Goal: Task Accomplishment & Management: Use online tool/utility

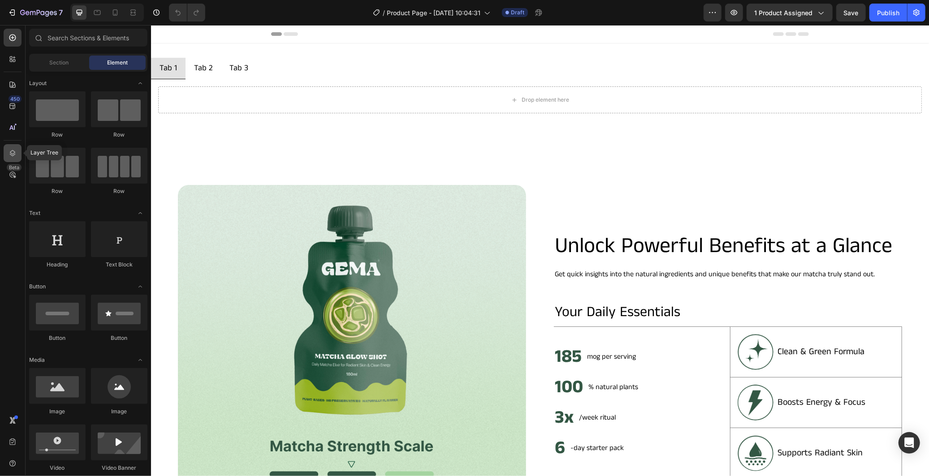
click at [15, 149] on icon at bounding box center [12, 153] width 9 height 9
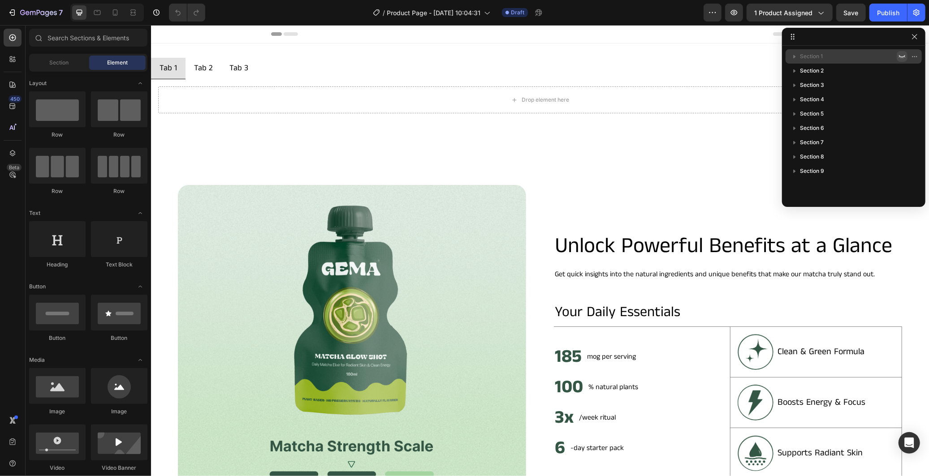
drag, startPoint x: 899, startPoint y: 52, endPoint x: 539, endPoint y: 70, distance: 360.3
click at [899, 53] on icon "button" at bounding box center [902, 56] width 7 height 7
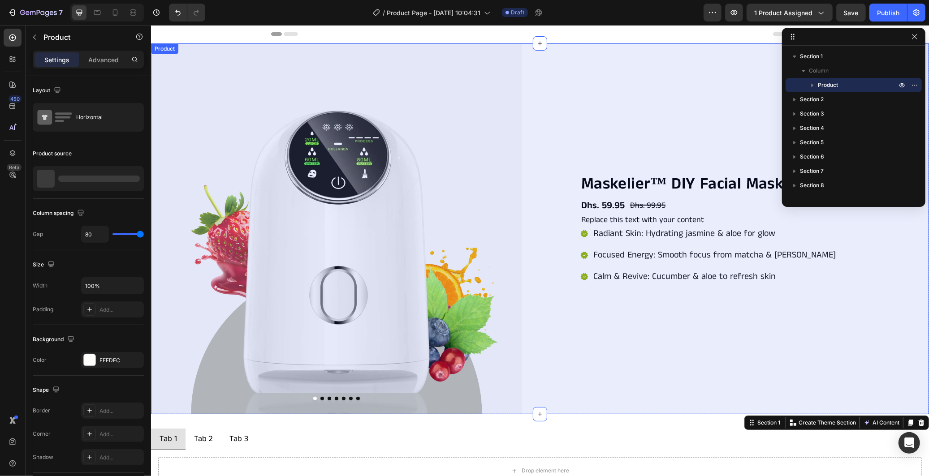
click at [545, 163] on div "Product Images Maskelier™ DIY Facial Mask Maker Product Title Dhs. 59.95 Produc…" at bounding box center [540, 228] width 778 height 371
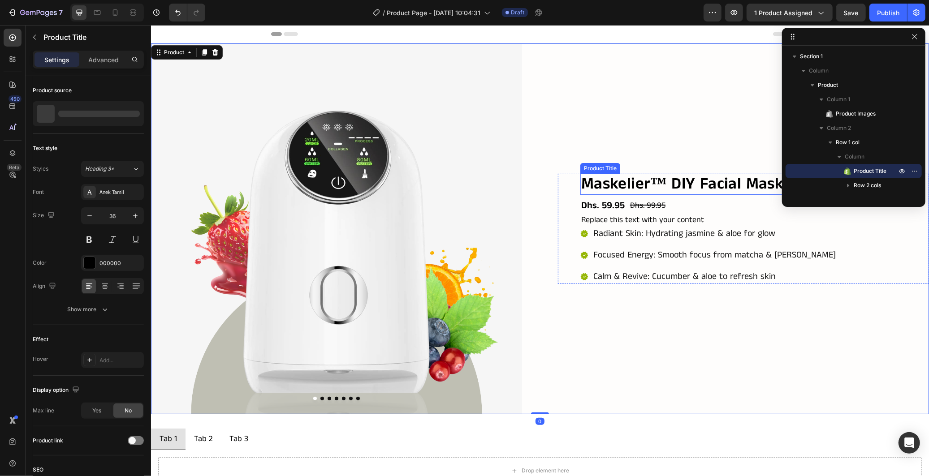
click at [624, 176] on h2 "Maskelier™ DIY Facial Mask Maker" at bounding box center [736, 183] width 313 height 21
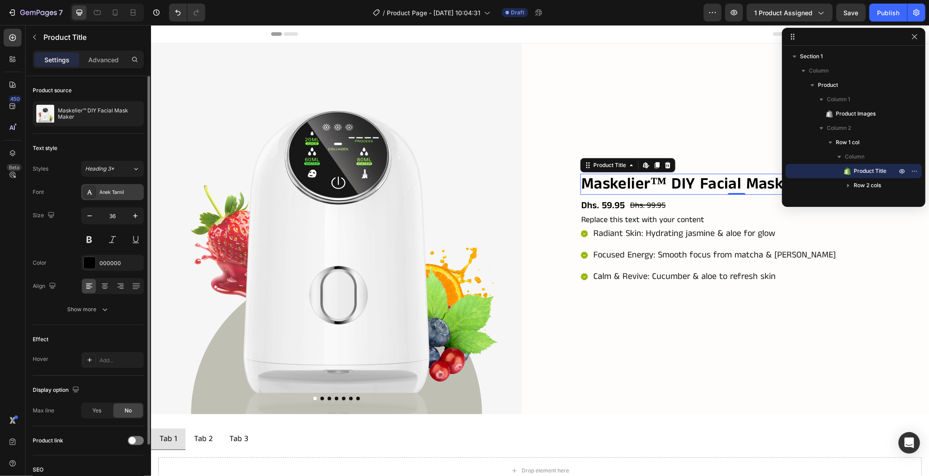
click at [113, 190] on div "Anek Tamil" at bounding box center [120, 193] width 42 height 8
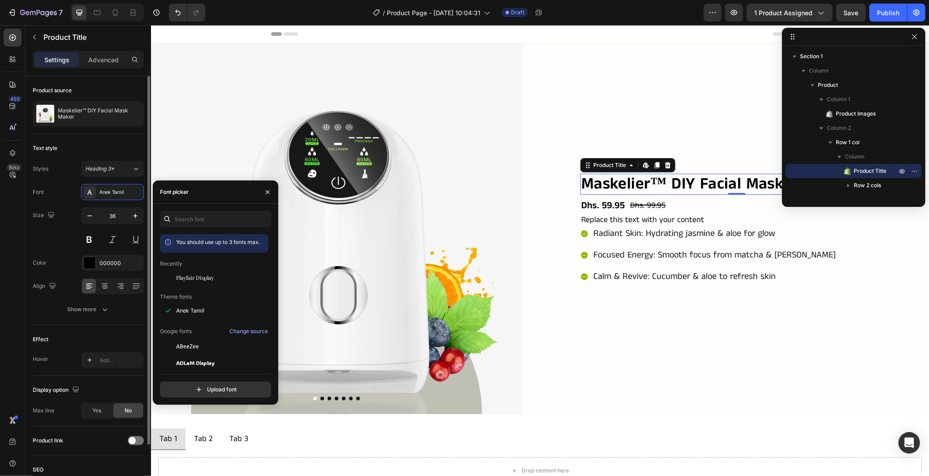
click at [47, 240] on div "Size 36" at bounding box center [88, 228] width 111 height 40
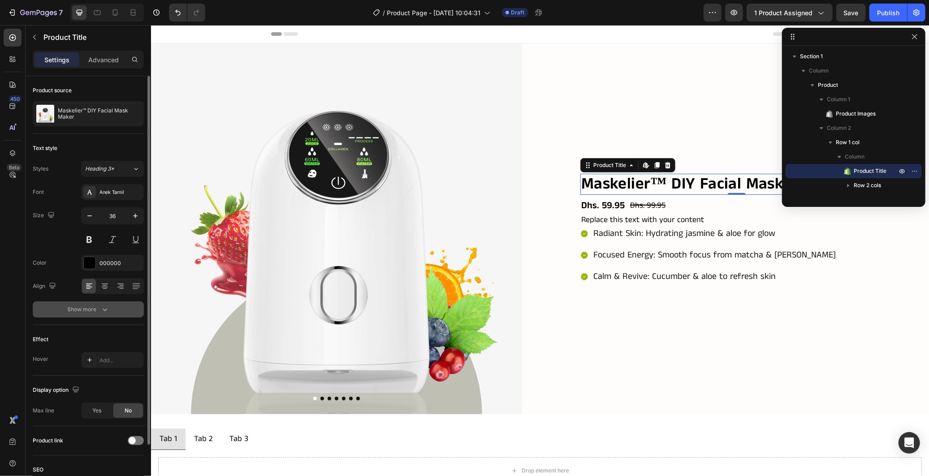
click at [99, 302] on button "Show more" at bounding box center [88, 310] width 111 height 16
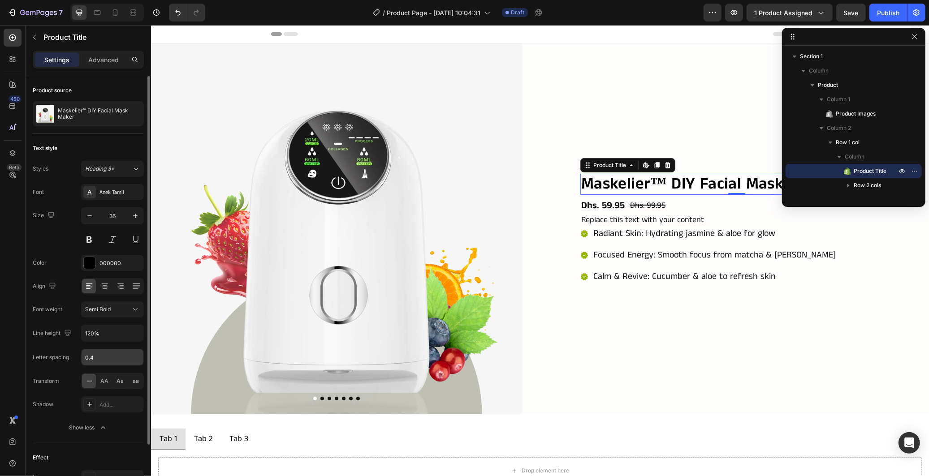
click at [103, 359] on input "0.4" at bounding box center [113, 358] width 62 height 16
click at [74, 346] on div "Font Anek Tamil Size 36 Color 000000 Align Font weight Semi Bold Line height 12…" at bounding box center [88, 310] width 111 height 252
type input "0.4"
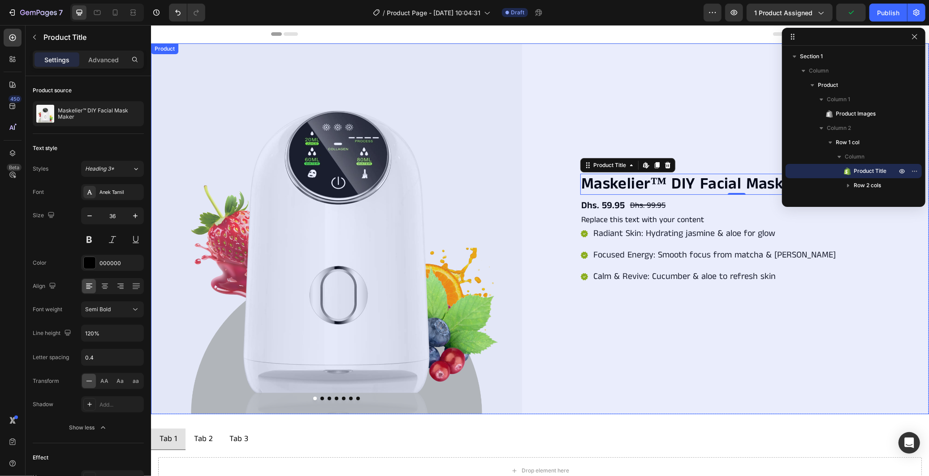
click at [598, 310] on div "Maskelier™ DIY Facial Mask Maker Product Title Edit content in Shopify 0 Dhs. 5…" at bounding box center [743, 228] width 371 height 371
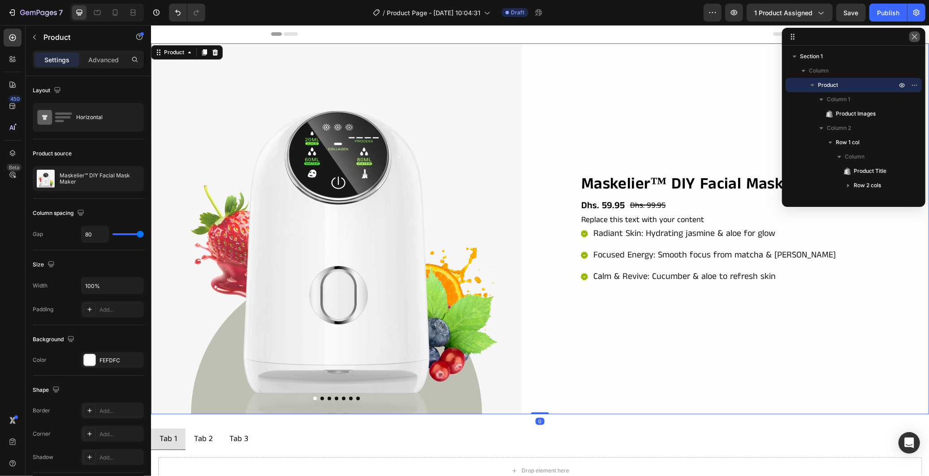
drag, startPoint x: 912, startPoint y: 39, endPoint x: 761, endPoint y: 39, distance: 151.0
click at [912, 39] on icon "button" at bounding box center [914, 36] width 7 height 7
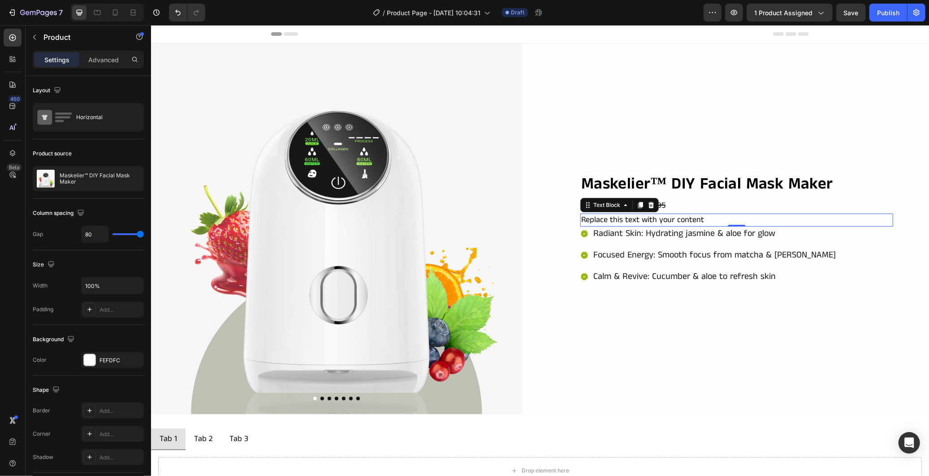
click at [865, 213] on div "Replace this text with your content" at bounding box center [736, 219] width 313 height 13
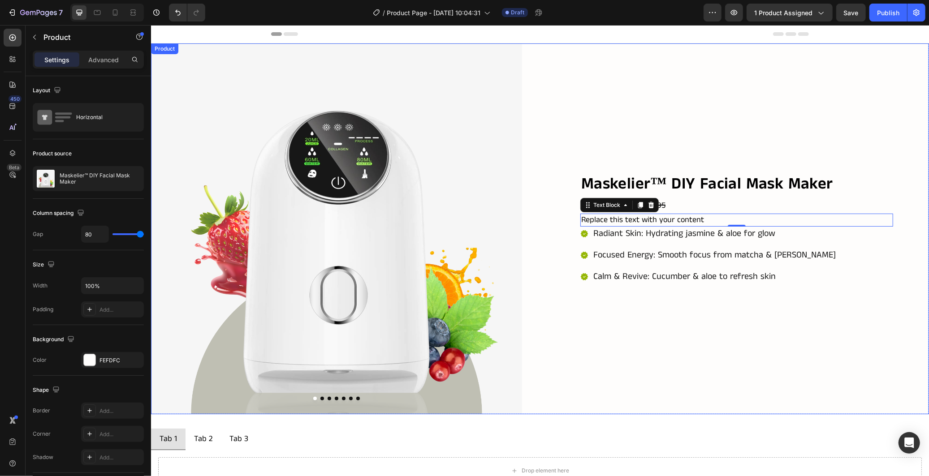
click at [869, 314] on div "Maskelier™ DIY Facial Mask Maker Product Title Dhs. 59.95 Product Price Product…" at bounding box center [743, 228] width 371 height 371
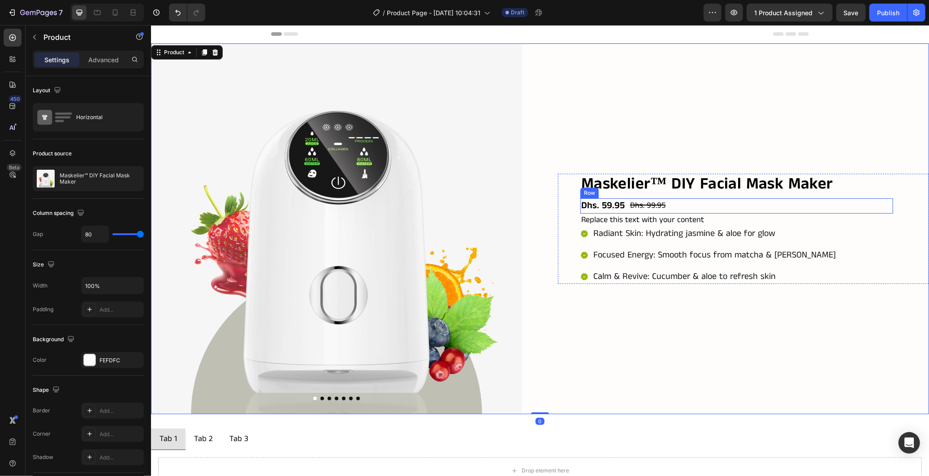
click at [716, 199] on div "Dhs. 59.95 Product Price Product Price Dhs. 99.95 Product Price Product Price R…" at bounding box center [736, 205] width 313 height 15
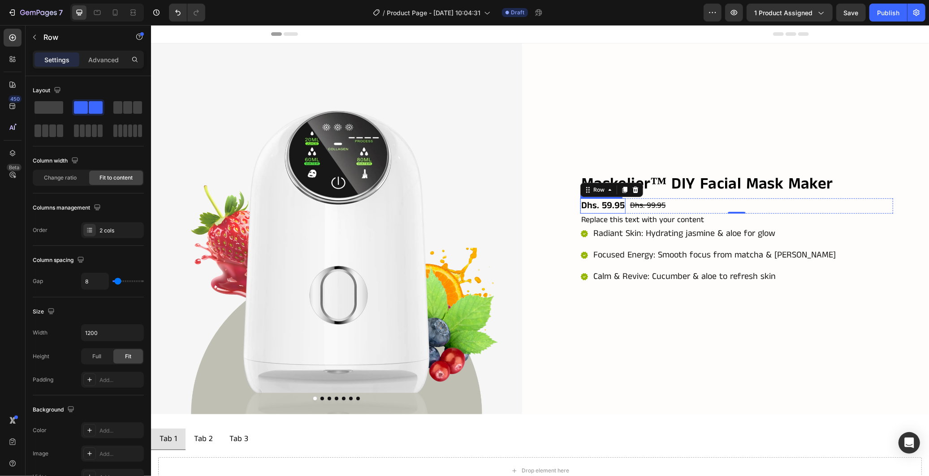
click at [605, 200] on div "Dhs. 59.95" at bounding box center [602, 205] width 45 height 15
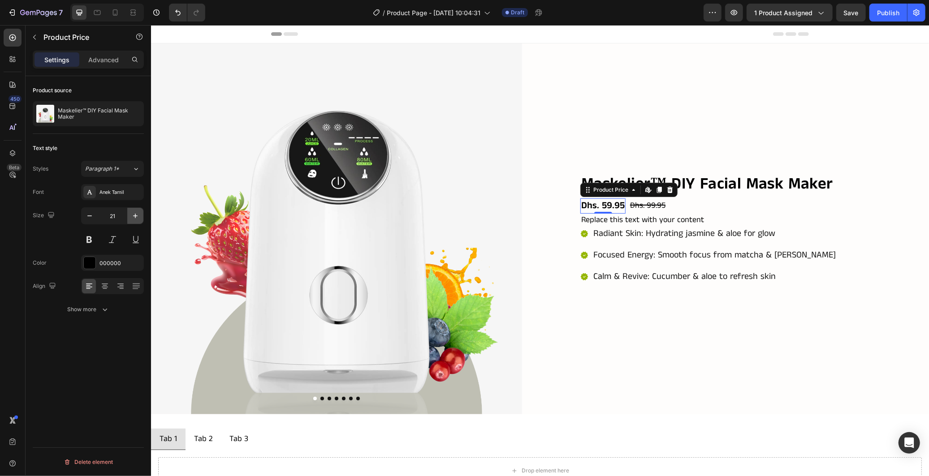
click at [130, 214] on button "button" at bounding box center [135, 216] width 16 height 16
type input "24"
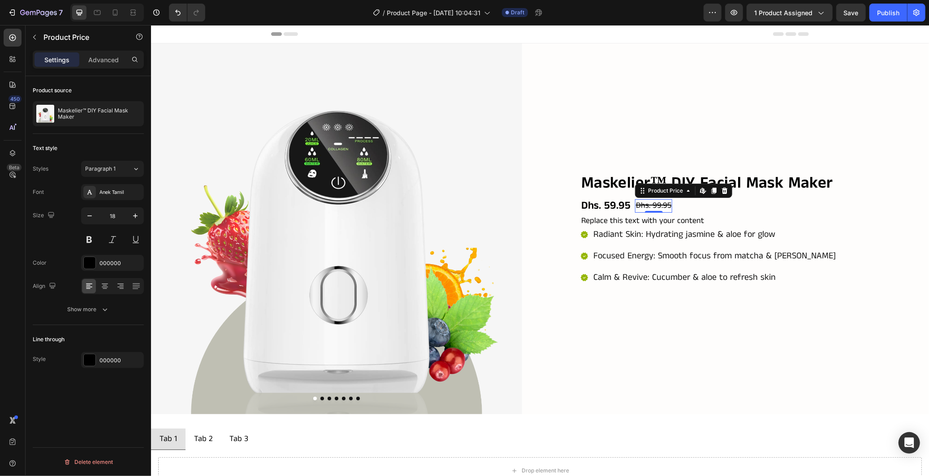
click at [637, 202] on div "Dhs. 99.95" at bounding box center [653, 205] width 37 height 13
click at [132, 220] on icon "button" at bounding box center [135, 216] width 9 height 9
type input "19"
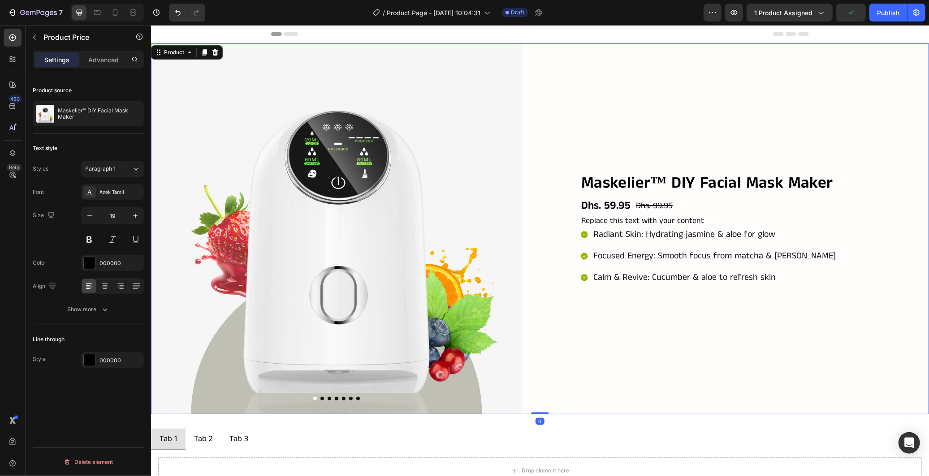
click at [537, 353] on div "Product Images Maskelier™ DIY Facial Mask Maker Product Title Dhs. 59.95 Produc…" at bounding box center [540, 228] width 778 height 371
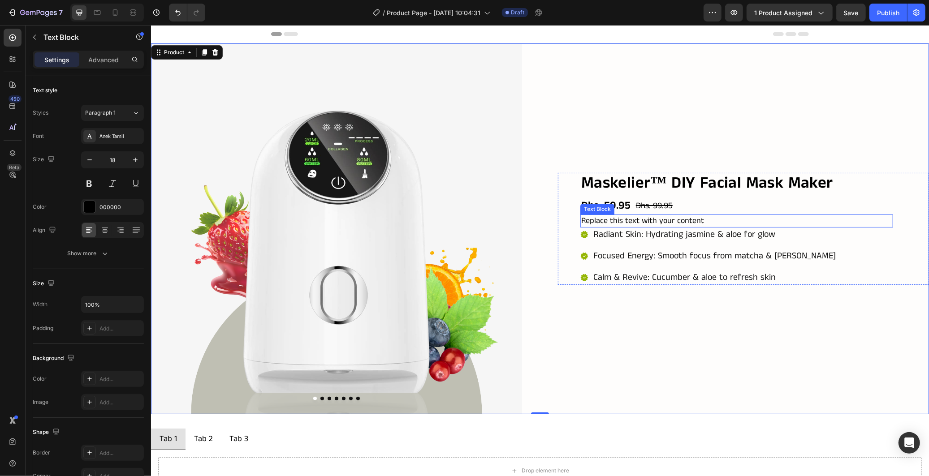
click at [735, 218] on div "Replace this text with your content" at bounding box center [736, 220] width 313 height 13
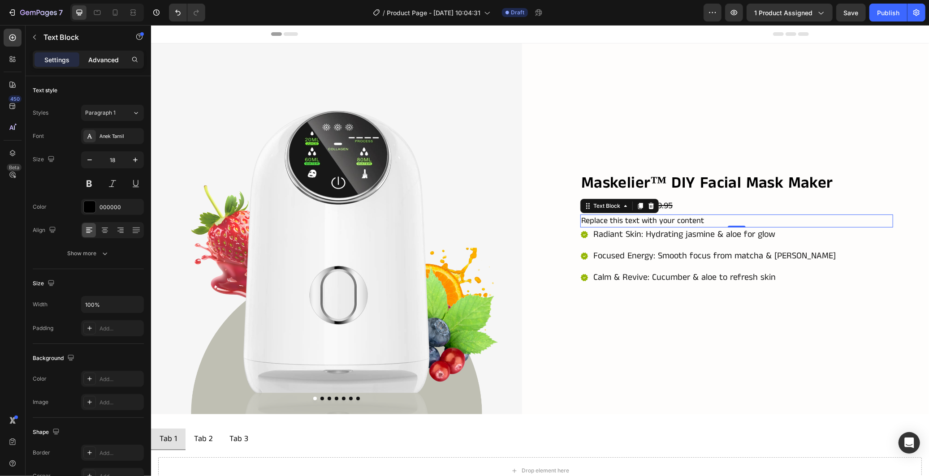
click at [112, 52] on div "Advanced" at bounding box center [103, 59] width 45 height 14
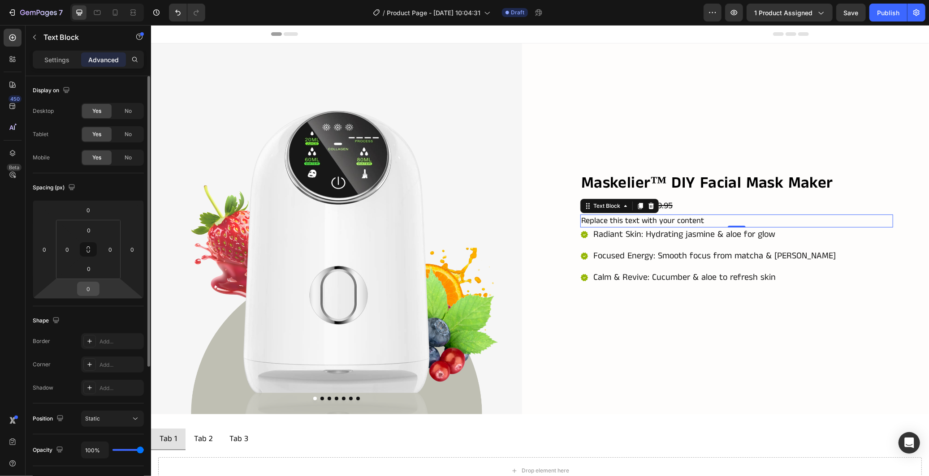
click at [84, 287] on input "0" at bounding box center [88, 288] width 18 height 13
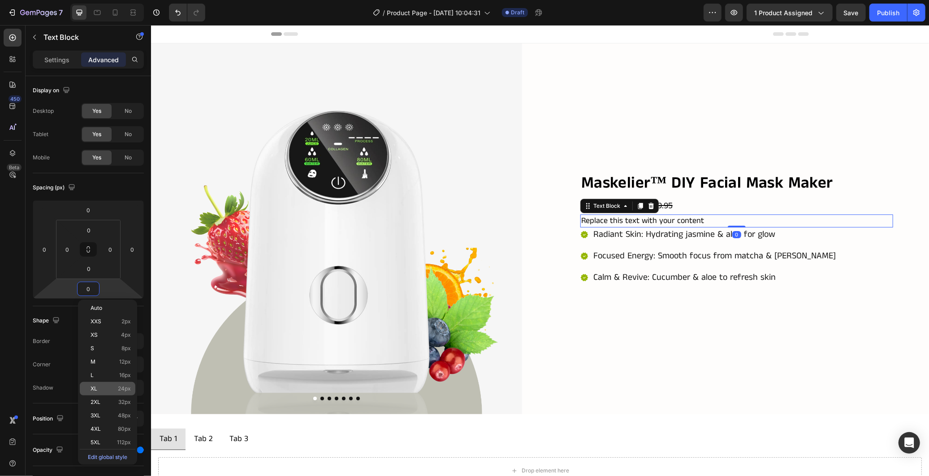
click at [122, 383] on div "XL 24px" at bounding box center [108, 388] width 56 height 13
type input "24"
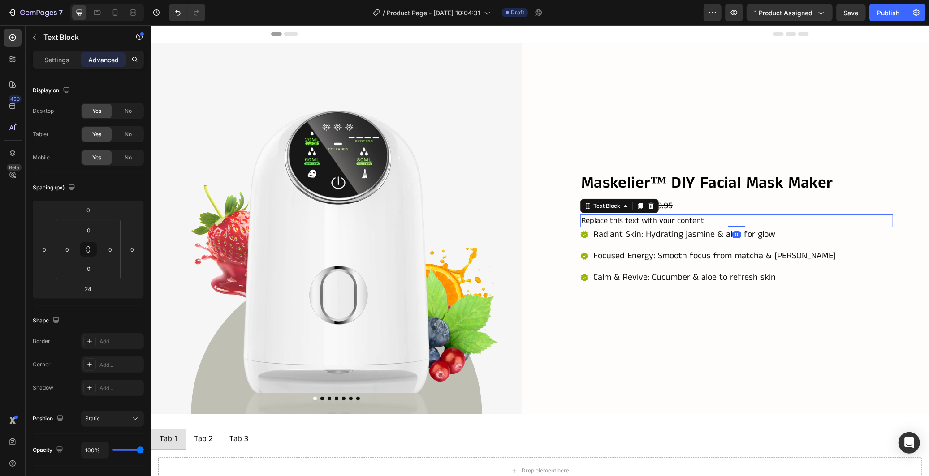
click at [122, 383] on div "XL 24px" at bounding box center [108, 388] width 56 height 13
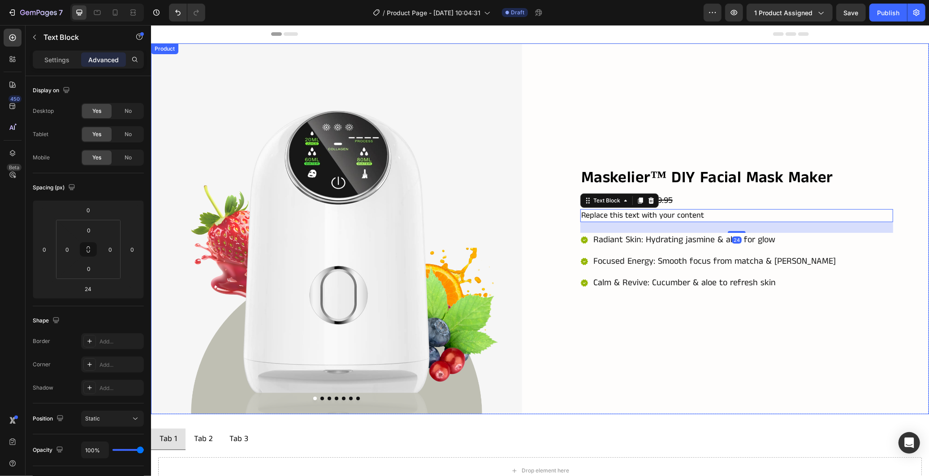
click at [616, 391] on div "Maskelier™ DIY Facial Mask Maker Product Title Dhs. 59.95 Product Price Product…" at bounding box center [743, 228] width 371 height 371
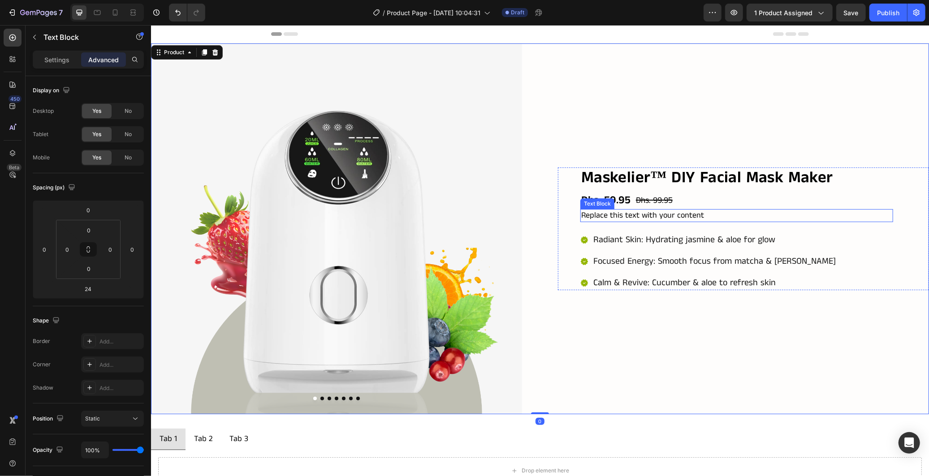
click at [698, 215] on div "Replace this text with your content" at bounding box center [736, 215] width 313 height 13
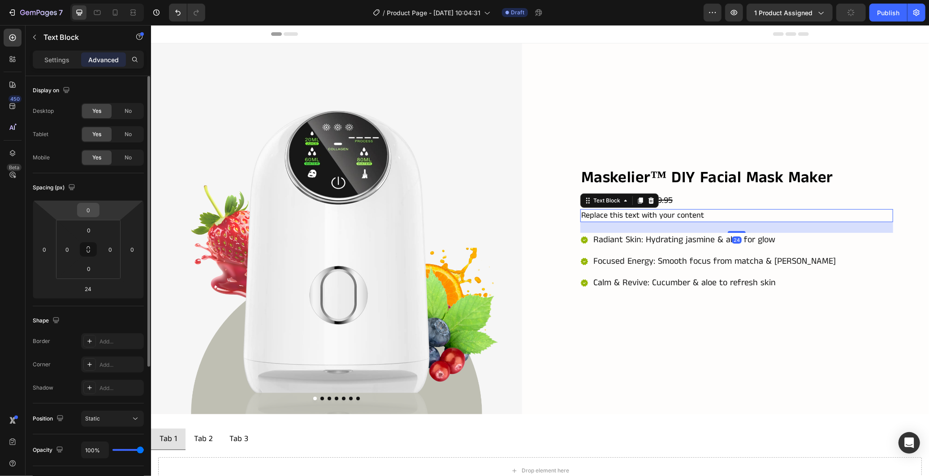
click at [87, 212] on input "0" at bounding box center [88, 209] width 18 height 13
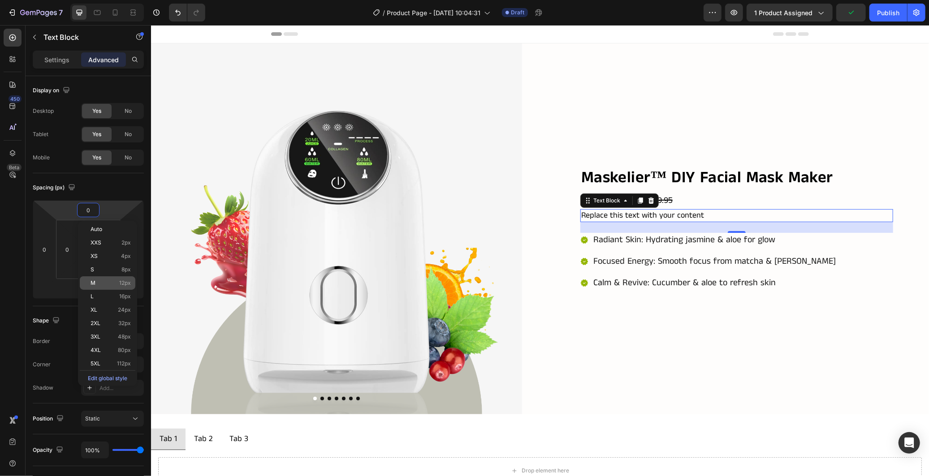
click at [110, 286] on p "M 12px" at bounding box center [111, 283] width 40 height 6
type input "12"
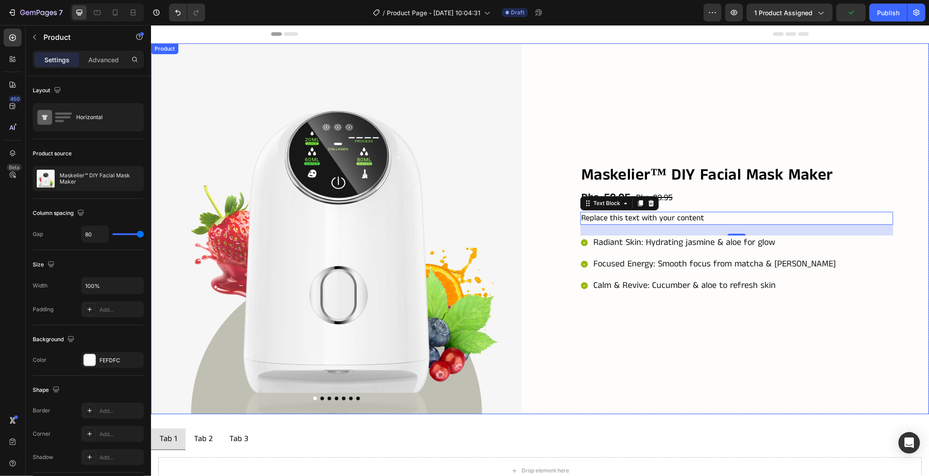
click at [541, 359] on div "Product Images Maskelier™ DIY Facial Mask Maker Product Title Dhs. 59.95 Produc…" at bounding box center [540, 228] width 778 height 371
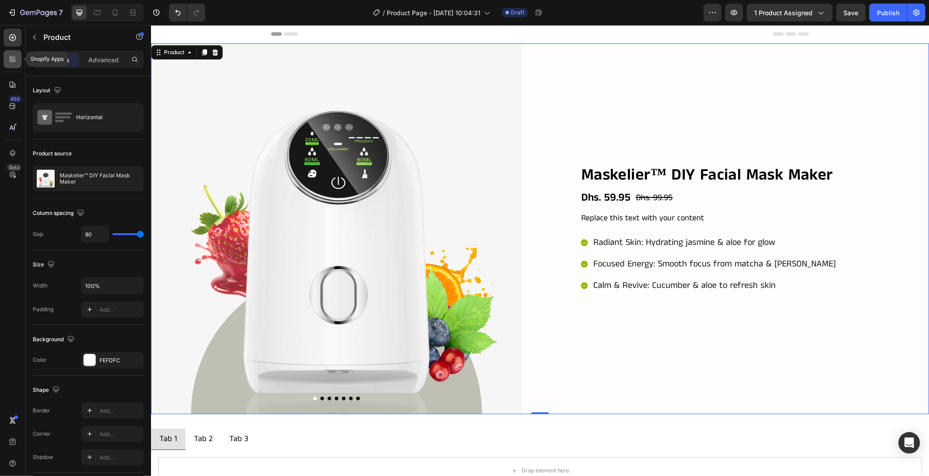
click at [10, 65] on div at bounding box center [13, 59] width 18 height 18
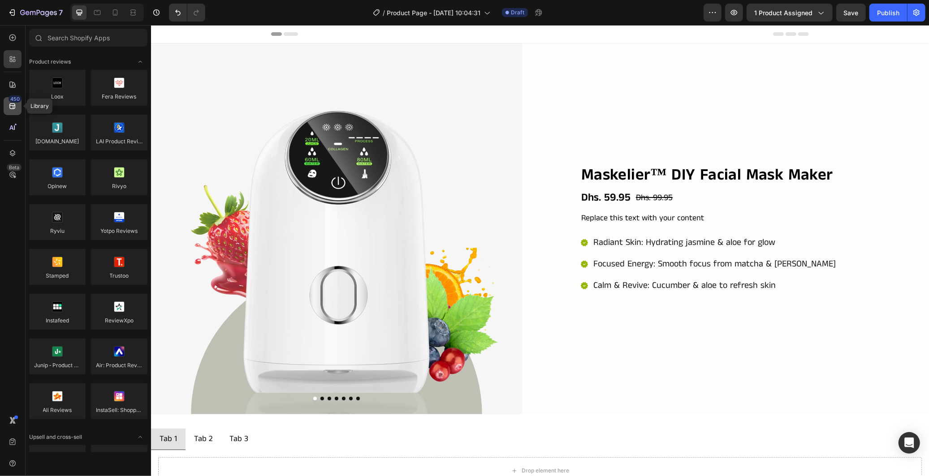
click at [10, 111] on div "450" at bounding box center [13, 106] width 18 height 18
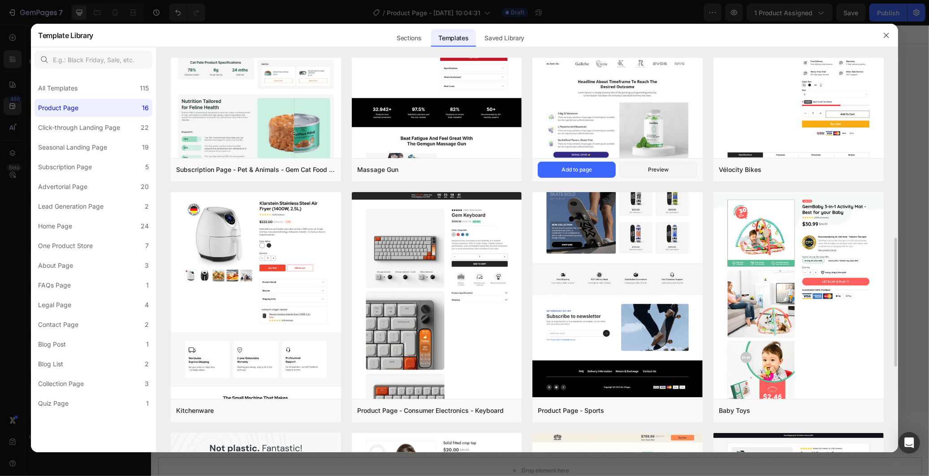
scroll to position [398, 0]
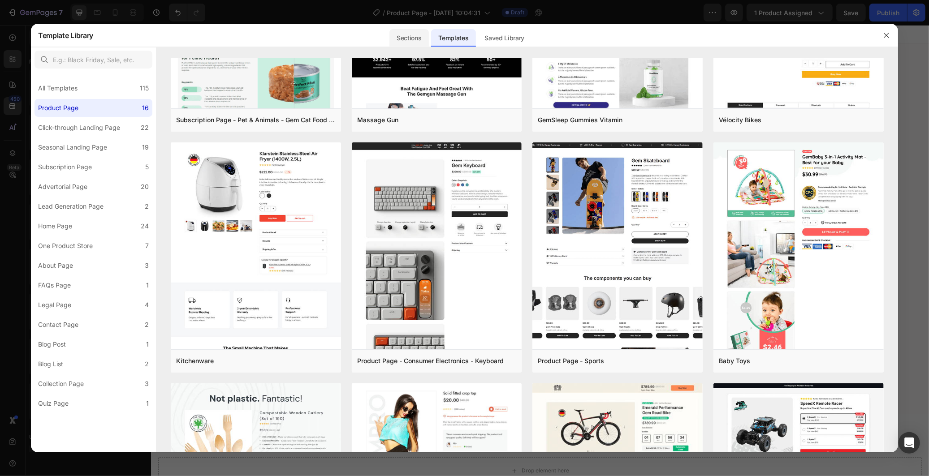
click at [417, 35] on div "Sections" at bounding box center [408, 38] width 39 height 18
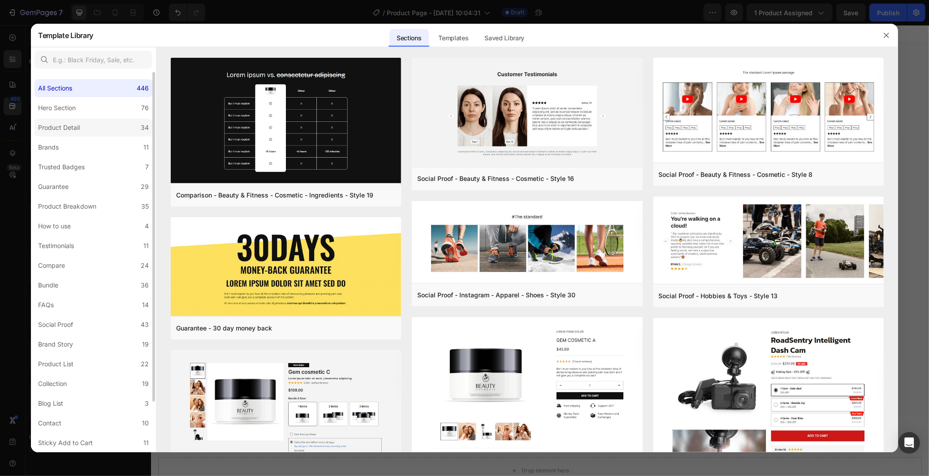
click at [105, 131] on label "Product Detail 34" at bounding box center [94, 128] width 118 height 18
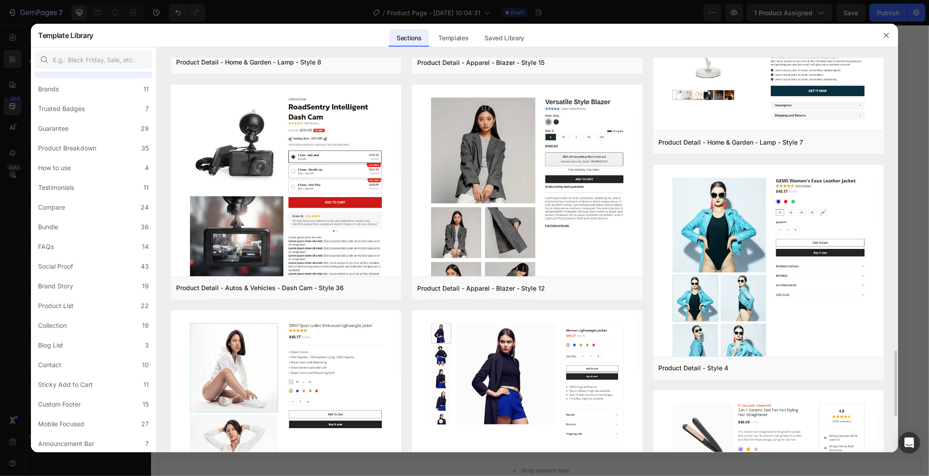
scroll to position [1947, 0]
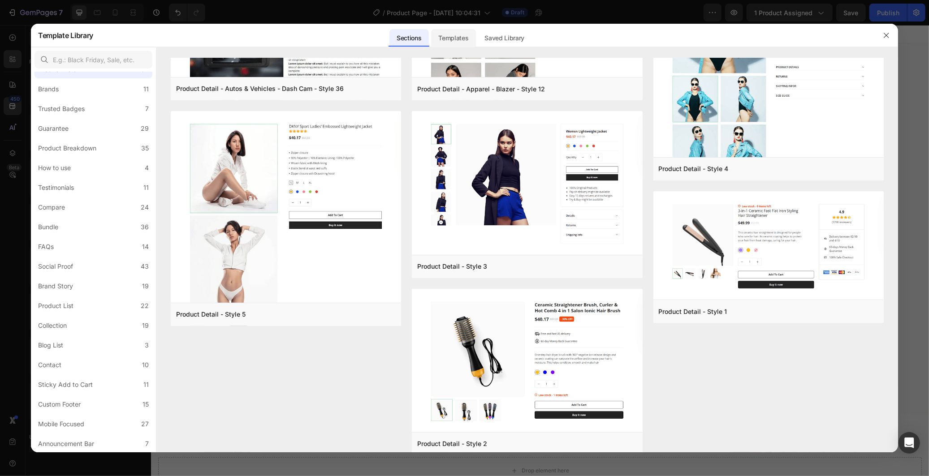
click at [451, 33] on div "Templates" at bounding box center [453, 38] width 44 height 18
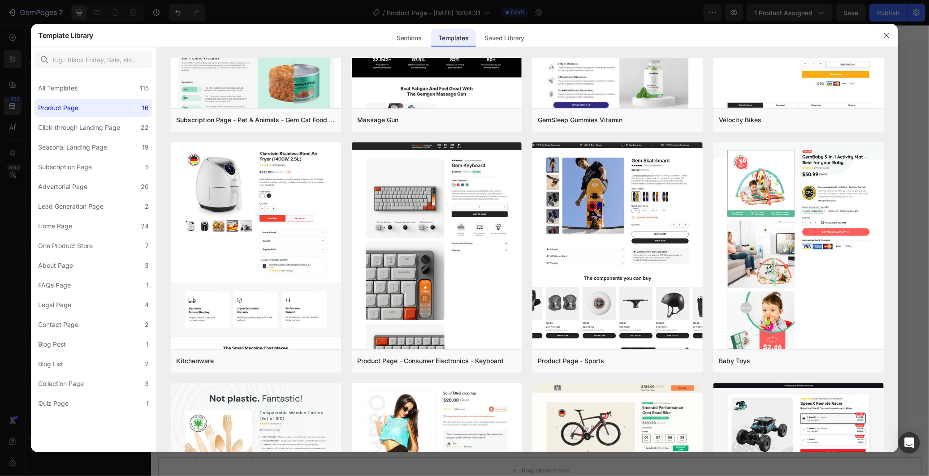
scroll to position [0, 0]
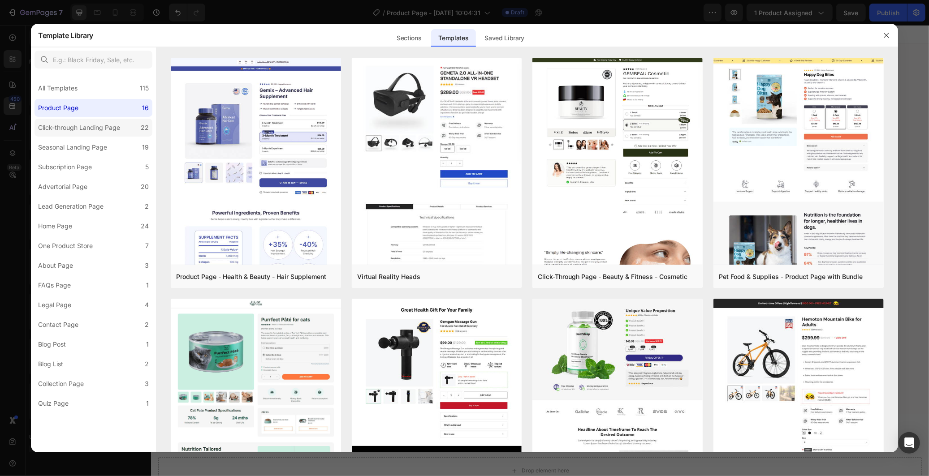
click at [101, 134] on label "Click-through Landing Page 22" at bounding box center [94, 128] width 118 height 18
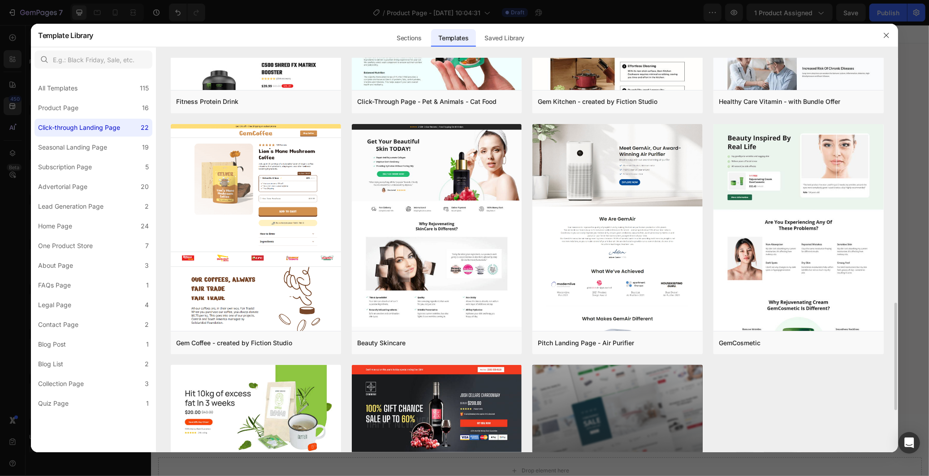
scroll to position [1052, 0]
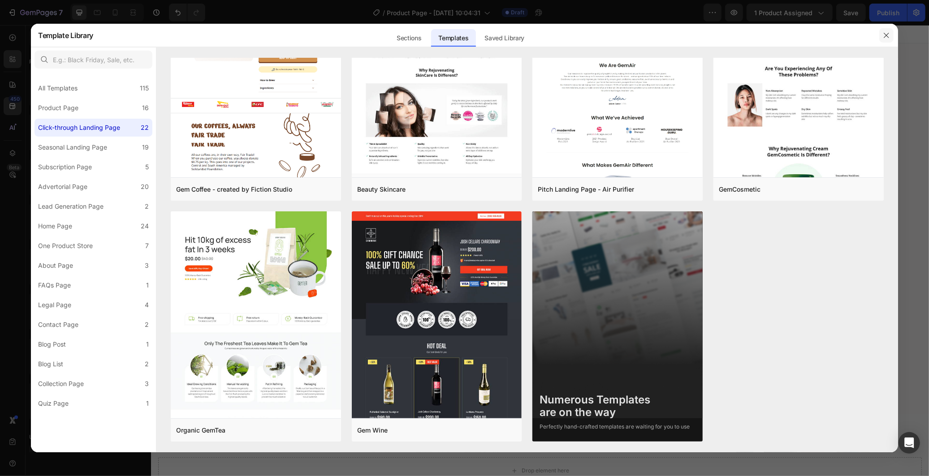
click at [886, 33] on icon "button" at bounding box center [886, 35] width 7 height 7
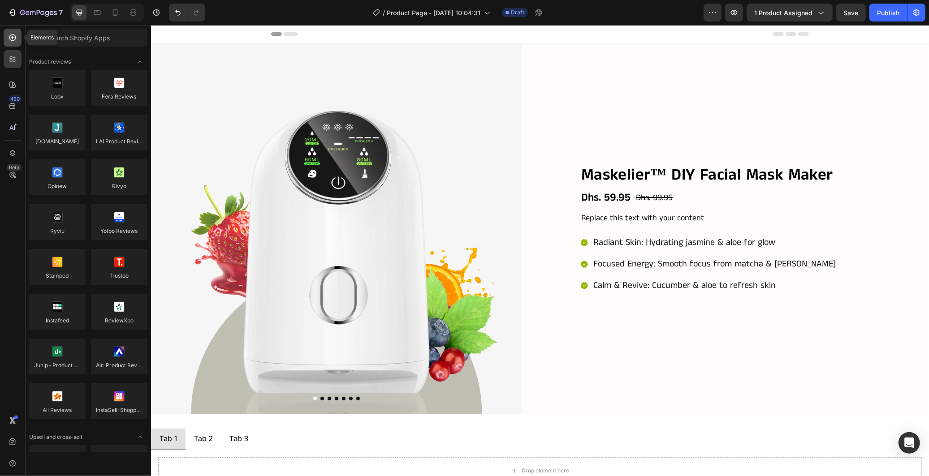
click at [7, 44] on div at bounding box center [13, 38] width 18 height 18
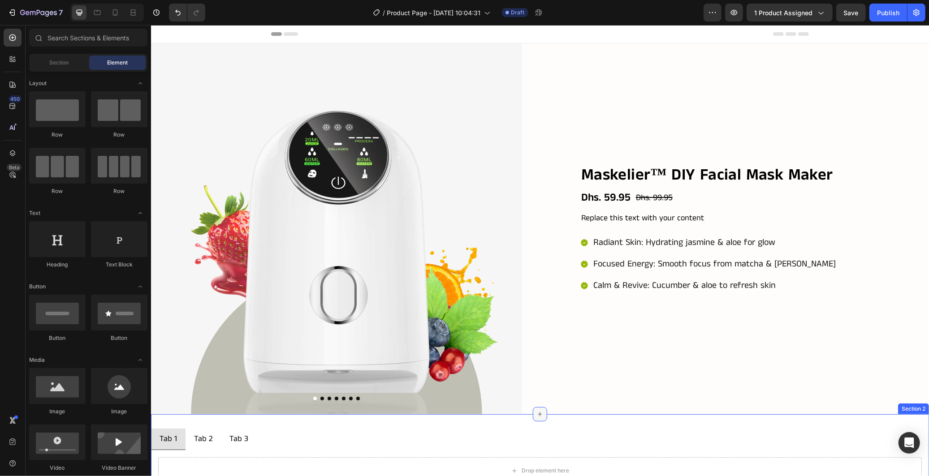
click at [536, 411] on icon at bounding box center [539, 414] width 7 height 7
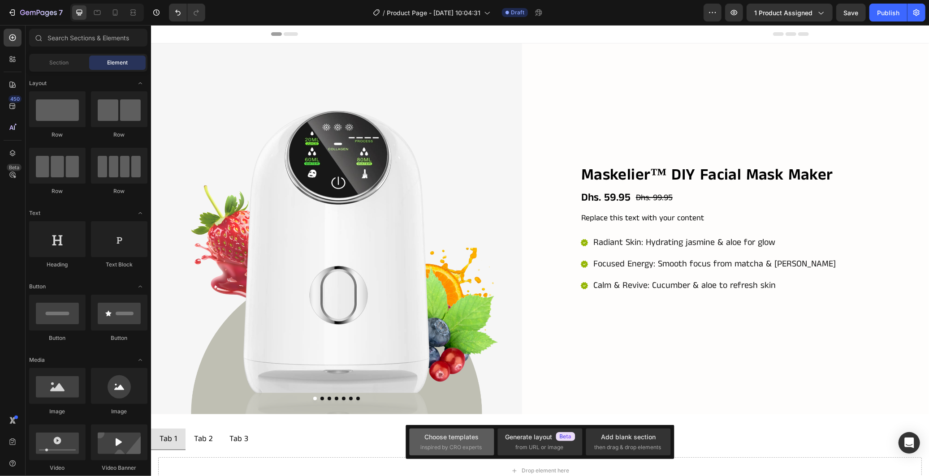
click at [471, 443] on div "Choose templates inspired by CRO experts" at bounding box center [451, 442] width 63 height 19
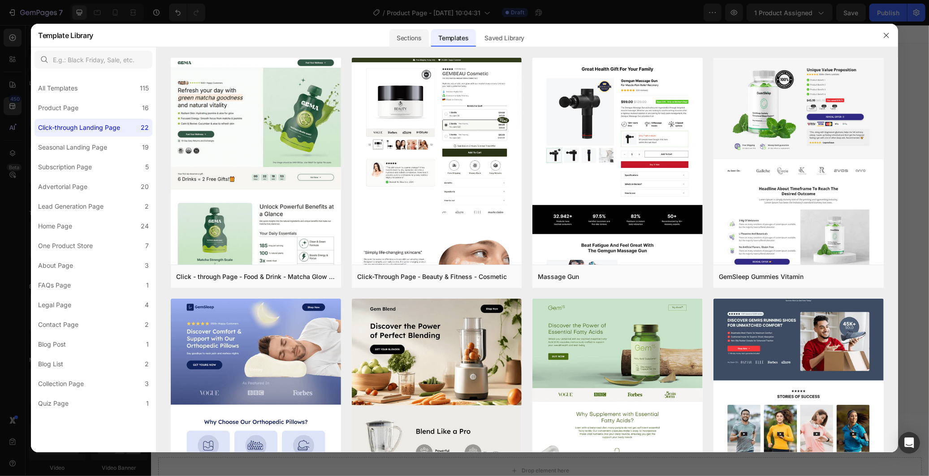
click at [405, 39] on div "Sections" at bounding box center [408, 38] width 39 height 18
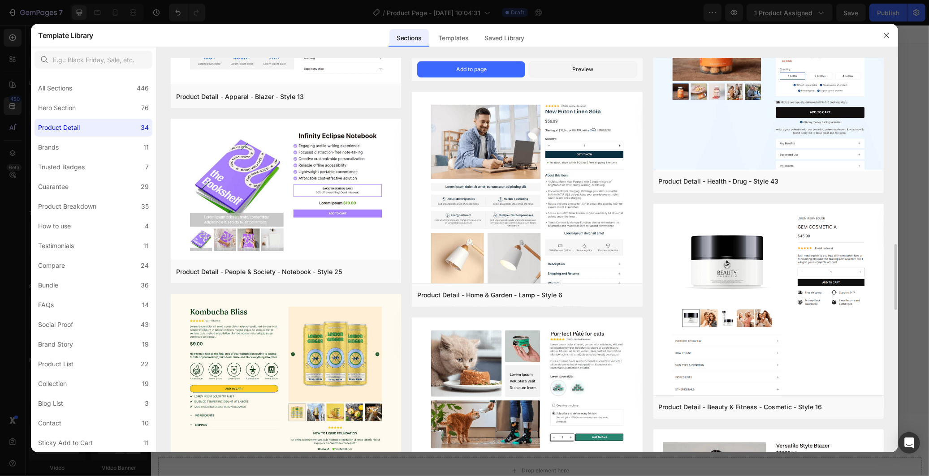
scroll to position [1311, 0]
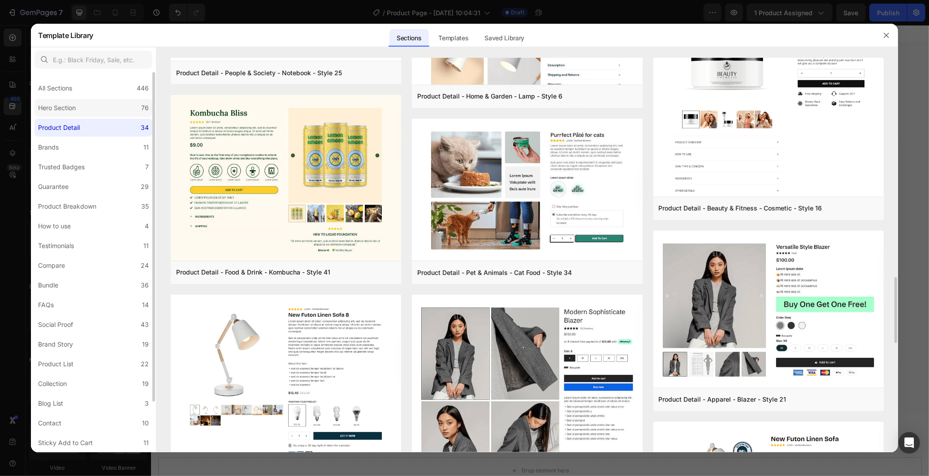
click at [110, 106] on label "Hero Section 76" at bounding box center [94, 108] width 118 height 18
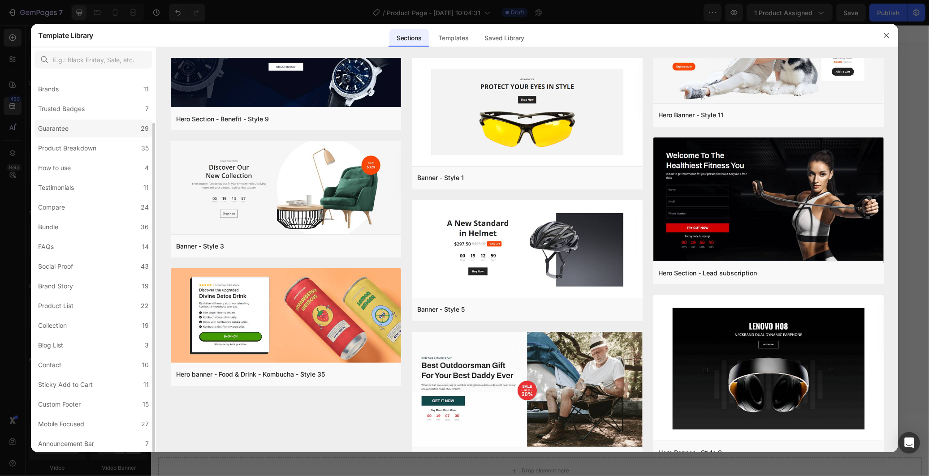
scroll to position [0, 0]
click at [115, 124] on label "Product Detail 34" at bounding box center [94, 128] width 118 height 18
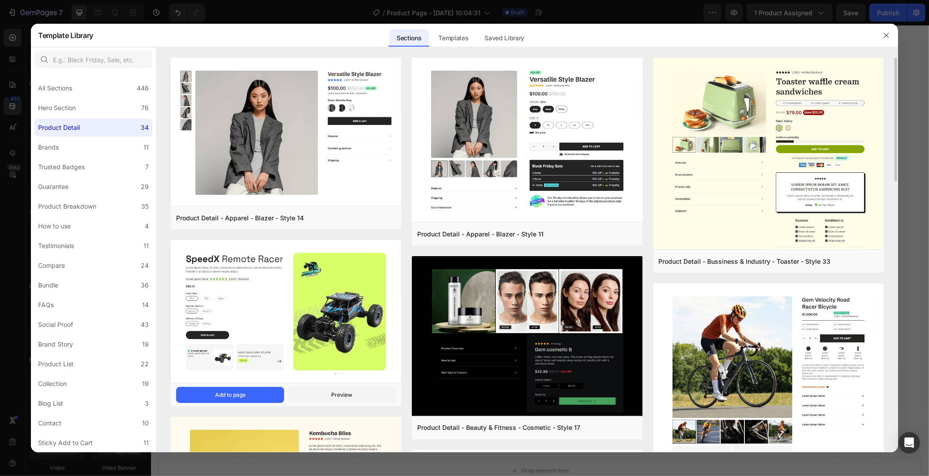
click at [288, 309] on img at bounding box center [286, 312] width 230 height 145
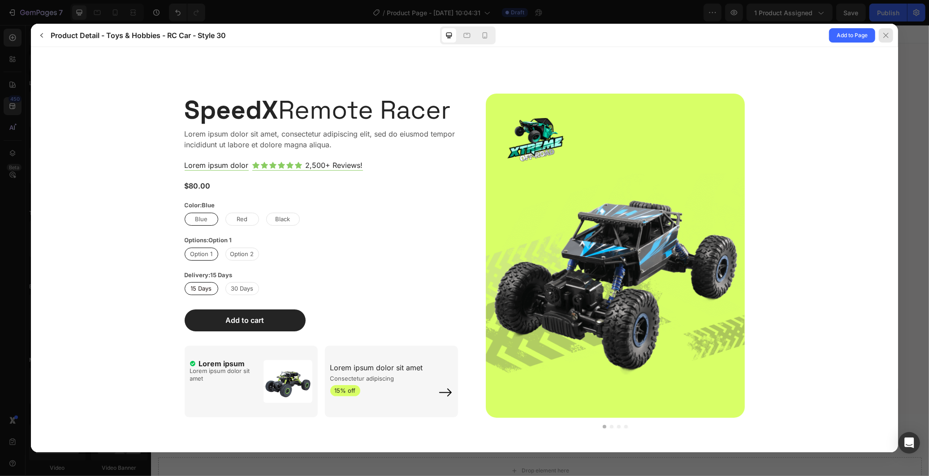
click at [877, 35] on button at bounding box center [886, 35] width 23 height 23
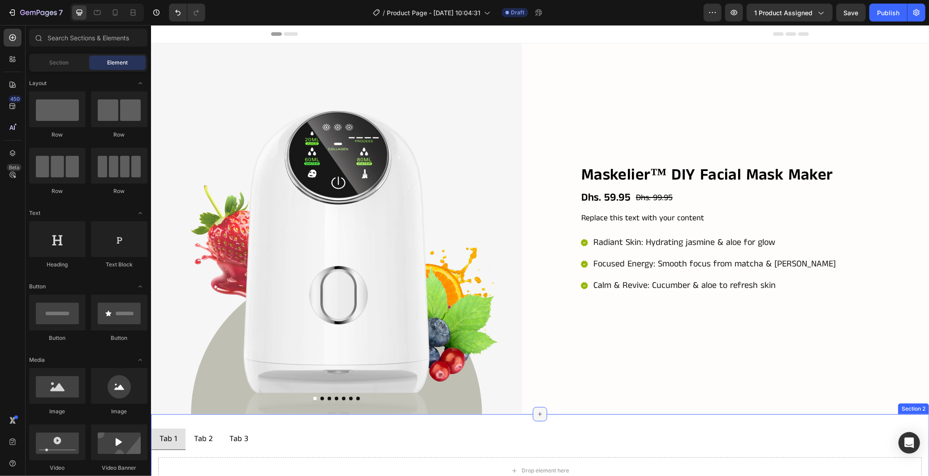
click at [536, 411] on icon at bounding box center [539, 414] width 7 height 7
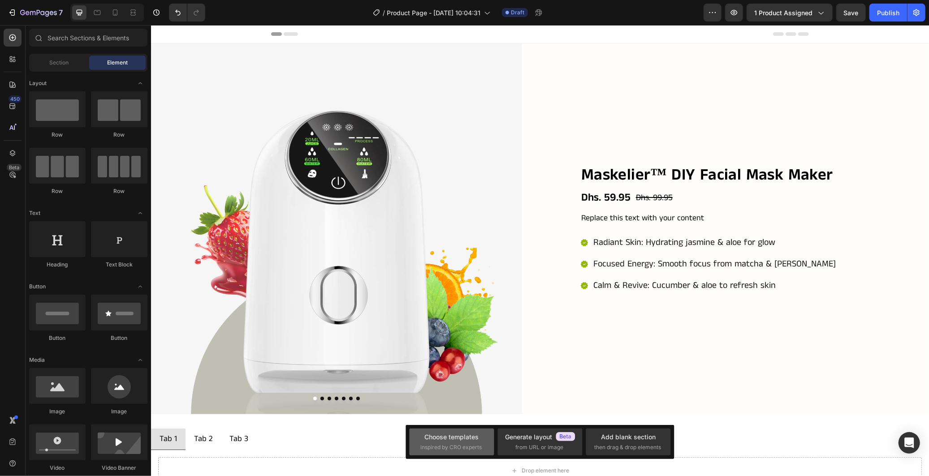
click at [440, 435] on div "Choose templates" at bounding box center [452, 437] width 54 height 9
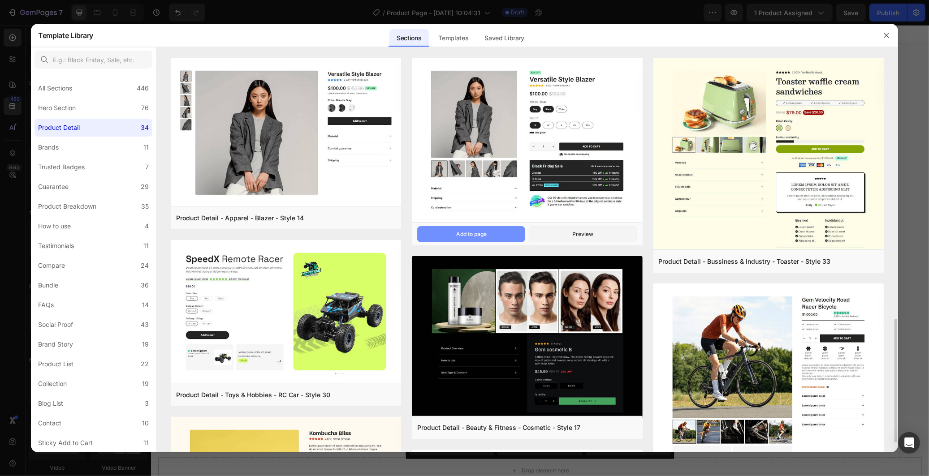
scroll to position [298, 0]
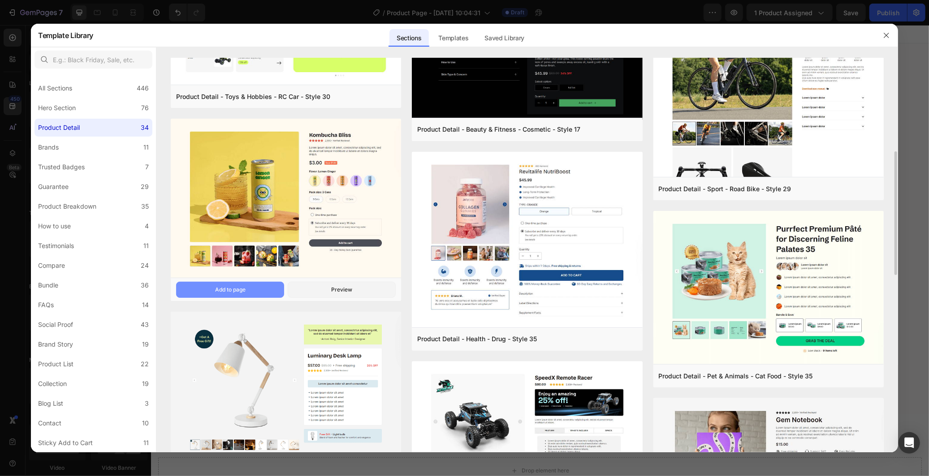
click at [234, 291] on div "Add to page" at bounding box center [230, 290] width 30 height 8
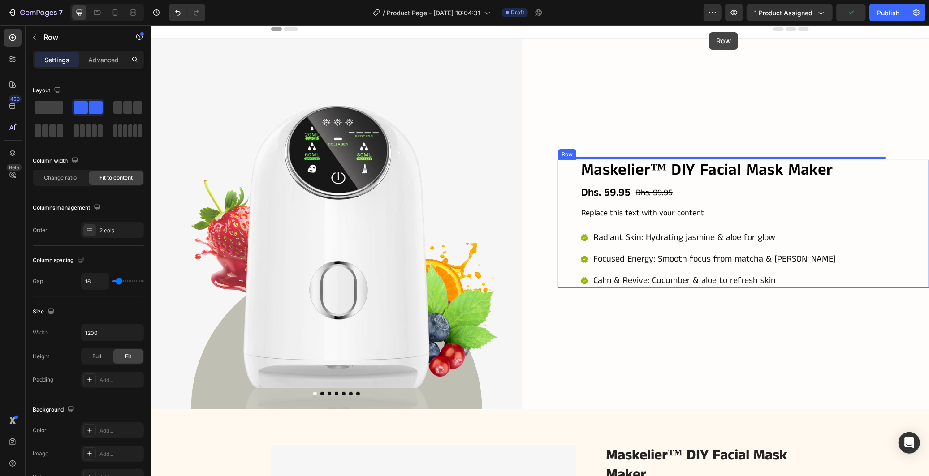
scroll to position [0, 0]
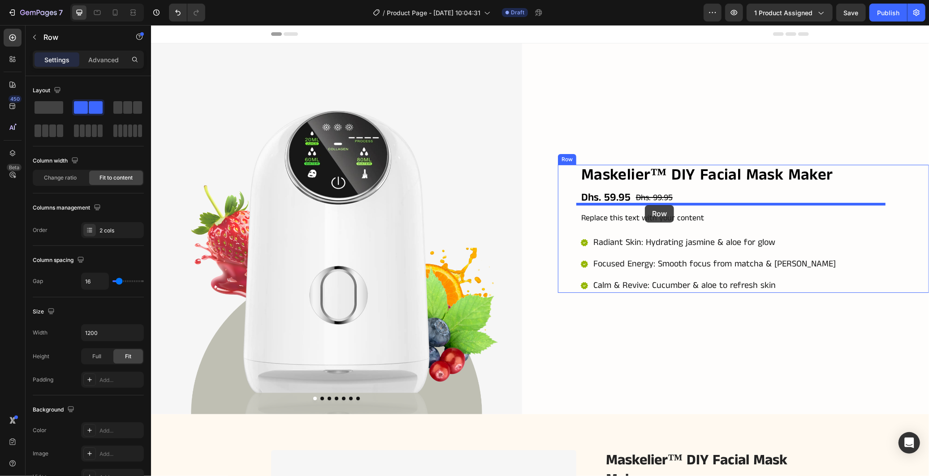
drag, startPoint x: 661, startPoint y: 364, endPoint x: 645, endPoint y: 205, distance: 159.9
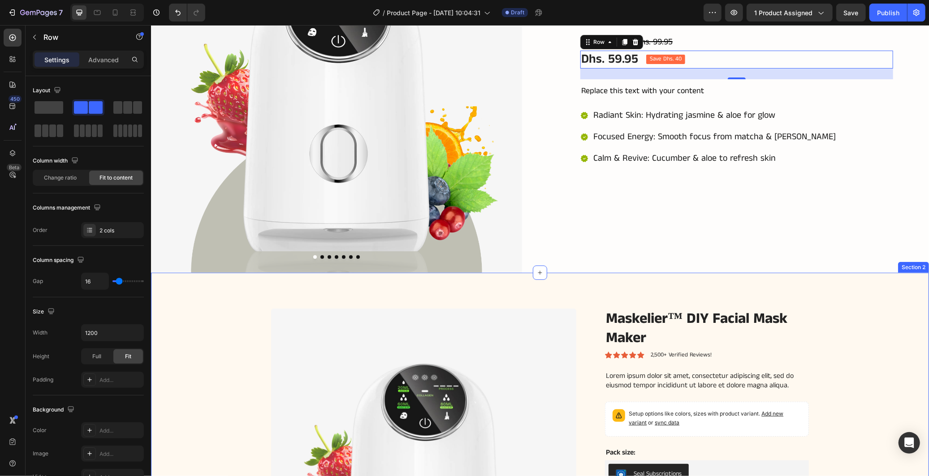
scroll to position [149, 0]
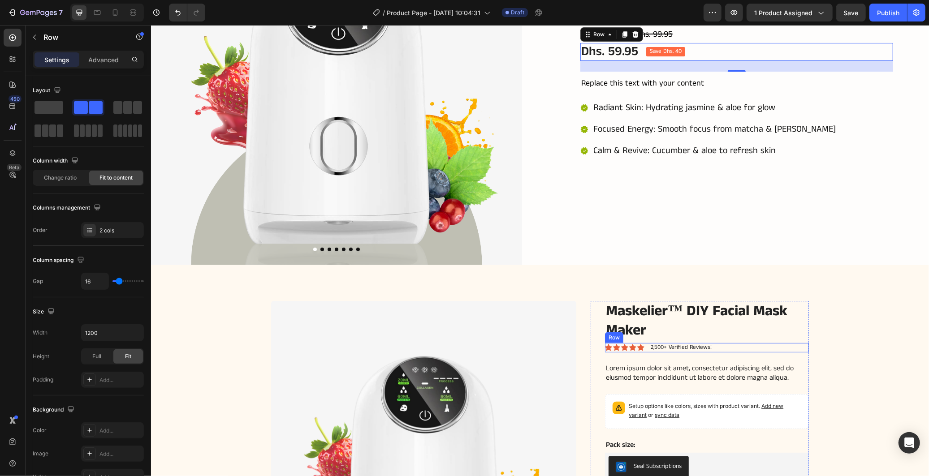
click at [736, 347] on div "Icon Icon Icon Icon Icon Icon List 2,500+ Verified Reviews! Text Block Row" at bounding box center [707, 347] width 204 height 9
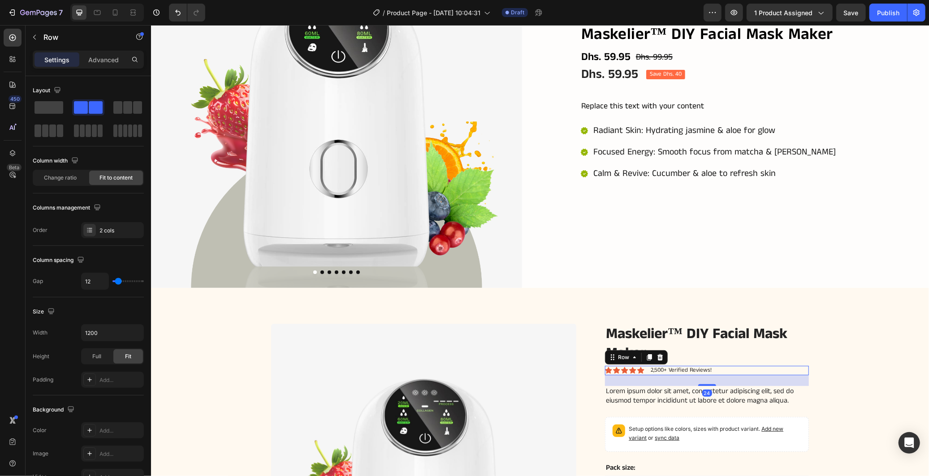
scroll to position [99, 0]
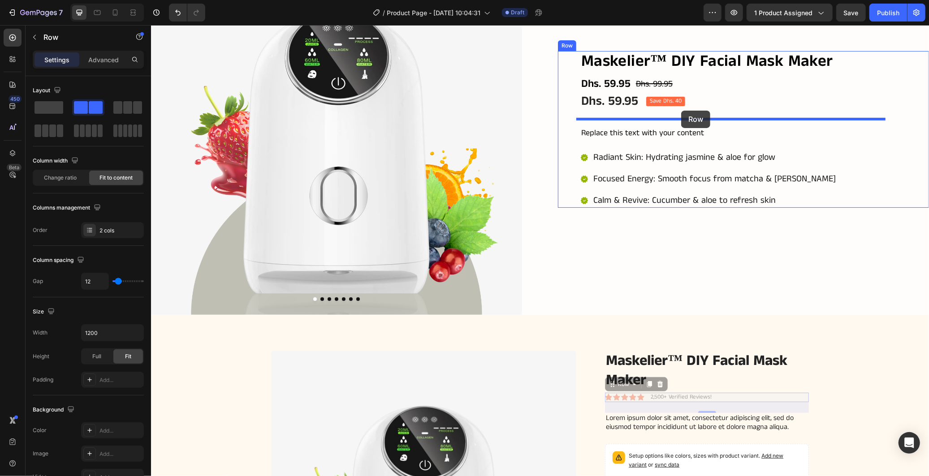
drag, startPoint x: 606, startPoint y: 383, endPoint x: 681, endPoint y: 111, distance: 282.7
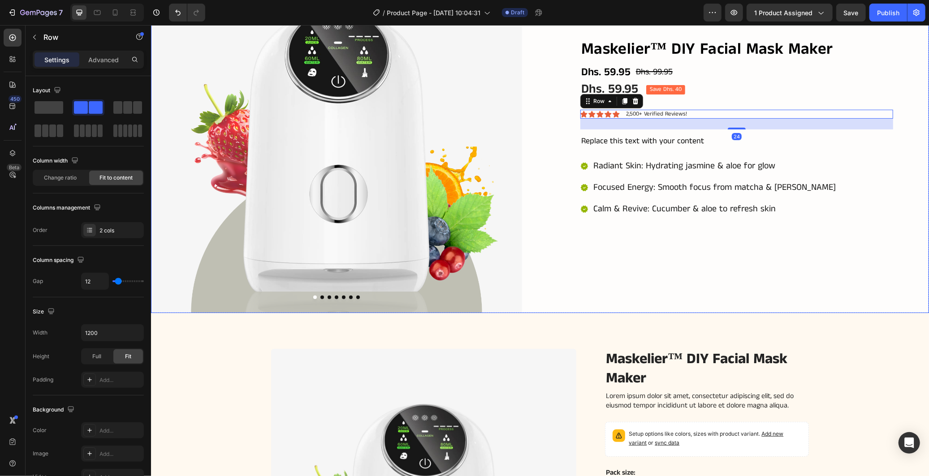
scroll to position [398, 0]
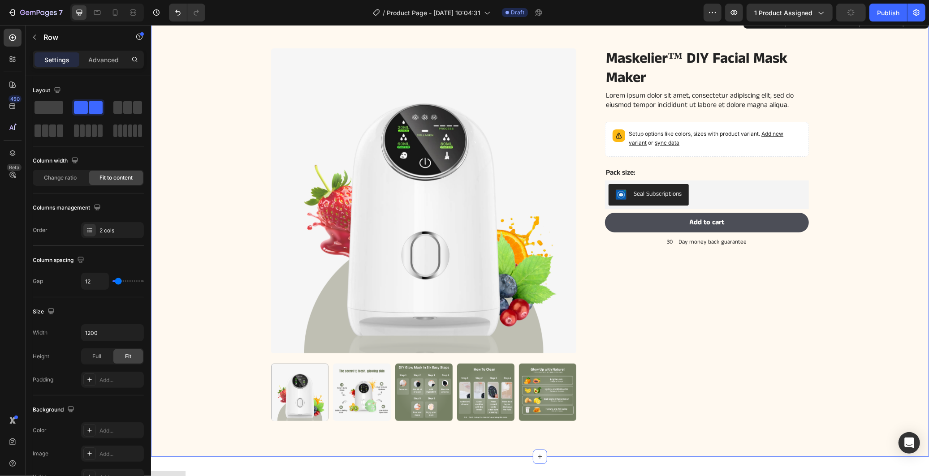
click at [826, 221] on div "Product Images Maskelier™ DIY Facial Mask Maker Product Title Lorem ipsum dolor…" at bounding box center [539, 241] width 765 height 387
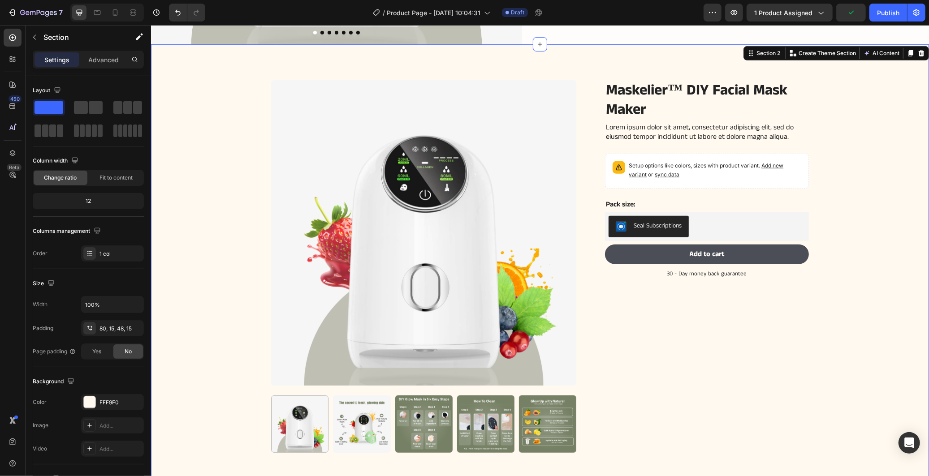
scroll to position [199, 0]
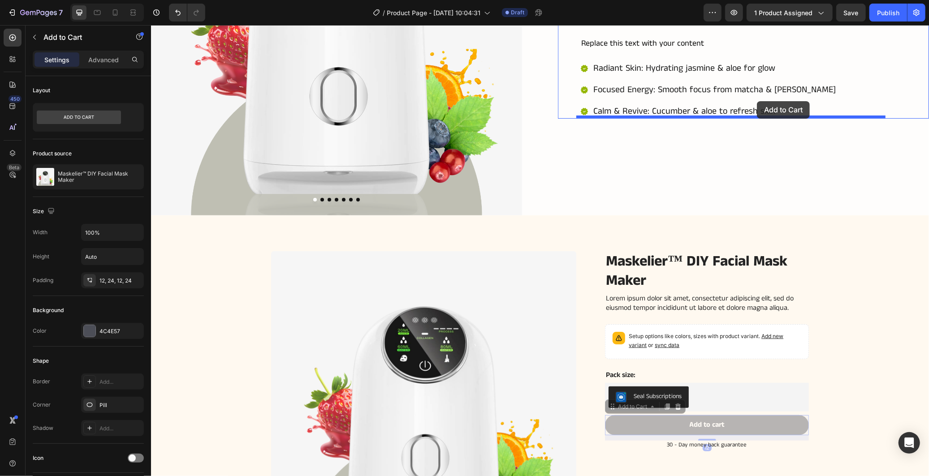
drag, startPoint x: 666, startPoint y: 413, endPoint x: 757, endPoint y: 101, distance: 324.7
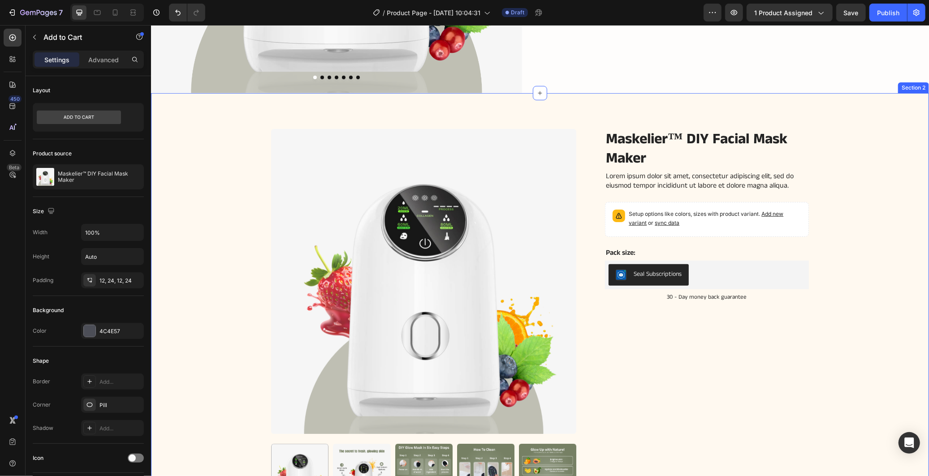
scroll to position [348, 0]
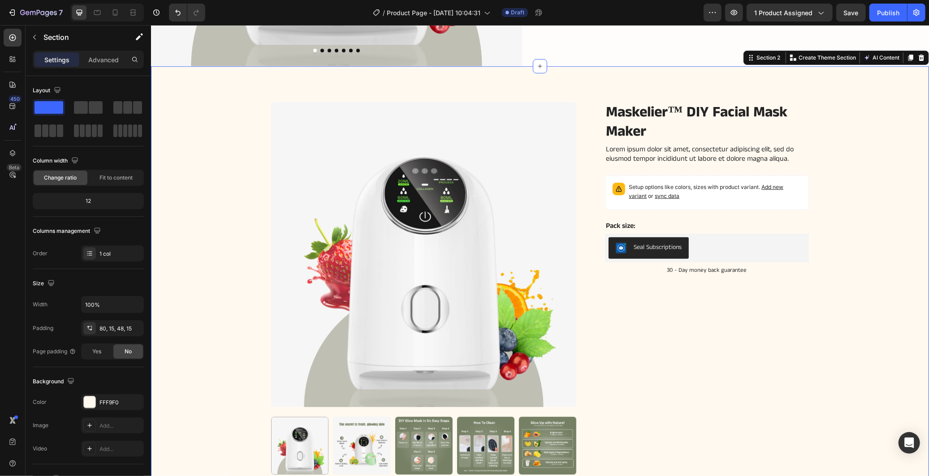
click at [821, 242] on div "Product Images Maskelier™ DIY Facial Mask Maker Product Title Lorem ipsum dolor…" at bounding box center [539, 295] width 765 height 387
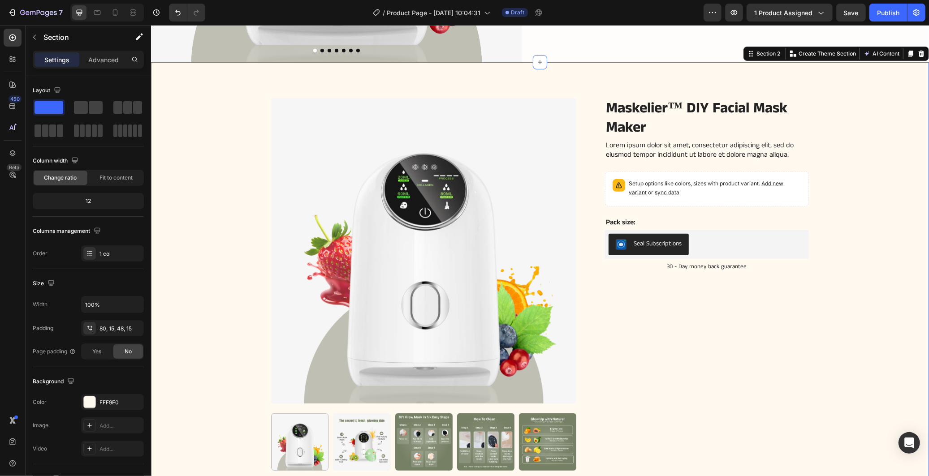
click at [851, 186] on div "Product Images Maskelier™ DIY Facial Mask Maker Product Title Lorem ipsum dolor…" at bounding box center [539, 291] width 765 height 387
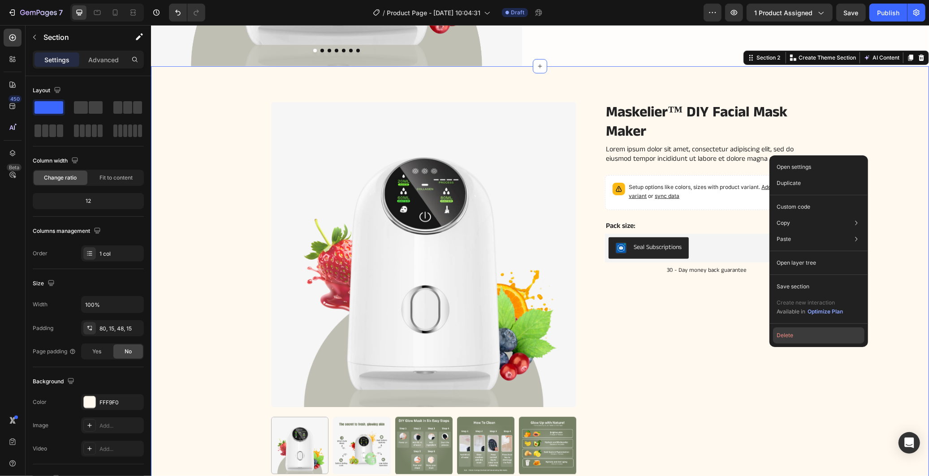
click at [838, 328] on button "Delete" at bounding box center [818, 336] width 91 height 16
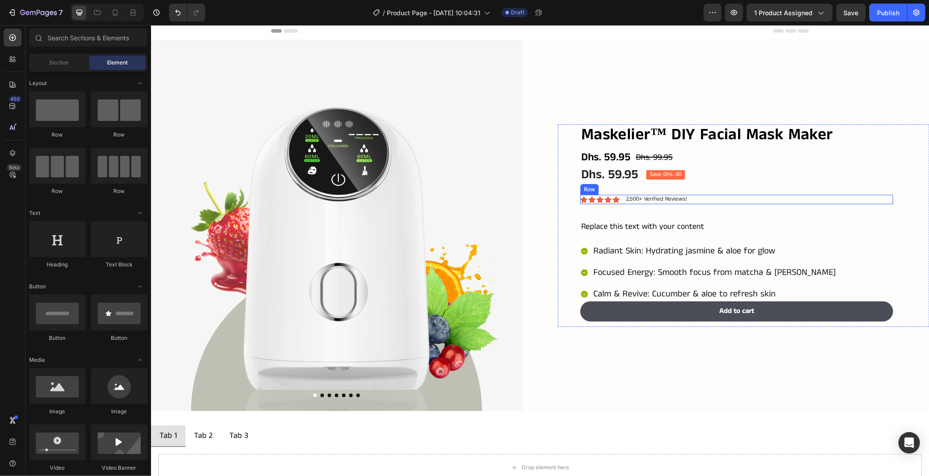
scroll to position [0, 0]
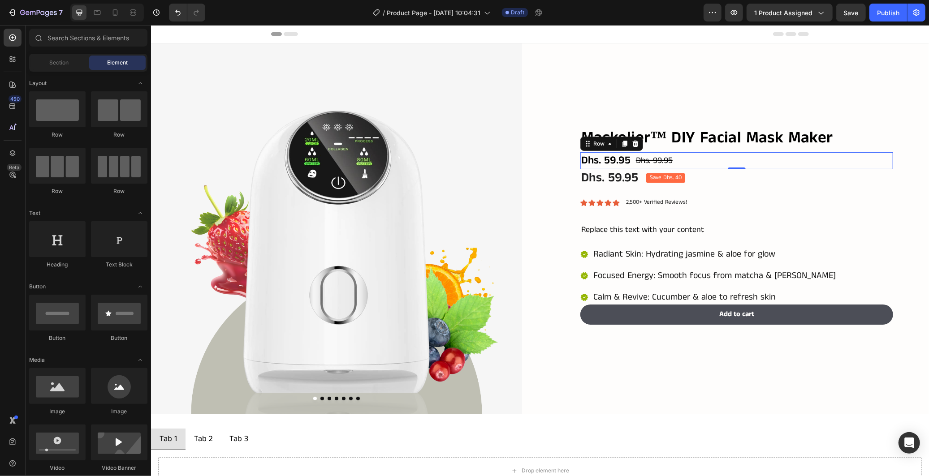
click at [700, 154] on div "Dhs. 59.95 Product Price Product Price Dhs. 99.95 Product Price Product Price R…" at bounding box center [736, 160] width 313 height 17
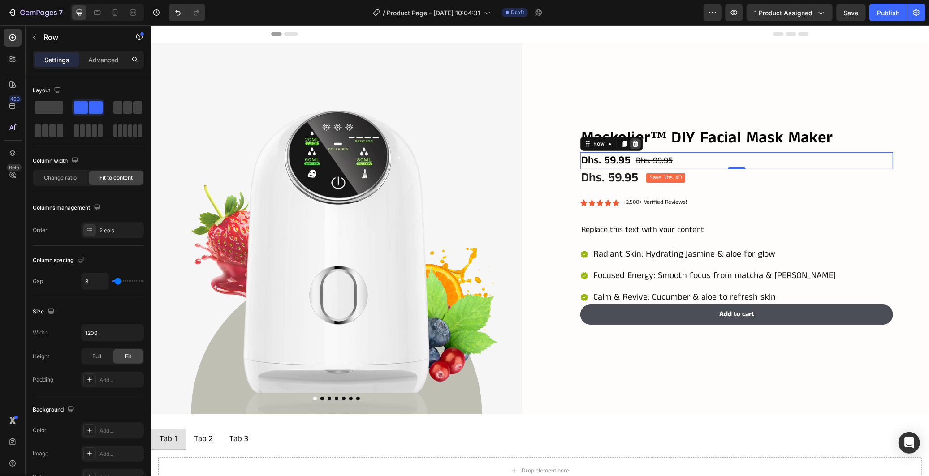
click at [632, 140] on icon at bounding box center [635, 143] width 7 height 7
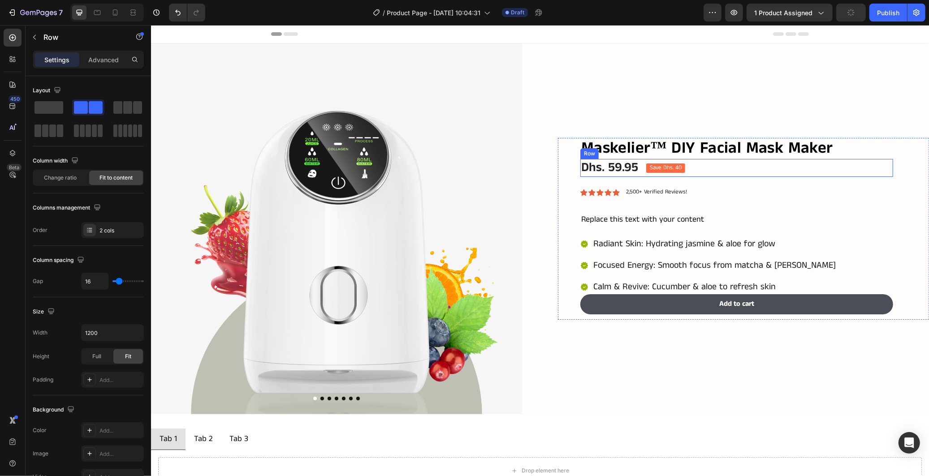
click at [823, 170] on div "Dhs. 59.95 Product Price Product Price Save Dhs. 40 Product Badge Row" at bounding box center [736, 168] width 313 height 18
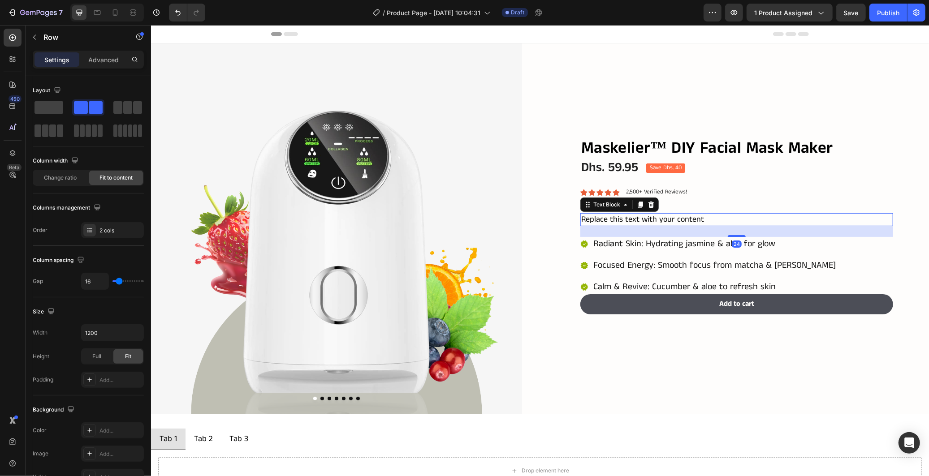
click at [736, 213] on div "Replace this text with your content" at bounding box center [736, 219] width 313 height 13
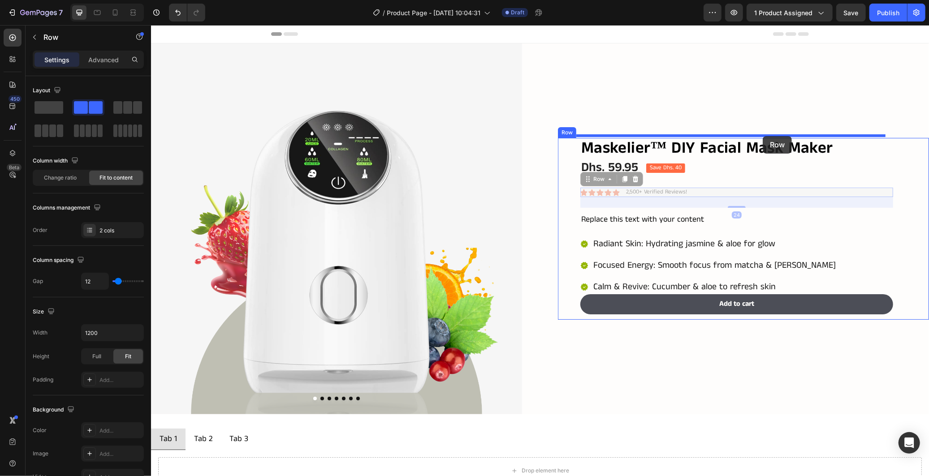
drag, startPoint x: 730, startPoint y: 188, endPoint x: 762, endPoint y: 136, distance: 61.4
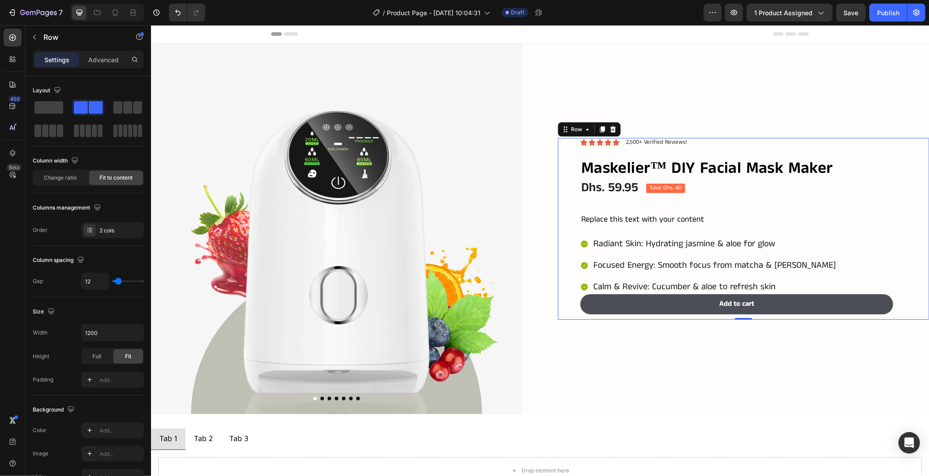
click at [886, 189] on div "Icon Icon Icon Icon Icon Icon List 2,500+ Verified Reviews! Text Block Row Mask…" at bounding box center [743, 229] width 371 height 182
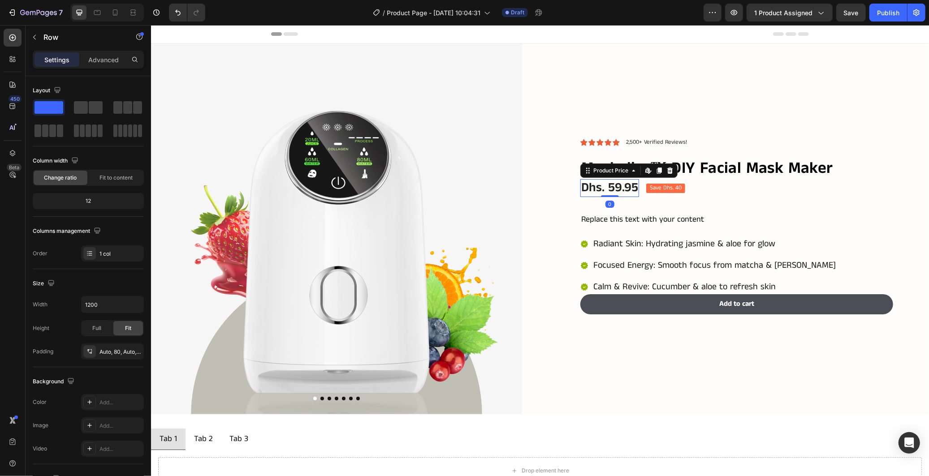
click at [625, 188] on div "Dhs. 59.95" at bounding box center [609, 188] width 59 height 18
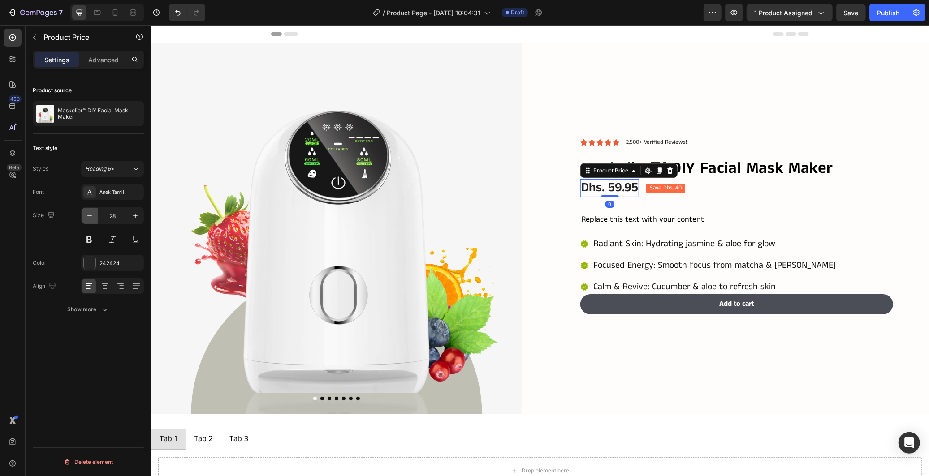
click at [91, 220] on icon "button" at bounding box center [89, 216] width 9 height 9
drag, startPoint x: 91, startPoint y: 220, endPoint x: 110, endPoint y: 224, distance: 19.4
click at [91, 220] on icon "button" at bounding box center [89, 216] width 9 height 9
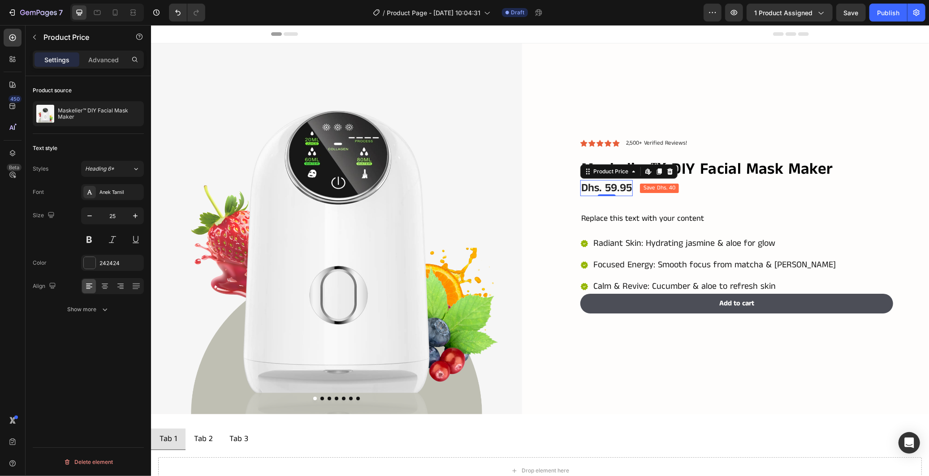
type input "24"
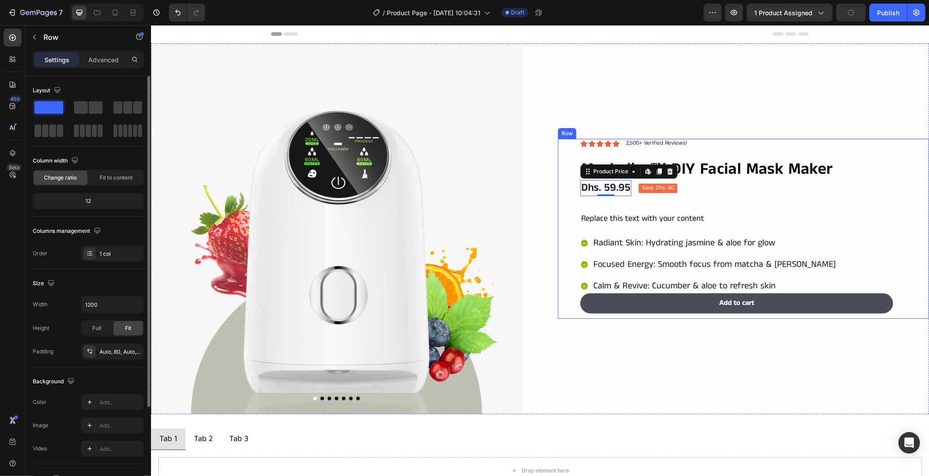
click at [710, 199] on div "Icon Icon Icon Icon Icon Icon List 2,500+ Verified Reviews! Text Block Row Mask…" at bounding box center [736, 228] width 313 height 180
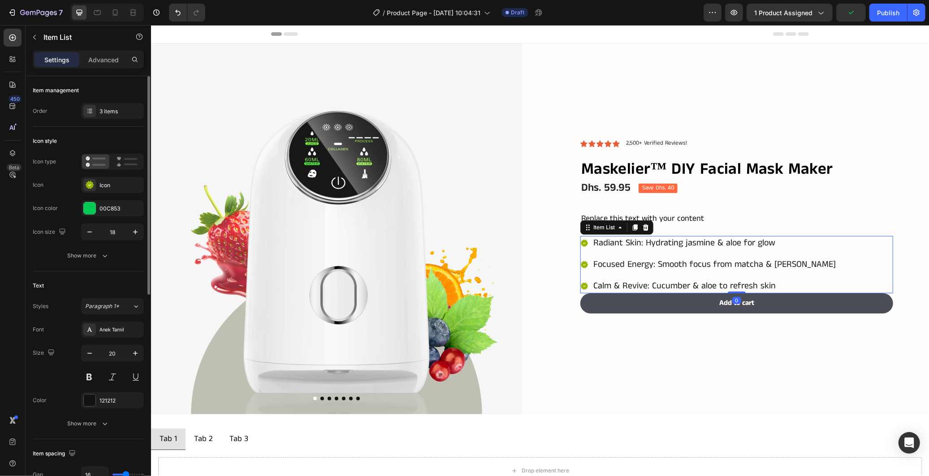
click at [662, 243] on p "Radiant Skin: Hydrating jasmine & aloe for glow" at bounding box center [714, 243] width 242 height 12
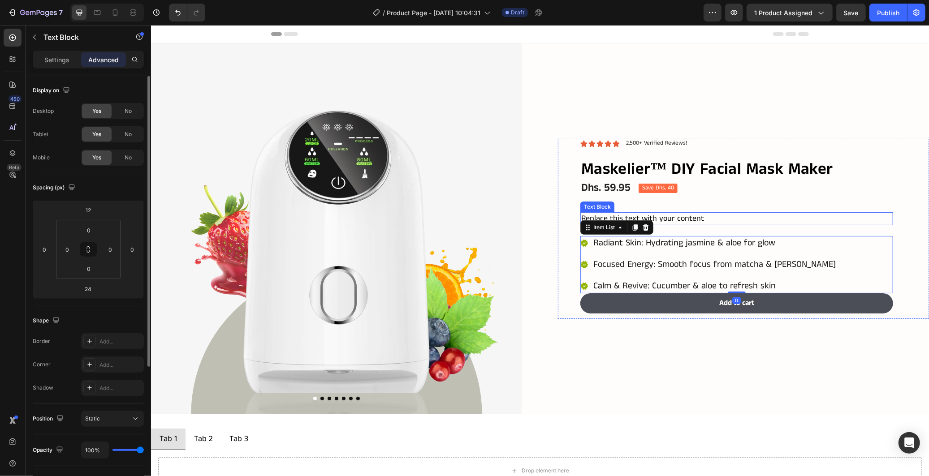
click at [671, 212] on div "Replace this text with your content" at bounding box center [736, 218] width 313 height 13
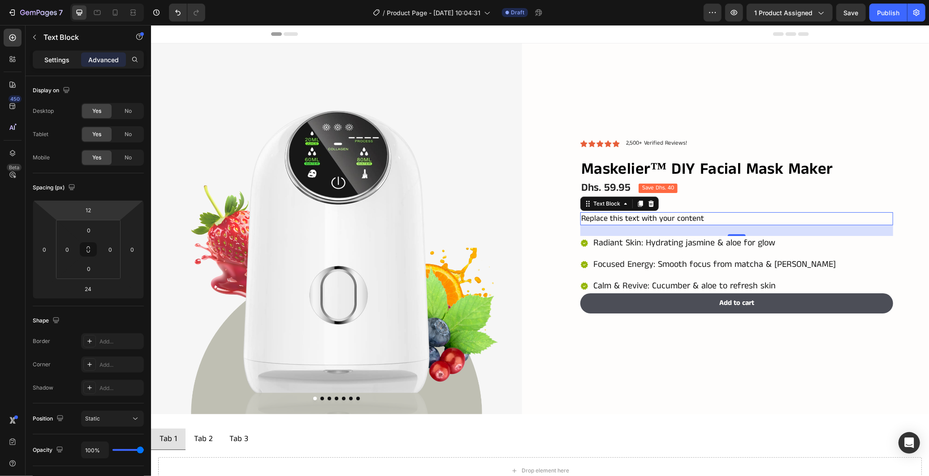
click at [57, 60] on p "Settings" at bounding box center [56, 59] width 25 height 9
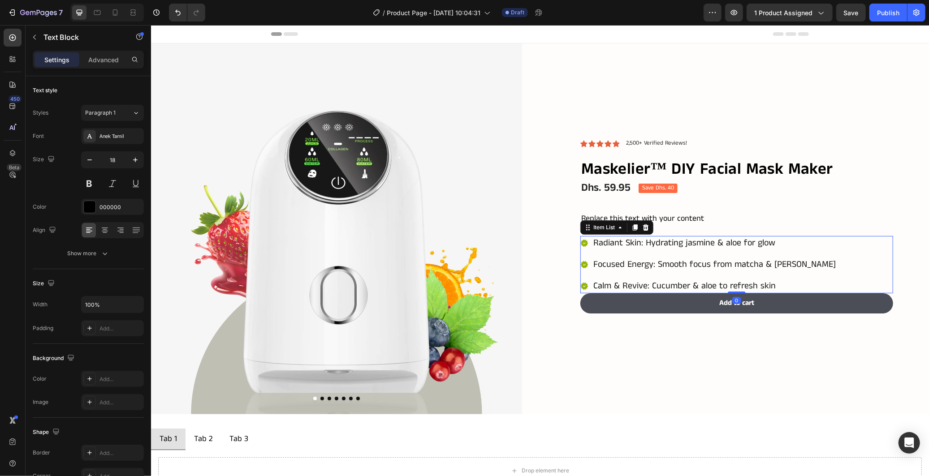
click at [649, 239] on p "Radiant Skin: Hydrating jasmine & aloe for glow" at bounding box center [714, 243] width 242 height 12
click at [675, 214] on div "Replace this text with your content" at bounding box center [736, 218] width 313 height 13
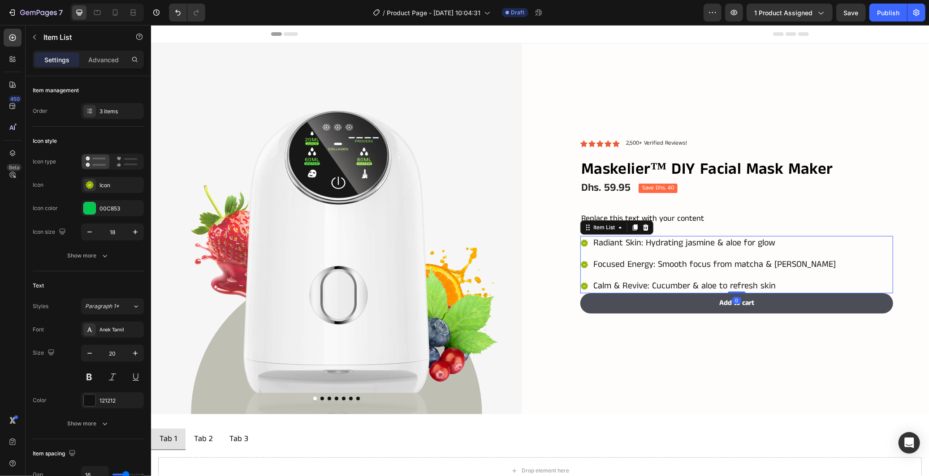
click at [666, 244] on p "Radiant Skin: Hydrating jasmine & aloe for glow" at bounding box center [714, 243] width 242 height 12
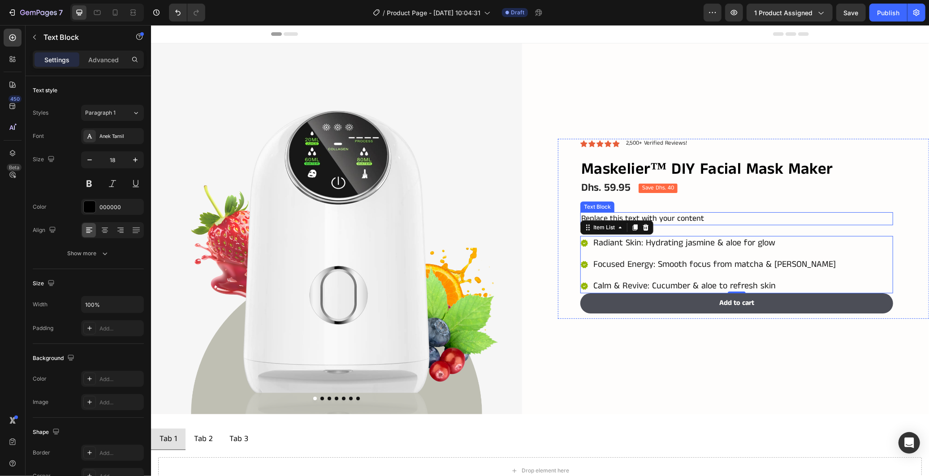
click at [654, 217] on div "Replace this text with your content" at bounding box center [736, 218] width 313 height 13
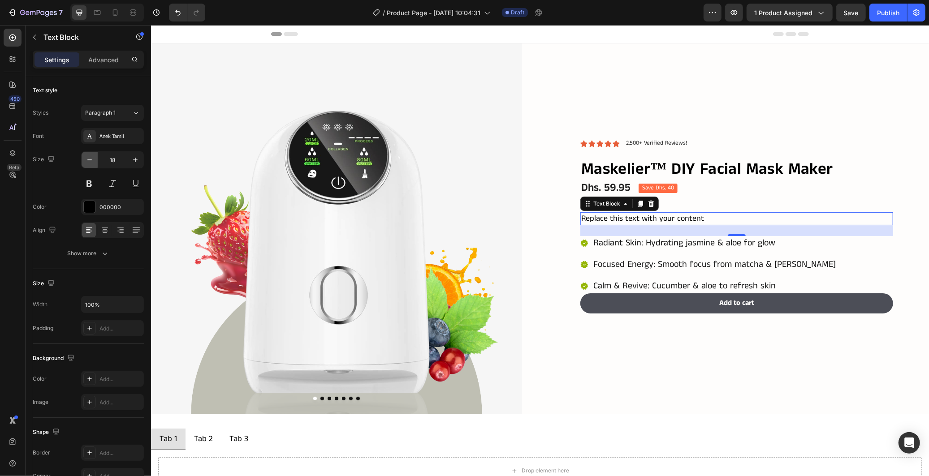
click at [87, 163] on icon "button" at bounding box center [89, 160] width 9 height 9
type input "17"
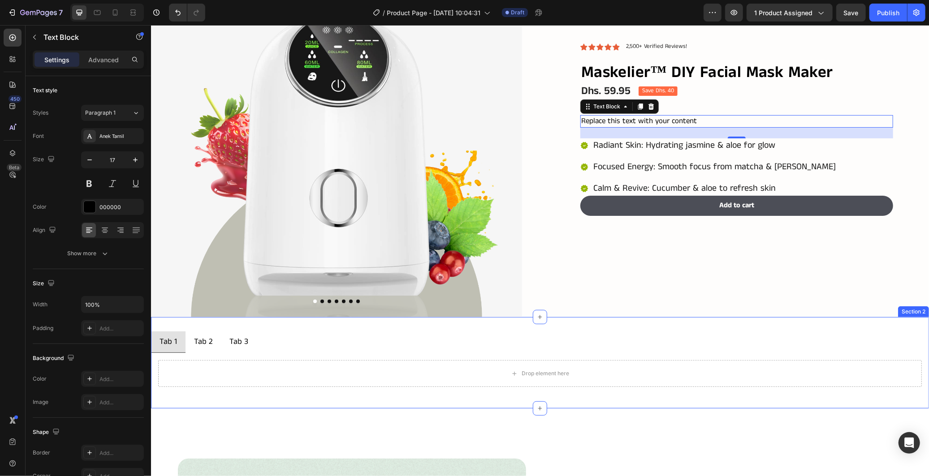
scroll to position [99, 0]
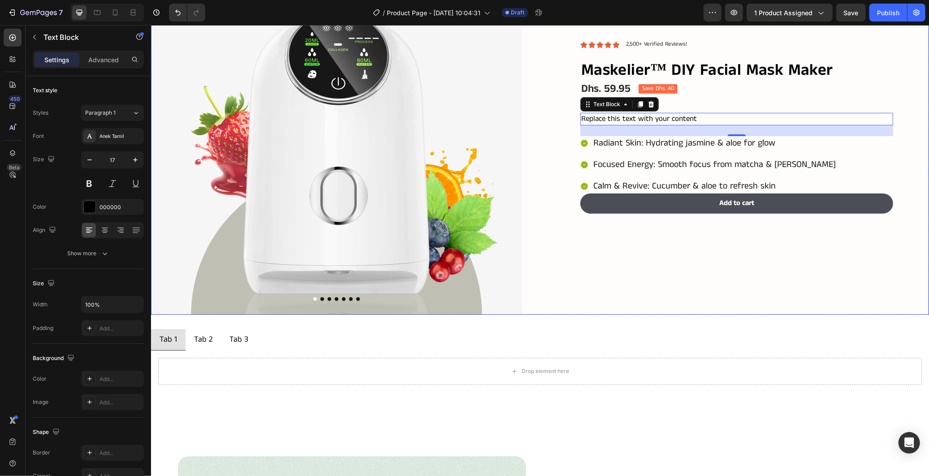
click at [709, 303] on div "Icon Icon Icon Icon Icon Icon List 2,500+ Verified Reviews! Text Block Row Mask…" at bounding box center [743, 129] width 371 height 371
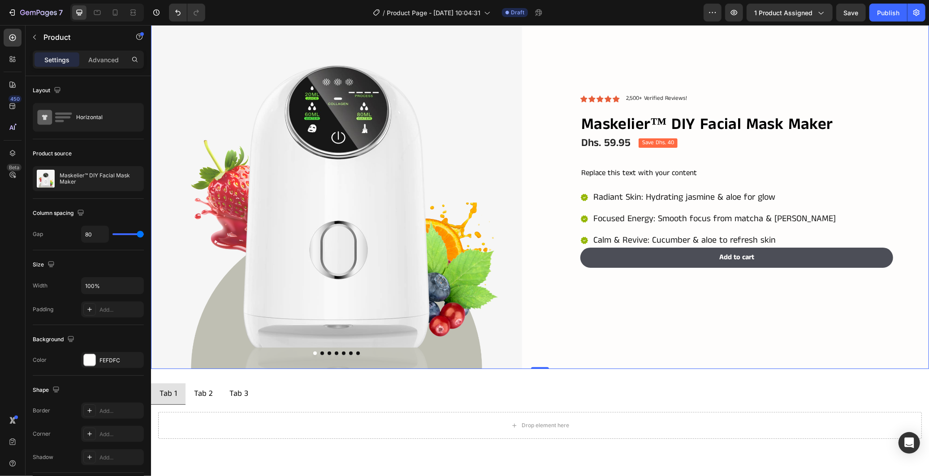
scroll to position [0, 0]
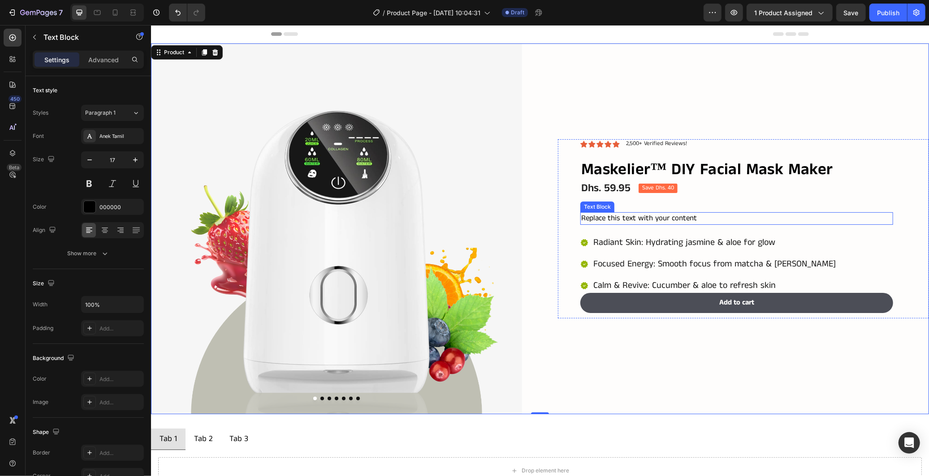
click at [813, 212] on div "Replace this text with your content" at bounding box center [736, 218] width 313 height 13
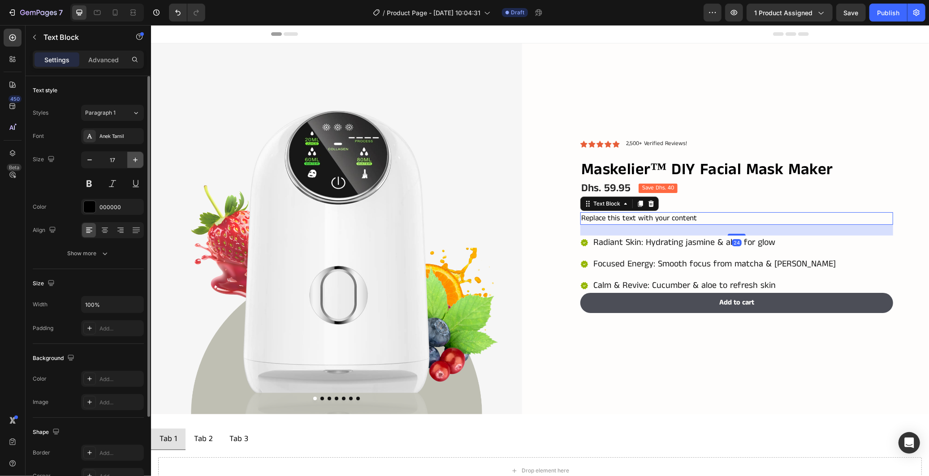
click at [136, 162] on icon "button" at bounding box center [135, 160] width 9 height 9
type input "20"
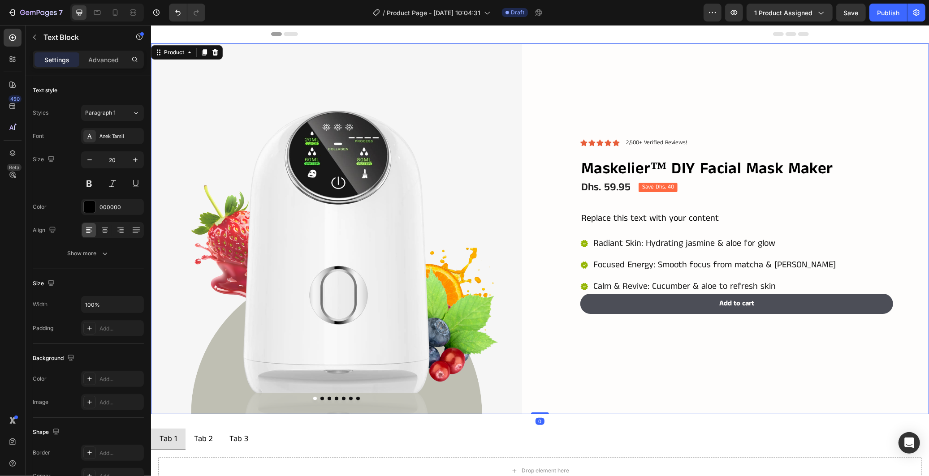
click at [518, 310] on div "Product Images Icon Icon Icon Icon Icon Icon List 2,500+ Verified Reviews! Text…" at bounding box center [540, 228] width 778 height 371
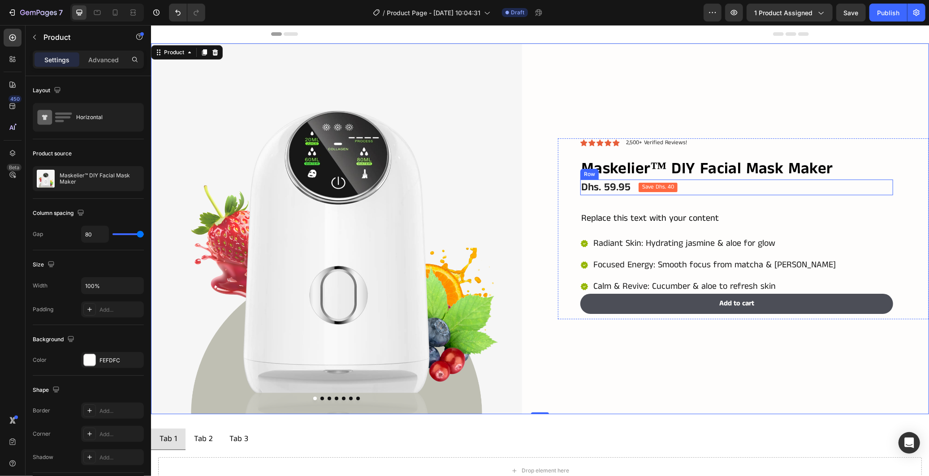
click at [631, 189] on div "Dhs. 59.95 Product Price Product Price Save Dhs. 40 Product Badge Row" at bounding box center [736, 187] width 313 height 16
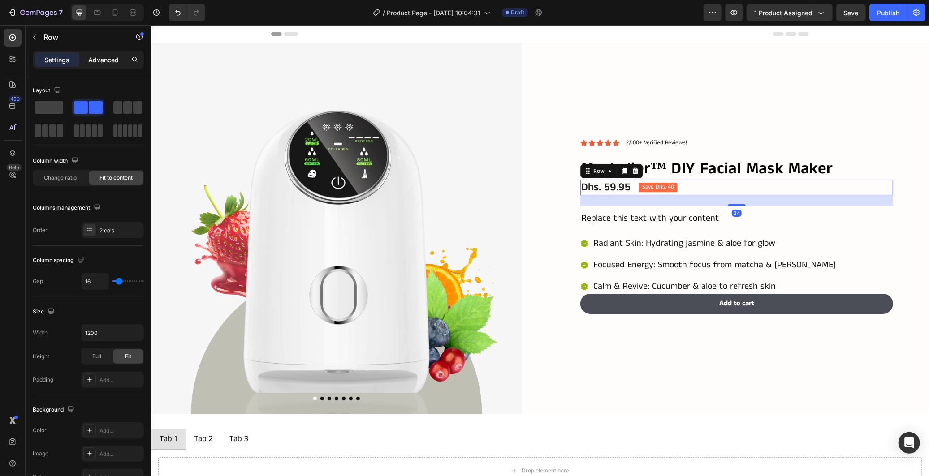
click at [99, 64] on p "Advanced" at bounding box center [103, 59] width 30 height 9
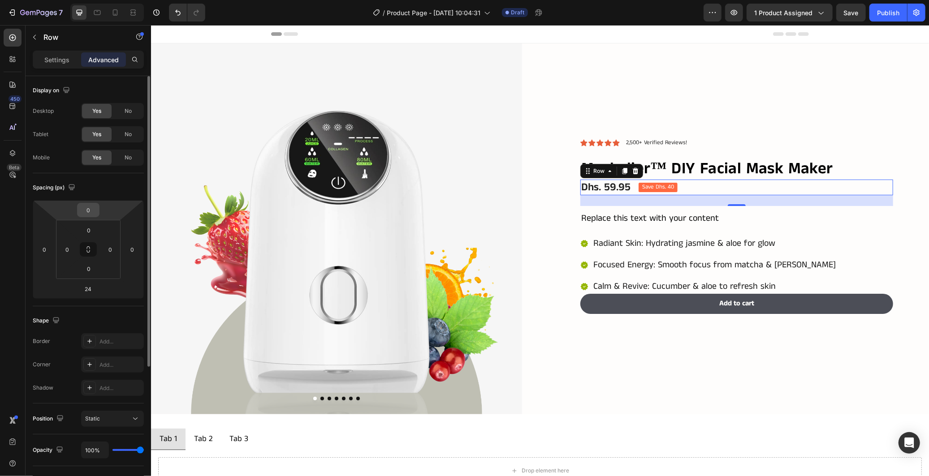
click at [90, 208] on input "0" at bounding box center [88, 209] width 18 height 13
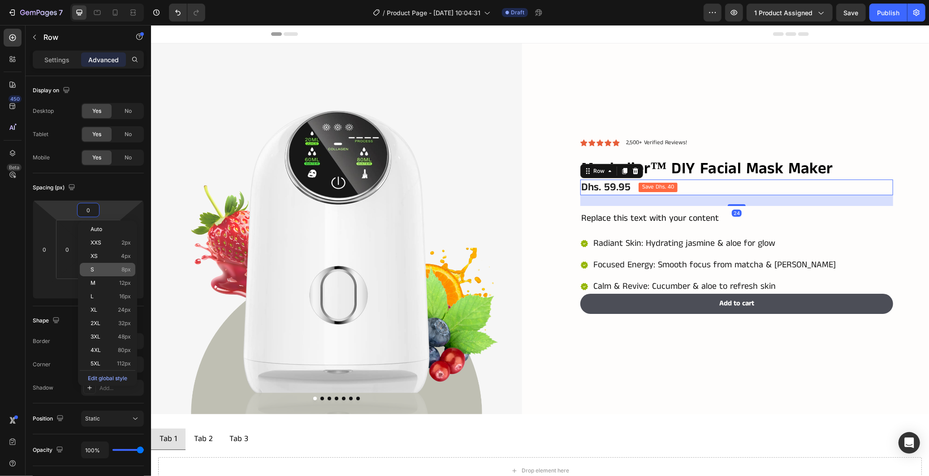
click at [112, 276] on div "S 8px" at bounding box center [108, 269] width 56 height 13
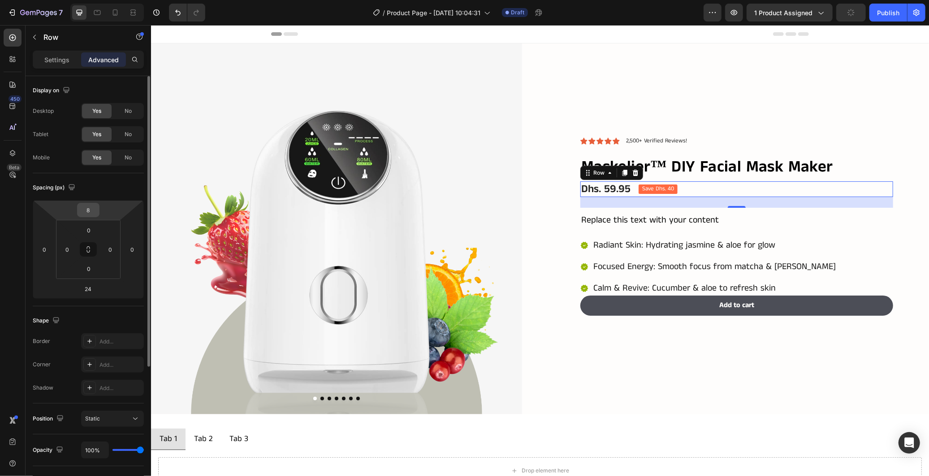
click at [87, 208] on input "8" at bounding box center [88, 209] width 18 height 13
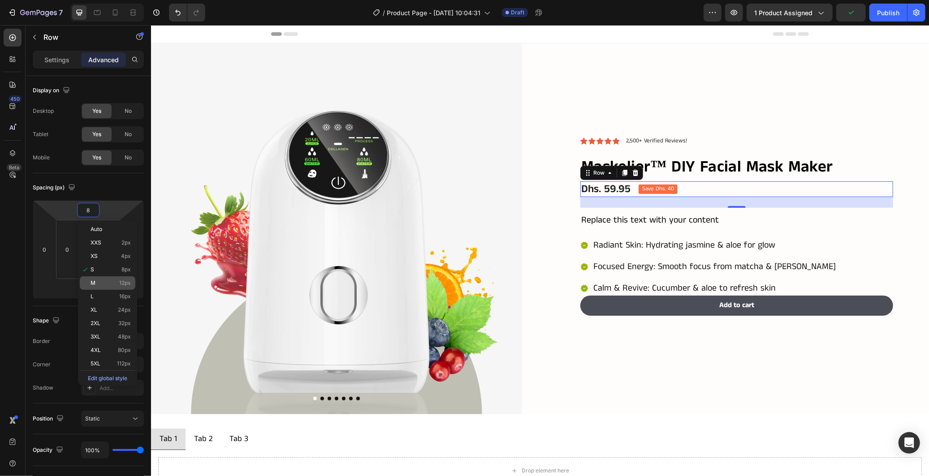
click at [102, 278] on div "M 12px" at bounding box center [108, 283] width 56 height 13
type input "12"
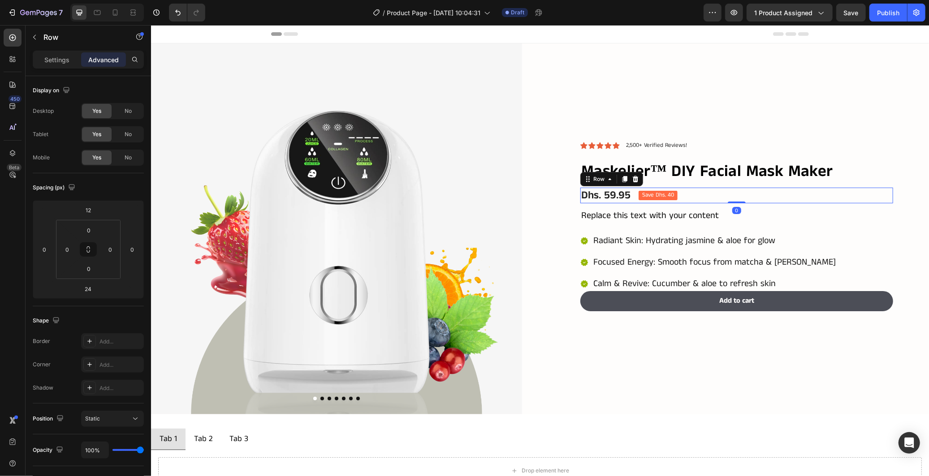
drag, startPoint x: 735, startPoint y: 204, endPoint x: 729, endPoint y: 191, distance: 15.0
click at [729, 191] on div "Dhs. 59.95 Product Price Product Price Save Dhs. 40 Product Badge Row 0" at bounding box center [736, 195] width 313 height 16
type input "0"
click at [879, 238] on div "Radiant Skin: Hydrating jasmine & aloe for glow Focused Energy: Smooth focus fr…" at bounding box center [736, 262] width 313 height 57
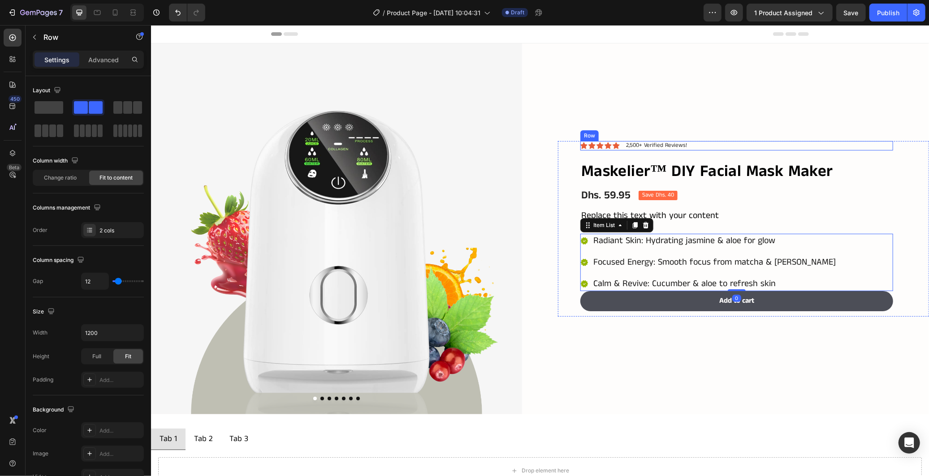
click at [743, 146] on div "Icon Icon Icon Icon Icon Icon List 2,500+ Verified Reviews! Text Block Row" at bounding box center [736, 145] width 313 height 9
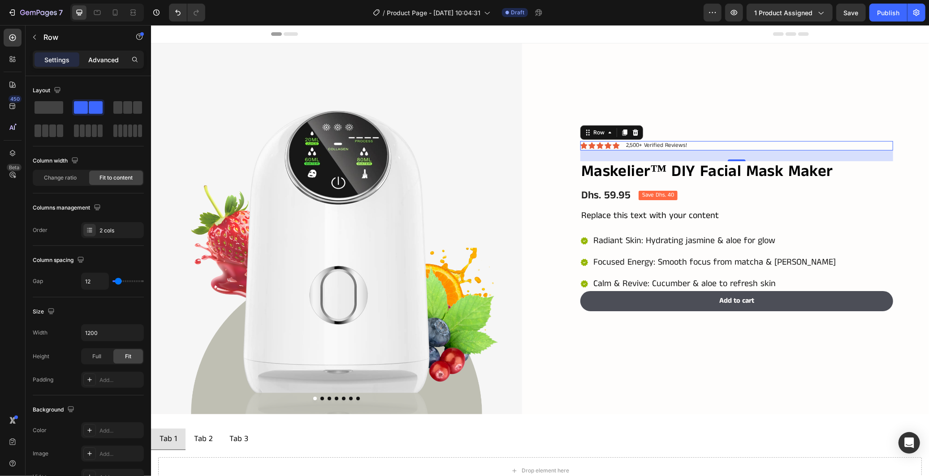
click at [117, 60] on p "Advanced" at bounding box center [103, 59] width 30 height 9
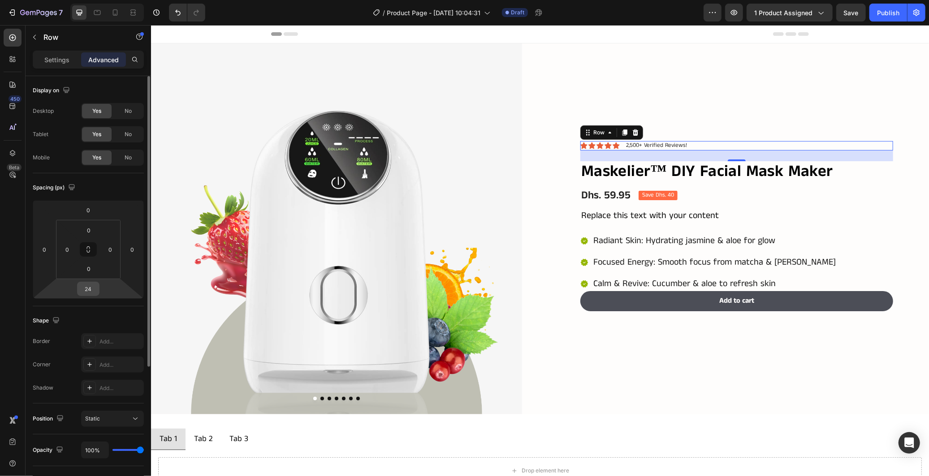
click at [88, 286] on input "24" at bounding box center [88, 288] width 18 height 13
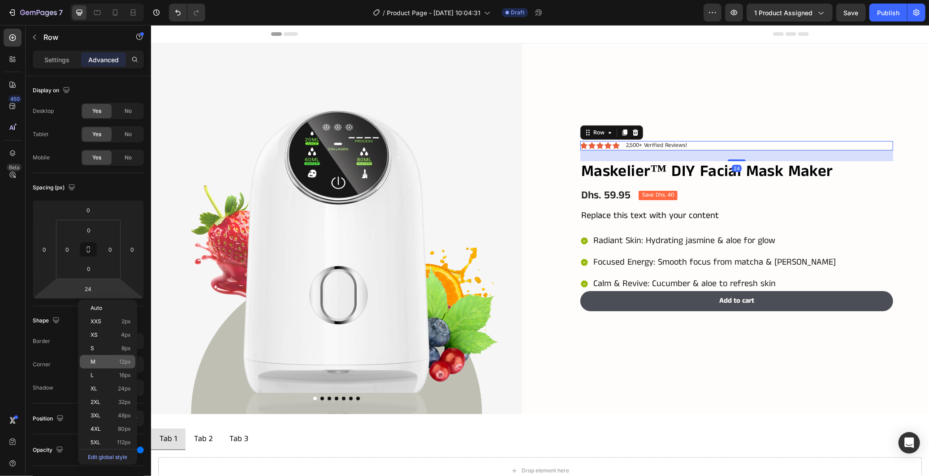
drag, startPoint x: 114, startPoint y: 355, endPoint x: 119, endPoint y: 358, distance: 5.8
click at [114, 355] on div "M 12px" at bounding box center [108, 361] width 56 height 13
type input "12"
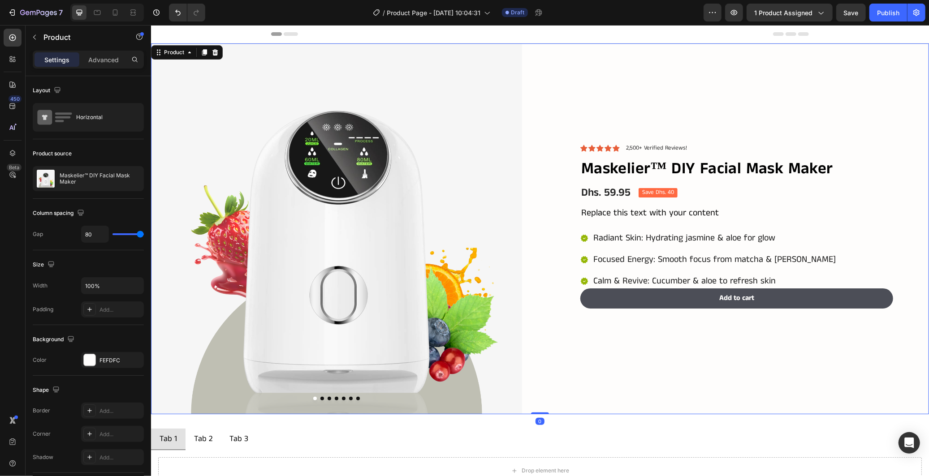
click at [675, 96] on div "Icon Icon Icon Icon Icon Icon List 2,500+ Verified Reviews! Text Block Row Mask…" at bounding box center [743, 228] width 371 height 371
click at [662, 144] on p "2,500+ Verified Reviews!" at bounding box center [656, 148] width 61 height 8
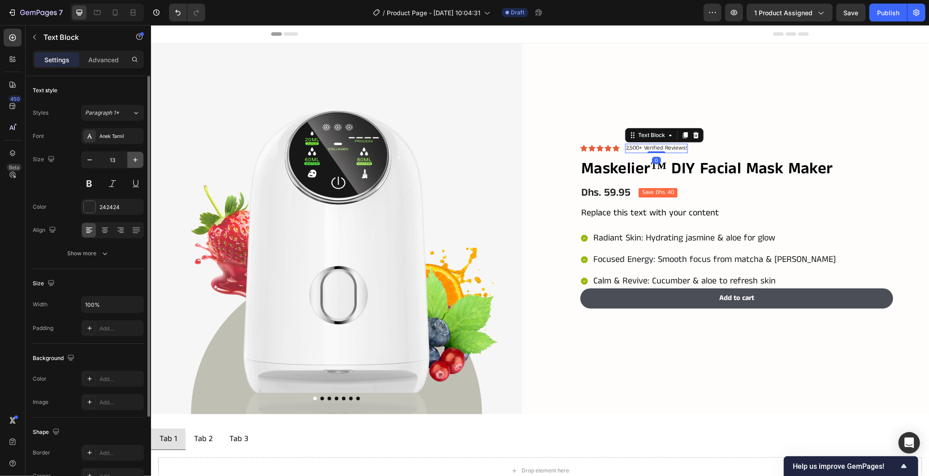
click at [131, 167] on button "button" at bounding box center [135, 160] width 16 height 16
type input "16"
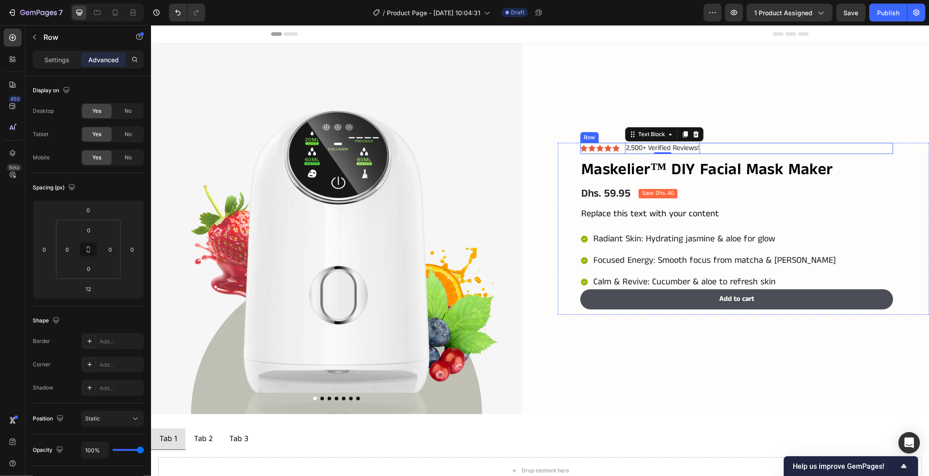
click at [619, 150] on div "Icon Icon Icon Icon Icon Icon List 2,500+ Verified Reviews! Text Block 0 Row" at bounding box center [736, 148] width 313 height 11
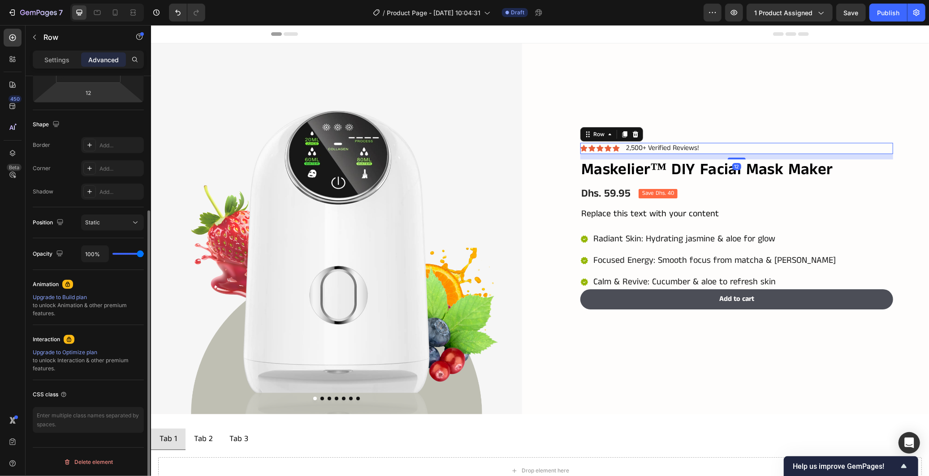
scroll to position [97, 0]
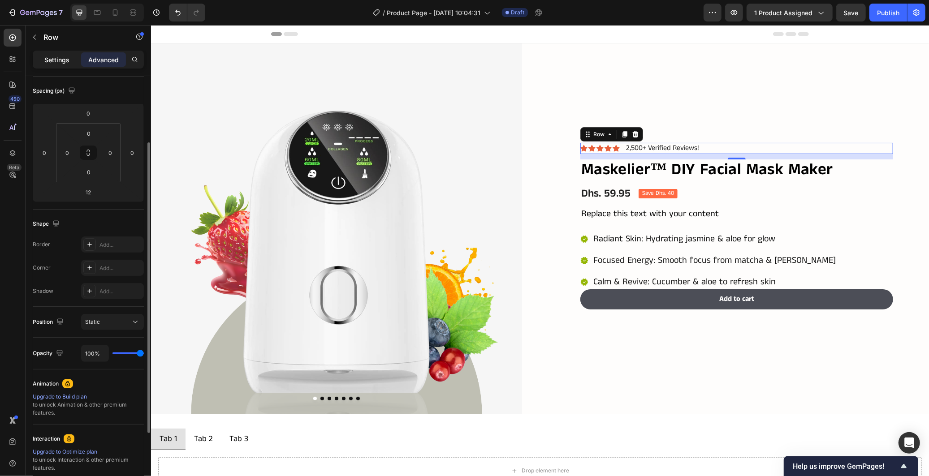
click at [46, 65] on div "Settings" at bounding box center [57, 59] width 45 height 14
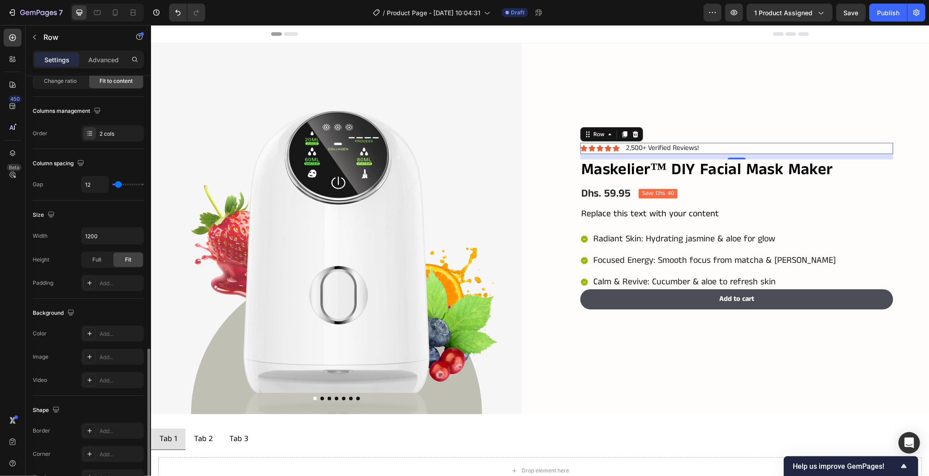
scroll to position [223, 0]
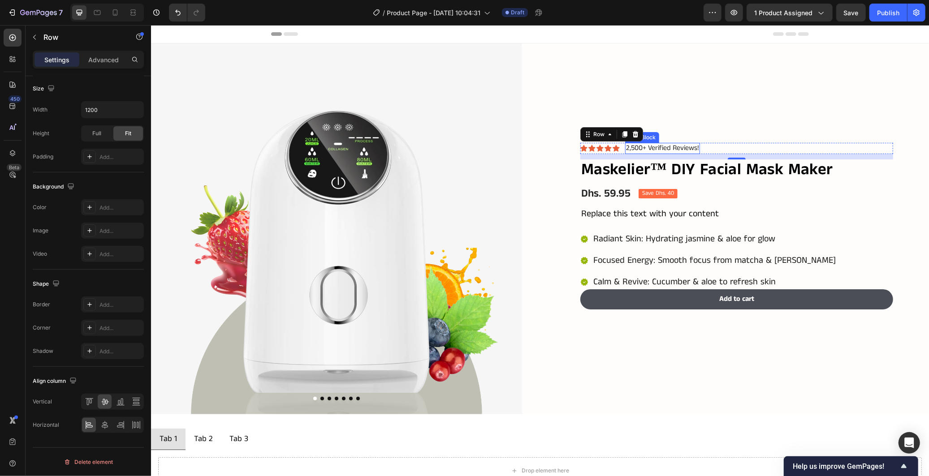
click at [635, 145] on p "2,500+ Verified Reviews!" at bounding box center [662, 147] width 73 height 9
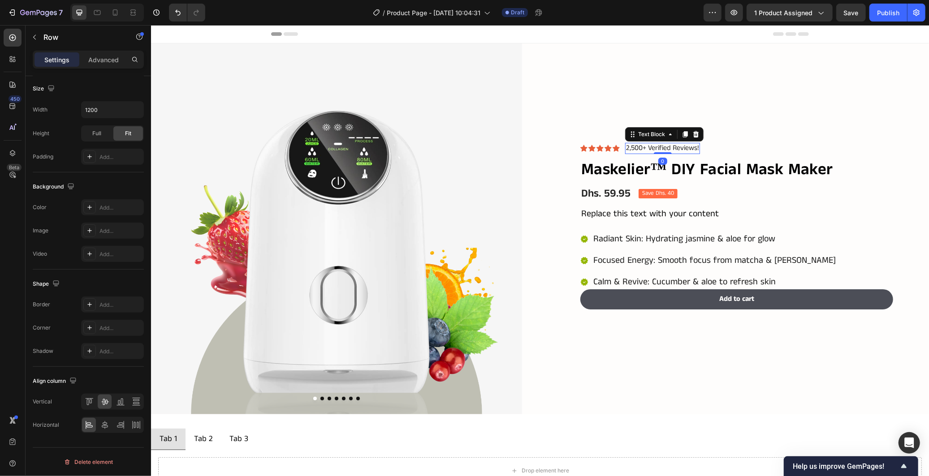
scroll to position [0, 0]
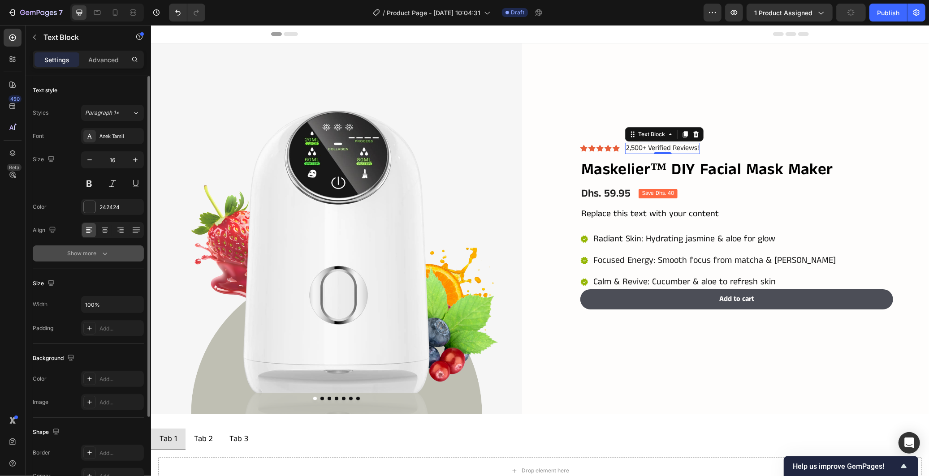
click at [109, 253] on button "Show more" at bounding box center [88, 254] width 111 height 16
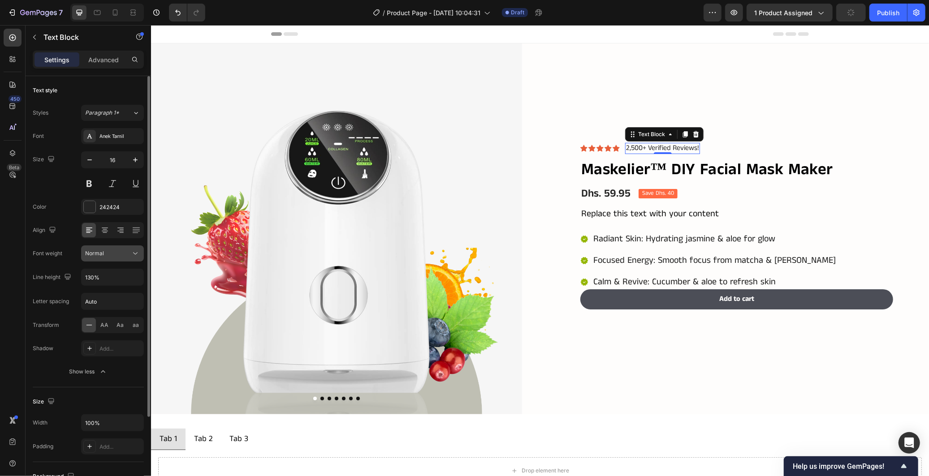
scroll to position [99, 0]
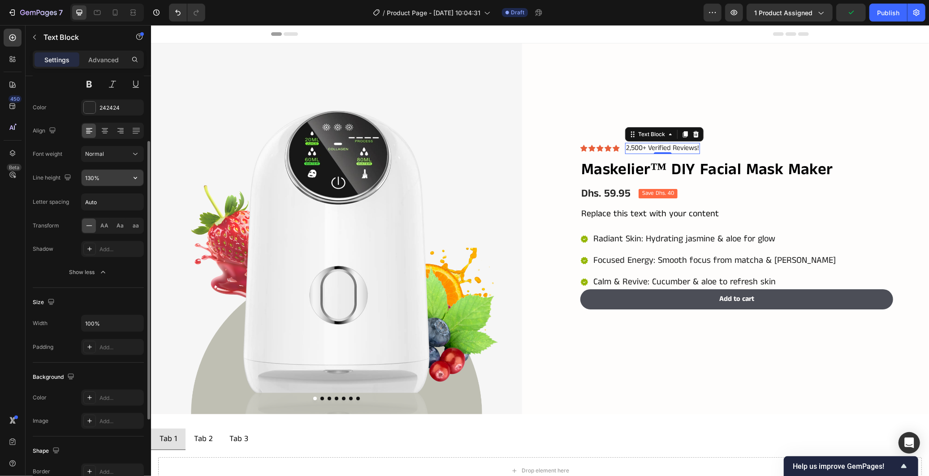
click at [111, 184] on input "130%" at bounding box center [113, 178] width 62 height 16
click at [130, 178] on button "button" at bounding box center [135, 178] width 16 height 16
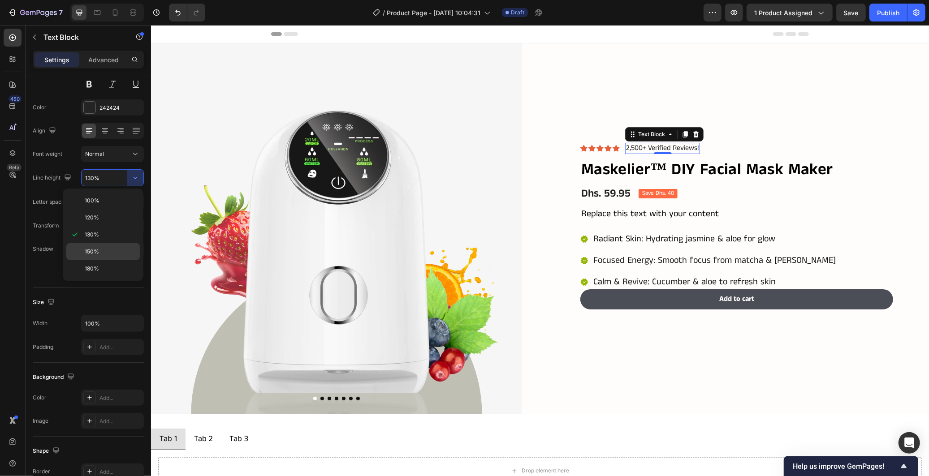
click at [103, 256] on p "150%" at bounding box center [110, 252] width 51 height 8
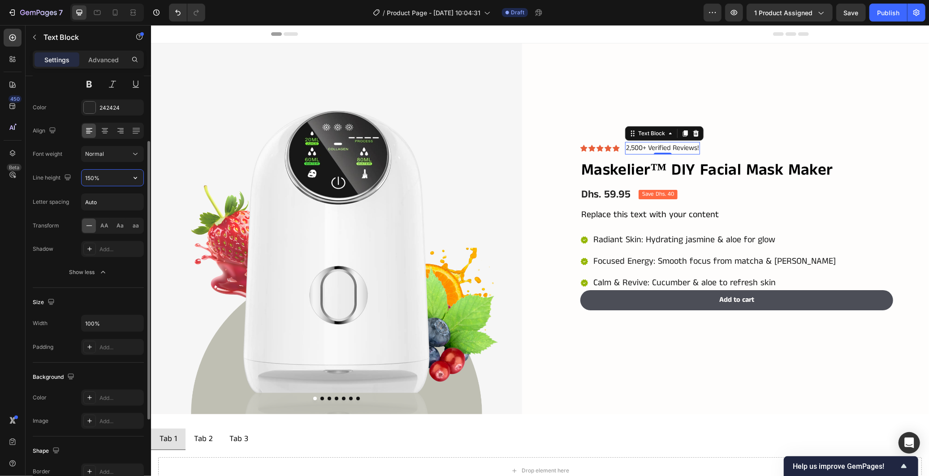
click at [112, 181] on input "150%" at bounding box center [113, 178] width 62 height 16
click at [133, 178] on icon "button" at bounding box center [135, 177] width 9 height 9
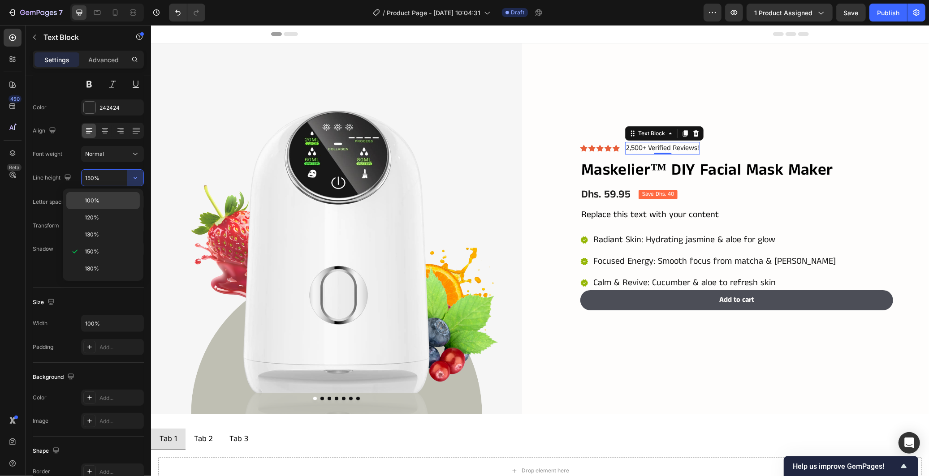
click at [99, 202] on p "100%" at bounding box center [110, 201] width 51 height 8
type input "100%"
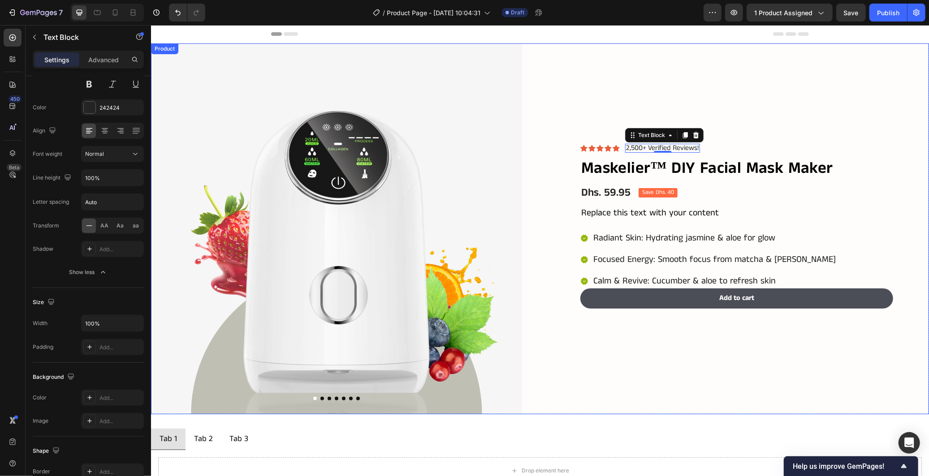
click at [582, 334] on div "Icon Icon Icon Icon Icon Icon List 2,500+ Verified Reviews! Text Block 0 Row Ma…" at bounding box center [743, 228] width 371 height 371
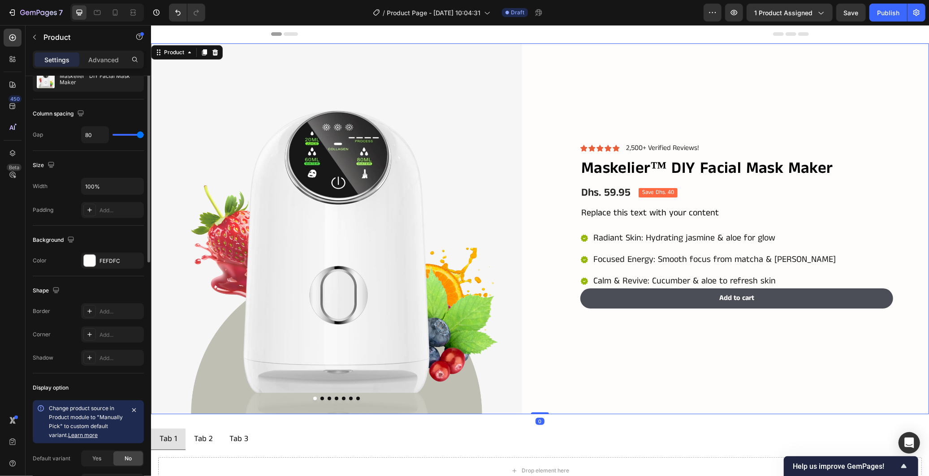
scroll to position [0, 0]
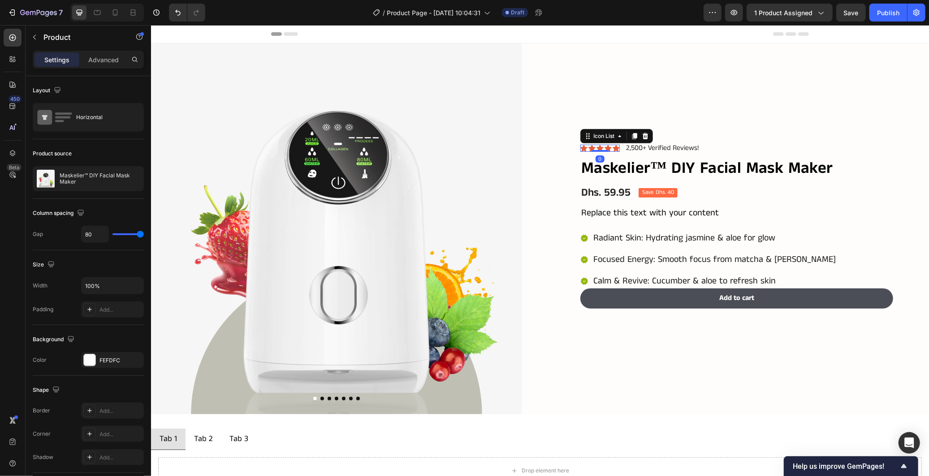
click at [607, 148] on div "Icon Icon Icon Icon Icon" at bounding box center [599, 147] width 39 height 7
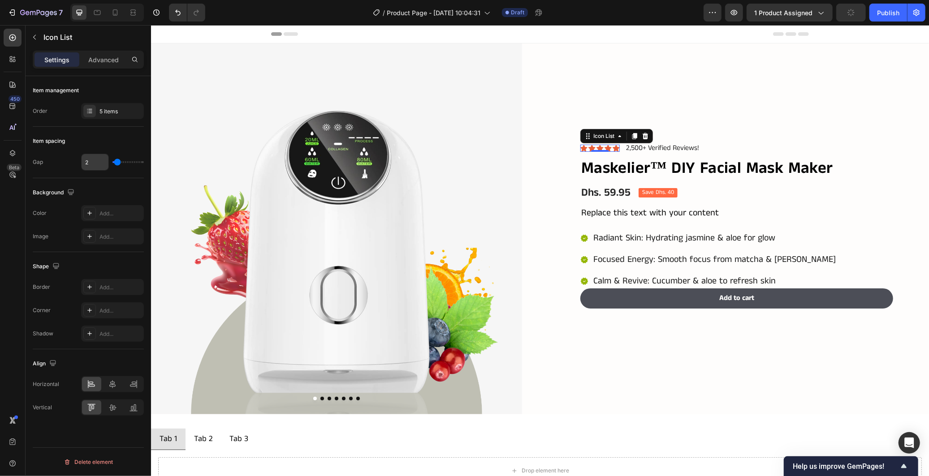
click at [94, 162] on input "2" at bounding box center [95, 162] width 27 height 16
type input "4"
click at [580, 148] on div "Icon" at bounding box center [583, 147] width 7 height 7
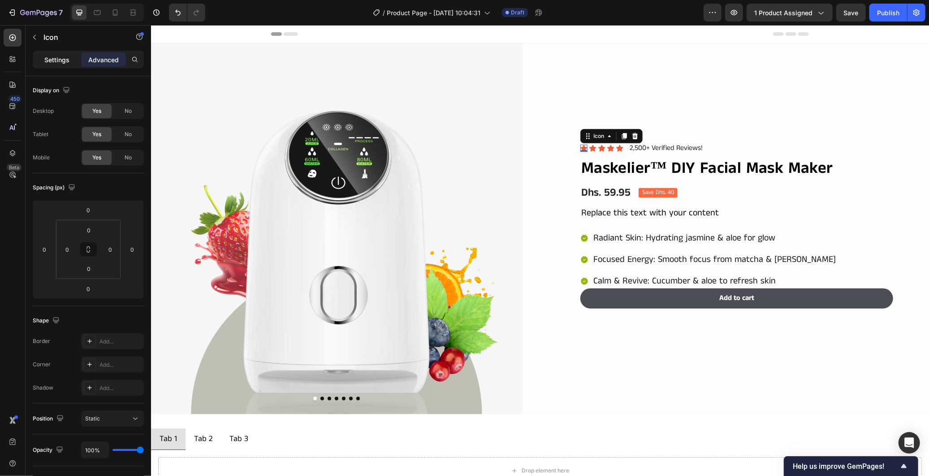
click at [52, 57] on p "Settings" at bounding box center [56, 59] width 25 height 9
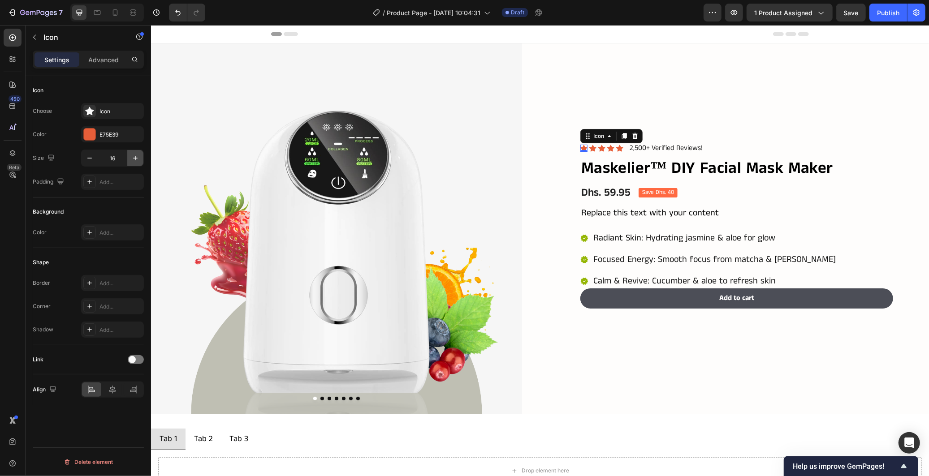
click at [135, 154] on icon "button" at bounding box center [135, 158] width 9 height 9
type input "18"
click at [590, 148] on div "Icon 0" at bounding box center [593, 147] width 7 height 7
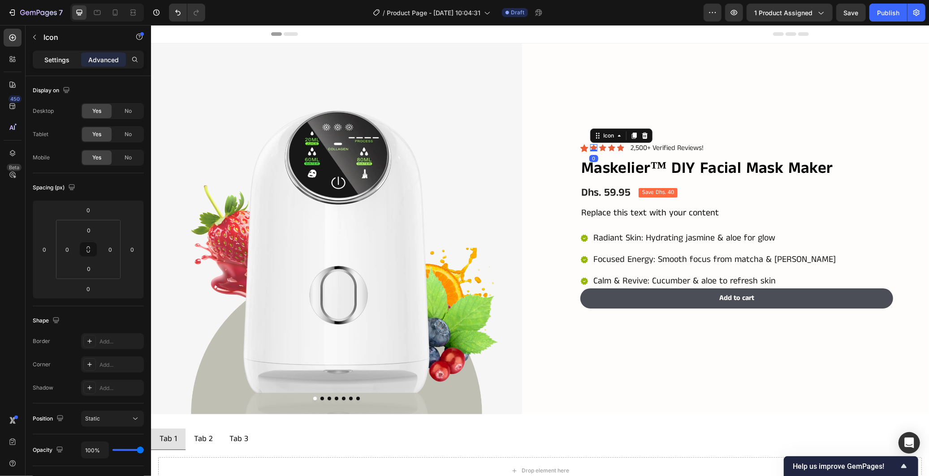
click at [47, 62] on p "Settings" at bounding box center [56, 59] width 25 height 9
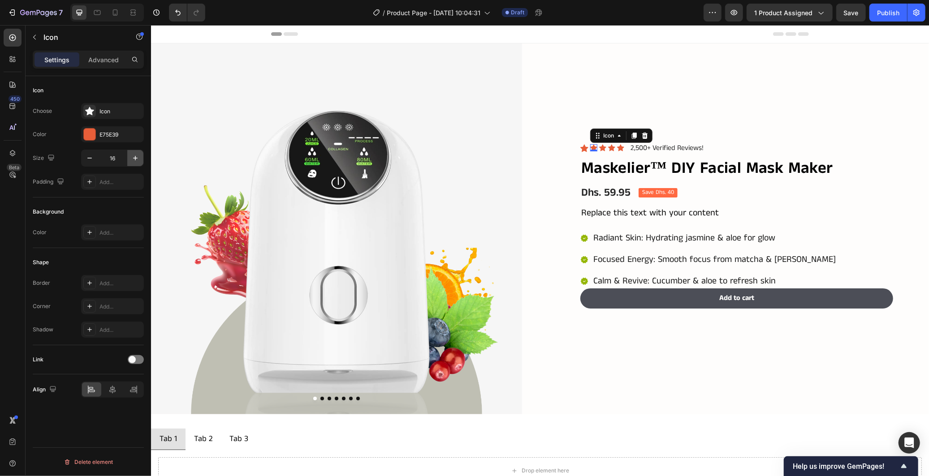
click at [132, 160] on icon "button" at bounding box center [135, 158] width 9 height 9
type input "18"
click at [600, 144] on div "Icon" at bounding box center [603, 147] width 7 height 7
click at [133, 157] on icon "button" at bounding box center [135, 158] width 9 height 9
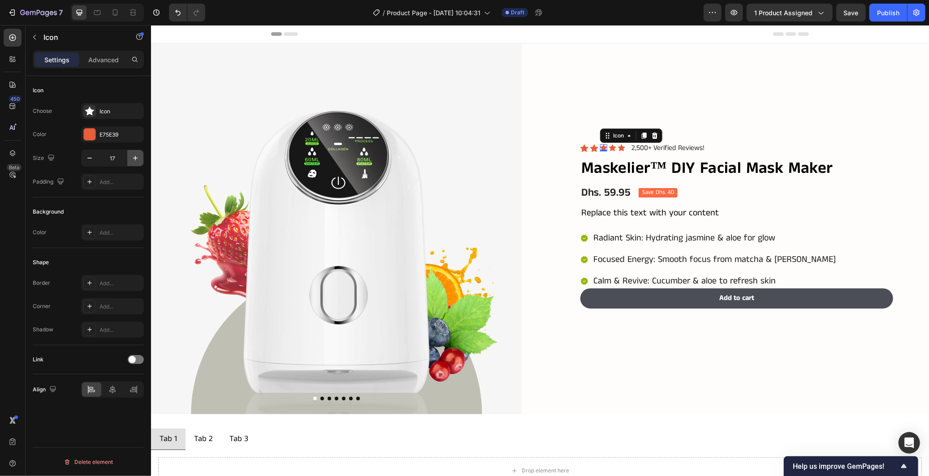
drag, startPoint x: 133, startPoint y: 157, endPoint x: 26, endPoint y: 155, distance: 107.6
click at [133, 157] on icon "button" at bounding box center [135, 158] width 9 height 9
type input "18"
click at [610, 147] on div "Icon" at bounding box center [613, 147] width 7 height 7
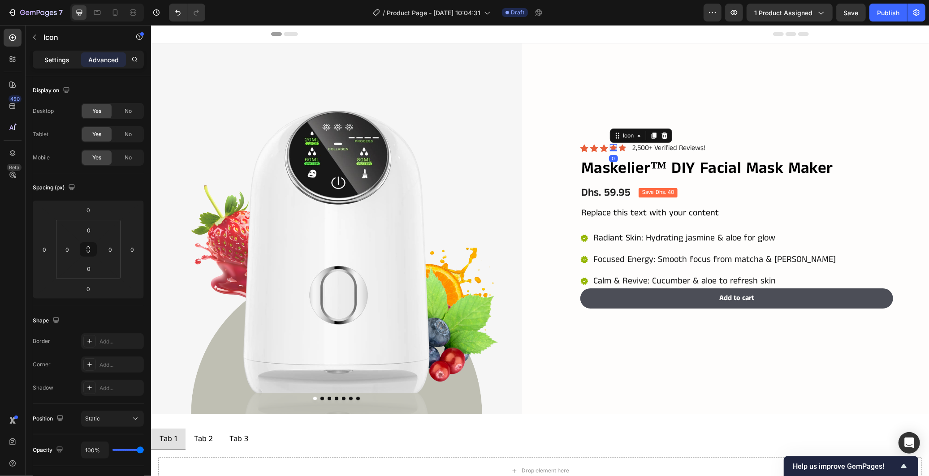
click at [59, 56] on p "Settings" at bounding box center [56, 59] width 25 height 9
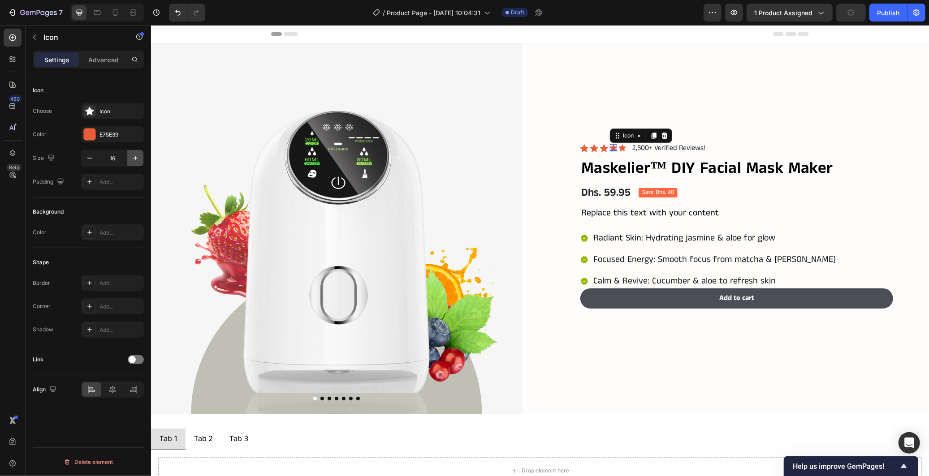
click at [133, 157] on icon "button" at bounding box center [135, 158] width 9 height 9
click at [134, 158] on icon "button" at bounding box center [135, 158] width 9 height 9
type input "18"
click at [620, 146] on div "Icon" at bounding box center [622, 147] width 7 height 7
click at [137, 161] on icon "button" at bounding box center [135, 158] width 9 height 9
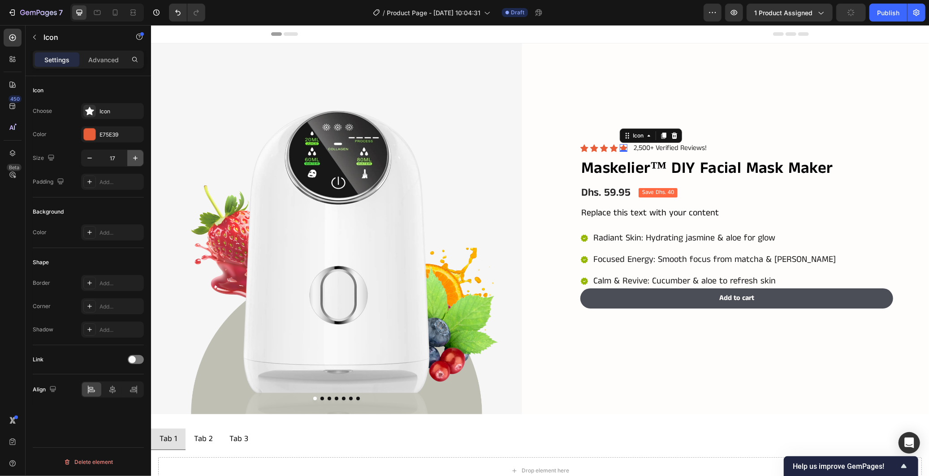
click at [137, 161] on icon "button" at bounding box center [135, 158] width 9 height 9
type input "18"
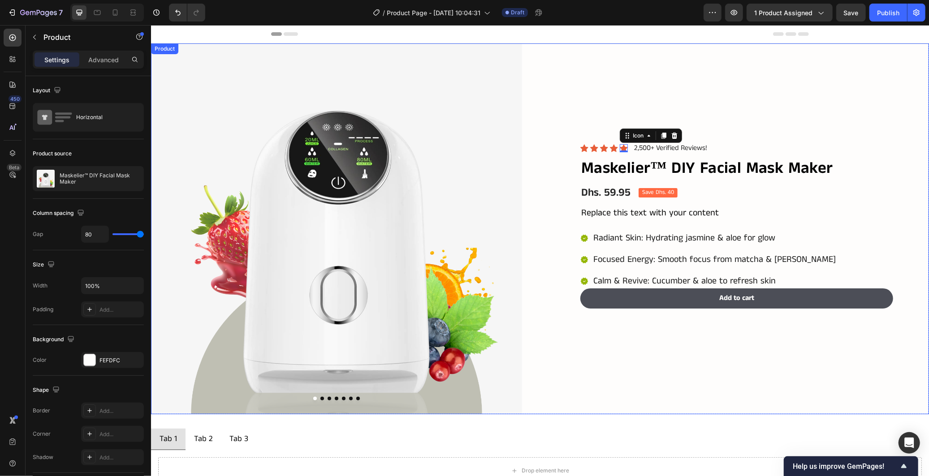
click at [579, 342] on div "Icon Icon Icon Icon Icon 0 Icon List 2,500+ Verified Reviews! Text Block Row Ma…" at bounding box center [743, 228] width 371 height 371
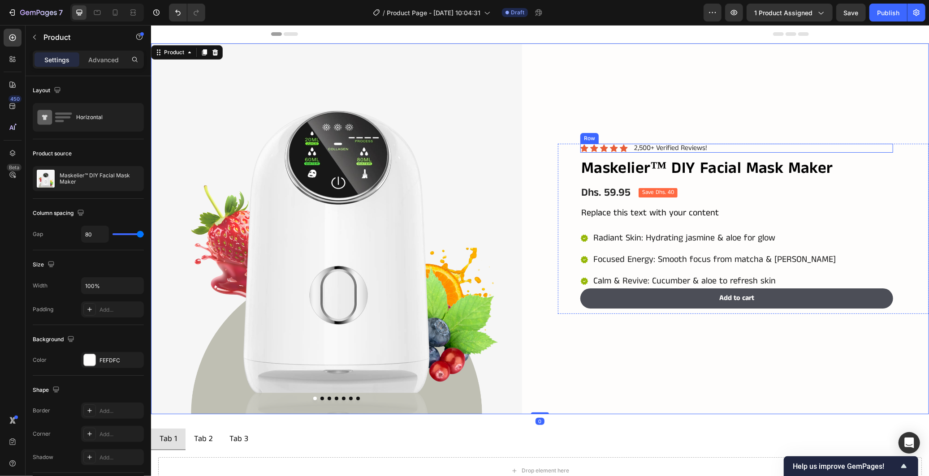
click at [628, 146] on div "Icon Icon Icon Icon Icon Icon List 2,500+ Verified Reviews! Text Block Row" at bounding box center [736, 147] width 313 height 9
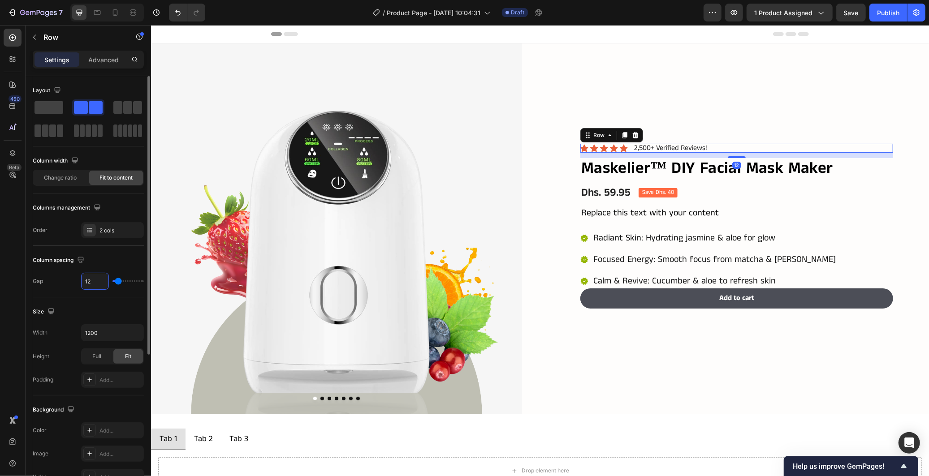
click at [97, 280] on input "12" at bounding box center [95, 281] width 27 height 16
type input "4"
type input "0"
type input "8"
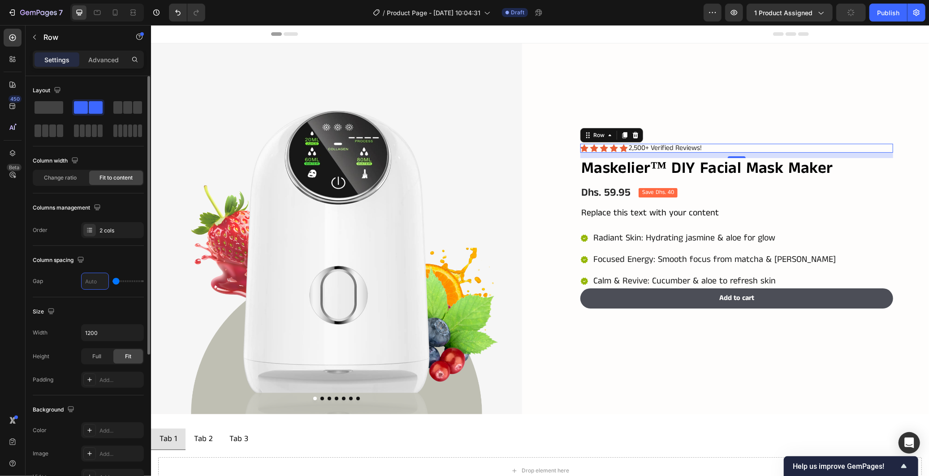
type input "8"
click at [636, 144] on p "2,500+ Verified Reviews!" at bounding box center [668, 147] width 73 height 7
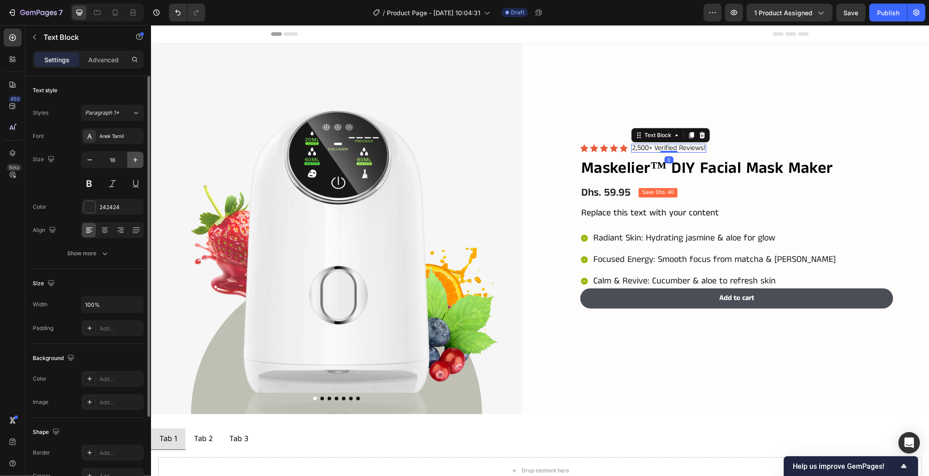
click at [131, 160] on icon "button" at bounding box center [135, 160] width 9 height 9
type input "18"
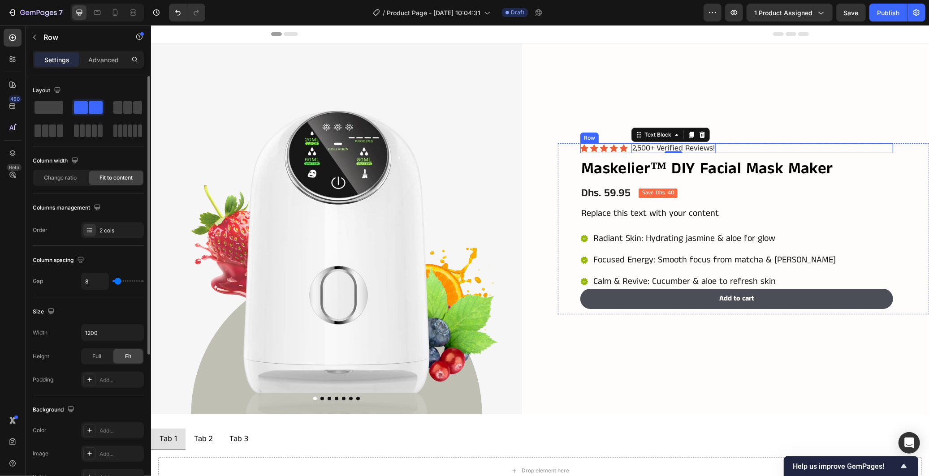
click at [722, 147] on div "Icon Icon Icon Icon Icon Icon List 2,500+ Verified Reviews! Text Block 0 Row" at bounding box center [736, 148] width 313 height 10
click at [701, 147] on p "2,500+ Verified Reviews!" at bounding box center [673, 148] width 82 height 8
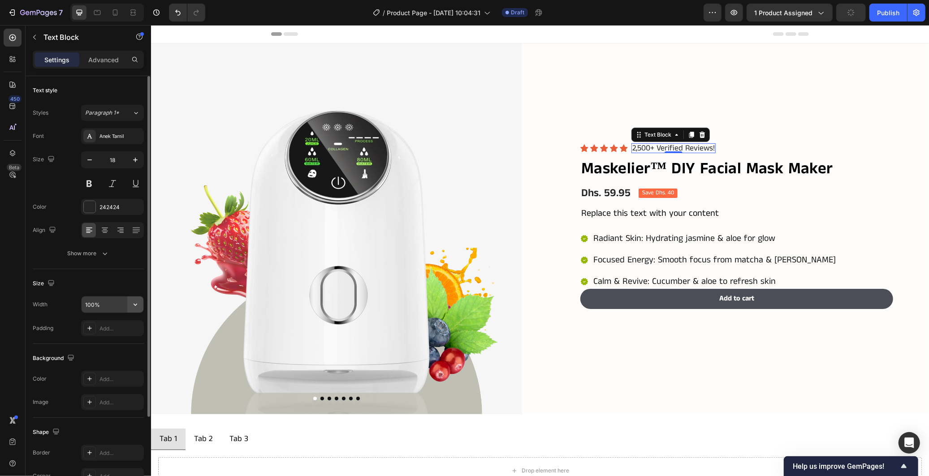
click at [138, 305] on icon "button" at bounding box center [135, 304] width 9 height 9
click at [108, 255] on icon "button" at bounding box center [104, 253] width 9 height 9
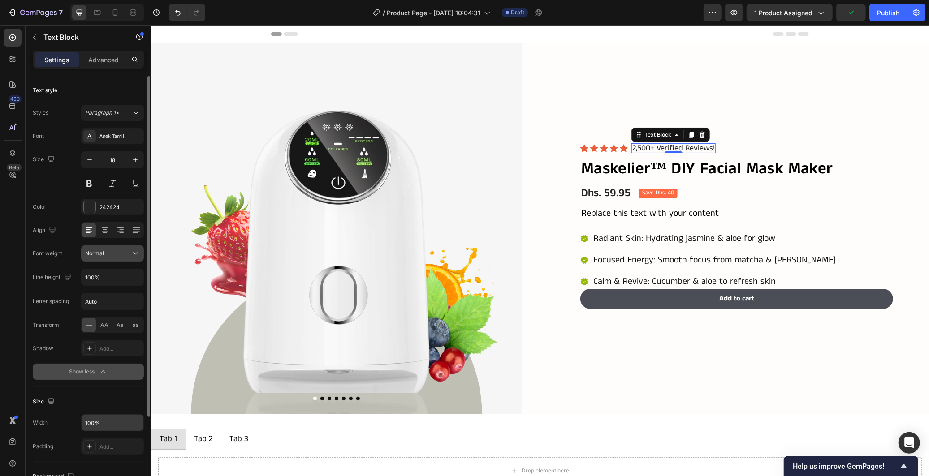
click at [133, 251] on icon at bounding box center [135, 253] width 9 height 9
click at [75, 235] on div "Align" at bounding box center [88, 230] width 111 height 16
click at [123, 271] on input "100%" at bounding box center [113, 277] width 62 height 16
click at [131, 279] on icon "button" at bounding box center [135, 277] width 9 height 9
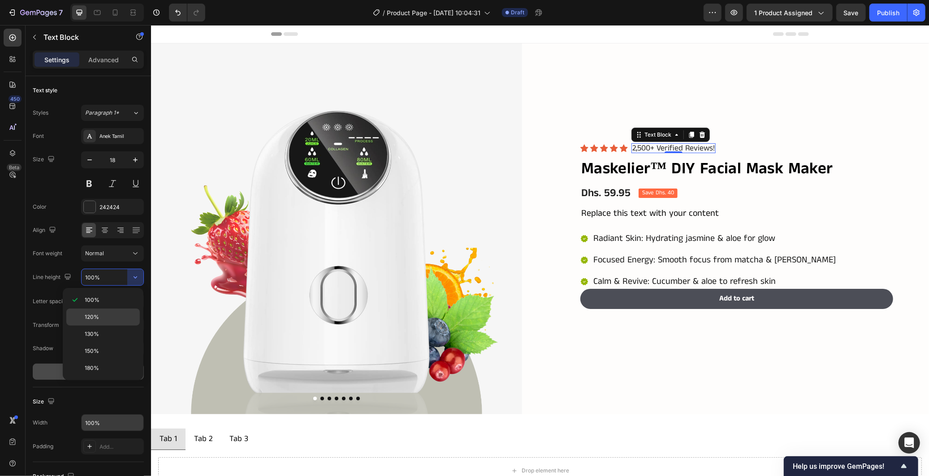
click at [104, 320] on p "120%" at bounding box center [110, 317] width 51 height 8
type input "120%"
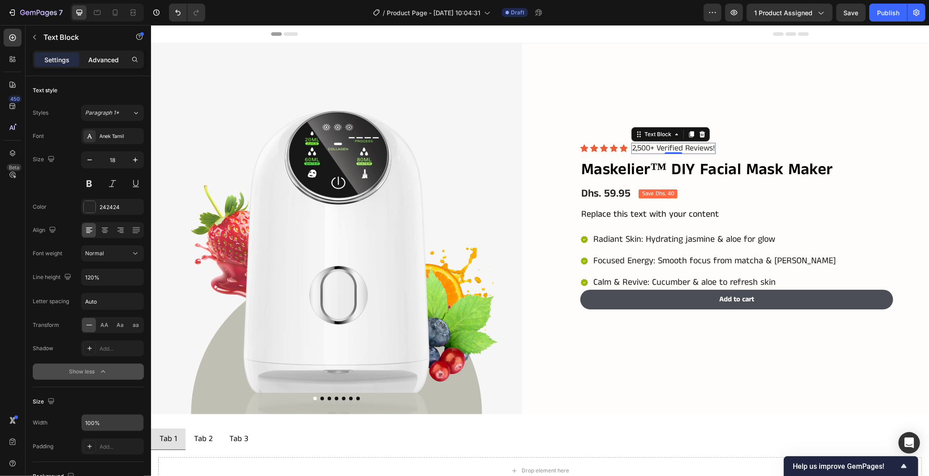
click at [114, 57] on p "Advanced" at bounding box center [103, 59] width 30 height 9
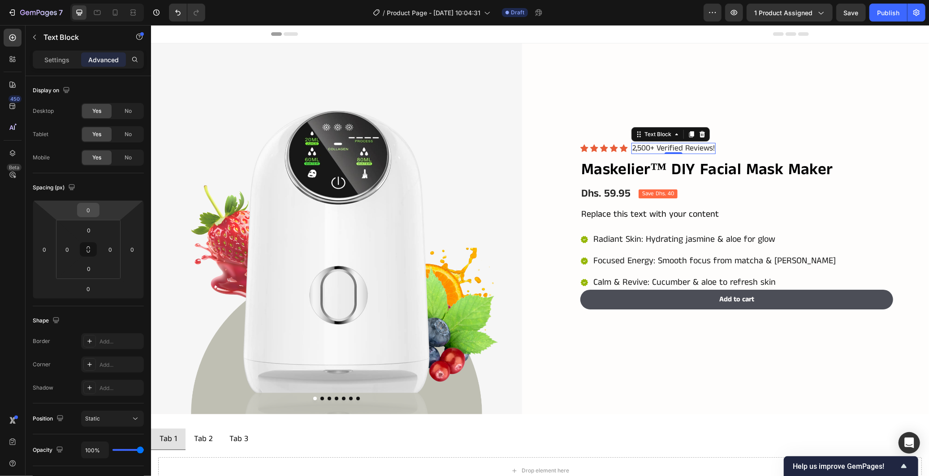
click at [91, 209] on input "0" at bounding box center [88, 209] width 18 height 13
click at [112, 256] on p "XS 4px" at bounding box center [111, 256] width 40 height 6
type input "4"
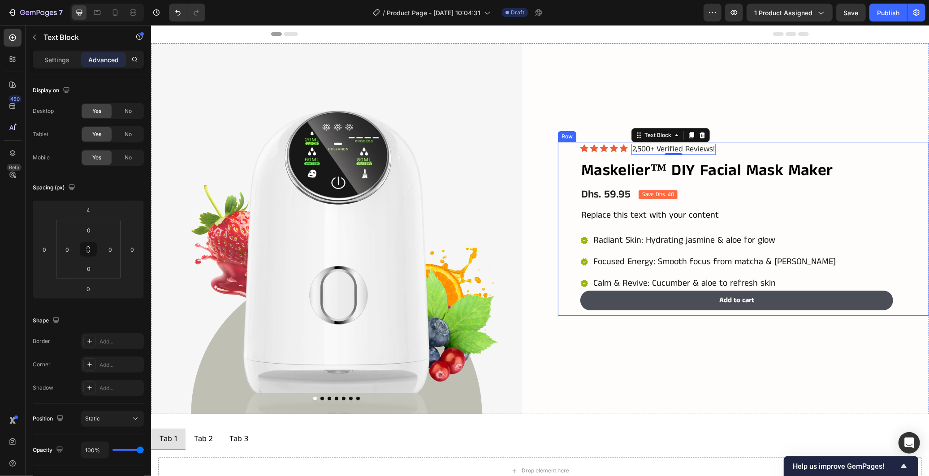
click at [546, 315] on div "Product Images Icon Icon Icon Icon Icon Icon List 2,500+ Verified Reviews! Text…" at bounding box center [540, 228] width 778 height 371
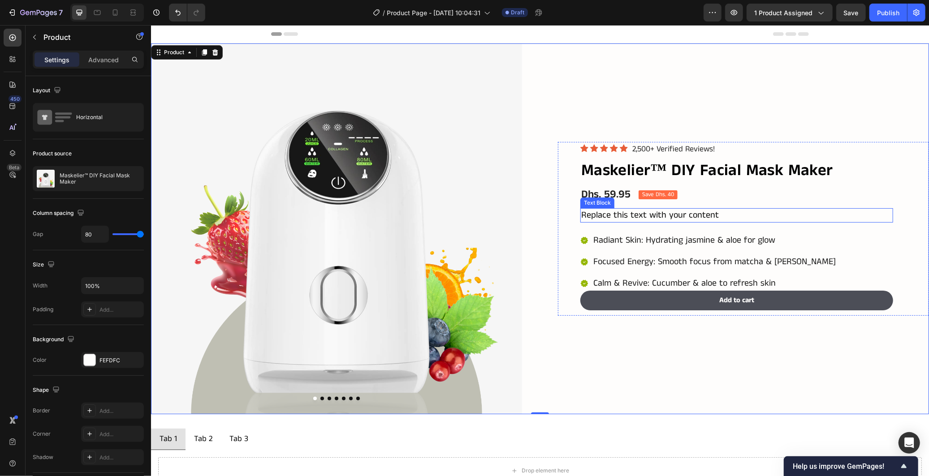
click at [673, 208] on div "Replace this text with your content" at bounding box center [736, 215] width 313 height 14
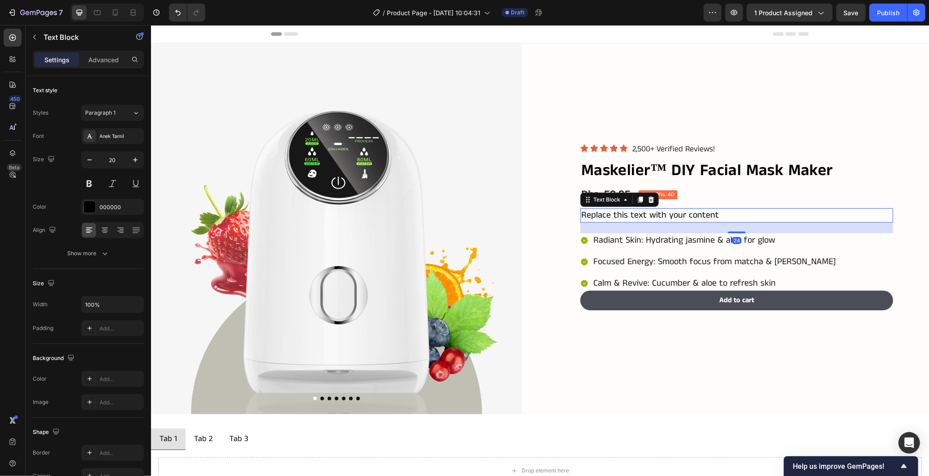
click at [714, 211] on div "Replace this text with your content" at bounding box center [736, 215] width 313 height 14
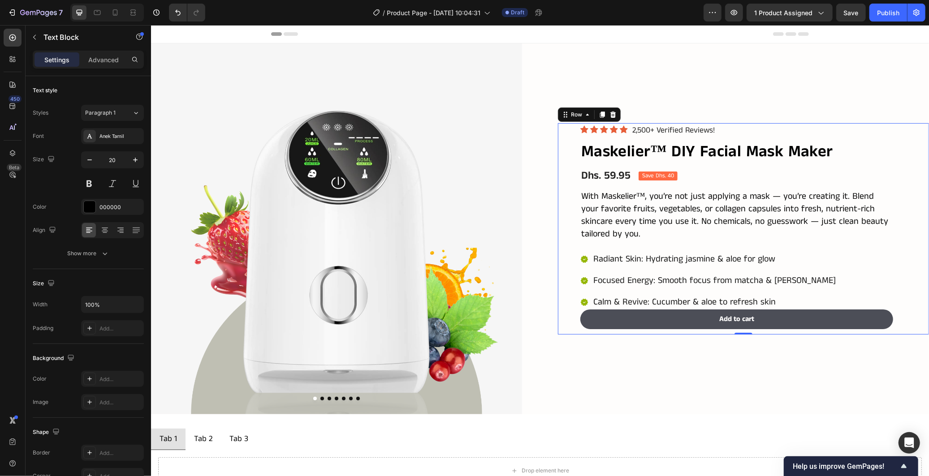
click at [905, 231] on div "Icon Icon Icon Icon Icon Icon List 2,500+ Verified Reviews! Text Block Row Mask…" at bounding box center [743, 229] width 371 height 212
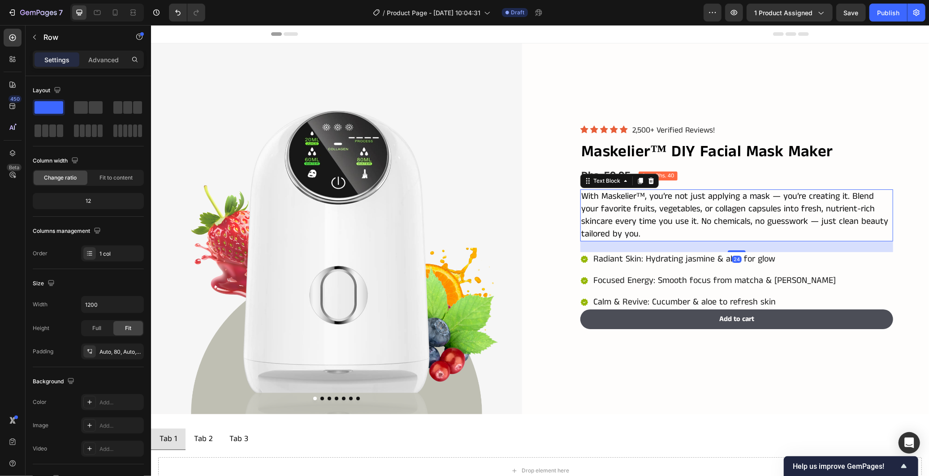
click at [856, 213] on p "With Maskelier™, you’re not just applying a mask — you’re creating it. Blend yo…" at bounding box center [736, 215] width 311 height 50
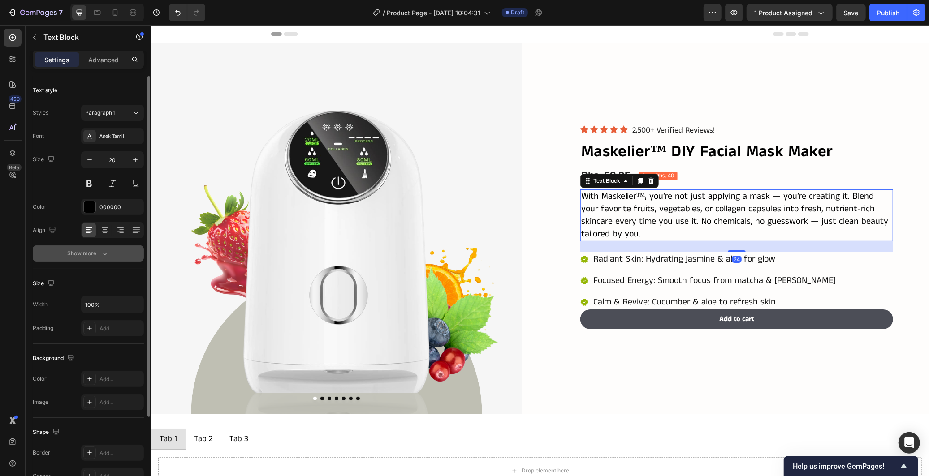
click at [99, 252] on div "Show more" at bounding box center [89, 253] width 42 height 9
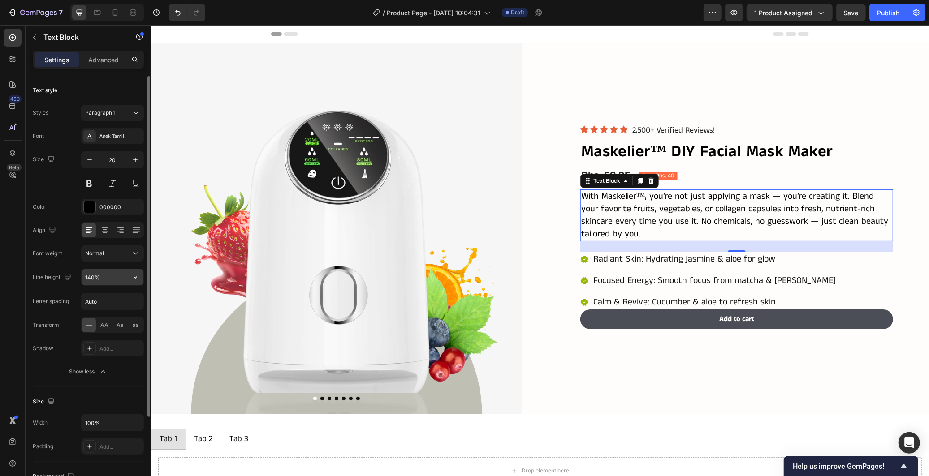
click at [121, 284] on input "140%" at bounding box center [113, 277] width 62 height 16
click at [135, 280] on icon "button" at bounding box center [135, 277] width 9 height 9
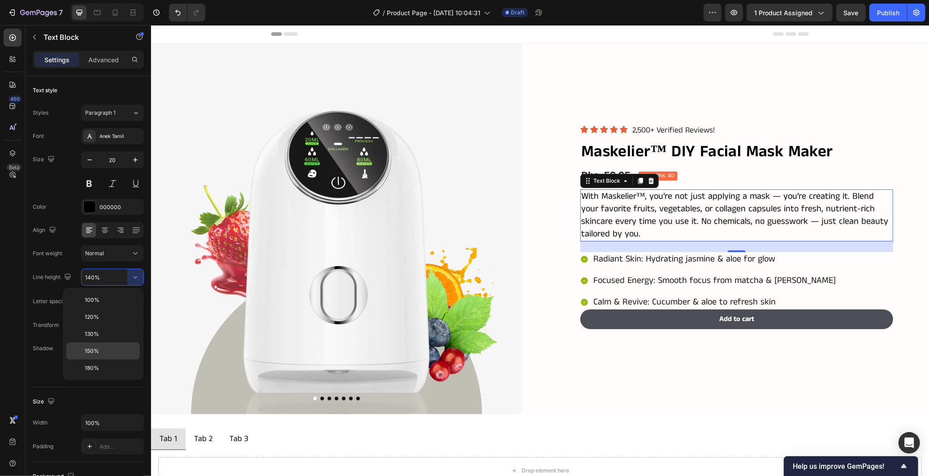
click at [102, 347] on div "150%" at bounding box center [103, 351] width 74 height 17
type input "150%"
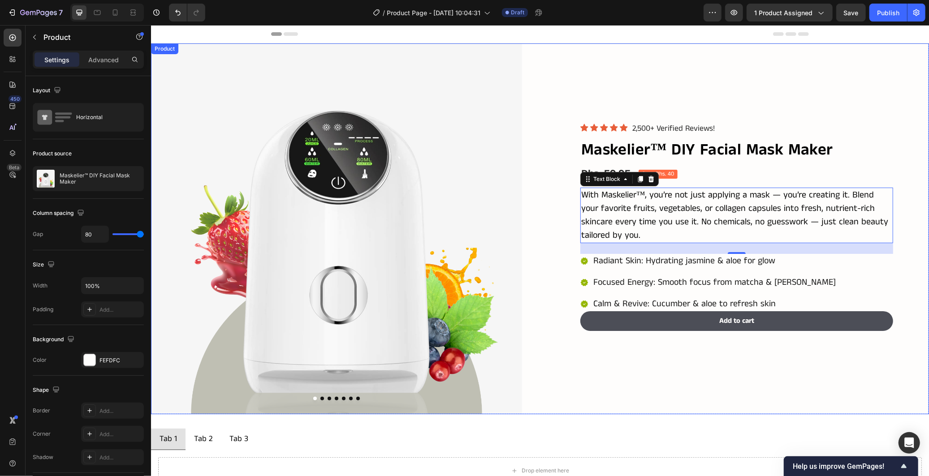
click at [656, 383] on div "Icon Icon Icon Icon Icon Icon List 2,500+ Verified Reviews! Text Block Row Mask…" at bounding box center [743, 228] width 371 height 371
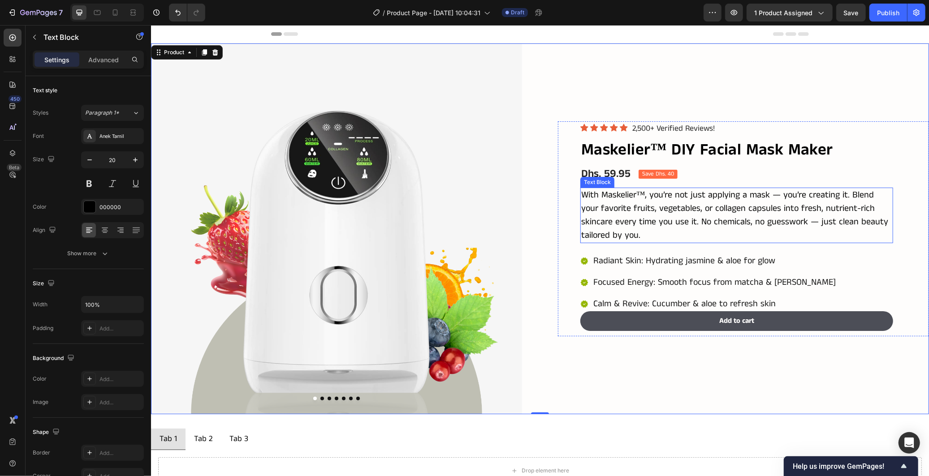
click at [673, 224] on p "With Maskelier™, you’re not just applying a mask — you’re creating it. Blend yo…" at bounding box center [736, 215] width 311 height 54
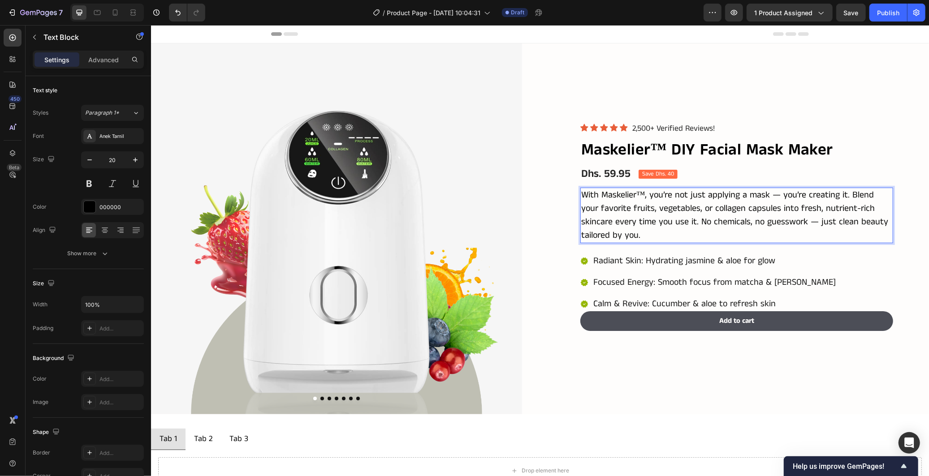
click at [640, 193] on p "With Maskelier™, you’re not just applying a mask — you’re creating it. Blend yo…" at bounding box center [736, 215] width 311 height 54
click at [899, 264] on div "Icon Icon Icon Icon Icon Icon List 2,500+ Verified Reviews! Text Block Row Mask…" at bounding box center [743, 229] width 371 height 216
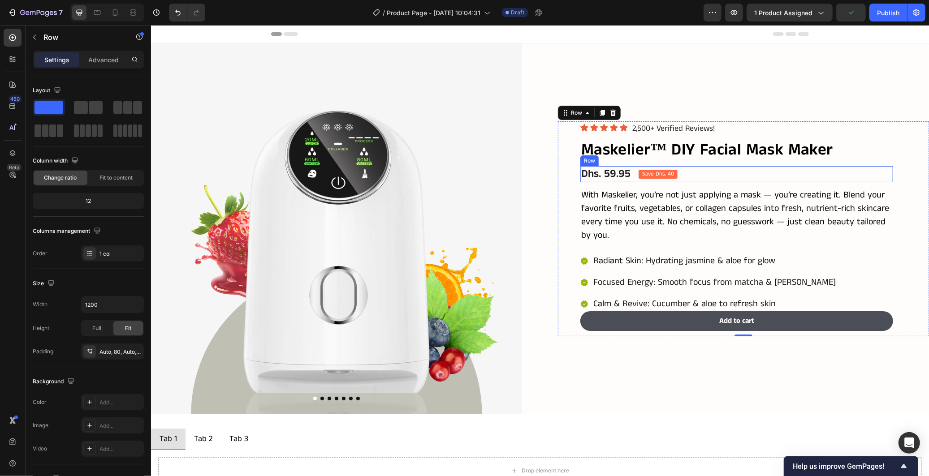
click at [684, 173] on div "Dhs. 59.95 Product Price Product Price Save Dhs. 40 Product Badge Row" at bounding box center [736, 174] width 313 height 16
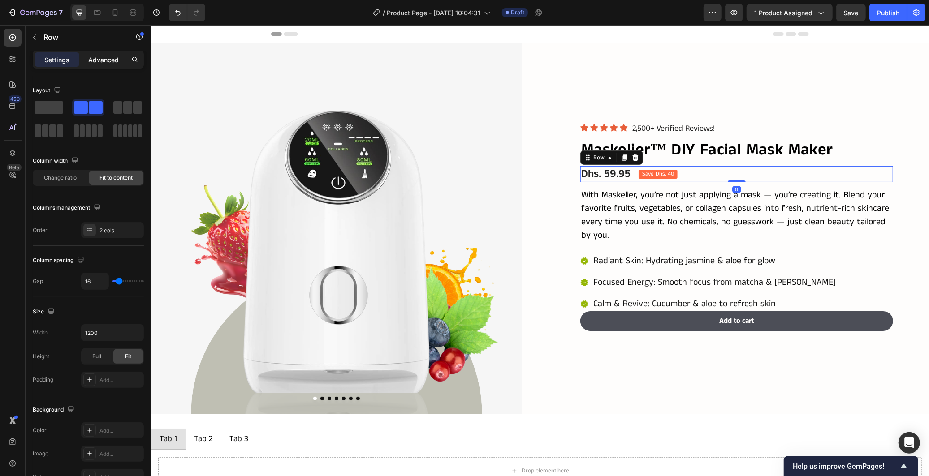
click at [108, 59] on p "Advanced" at bounding box center [103, 59] width 30 height 9
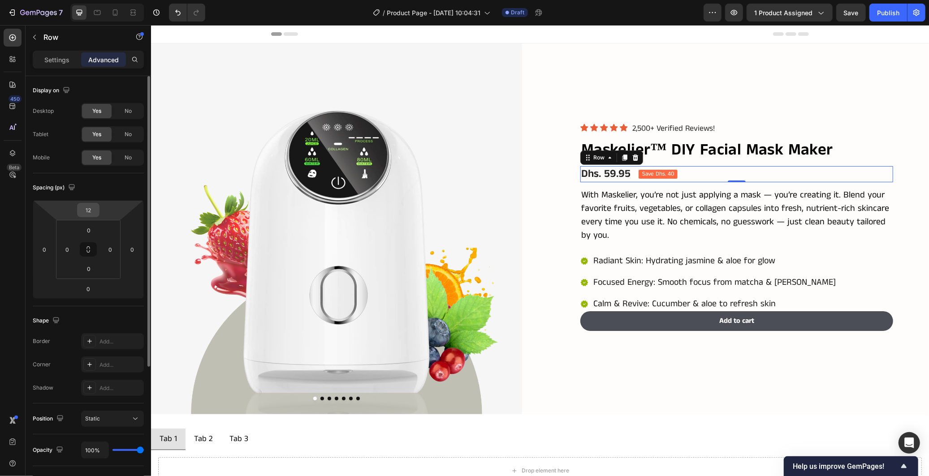
click at [91, 204] on input "12" at bounding box center [88, 209] width 18 height 13
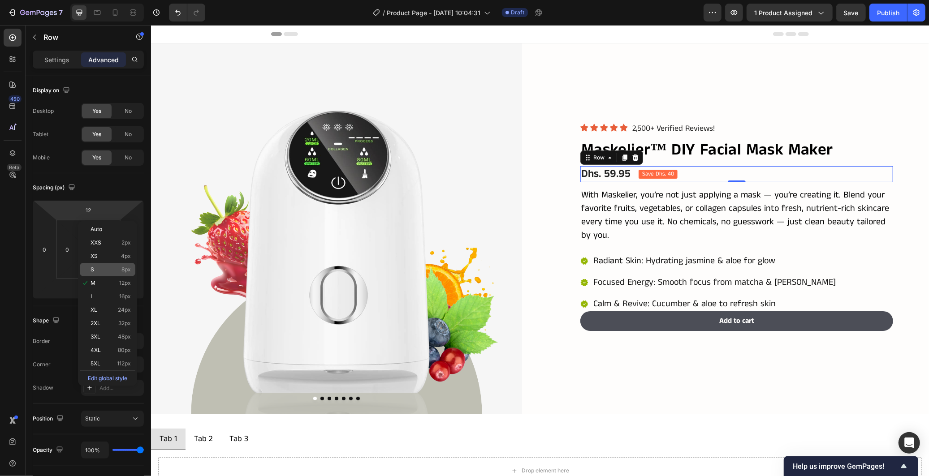
click at [113, 271] on p "S 8px" at bounding box center [111, 270] width 40 height 6
type input "8"
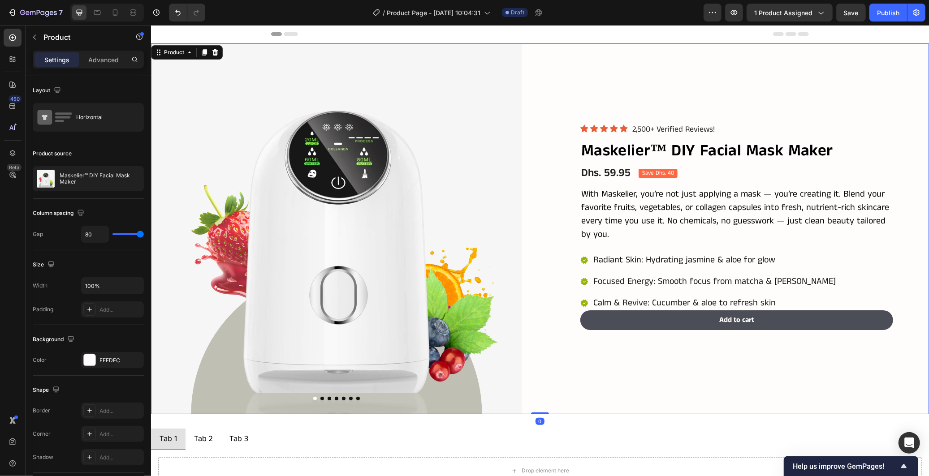
click at [586, 378] on div "Icon Icon Icon Icon Icon Icon List 2,500+ Verified Reviews! Text Block Row Mask…" at bounding box center [743, 228] width 371 height 371
click at [680, 218] on p "With Maskelier, you’re not just applying a mask — you’re creating it. Blend you…" at bounding box center [736, 214] width 311 height 54
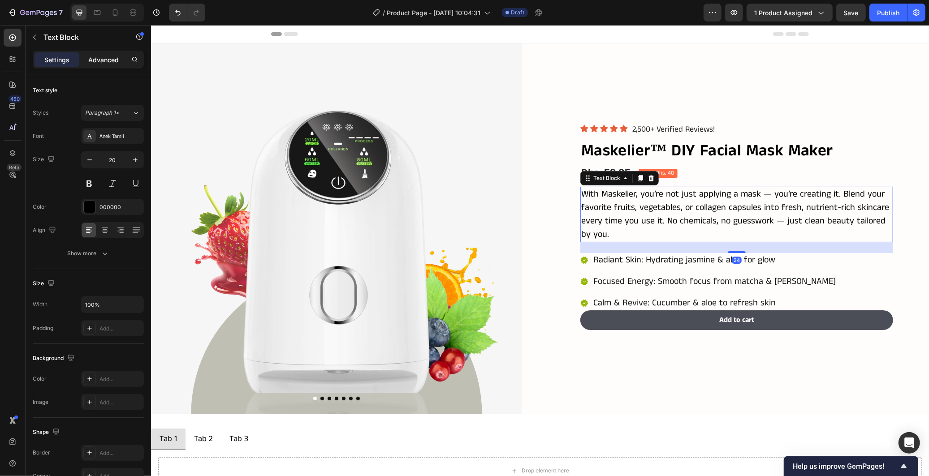
click at [105, 56] on p "Advanced" at bounding box center [103, 59] width 30 height 9
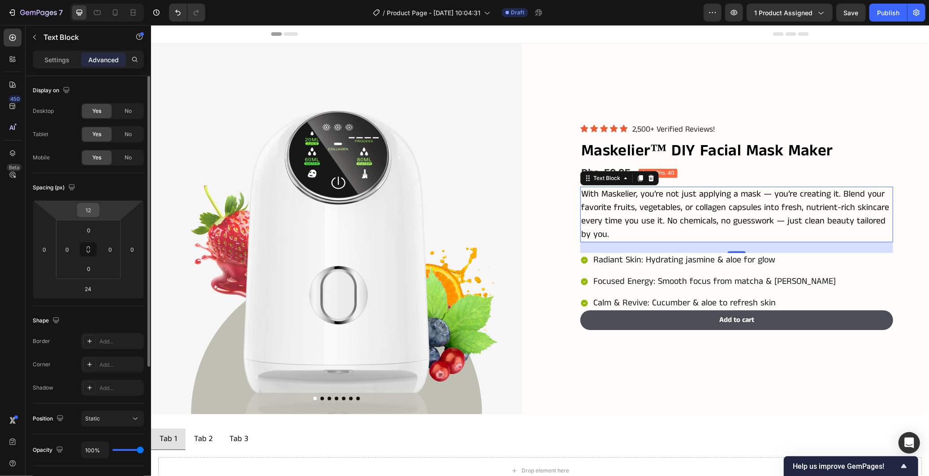
click at [91, 207] on input "12" at bounding box center [88, 209] width 18 height 13
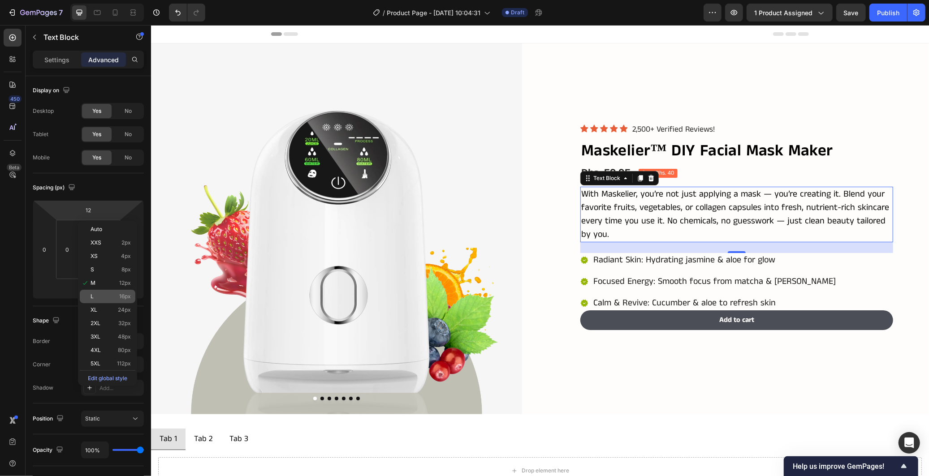
click at [116, 297] on p "L 16px" at bounding box center [111, 297] width 40 height 6
type input "16"
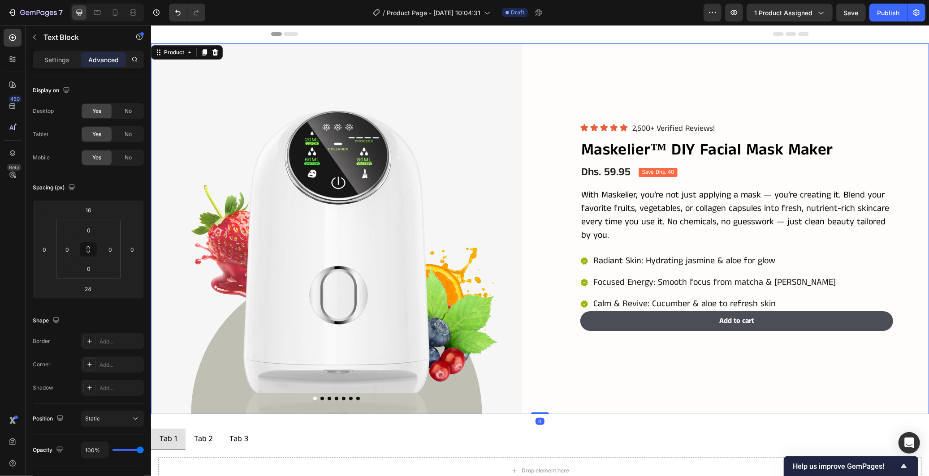
click at [558, 353] on div "Icon Icon Icon Icon Icon Icon List 2,500+ Verified Reviews! Text Block Row Mask…" at bounding box center [743, 228] width 371 height 371
click at [818, 230] on p "With Maskelier, you’re not just applying a mask — you’re creating it. Blend you…" at bounding box center [736, 215] width 311 height 54
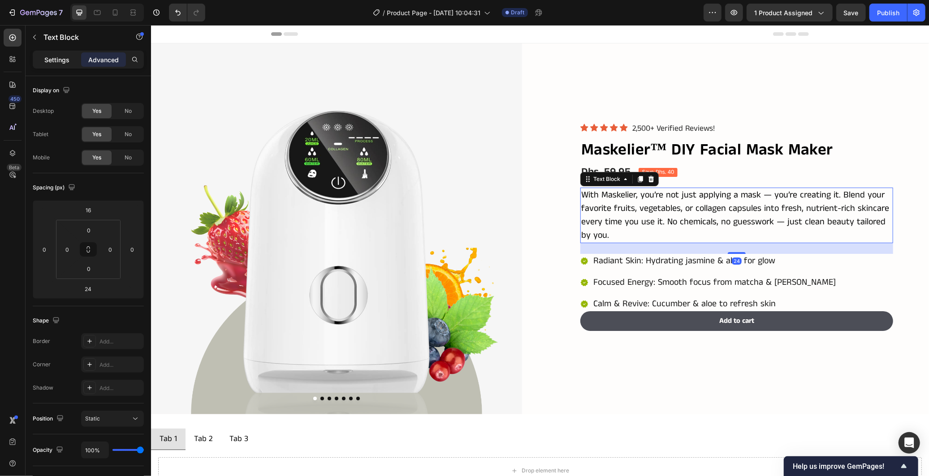
click at [59, 62] on p "Settings" at bounding box center [56, 59] width 25 height 9
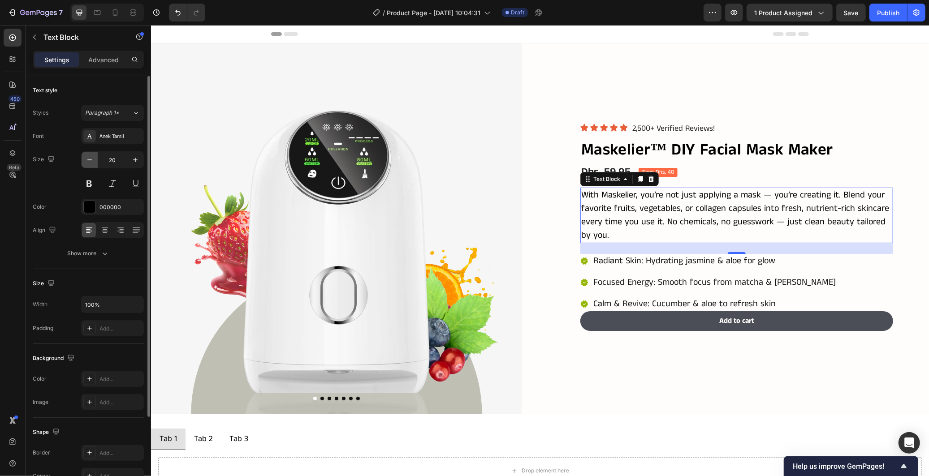
click at [93, 159] on icon "button" at bounding box center [89, 160] width 9 height 9
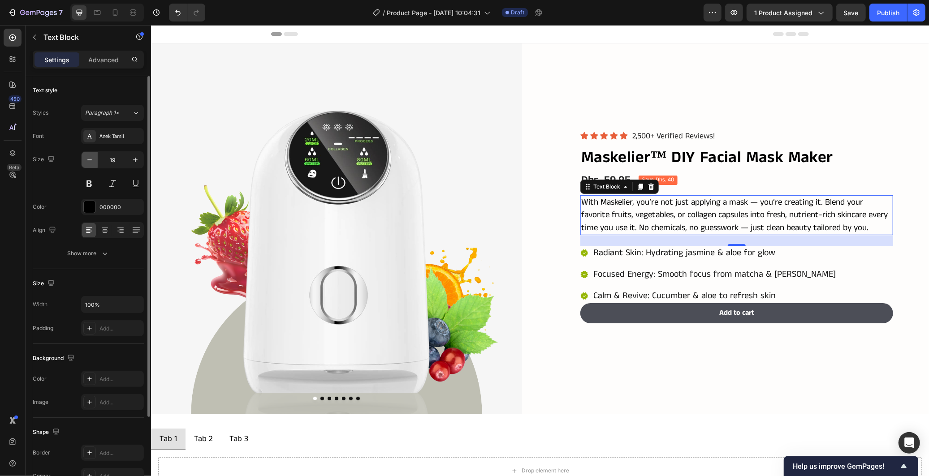
type input "18"
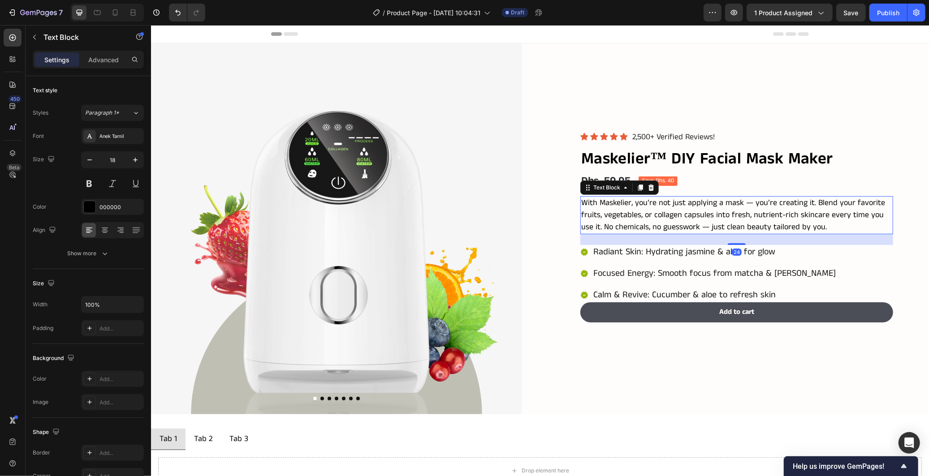
click at [775, 225] on p "With Maskelier, you’re not just applying a mask — you’re creating it. Blend you…" at bounding box center [736, 215] width 311 height 36
click at [752, 207] on p "With Maskelier, you’re not just applying a mask — you’re creating it. Blend you…" at bounding box center [736, 215] width 311 height 36
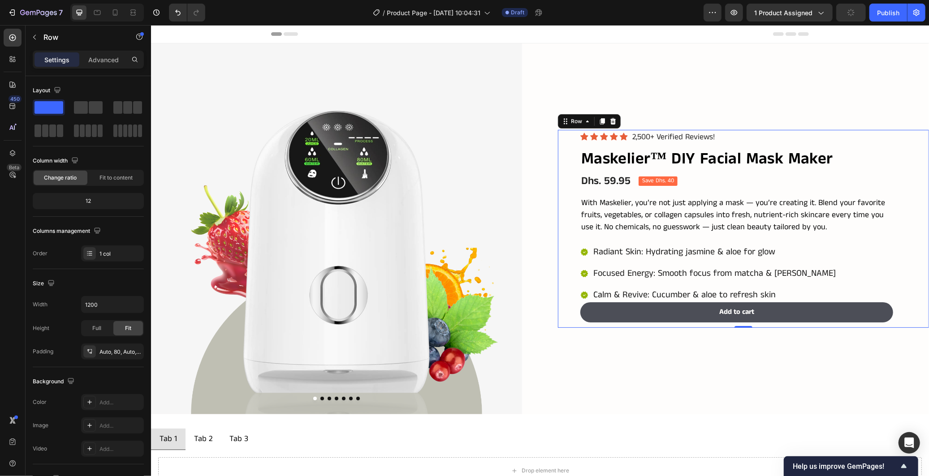
click at [776, 234] on div "Icon Icon Icon Icon Icon Icon List 2,500+ Verified Reviews! Text Block Row Mask…" at bounding box center [736, 229] width 313 height 198
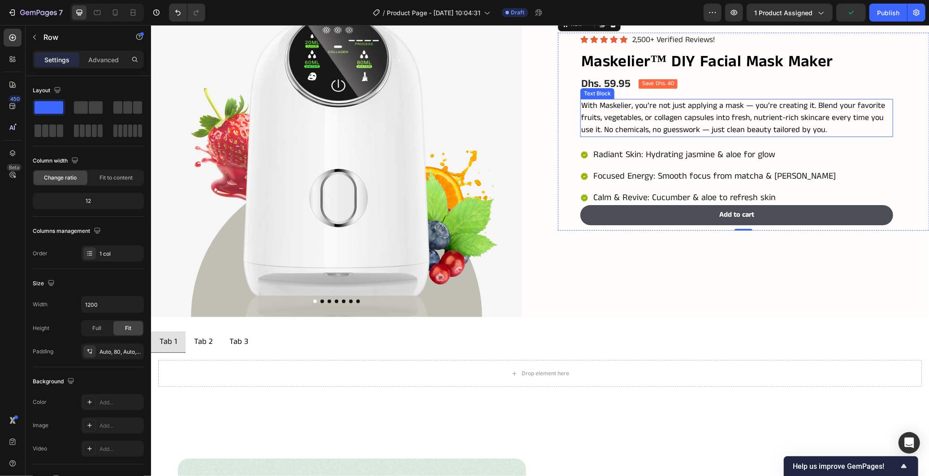
scroll to position [99, 0]
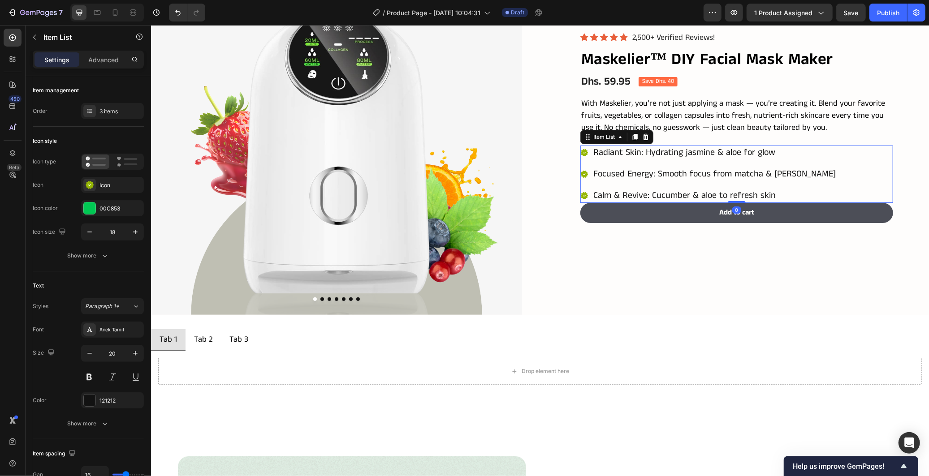
click at [805, 164] on div "Radiant Skin: Hydrating jasmine & aloe for glow Focused Energy: Smooth focus fr…" at bounding box center [736, 173] width 313 height 57
click at [101, 257] on icon "button" at bounding box center [104, 255] width 9 height 9
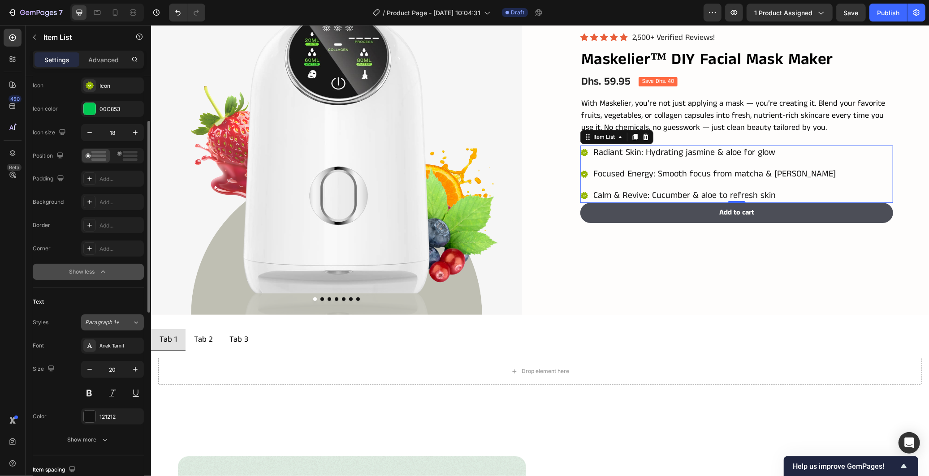
scroll to position [199, 0]
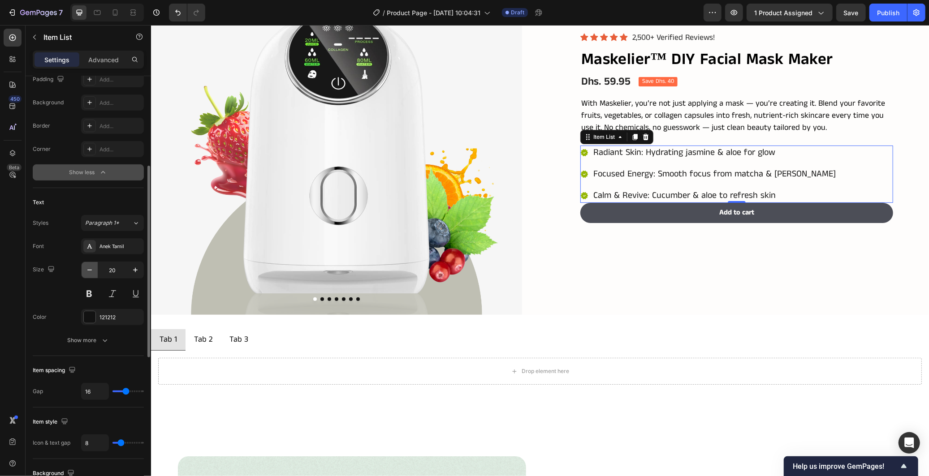
click at [94, 274] on icon "button" at bounding box center [89, 270] width 9 height 9
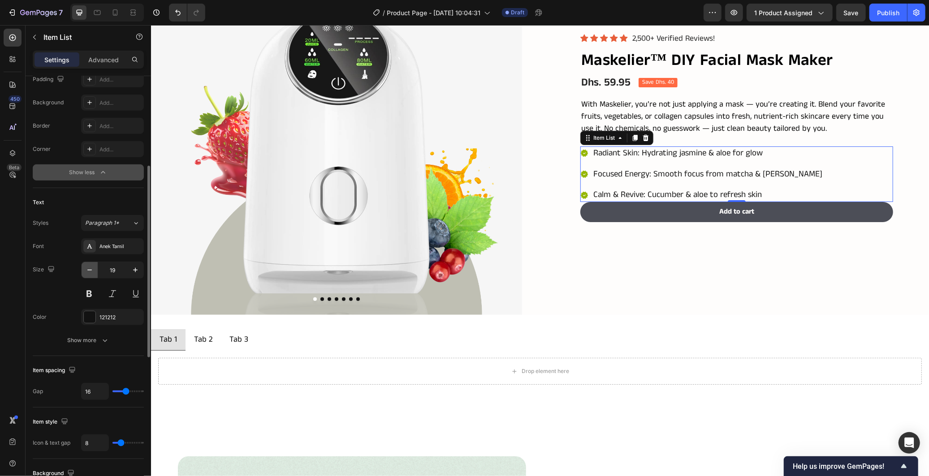
type input "18"
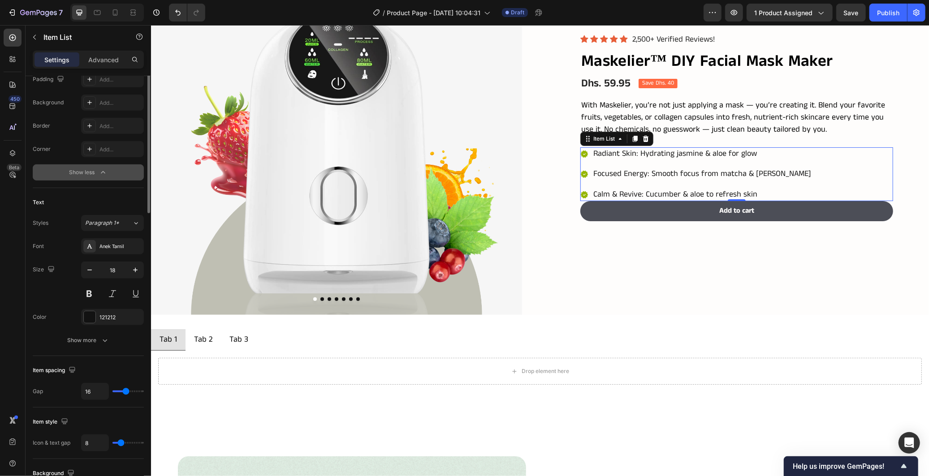
scroll to position [249, 0]
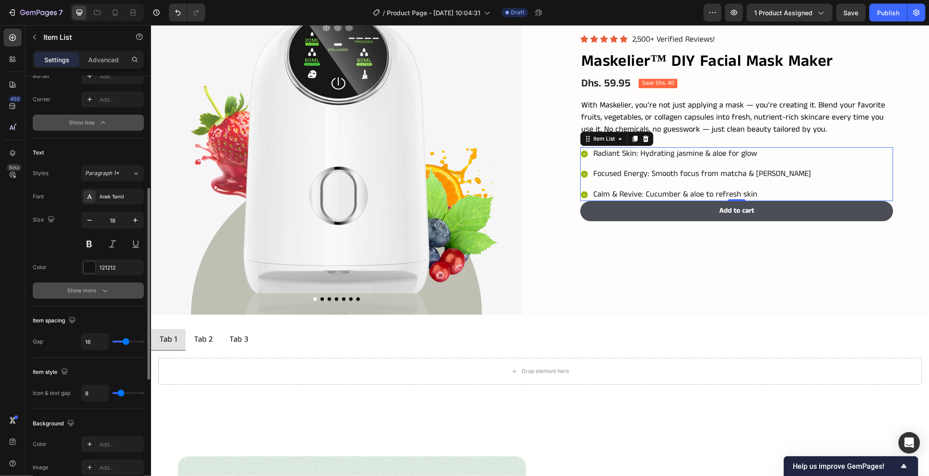
click at [102, 292] on icon "button" at bounding box center [104, 290] width 9 height 9
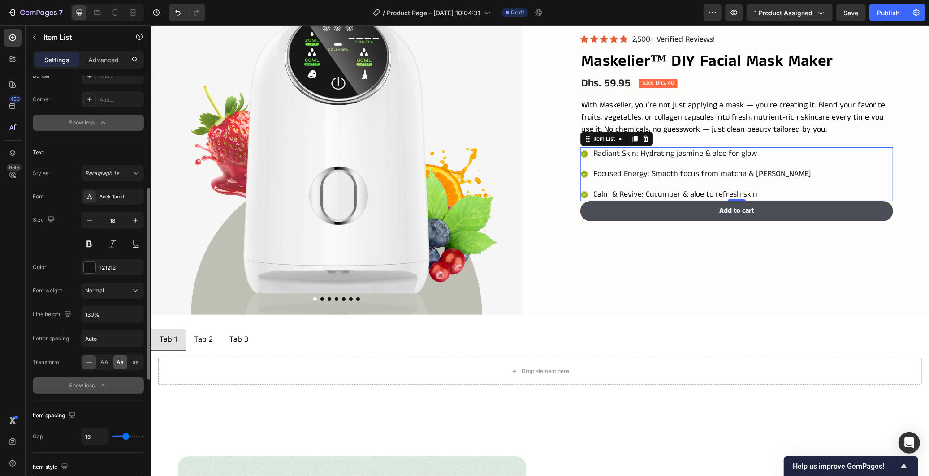
scroll to position [398, 0]
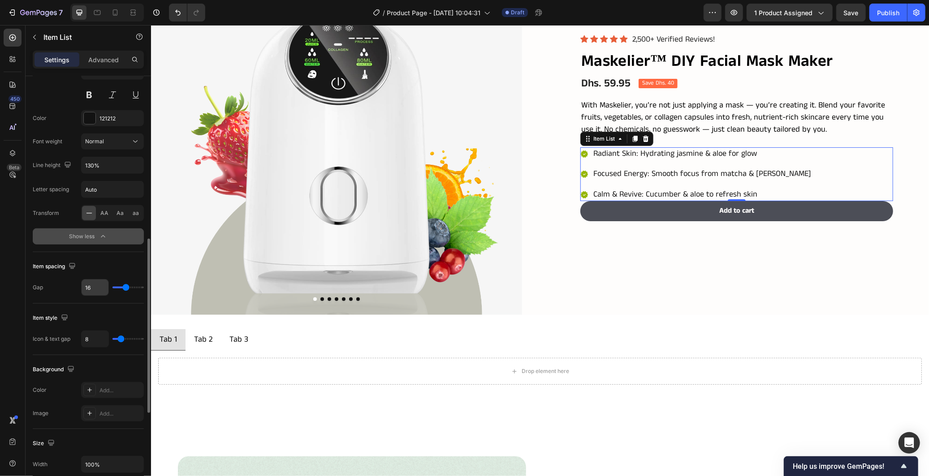
click at [92, 289] on input "16" at bounding box center [95, 288] width 27 height 16
type input "8"
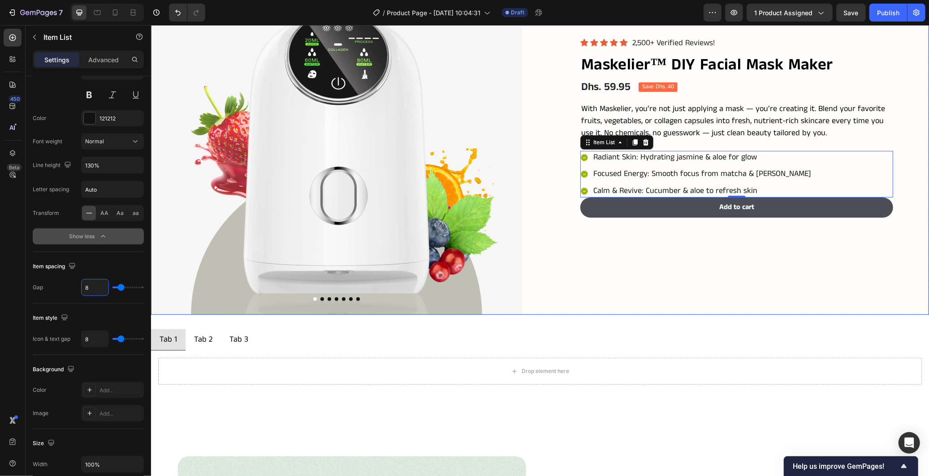
click at [549, 281] on div "Product Images Icon Icon Icon Icon Icon Icon List 2,500+ Verified Reviews! Text…" at bounding box center [540, 129] width 778 height 371
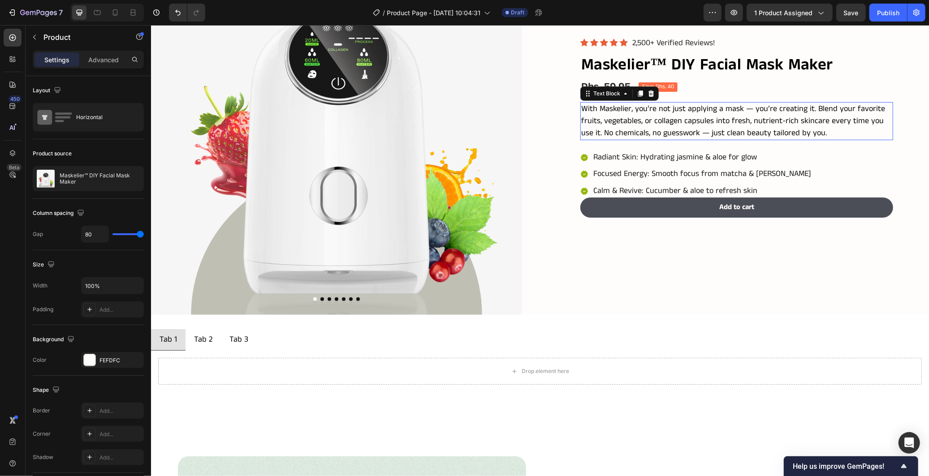
click at [586, 116] on p "With Maskelier, you’re not just applying a mask — you’re creating it. Blend you…" at bounding box center [736, 121] width 311 height 36
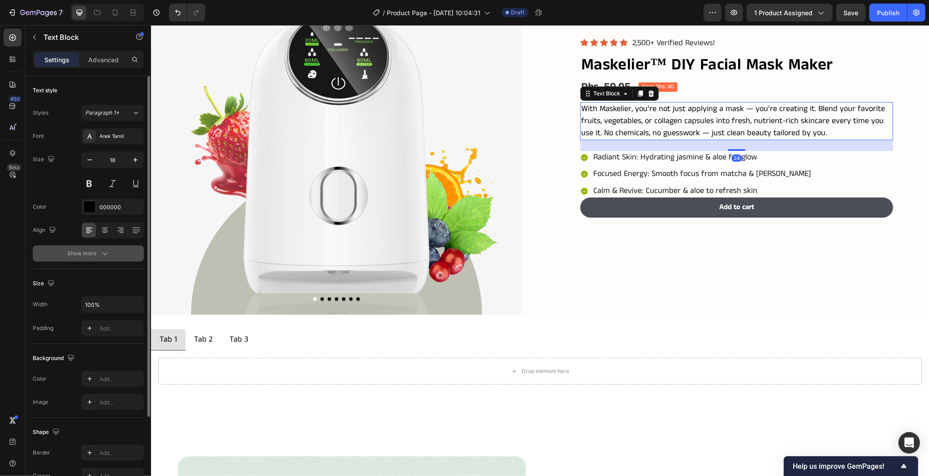
click at [102, 250] on icon "button" at bounding box center [104, 253] width 9 height 9
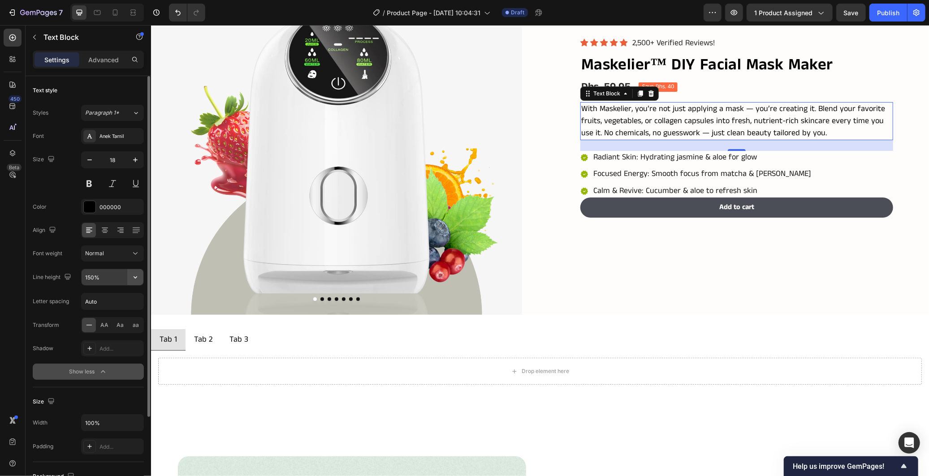
click at [138, 279] on icon "button" at bounding box center [135, 277] width 9 height 9
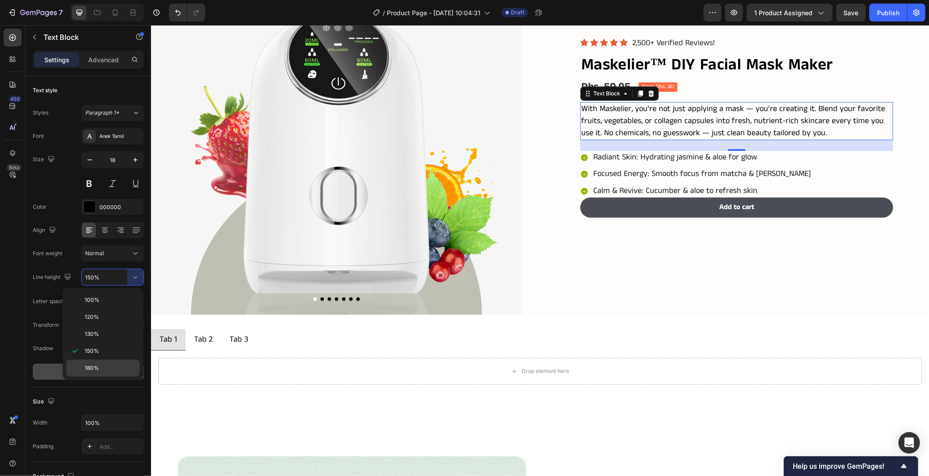
click at [108, 367] on p "180%" at bounding box center [110, 368] width 51 height 8
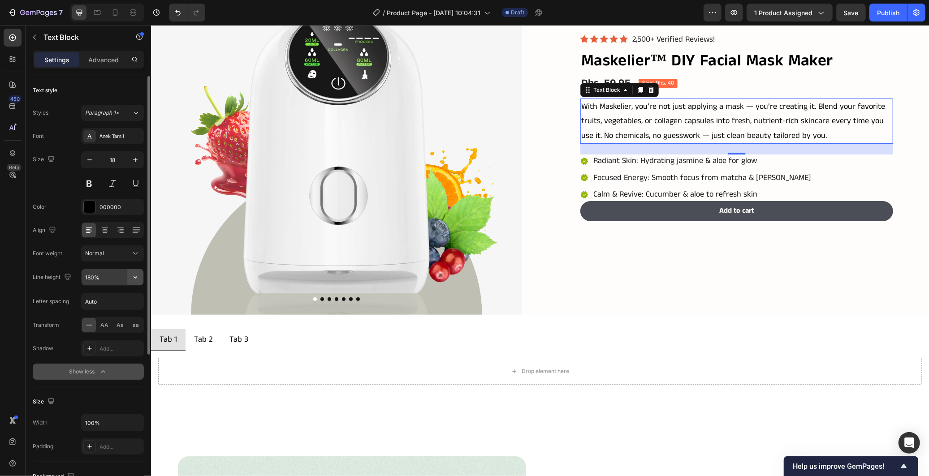
click at [136, 278] on icon "button" at bounding box center [135, 277] width 9 height 9
click at [95, 275] on input "180%" at bounding box center [113, 277] width 62 height 16
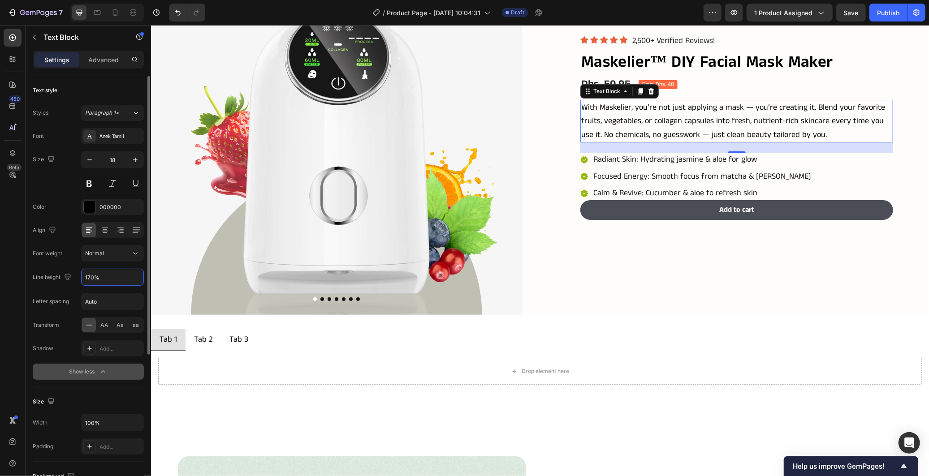
type input "170%"
click at [74, 264] on div "Font Anek Tamil Size 18 Color 000000 Align Font weight Normal Line height 170% …" at bounding box center [88, 254] width 111 height 252
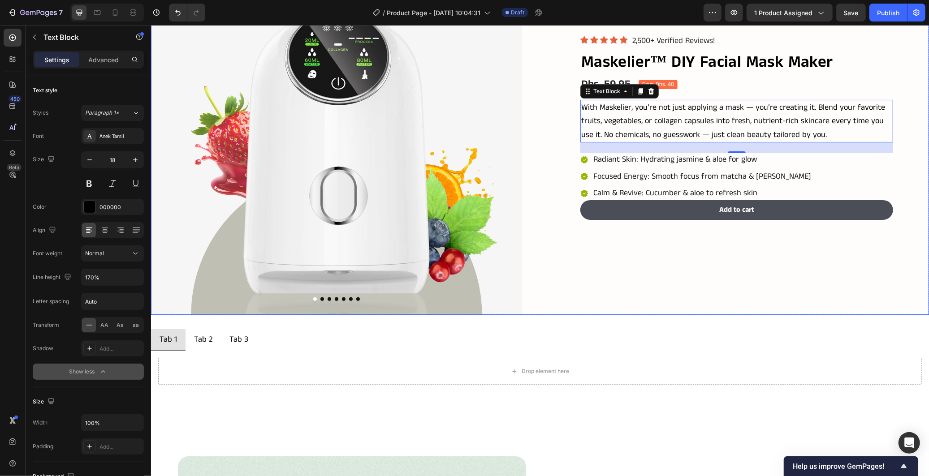
drag, startPoint x: 589, startPoint y: 251, endPoint x: 584, endPoint y: 251, distance: 5.0
click at [589, 251] on div "Icon Icon Icon Icon Icon Icon List 2,500+ Verified Reviews! Text Block Row Mask…" at bounding box center [743, 129] width 371 height 371
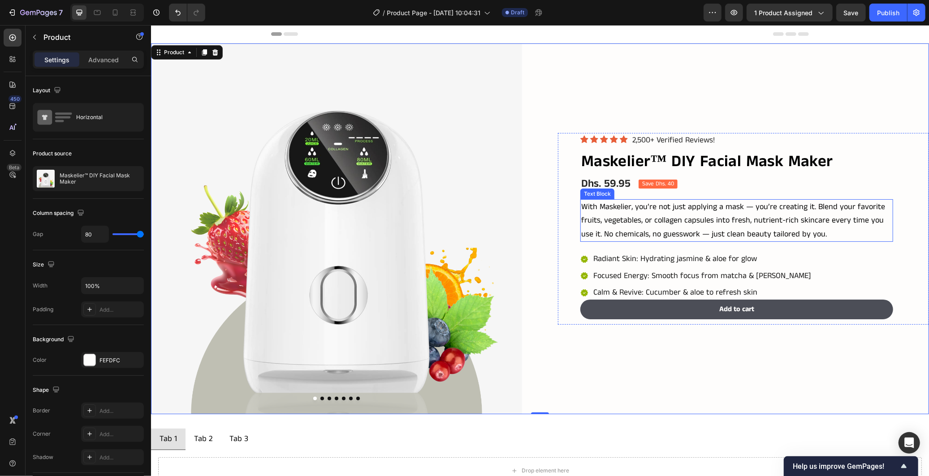
click at [843, 231] on p "With Maskelier, you’re not just applying a mask — you’re creating it. Blend you…" at bounding box center [736, 220] width 311 height 41
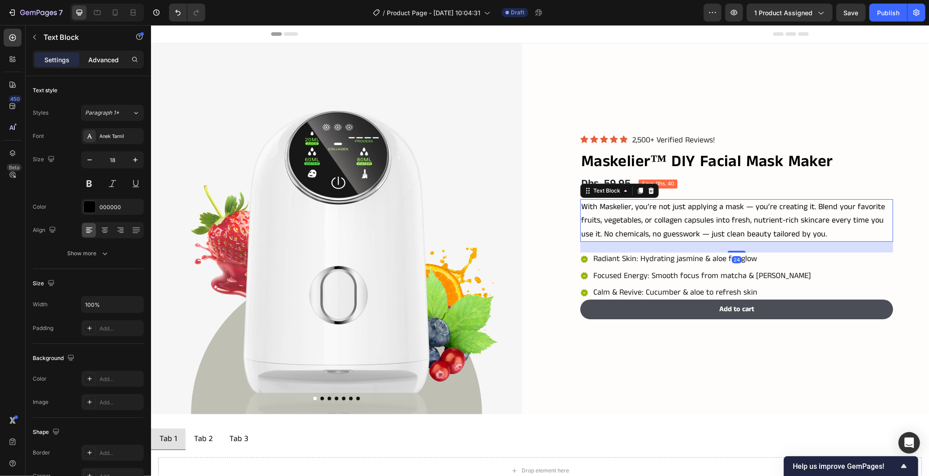
click at [104, 61] on p "Advanced" at bounding box center [103, 59] width 30 height 9
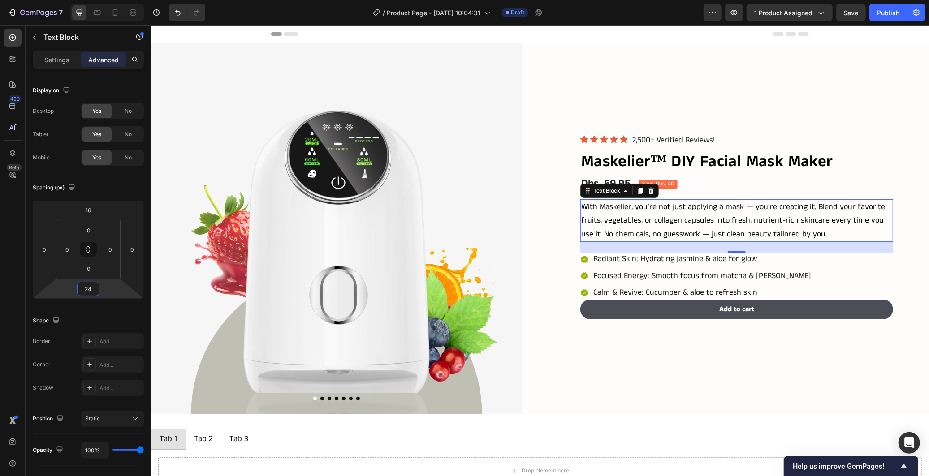
click at [90, 290] on input "24" at bounding box center [88, 288] width 18 height 13
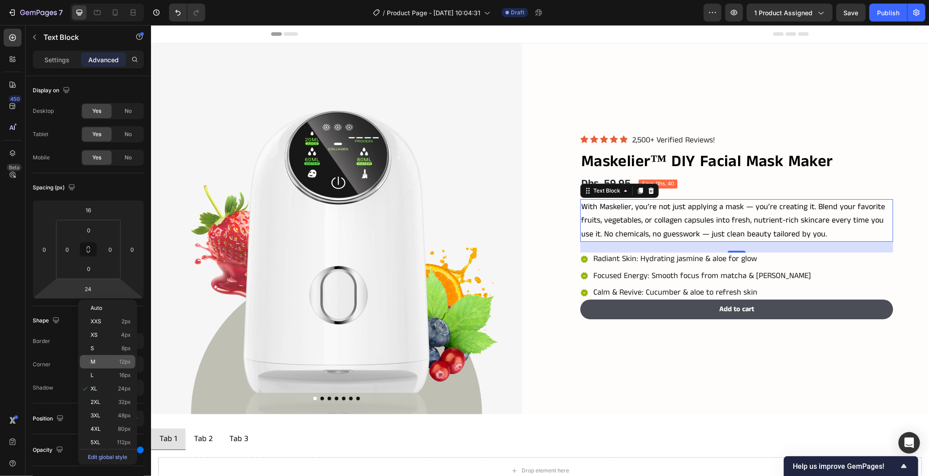
click at [117, 365] on div "M 12px" at bounding box center [108, 361] width 56 height 13
type input "12"
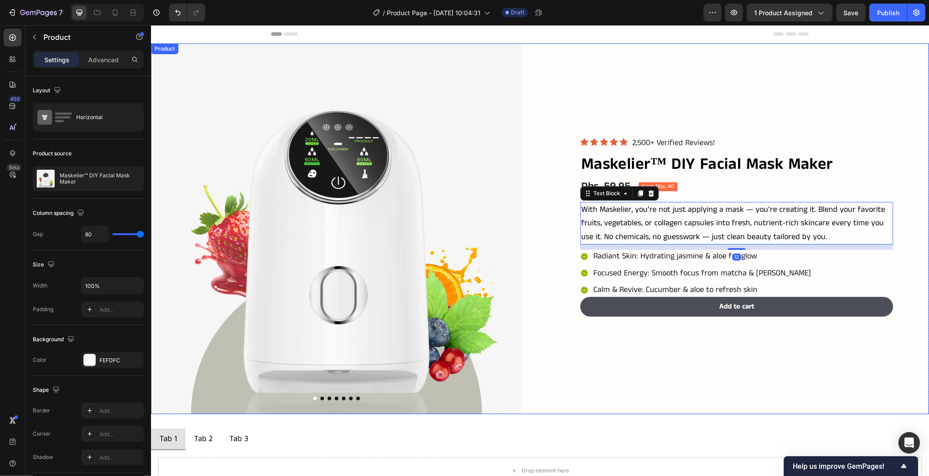
click at [544, 327] on div "Product Images Icon Icon Icon Icon Icon Icon List 2,500+ Verified Reviews! Text…" at bounding box center [540, 228] width 778 height 371
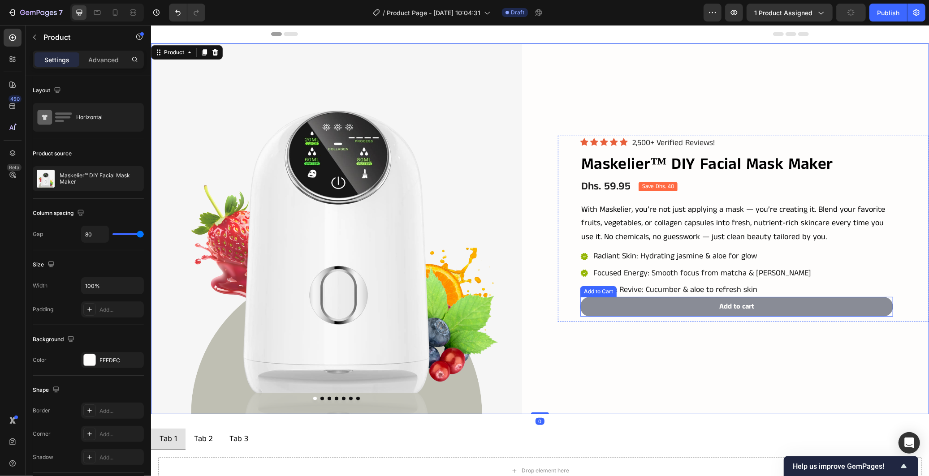
click at [580, 306] on button "Add to cart" at bounding box center [736, 307] width 313 height 20
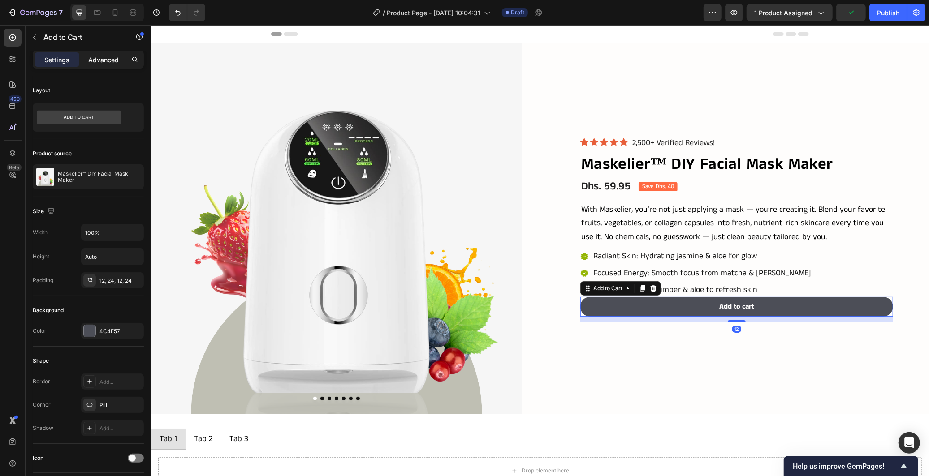
click at [108, 64] on p "Advanced" at bounding box center [103, 59] width 30 height 9
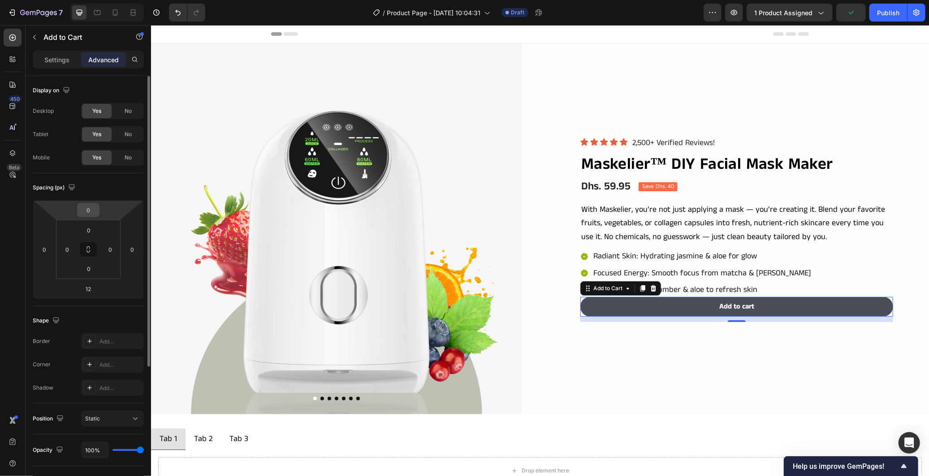
click at [91, 212] on input "0" at bounding box center [88, 209] width 18 height 13
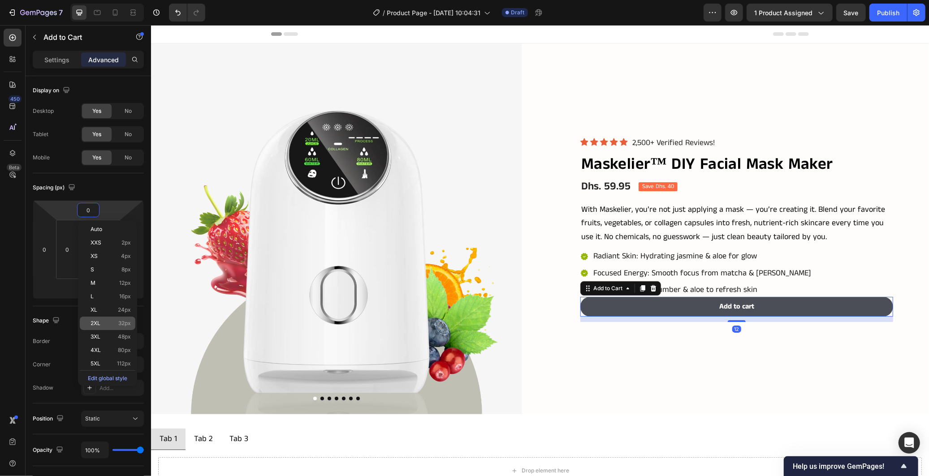
click at [124, 324] on span "32px" at bounding box center [124, 323] width 13 height 6
type input "32"
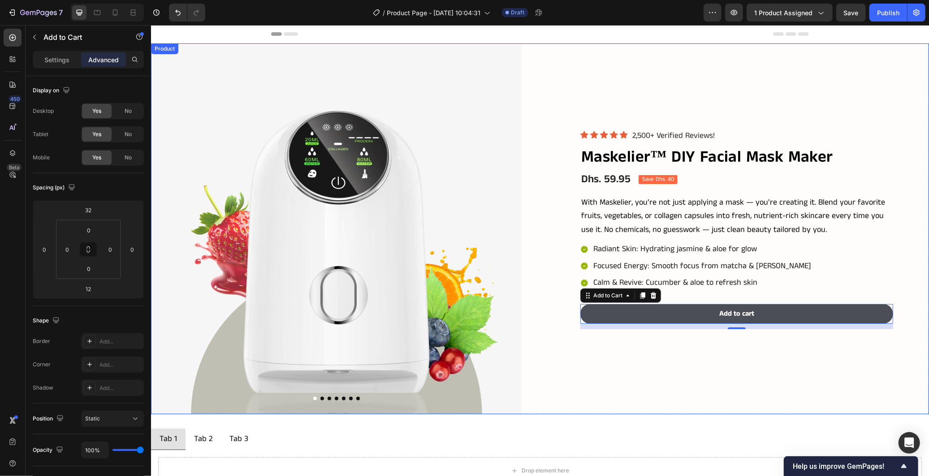
click at [535, 355] on div "Product Images Icon Icon Icon Icon Icon Icon List 2,500+ Verified Reviews! Text…" at bounding box center [540, 228] width 778 height 371
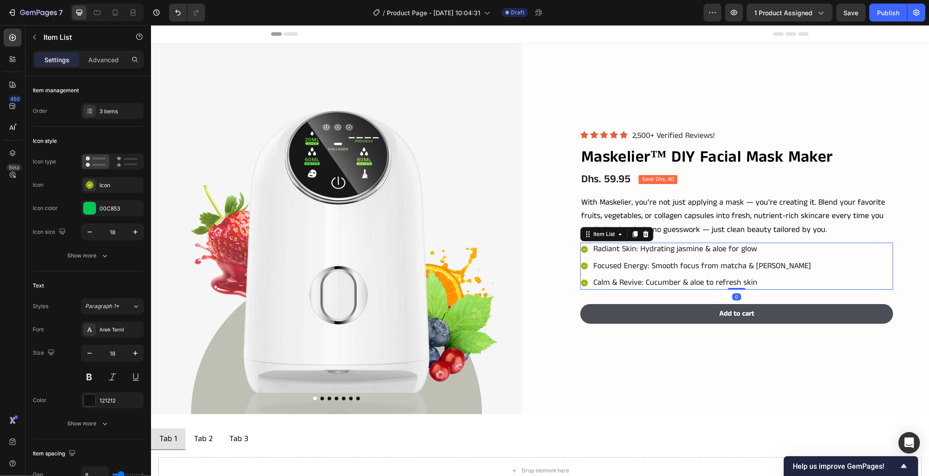
click at [848, 275] on div "Radiant Skin: Hydrating jasmine & aloe for glow Focused Energy: Smooth focus fr…" at bounding box center [736, 265] width 313 height 47
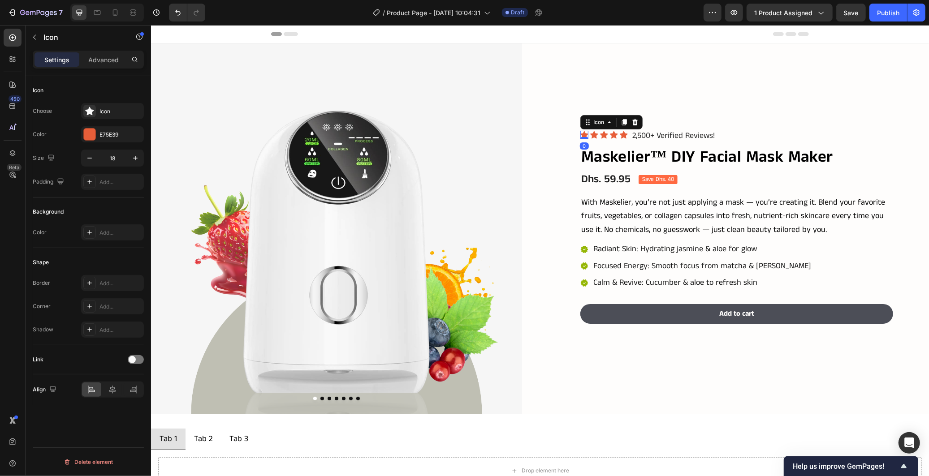
click at [580, 134] on icon at bounding box center [584, 135] width 8 height 8
click at [101, 135] on div "E75E39" at bounding box center [112, 135] width 26 height 8
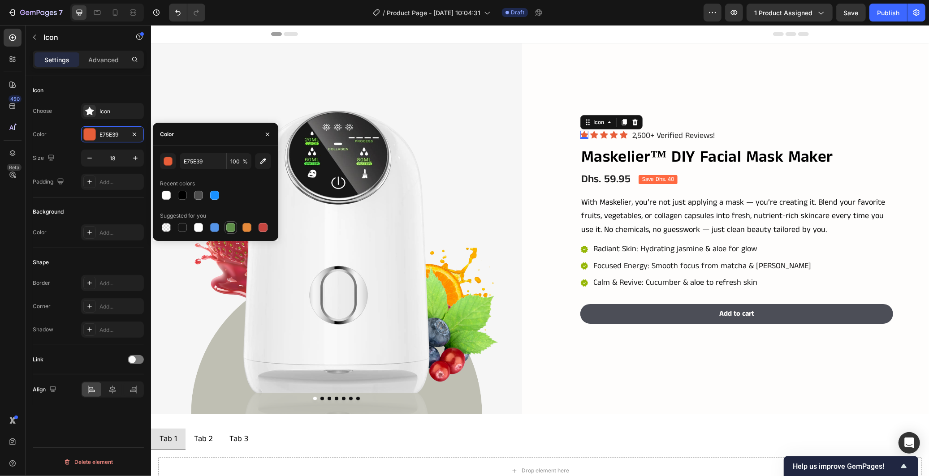
click at [232, 229] on div at bounding box center [230, 227] width 9 height 9
click at [204, 162] on input "5E8E49" at bounding box center [203, 161] width 47 height 16
paste input "#747E64"
type input "747E64"
click at [222, 133] on div "Color" at bounding box center [215, 134] width 125 height 23
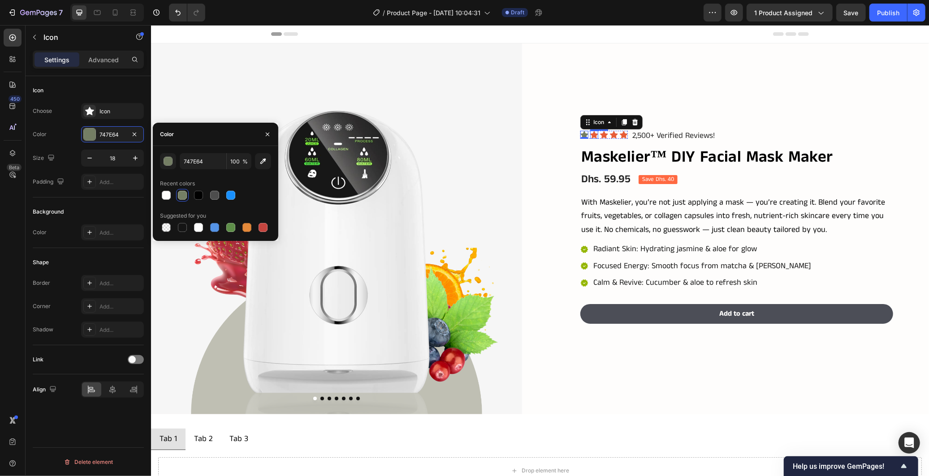
click at [590, 135] on div "Icon" at bounding box center [594, 134] width 8 height 8
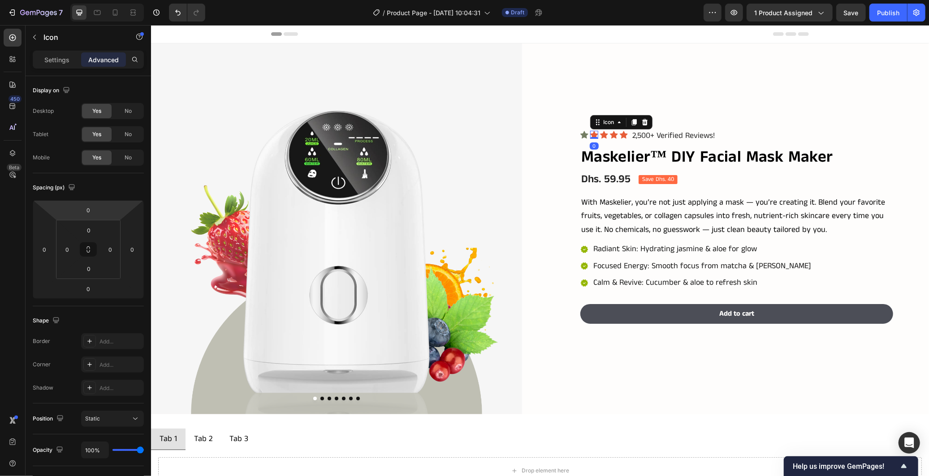
click at [48, 52] on div "Settings Advanced" at bounding box center [88, 60] width 111 height 18
click at [53, 57] on p "Settings" at bounding box center [56, 59] width 25 height 9
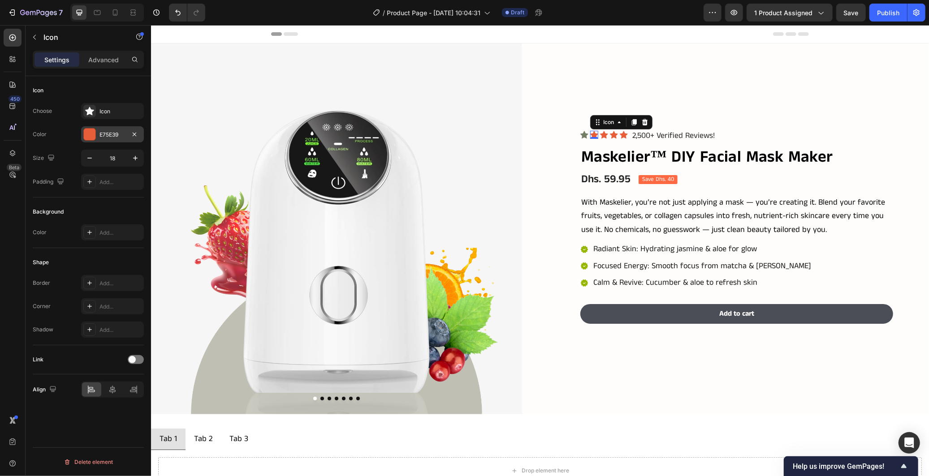
click at [109, 138] on div "E75E39" at bounding box center [112, 135] width 26 height 8
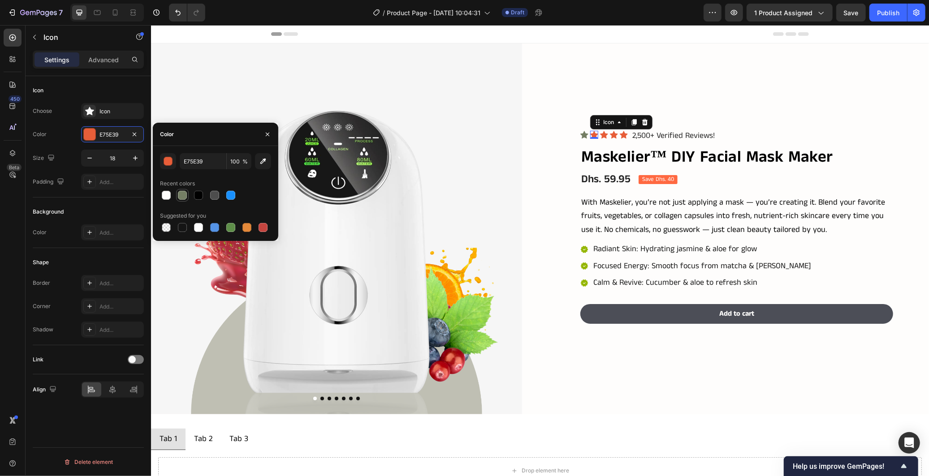
click at [180, 196] on div at bounding box center [182, 195] width 9 height 9
type input "747E64"
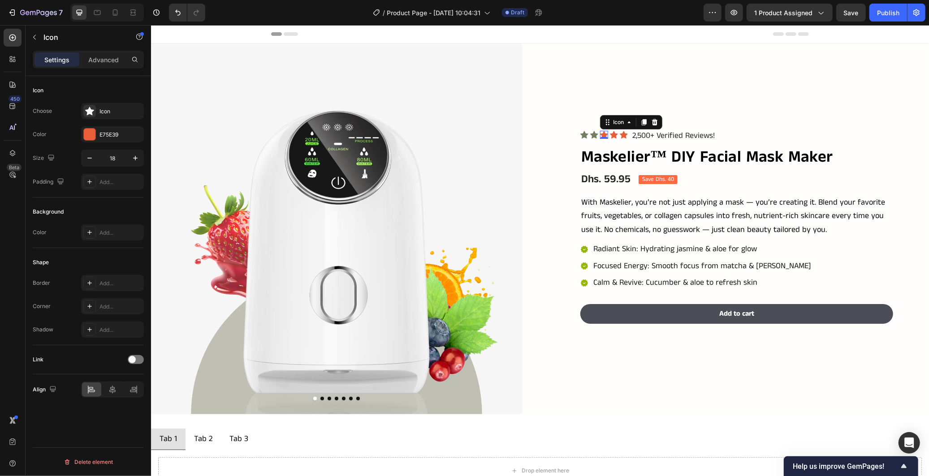
click at [601, 128] on div "Icon Icon Icon 0 Icon Icon Icon List" at bounding box center [604, 134] width 48 height 13
click at [120, 131] on div "E75E39" at bounding box center [112, 135] width 26 height 8
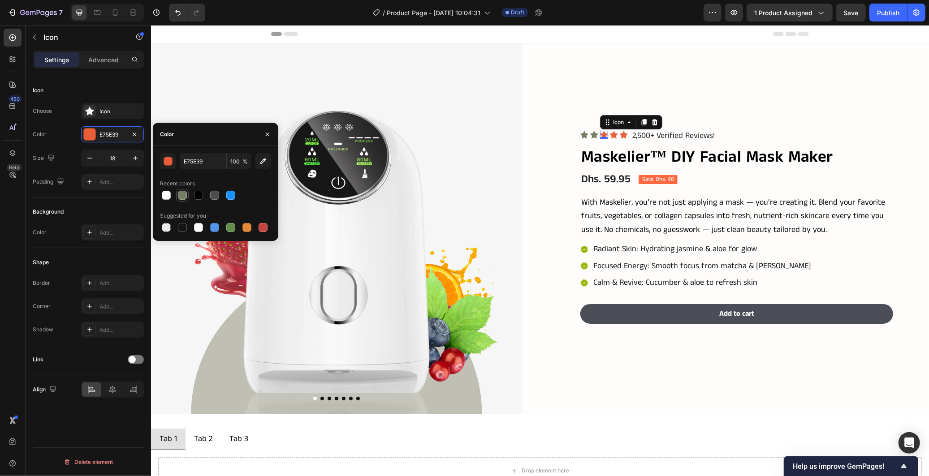
click at [178, 195] on div at bounding box center [182, 195] width 9 height 9
type input "747E64"
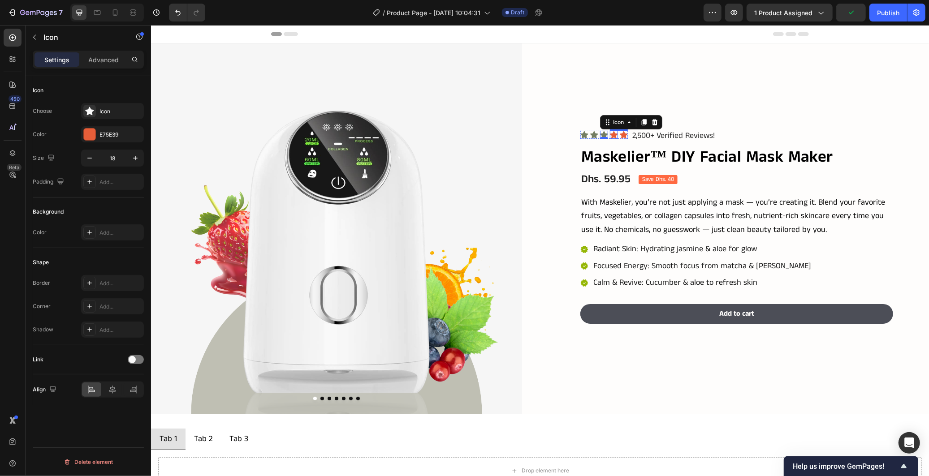
click at [610, 133] on icon at bounding box center [614, 135] width 8 height 8
click at [124, 138] on div "E75E39" at bounding box center [112, 135] width 26 height 8
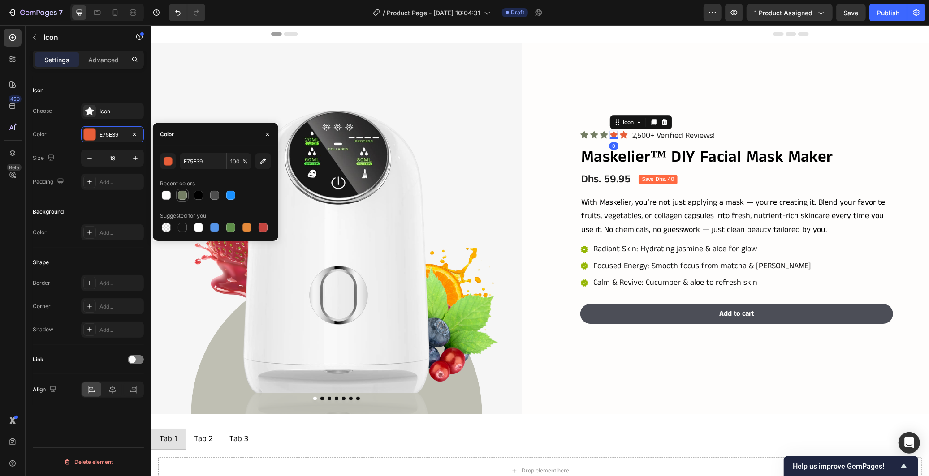
click at [186, 195] on div at bounding box center [182, 195] width 9 height 9
type input "747E64"
click at [619, 131] on icon at bounding box center [623, 135] width 8 height 8
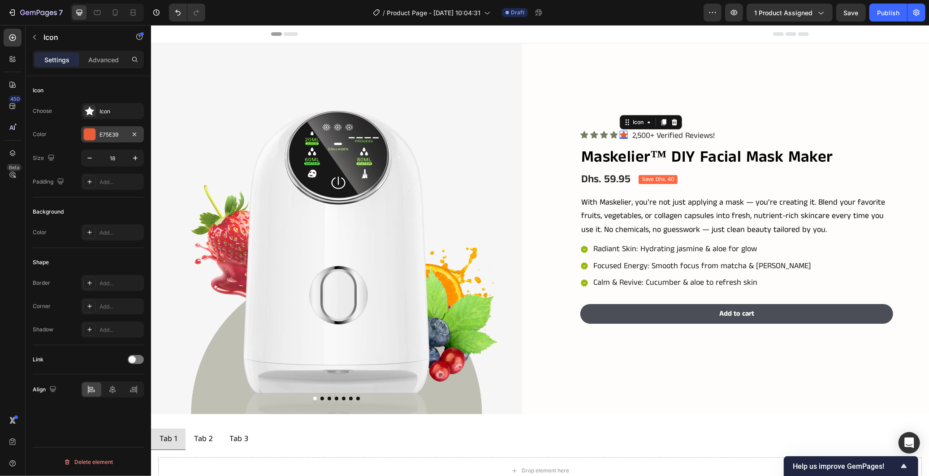
click at [116, 140] on div "E75E39" at bounding box center [112, 134] width 63 height 16
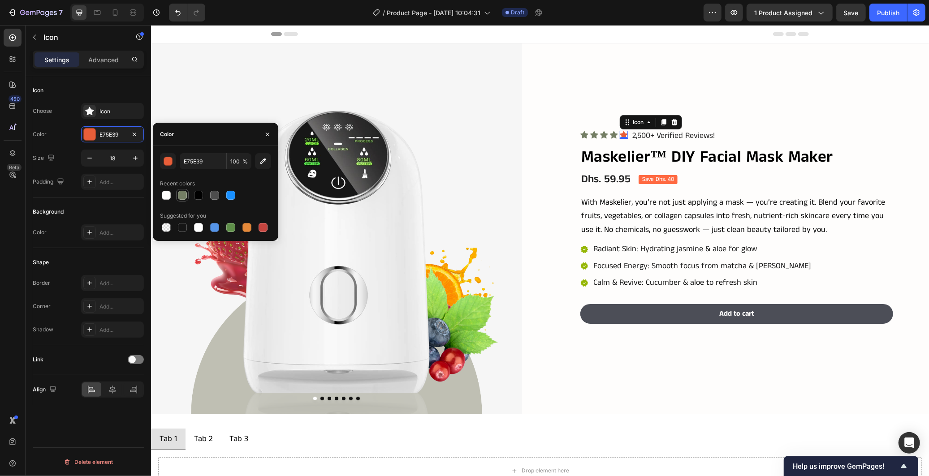
click at [185, 195] on div at bounding box center [182, 195] width 9 height 9
type input "747E64"
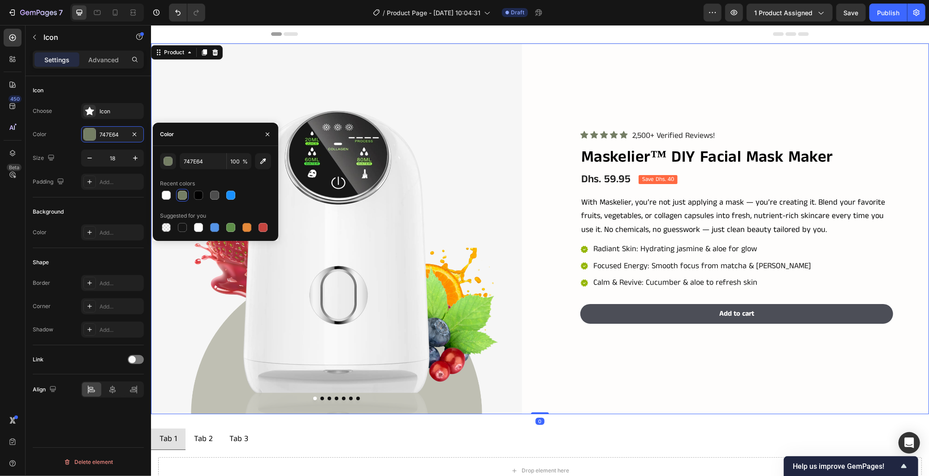
click at [586, 350] on div "Icon Icon Icon Icon Icon Icon List 2,500+ Verified Reviews! Text Block Row Mask…" at bounding box center [743, 228] width 371 height 371
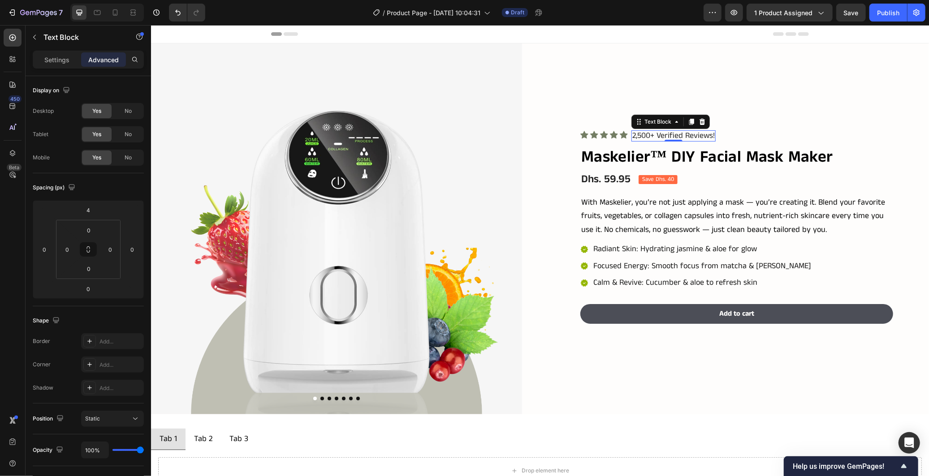
click at [644, 138] on p "2,500+ Verified Reviews!" at bounding box center [673, 136] width 82 height 10
click at [40, 60] on div "Settings" at bounding box center [57, 59] width 45 height 14
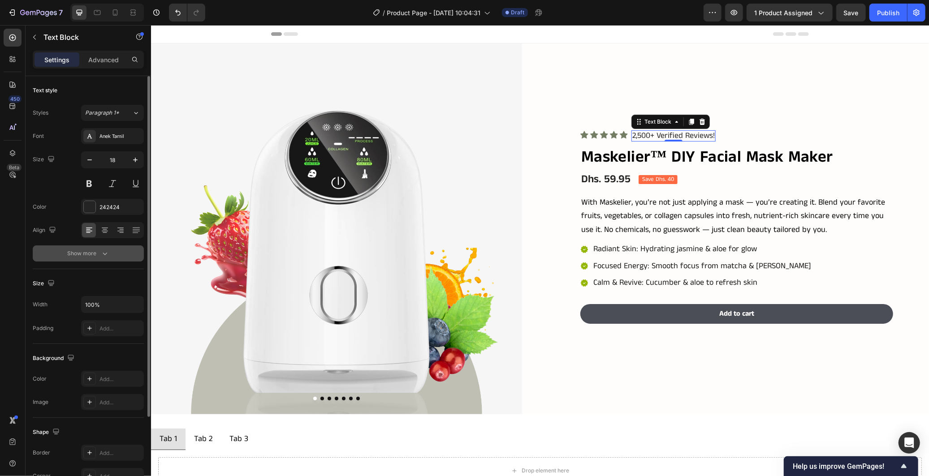
click at [102, 246] on button "Show more" at bounding box center [88, 254] width 111 height 16
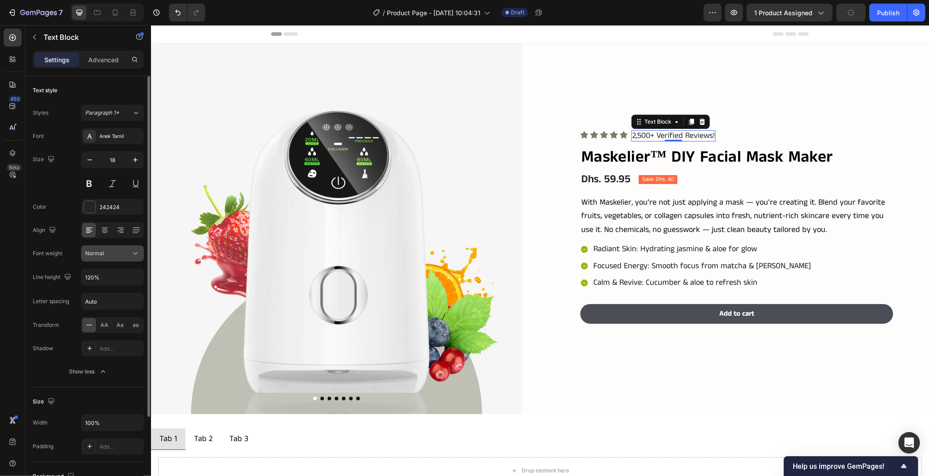
click at [117, 252] on div "Normal" at bounding box center [108, 254] width 46 height 8
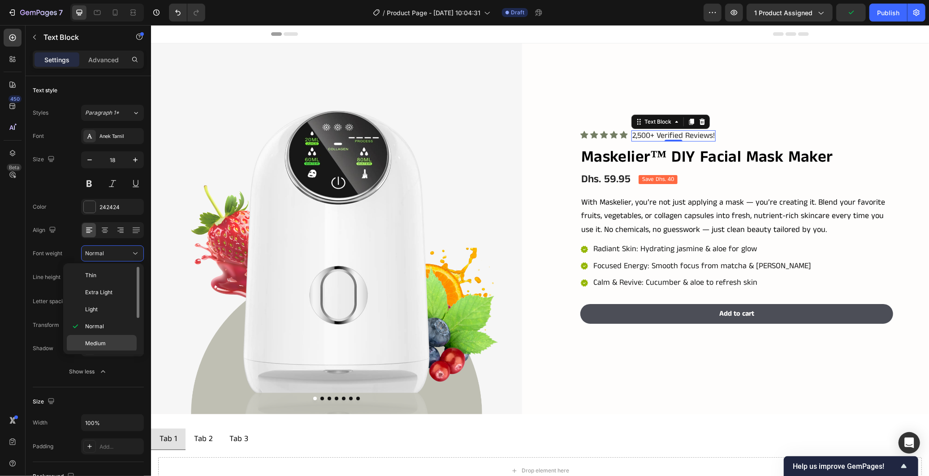
click at [104, 340] on span "Medium" at bounding box center [95, 344] width 21 height 8
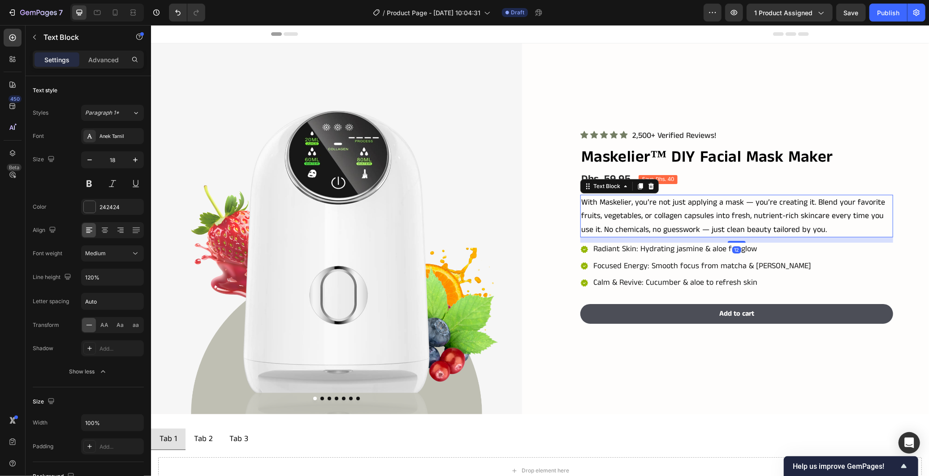
click at [806, 195] on p "With Maskelier, you’re not just applying a mask — you’re creating it. Blend you…" at bounding box center [736, 215] width 311 height 41
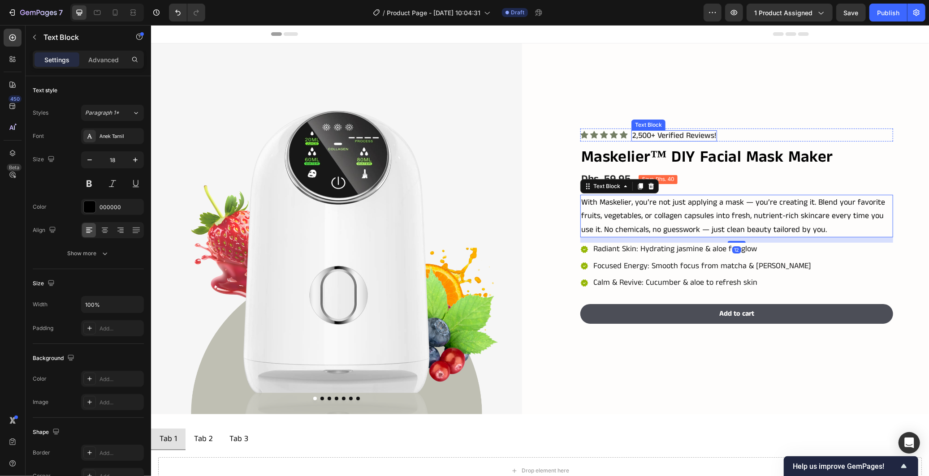
click at [691, 131] on p "2,500+ Verified Reviews!" at bounding box center [674, 136] width 84 height 10
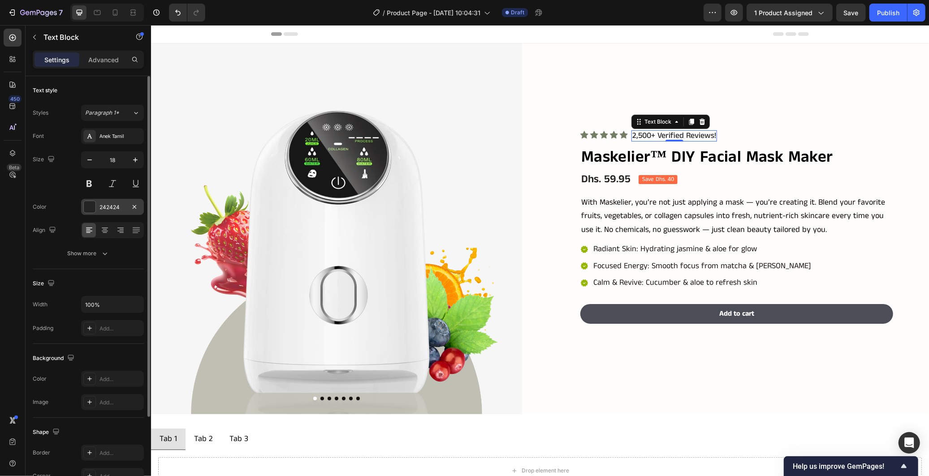
click at [117, 204] on div "242424" at bounding box center [112, 207] width 26 height 8
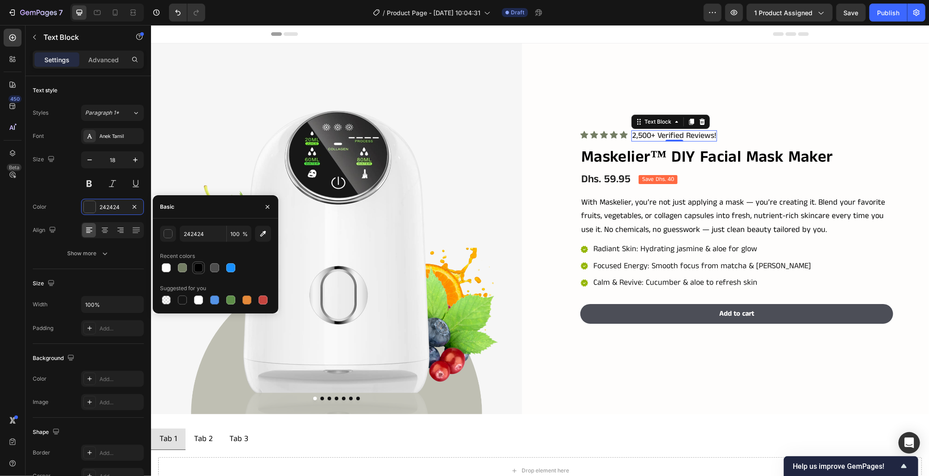
click at [196, 272] on div at bounding box center [198, 268] width 9 height 9
type input "000000"
click at [867, 238] on div "Icon Icon Icon Icon Icon Icon List 2,500+ Verified Reviews! Text Block Row Mask…" at bounding box center [736, 228] width 313 height 201
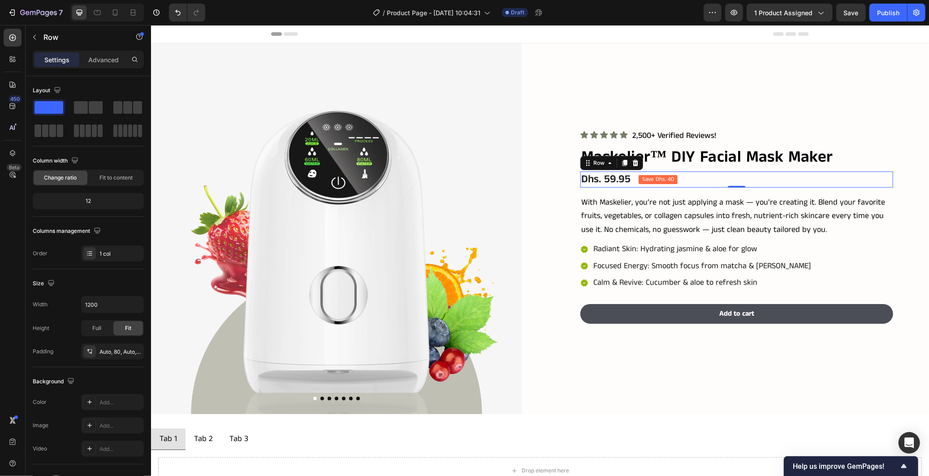
click at [719, 182] on div "Dhs. 59.95 Product Price Product Price Save Dhs. 40 Product Badge Row 0" at bounding box center [736, 179] width 313 height 16
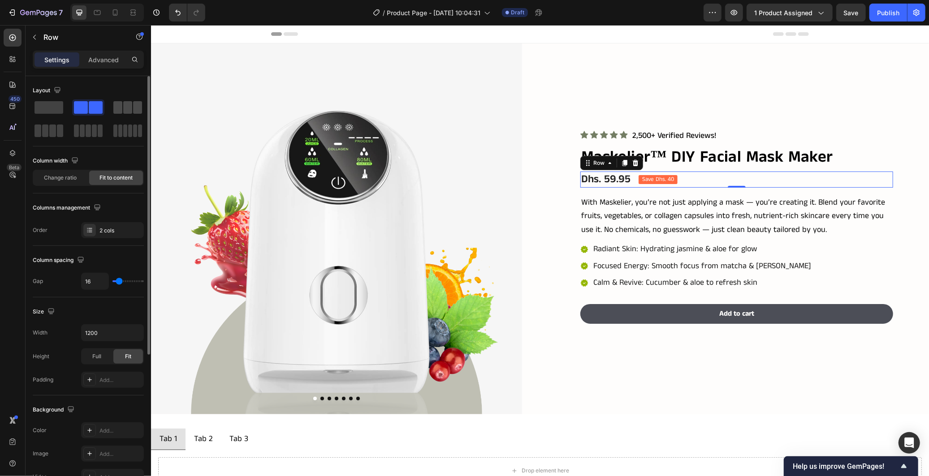
click at [123, 106] on span at bounding box center [127, 107] width 9 height 13
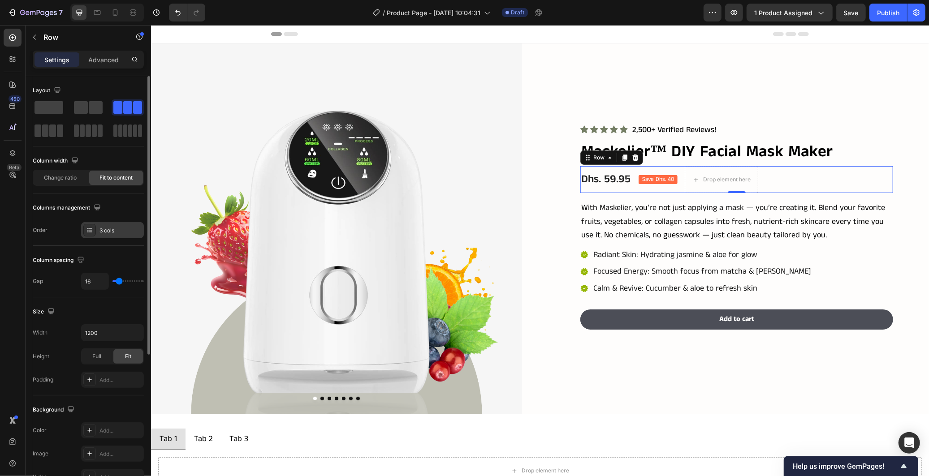
click at [116, 231] on div "3 cols" at bounding box center [120, 231] width 42 height 8
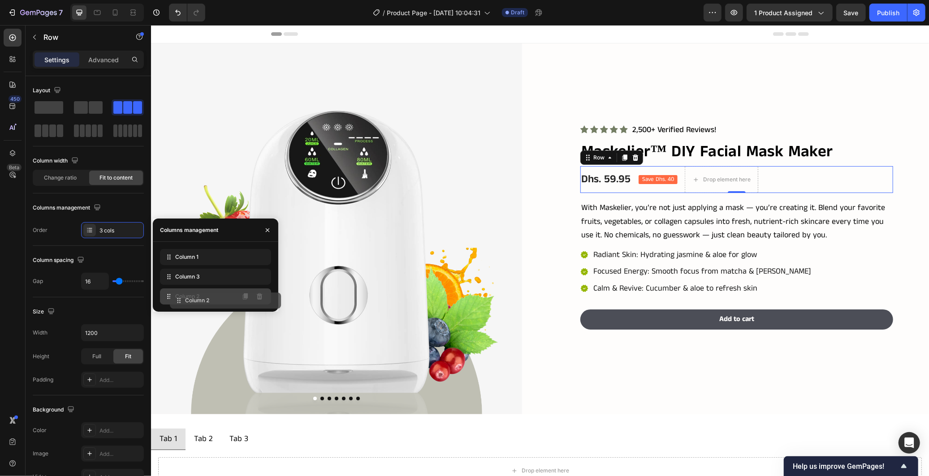
drag, startPoint x: 167, startPoint y: 275, endPoint x: 177, endPoint y: 298, distance: 25.7
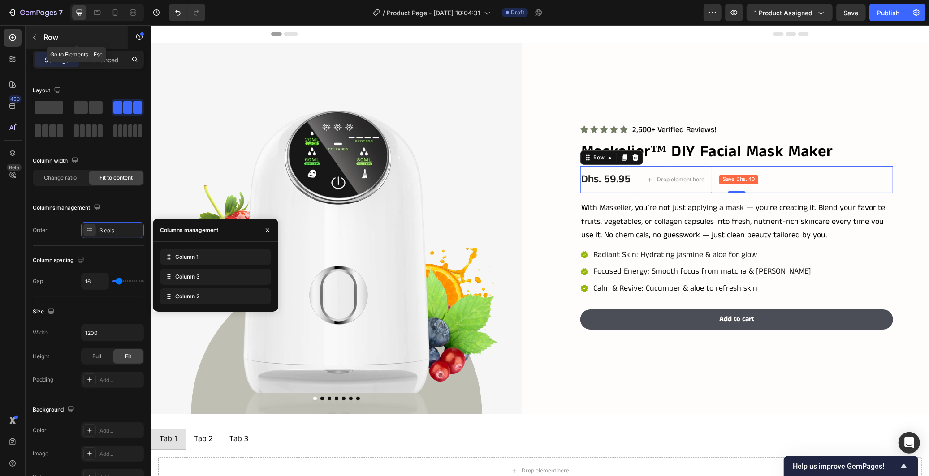
click at [35, 42] on button "button" at bounding box center [34, 37] width 14 height 14
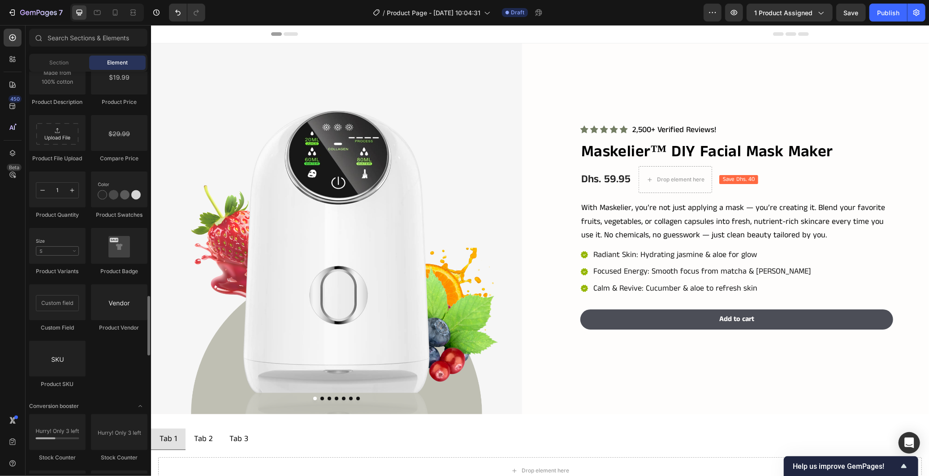
scroll to position [1415, 0]
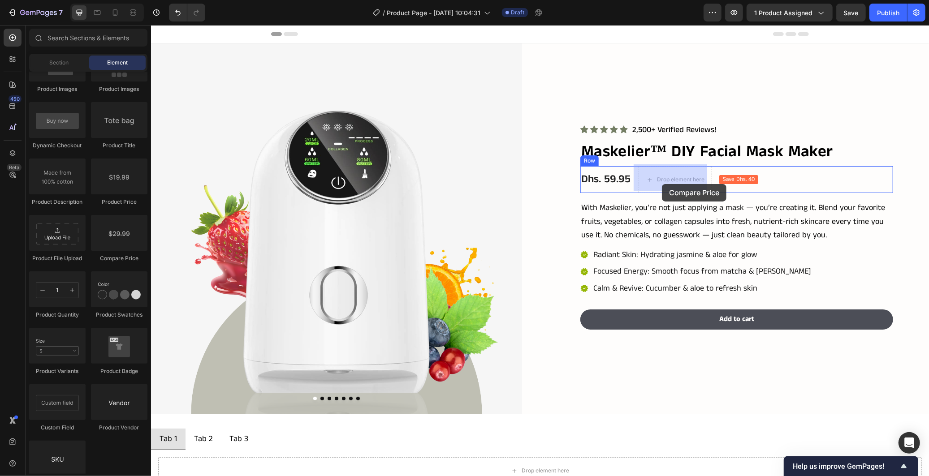
drag, startPoint x: 268, startPoint y: 257, endPoint x: 662, endPoint y: 184, distance: 400.2
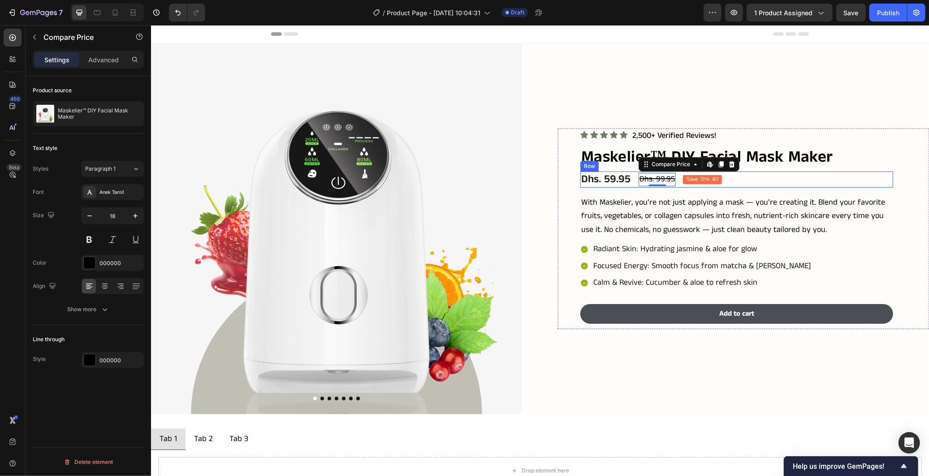
click at [630, 182] on div "Dhs. 59.95 Product Price Product Price Save Dhs. 40 Product Badge Dhs. 99.95 Co…" at bounding box center [736, 179] width 313 height 16
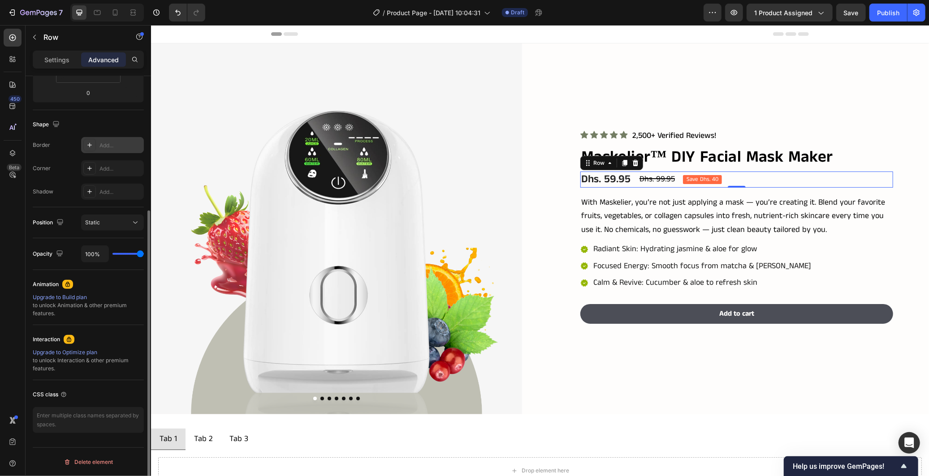
scroll to position [0, 0]
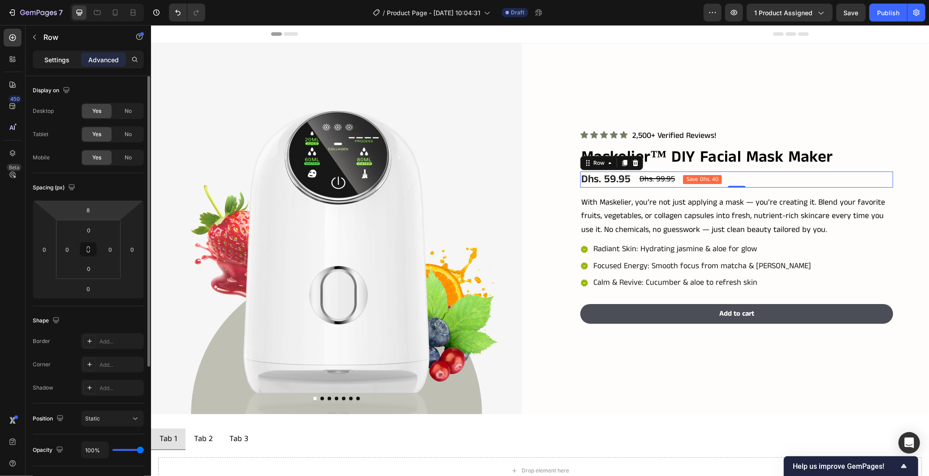
click at [59, 65] on div "Settings" at bounding box center [57, 59] width 45 height 14
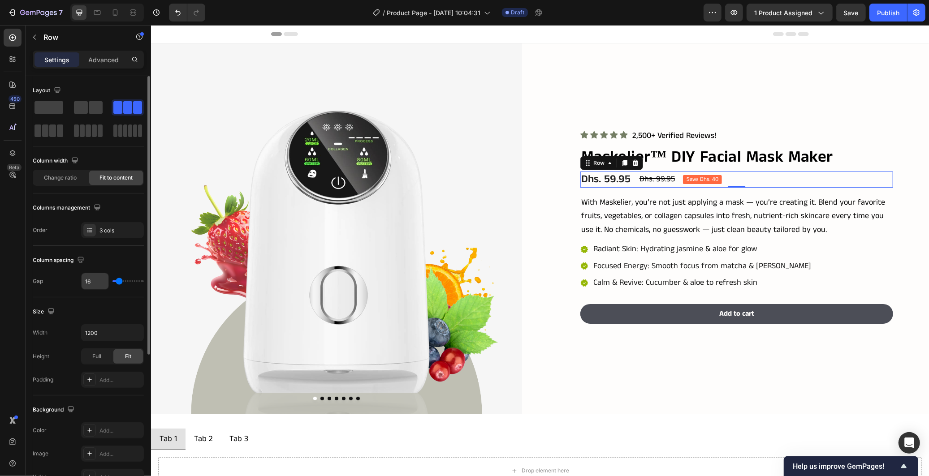
click at [95, 288] on input "16" at bounding box center [95, 281] width 27 height 16
type input "8"
click at [651, 179] on div "Dhs. 99.95" at bounding box center [653, 179] width 37 height 13
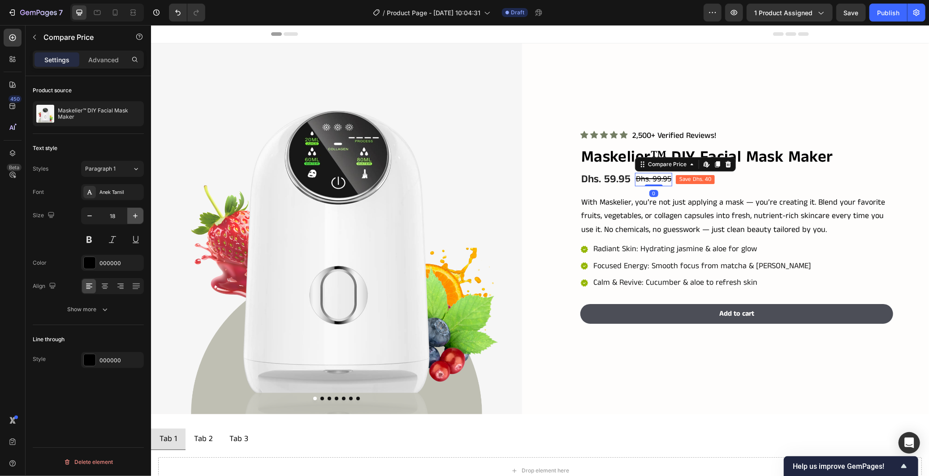
click at [133, 219] on icon "button" at bounding box center [135, 216] width 9 height 9
type input "20"
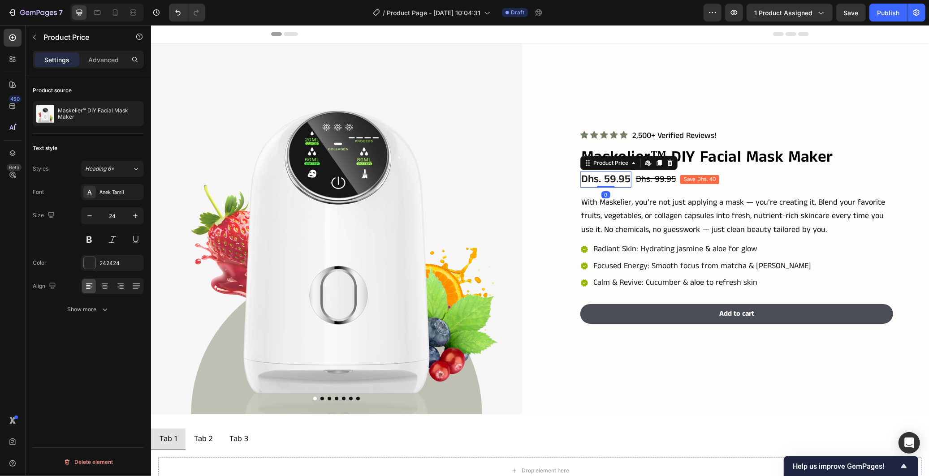
click at [602, 183] on div "Dhs. 59.95 Product Price Edit content in Shopify 0 Product Price Edit content i…" at bounding box center [605, 179] width 51 height 16
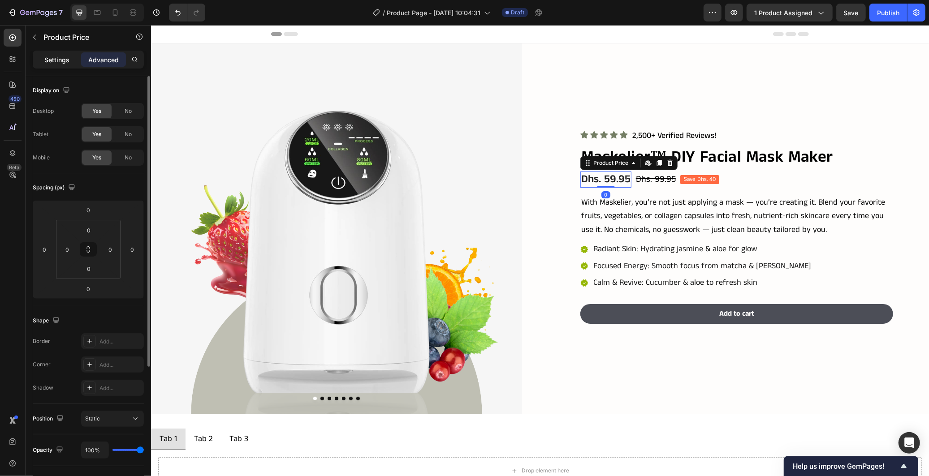
click at [65, 64] on p "Settings" at bounding box center [56, 59] width 25 height 9
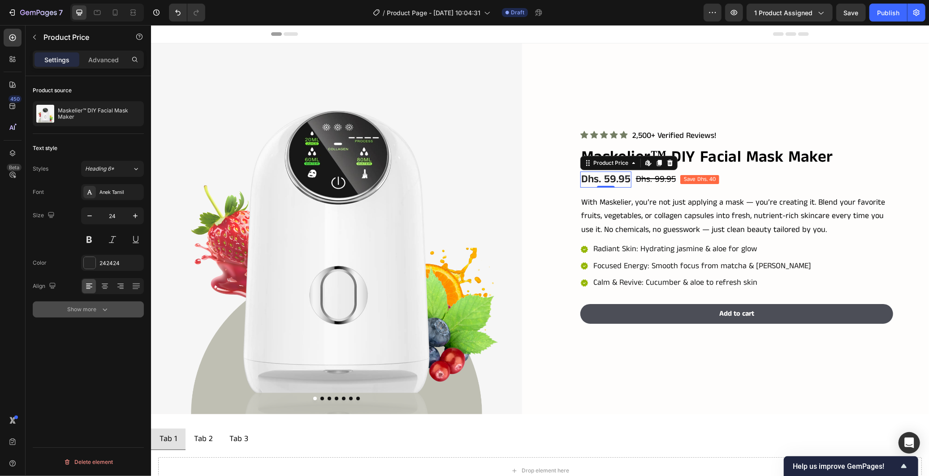
click at [107, 308] on icon "button" at bounding box center [104, 309] width 9 height 9
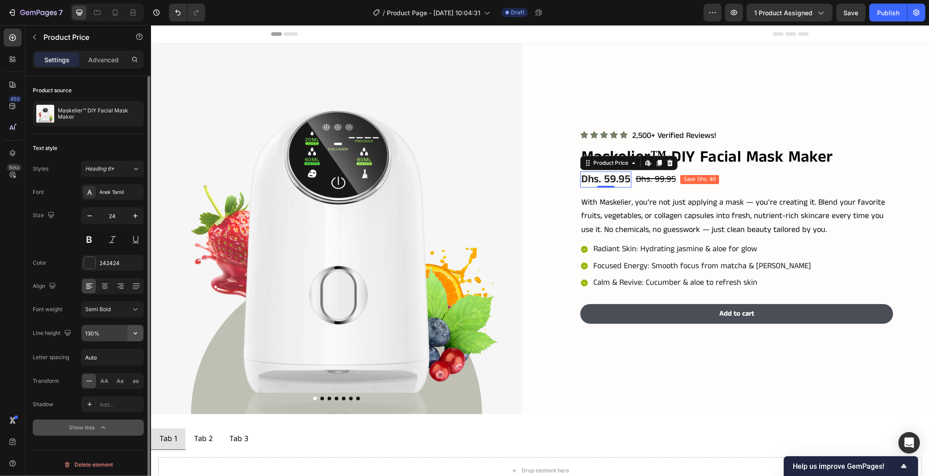
click at [132, 334] on icon "button" at bounding box center [135, 333] width 9 height 9
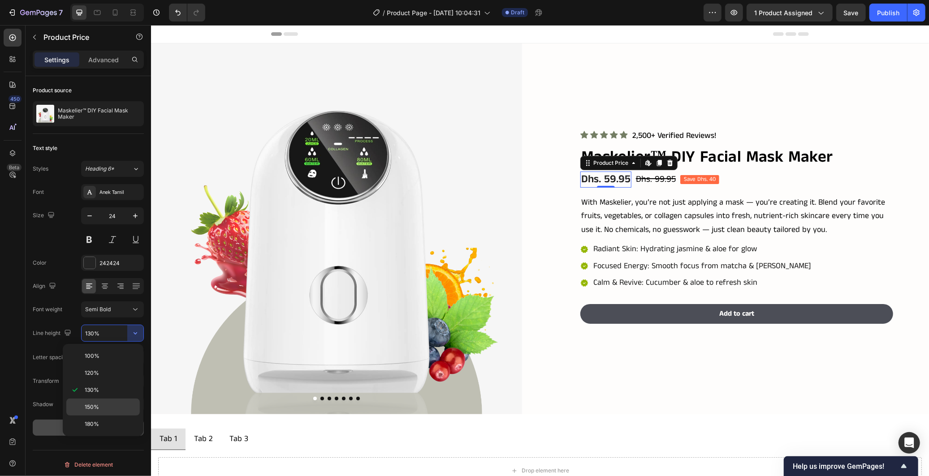
click at [110, 409] on p "150%" at bounding box center [110, 407] width 51 height 8
type input "150%"
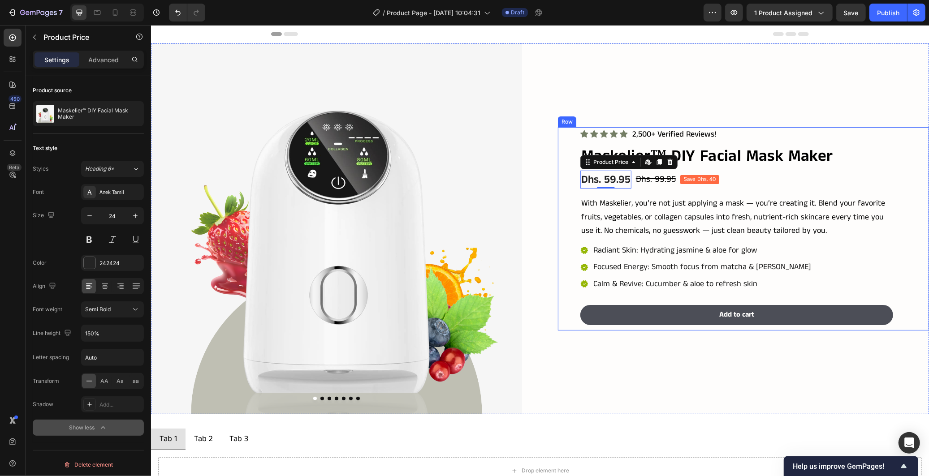
click at [667, 190] on div "Icon Icon Icon Icon Icon Icon List 2,500+ Verified Reviews! Text Block Row Mask…" at bounding box center [736, 228] width 313 height 203
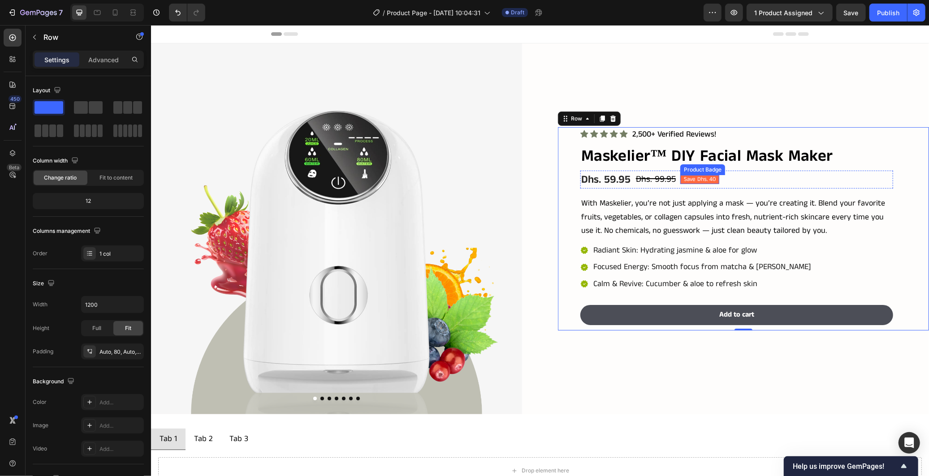
click at [689, 179] on pre "Save Dhs. 40" at bounding box center [699, 179] width 39 height 9
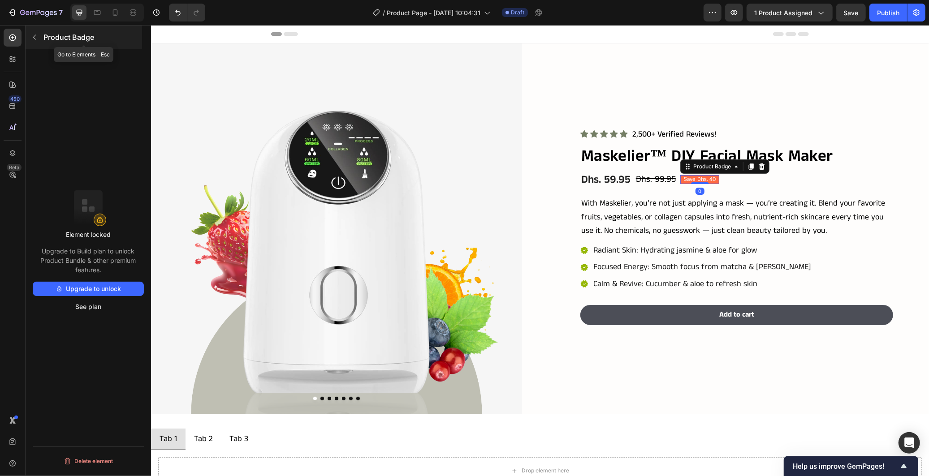
click at [32, 42] on button "button" at bounding box center [34, 37] width 14 height 14
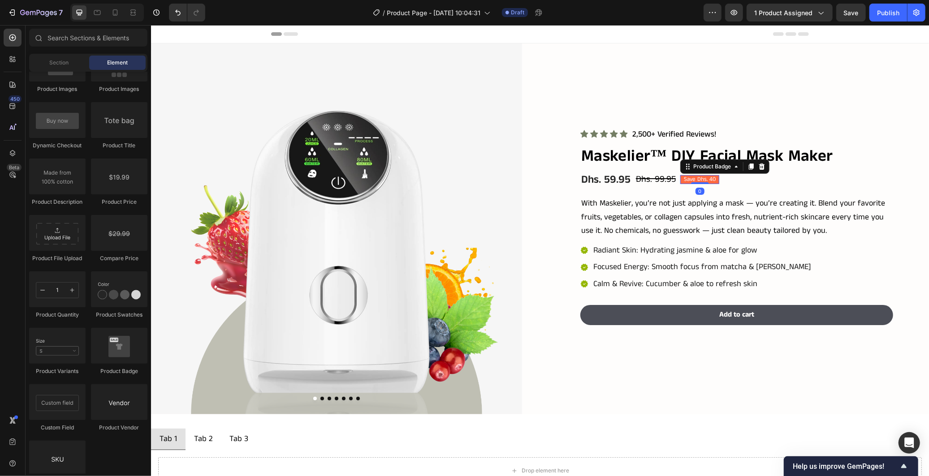
click at [698, 175] on pre "Save Dhs. 40" at bounding box center [699, 179] width 39 height 9
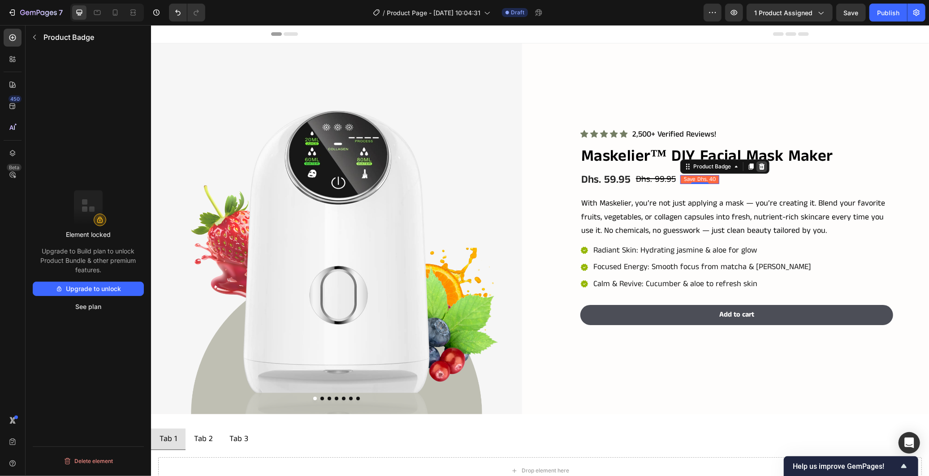
click at [758, 163] on icon at bounding box center [761, 166] width 7 height 7
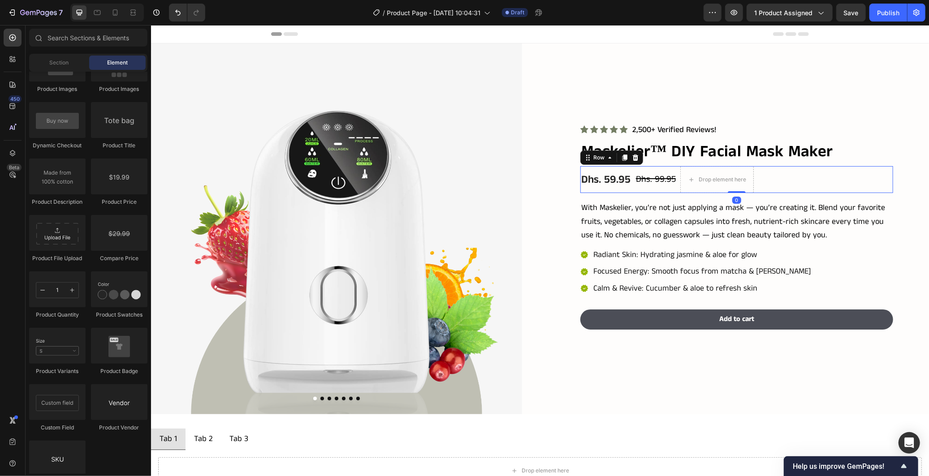
click at [759, 181] on div "Dhs. 59.95 Product Price Product Price Drop element here Dhs. 99.95 Compare Pri…" at bounding box center [736, 179] width 313 height 27
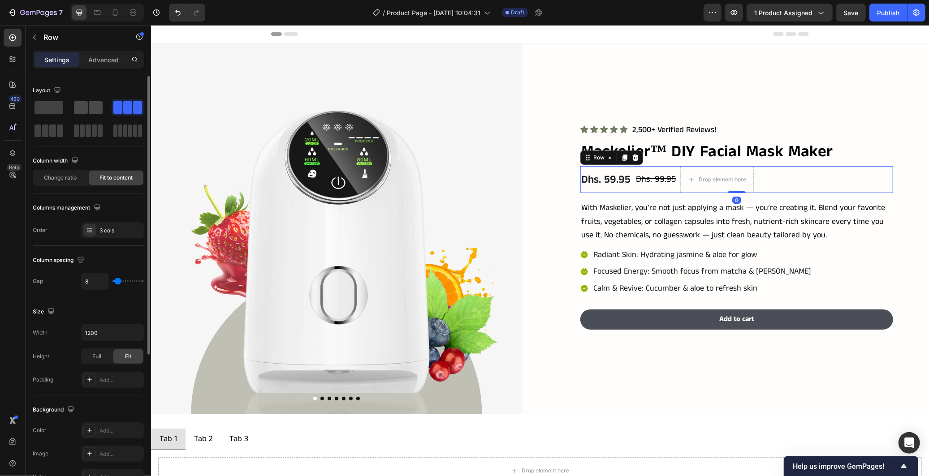
click at [90, 105] on span at bounding box center [96, 107] width 14 height 13
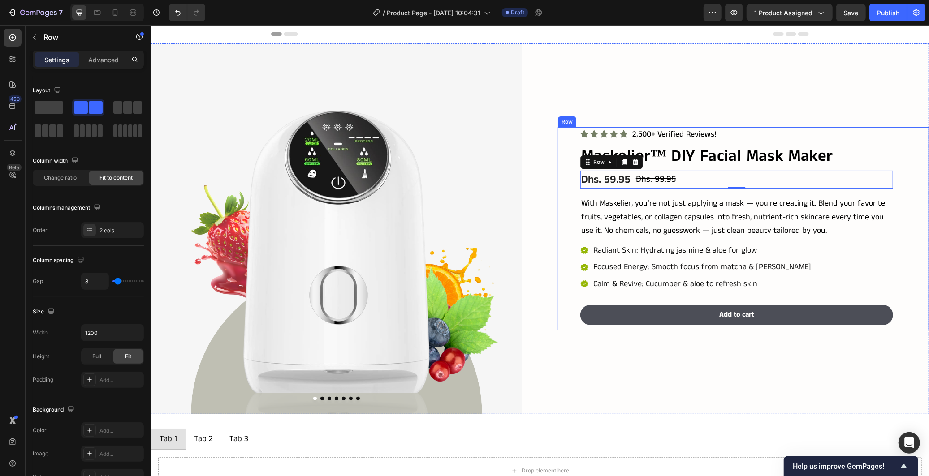
click at [909, 185] on div "Icon Icon Icon Icon Icon Icon List 2,500+ Verified Reviews! Text Block Row Mask…" at bounding box center [743, 228] width 371 height 203
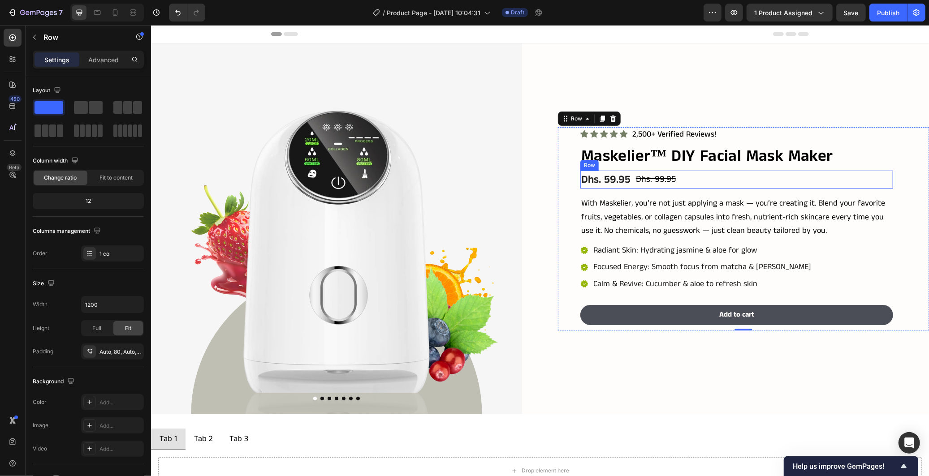
click at [786, 171] on div "Dhs. 59.95 Product Price Product Price Dhs. 99.95 Compare Price Compare Price R…" at bounding box center [736, 179] width 313 height 18
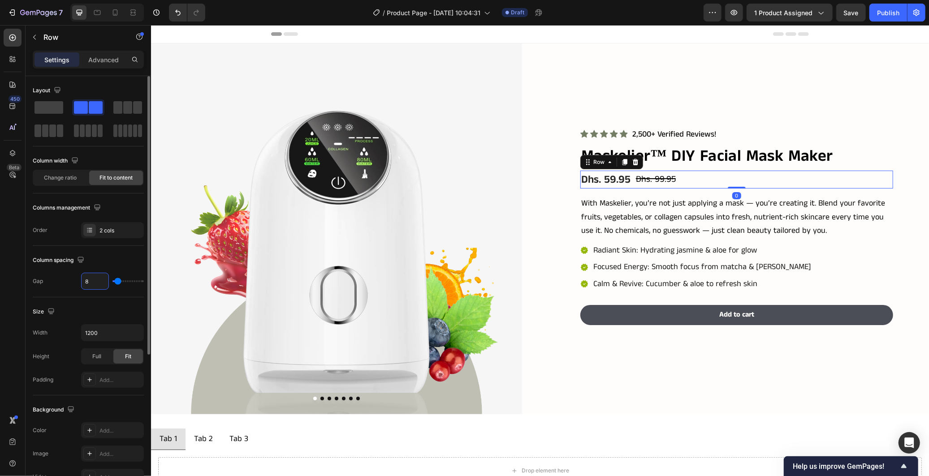
click at [90, 281] on input "8" at bounding box center [95, 281] width 27 height 16
type input "1"
type input "12"
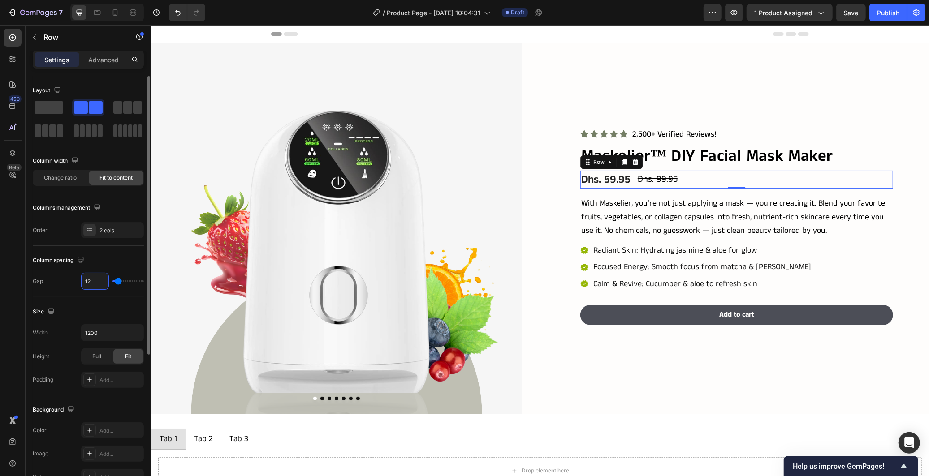
type input "12"
click at [105, 262] on div "Column spacing" at bounding box center [88, 260] width 111 height 14
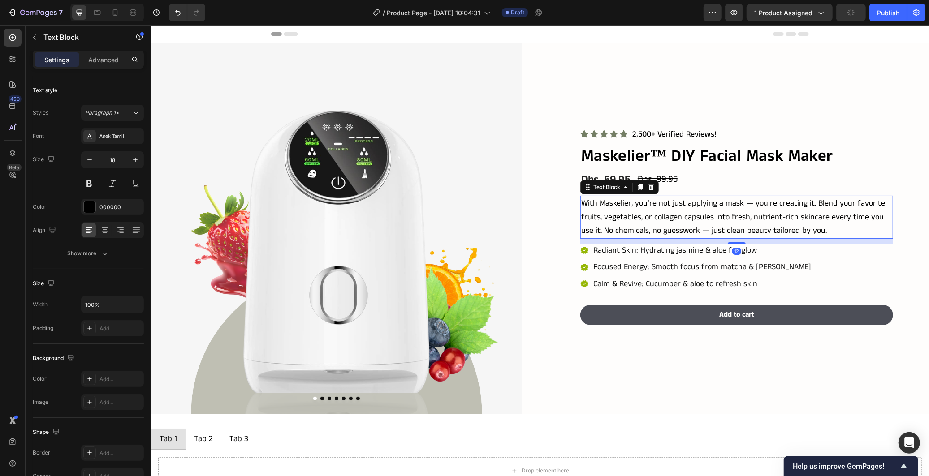
click at [880, 199] on p "With Maskelier, you’re not just applying a mask — you’re creating it. Blend you…" at bounding box center [736, 216] width 311 height 41
click at [899, 248] on div "Icon Icon Icon Icon Icon Icon List 2,500+ Verified Reviews! Text Block Row Mask…" at bounding box center [743, 228] width 371 height 203
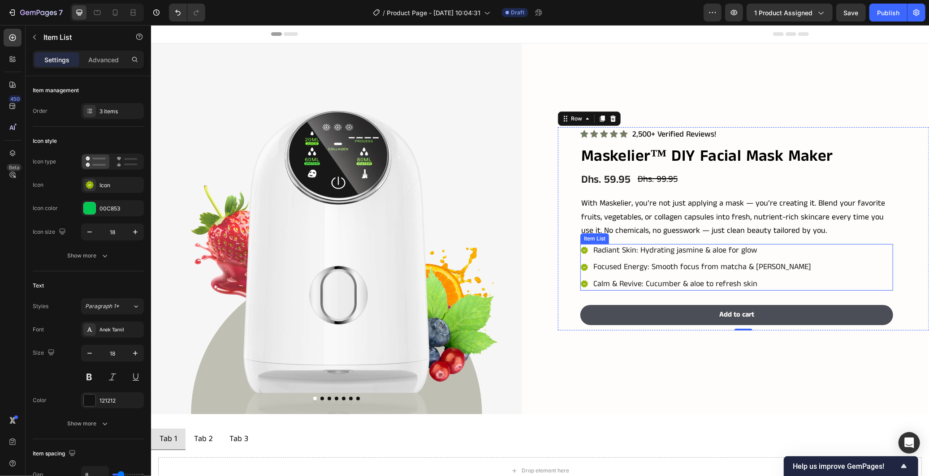
click at [850, 263] on div "Radiant Skin: Hydrating jasmine & aloe for glow Focused Energy: Smooth focus fr…" at bounding box center [736, 267] width 313 height 47
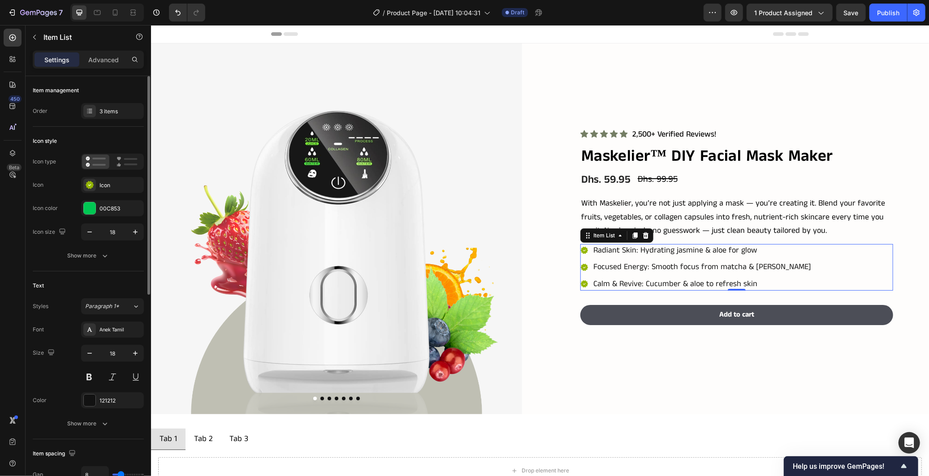
click at [116, 102] on div "Item management Order 3 items" at bounding box center [88, 101] width 111 height 51
click at [110, 112] on div "3 items" at bounding box center [120, 112] width 42 height 8
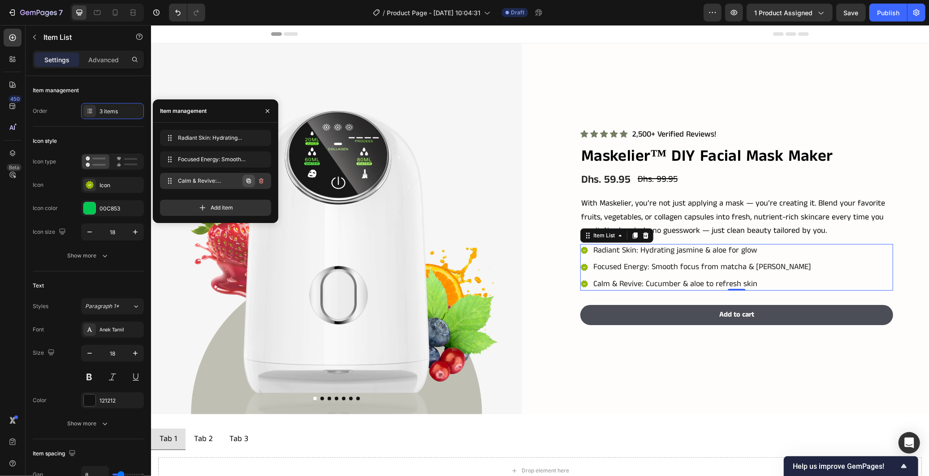
click at [250, 180] on icon "button" at bounding box center [248, 180] width 7 height 7
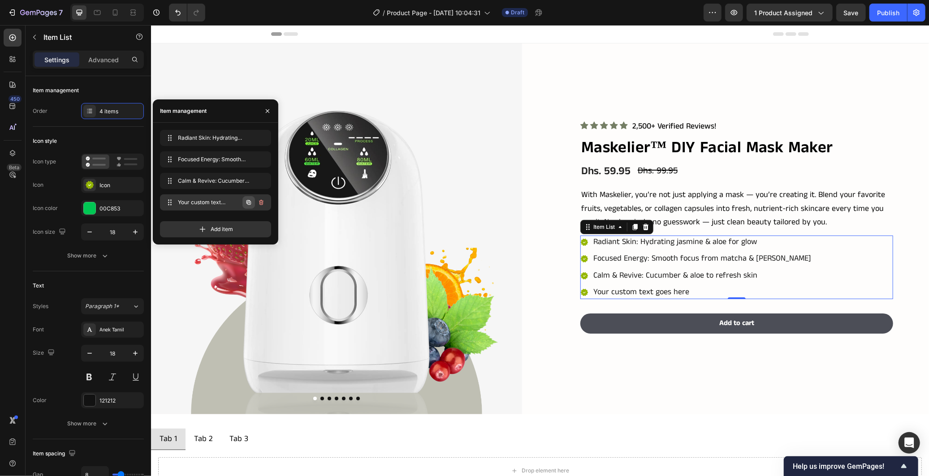
click at [246, 203] on icon "button" at bounding box center [248, 202] width 7 height 7
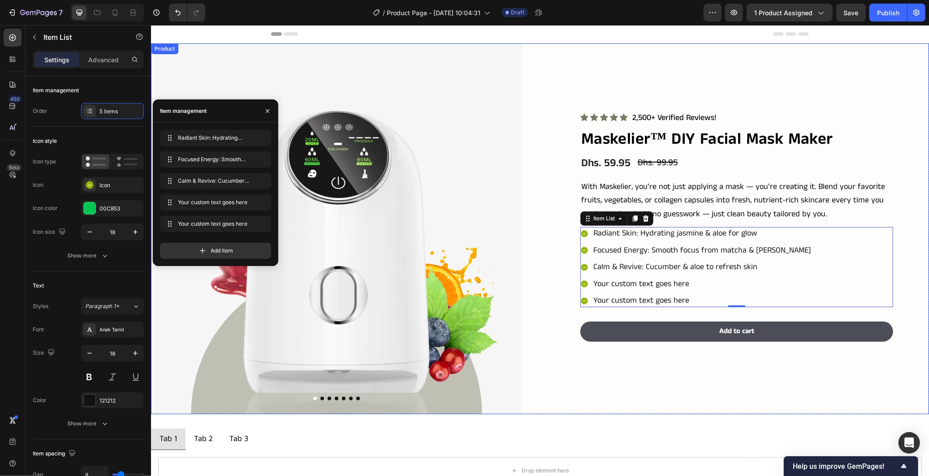
click at [550, 198] on div "Product Images Icon Icon Icon Icon Icon Icon List 2,500+ Verified Reviews! Text…" at bounding box center [540, 228] width 778 height 371
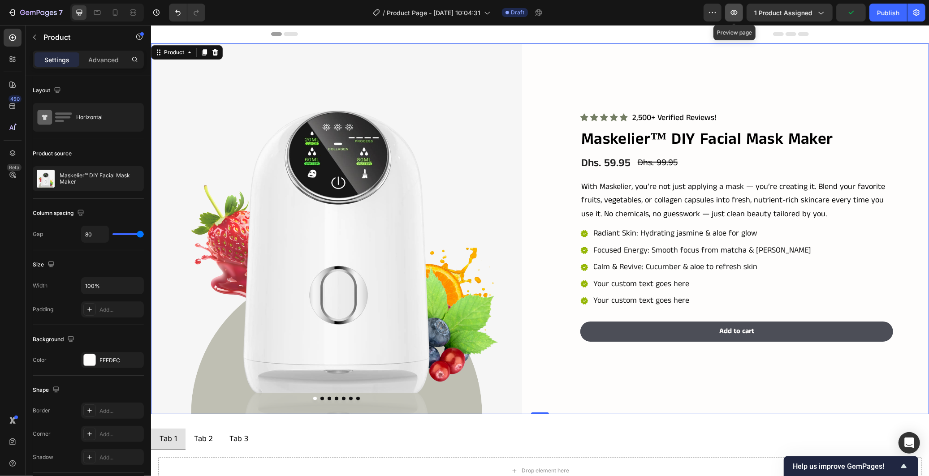
click at [735, 13] on icon "button" at bounding box center [734, 12] width 9 height 9
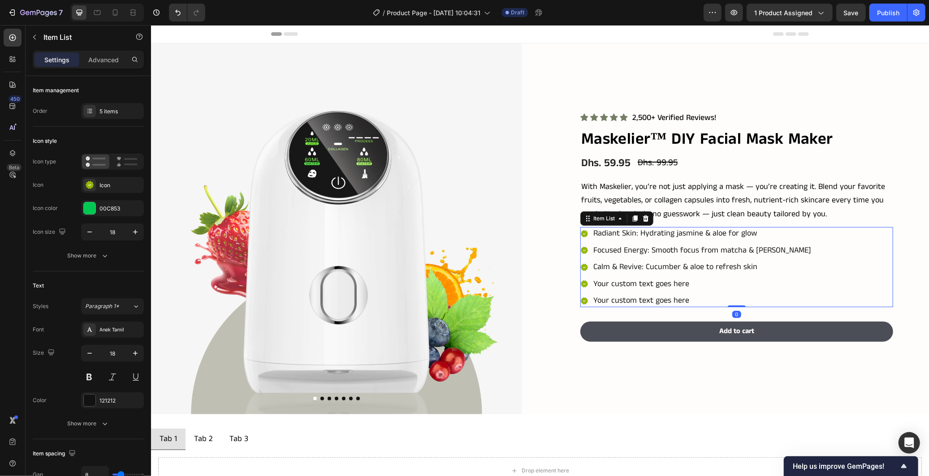
click at [881, 228] on div "Radiant Skin: Hydrating jasmine & aloe for glow Focused Energy: Smooth focus fr…" at bounding box center [736, 267] width 313 height 80
click at [122, 65] on div "Advanced" at bounding box center [103, 59] width 45 height 14
type input "100%"
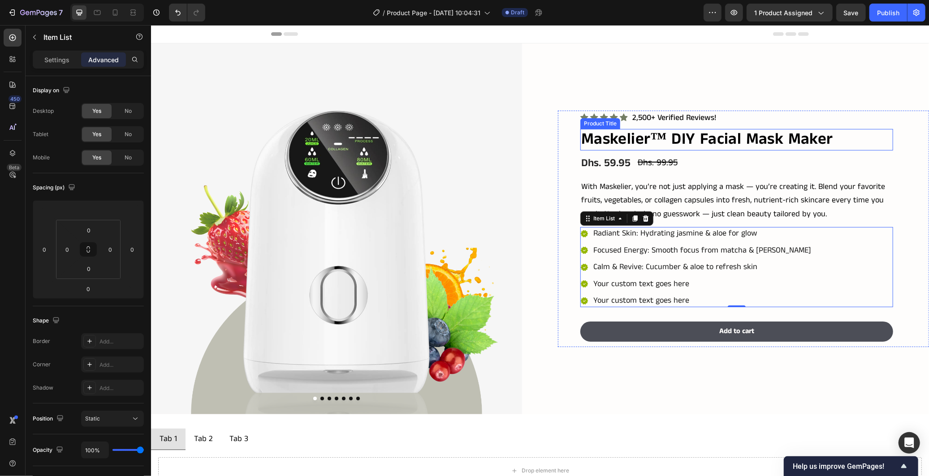
click at [860, 136] on h2 "Maskelier™ DIY Facial Mask Maker" at bounding box center [736, 139] width 313 height 21
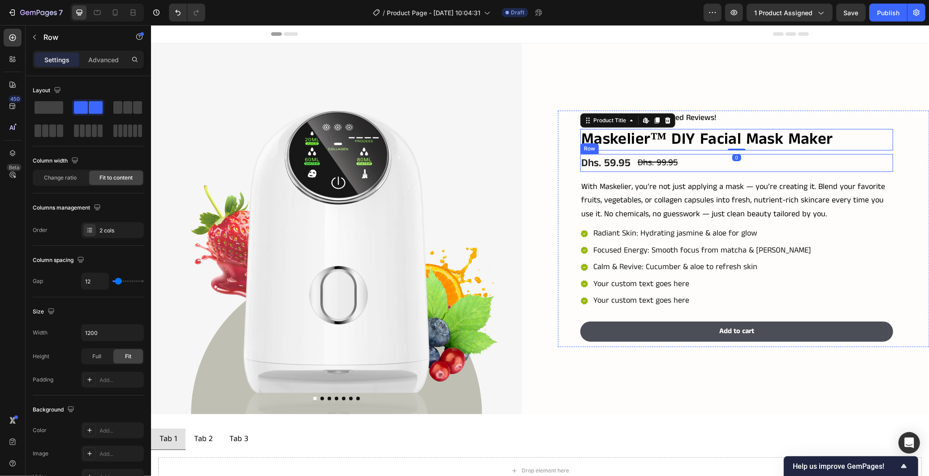
click at [877, 161] on div "Dhs. 59.95 Product Price Product Price Dhs. 99.95 Compare Price Compare Price R…" at bounding box center [736, 163] width 313 height 18
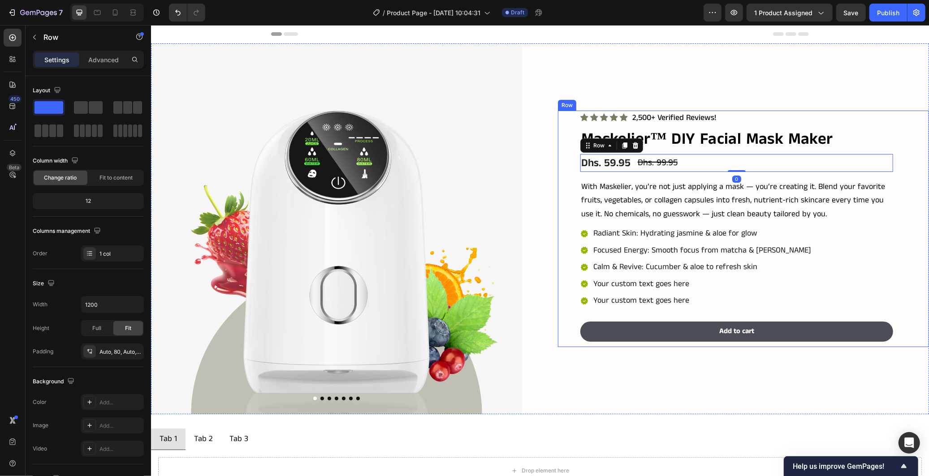
click at [891, 179] on div "Icon Icon Icon Icon Icon Icon List 2,500+ Verified Reviews! Text Block Row Mask…" at bounding box center [743, 228] width 371 height 237
click at [108, 65] on div "Advanced" at bounding box center [103, 59] width 45 height 14
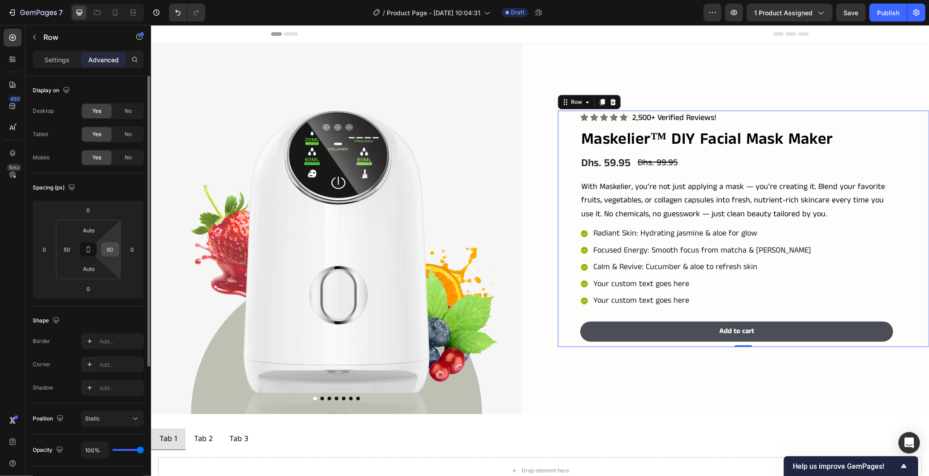
click at [118, 252] on div "80" at bounding box center [110, 249] width 18 height 14
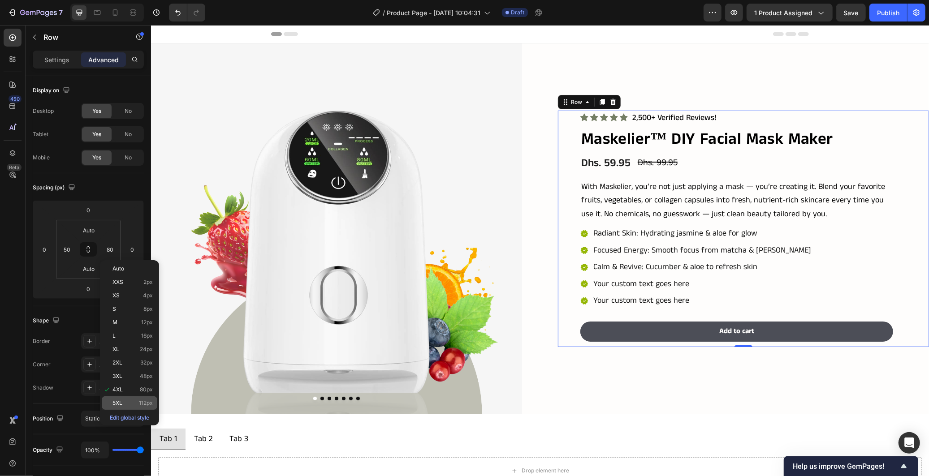
click at [147, 402] on span "112px" at bounding box center [146, 403] width 14 height 6
type input "112"
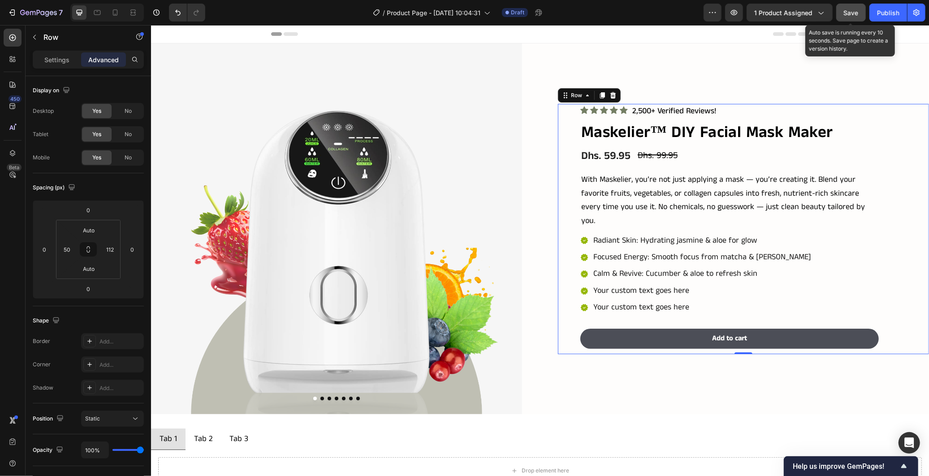
click at [858, 15] on span "Save" at bounding box center [851, 13] width 15 height 8
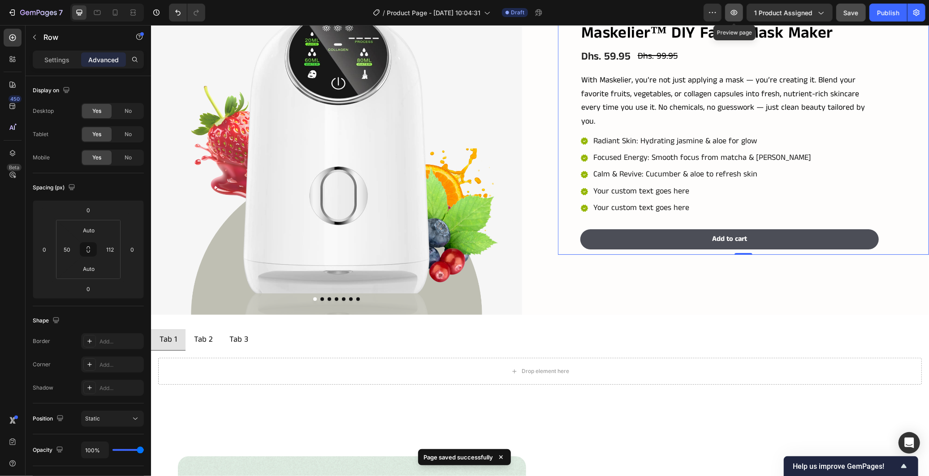
click at [731, 12] on icon "button" at bounding box center [734, 12] width 9 height 9
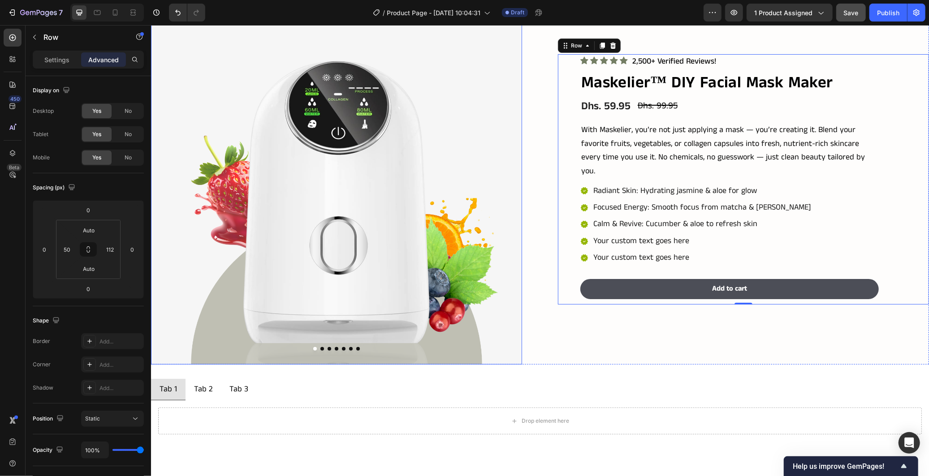
scroll to position [0, 0]
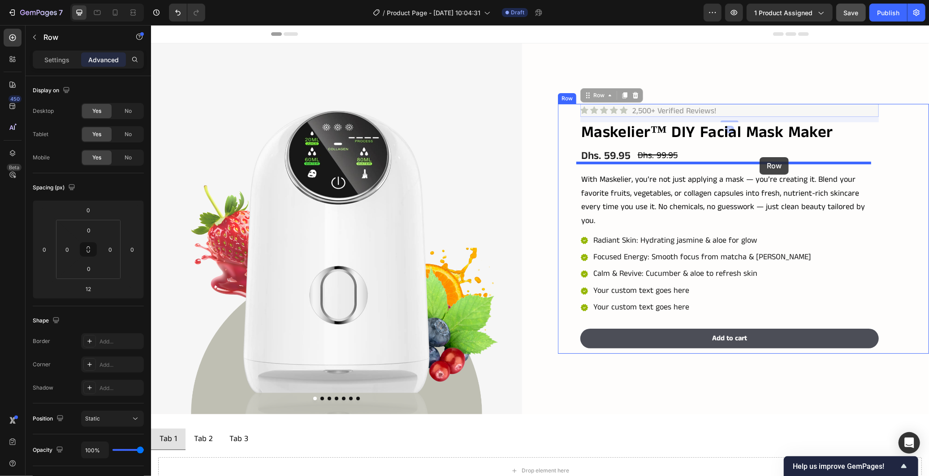
drag, startPoint x: 728, startPoint y: 110, endPoint x: 760, endPoint y: 158, distance: 58.2
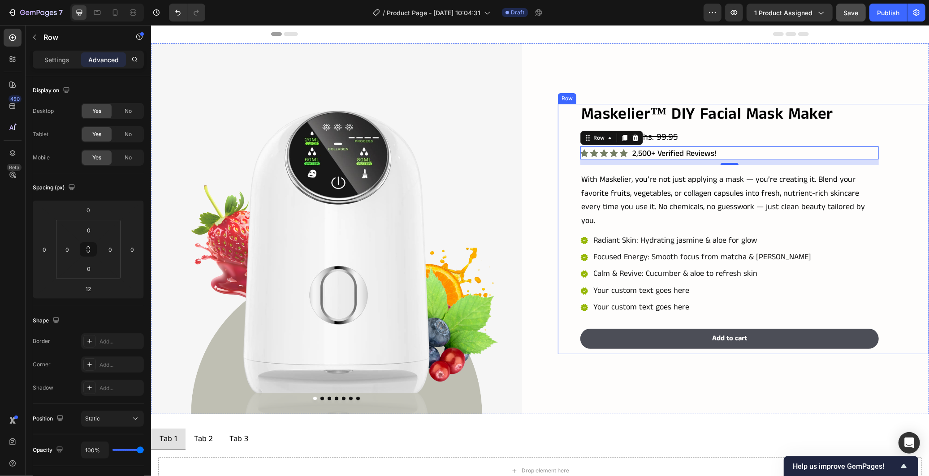
click at [886, 264] on div "Maskelier™ DIY Facial Mask Maker Product Title Dhs. 59.95 Product Price Product…" at bounding box center [743, 229] width 371 height 251
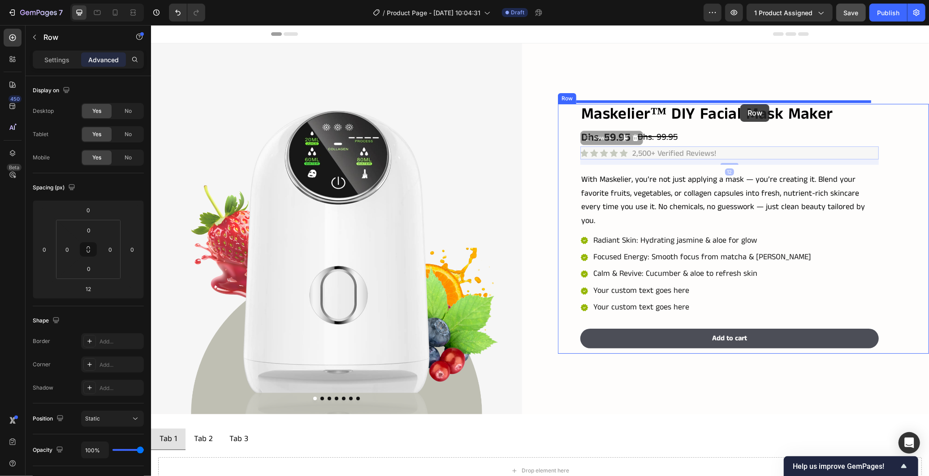
drag, startPoint x: 728, startPoint y: 148, endPoint x: 740, endPoint y: 104, distance: 45.9
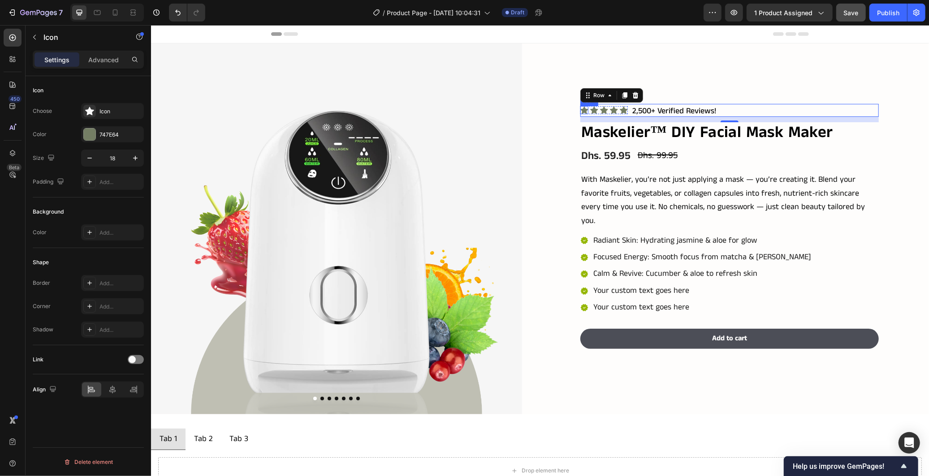
click at [584, 106] on icon at bounding box center [584, 110] width 8 height 8
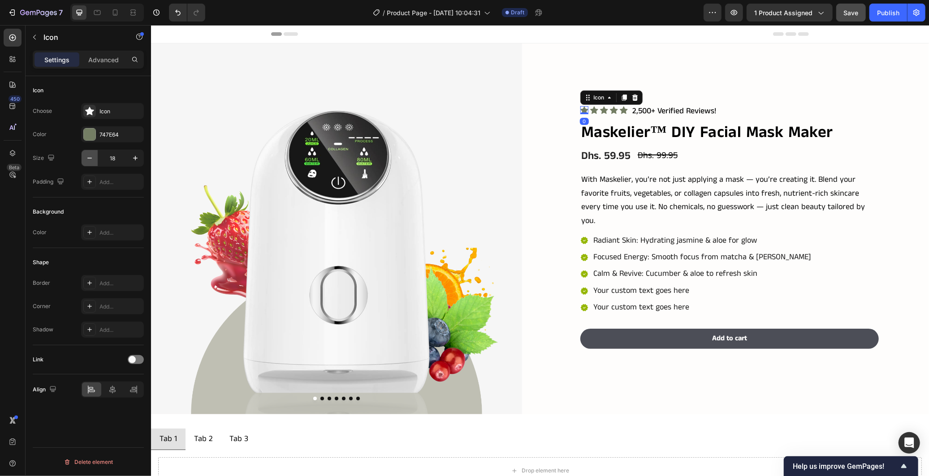
click at [92, 157] on icon "button" at bounding box center [89, 158] width 9 height 9
type input "16"
click at [591, 108] on icon at bounding box center [593, 110] width 8 height 8
click at [87, 160] on icon "button" at bounding box center [89, 158] width 9 height 9
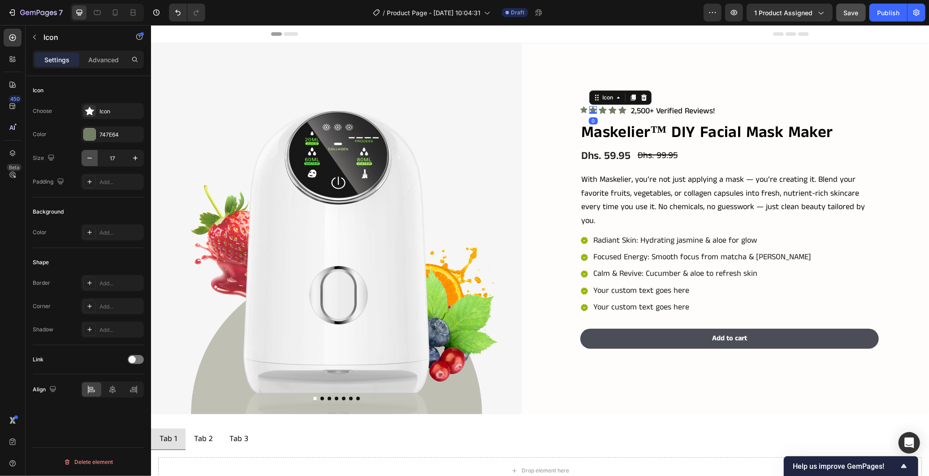
click at [87, 160] on icon "button" at bounding box center [89, 158] width 9 height 9
type input "16"
click at [599, 109] on div "Icon" at bounding box center [602, 110] width 8 height 8
click at [91, 159] on icon "button" at bounding box center [89, 158] width 9 height 9
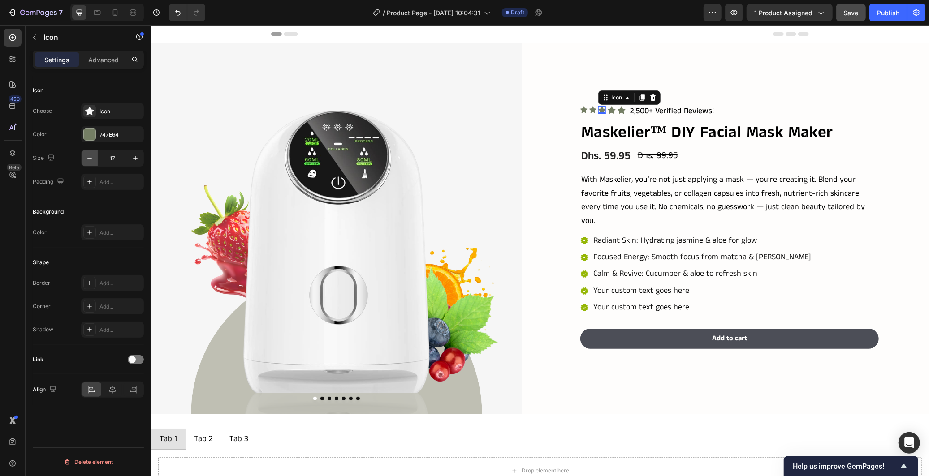
type input "16"
click at [607, 106] on icon at bounding box center [611, 110] width 8 height 8
click at [88, 153] on button "button" at bounding box center [90, 158] width 16 height 16
type input "16"
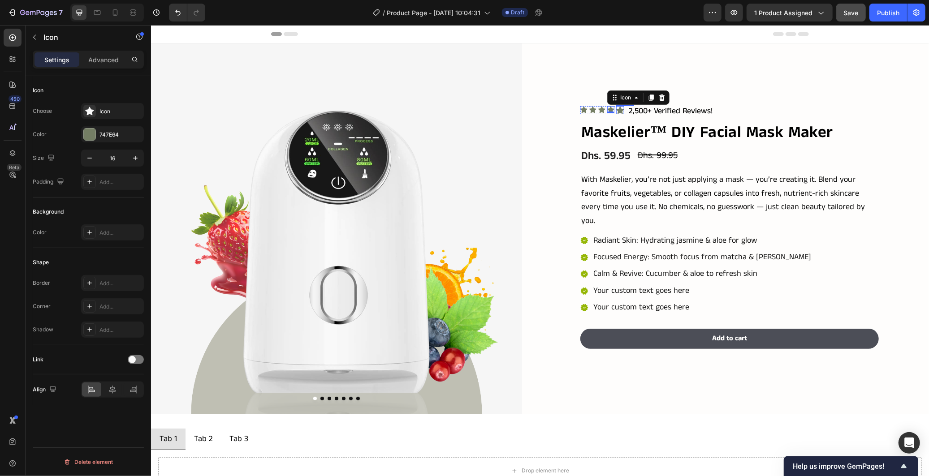
click at [616, 109] on div "Icon" at bounding box center [620, 110] width 8 height 8
click at [91, 156] on icon "button" at bounding box center [89, 158] width 9 height 9
type input "16"
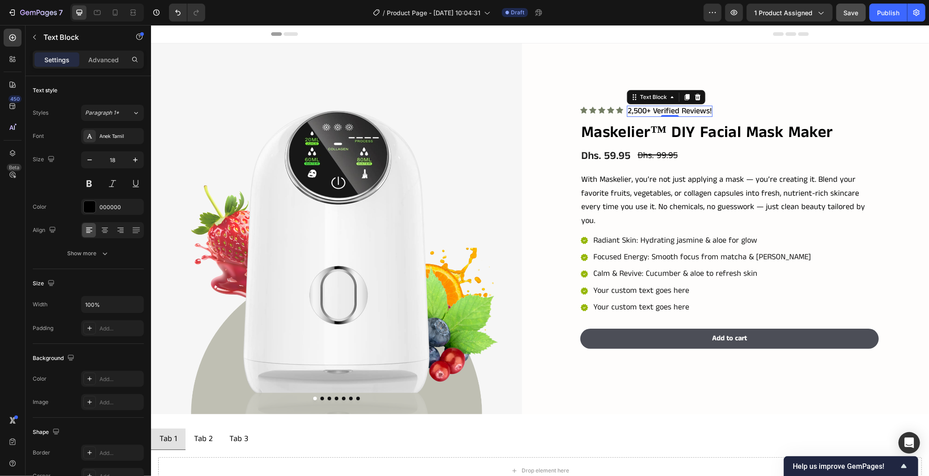
click at [637, 106] on p "2,500+ Verified Reviews!" at bounding box center [669, 111] width 84 height 10
click at [86, 159] on icon "button" at bounding box center [89, 160] width 9 height 9
type input "16"
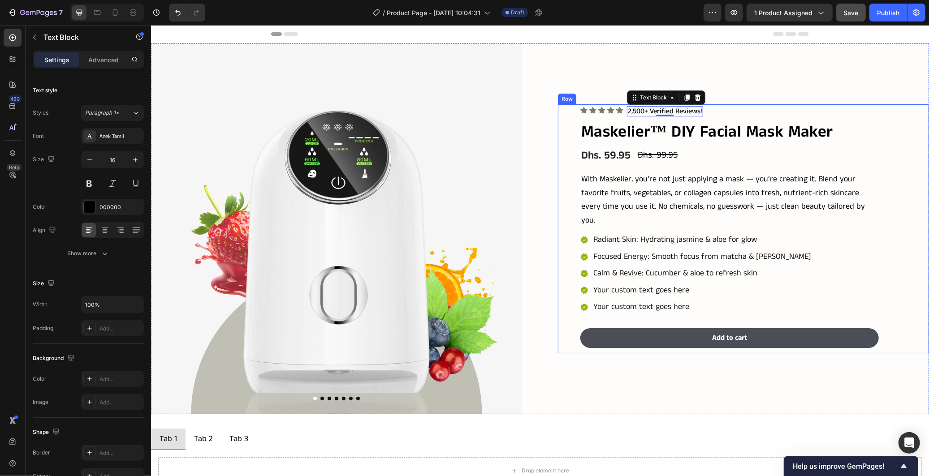
click at [790, 117] on div "Icon Icon Icon Icon Icon Icon List 2,500+ Verified Reviews! Text Block 0 Row Ma…" at bounding box center [729, 229] width 298 height 250
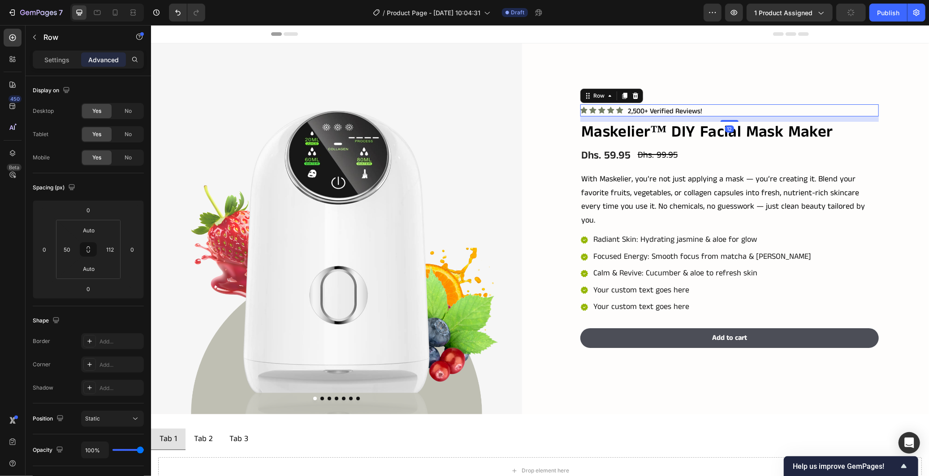
click at [775, 105] on div "Icon Icon Icon Icon Icon Icon List 2,500+ Verified Reviews! Text Block Row 12" at bounding box center [729, 110] width 298 height 12
click at [83, 282] on div "12" at bounding box center [88, 289] width 22 height 14
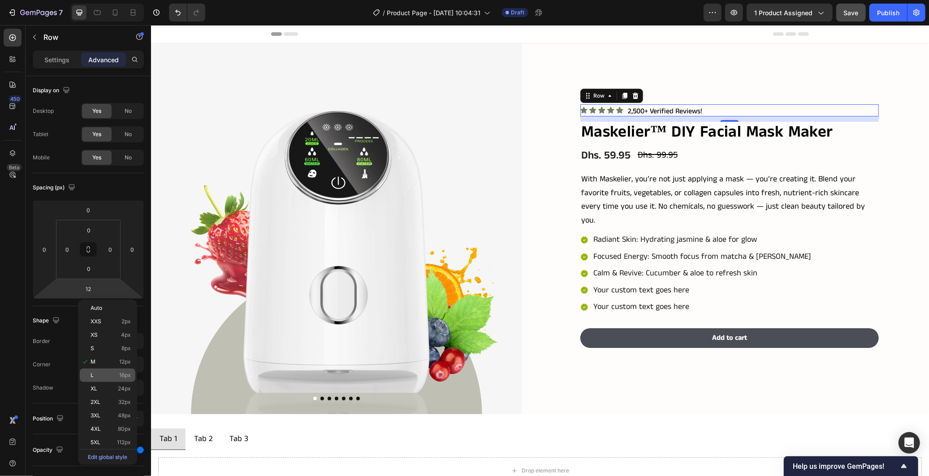
drag, startPoint x: 102, startPoint y: 373, endPoint x: 104, endPoint y: 409, distance: 35.4
click at [102, 373] on p "L 16px" at bounding box center [111, 375] width 40 height 6
type input "16"
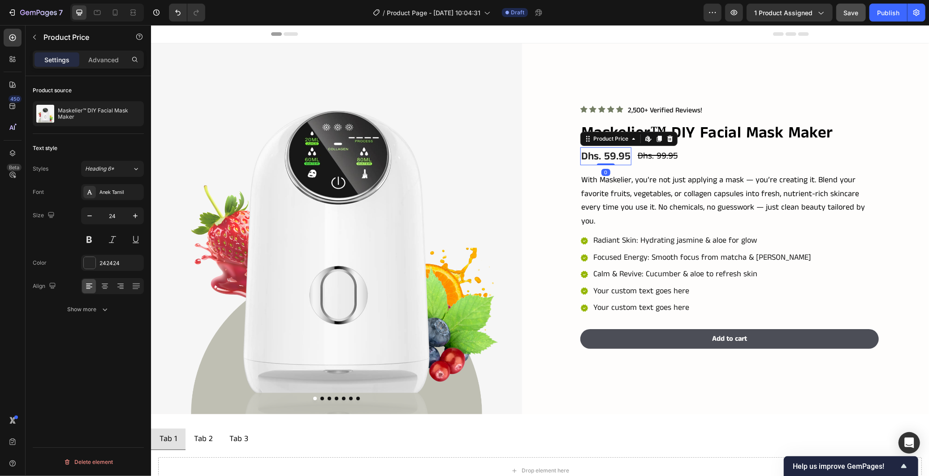
click at [607, 154] on div "Dhs. 59.95" at bounding box center [605, 156] width 51 height 18
click at [88, 213] on icon "button" at bounding box center [89, 216] width 9 height 9
type input "21"
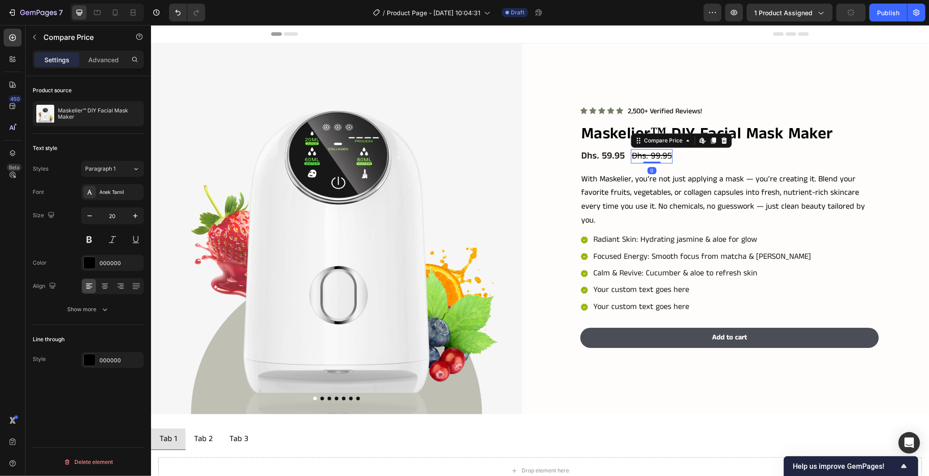
click at [645, 152] on div "Dhs. 99.95" at bounding box center [652, 156] width 42 height 14
click at [90, 214] on icon "button" at bounding box center [89, 216] width 9 height 9
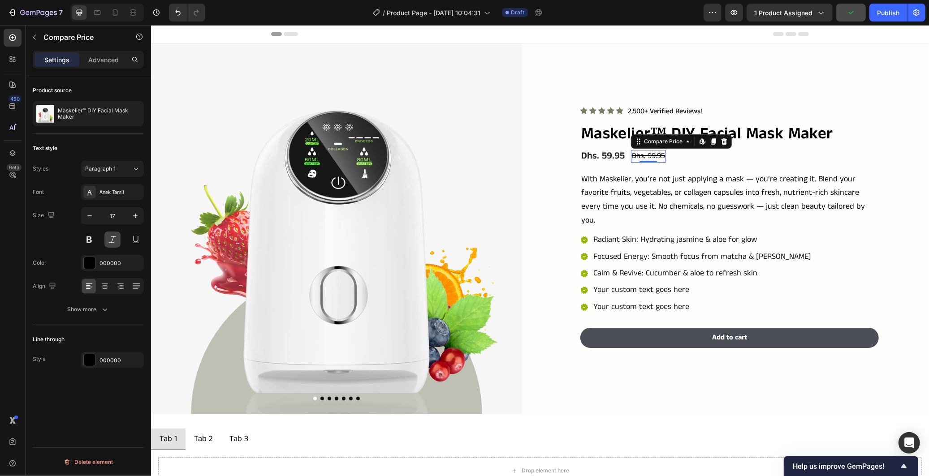
type input "16"
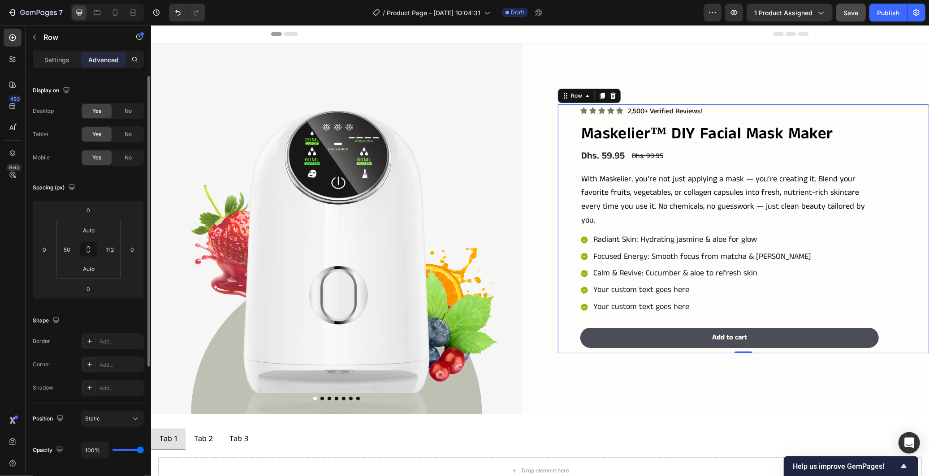
click at [884, 179] on div "Icon Icon Icon Icon Icon Icon List 2,500+ Verified Reviews! Text Block Row Mask…" at bounding box center [743, 228] width 371 height 249
click at [853, 14] on span "Save" at bounding box center [851, 13] width 15 height 8
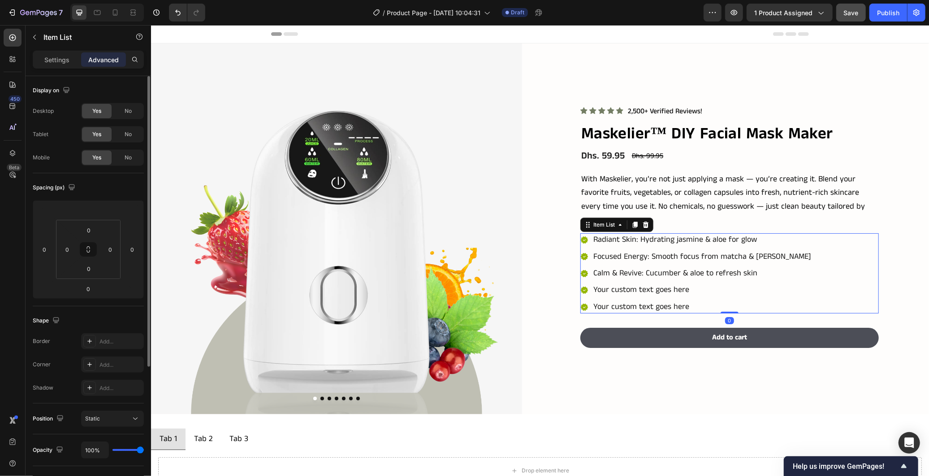
click at [769, 297] on div "Radiant Skin: Hydrating jasmine & aloe for glow Focused Energy: Smooth focus fr…" at bounding box center [696, 273] width 232 height 80
click at [52, 57] on p "Settings" at bounding box center [56, 59] width 25 height 9
type input "8"
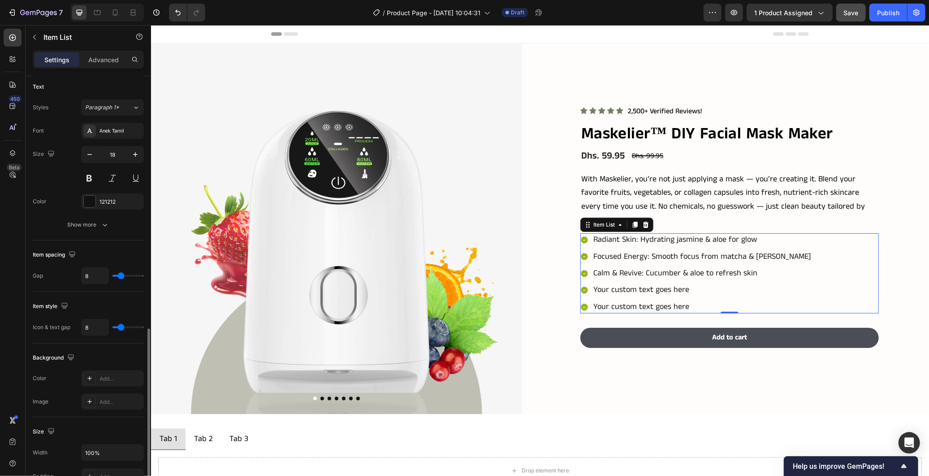
scroll to position [298, 0]
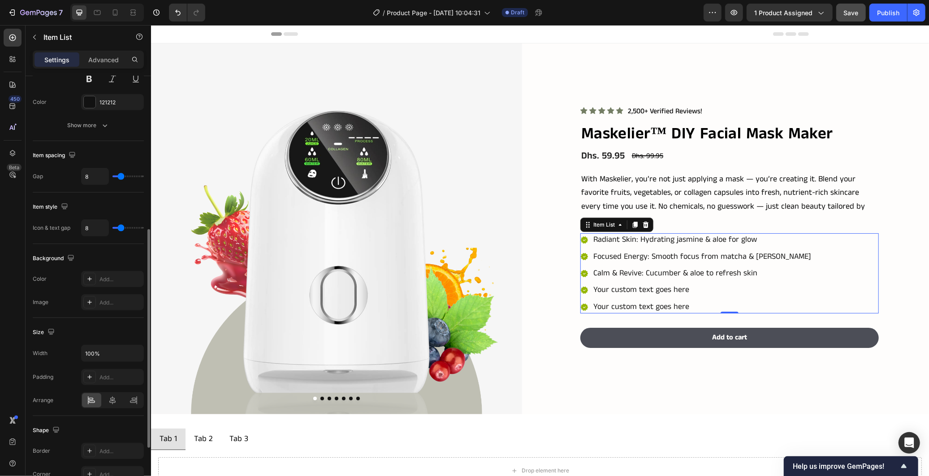
click at [91, 186] on div "Item spacing Gap 8" at bounding box center [88, 167] width 111 height 52
click at [91, 180] on input "8" at bounding box center [95, 177] width 27 height 16
type input "1"
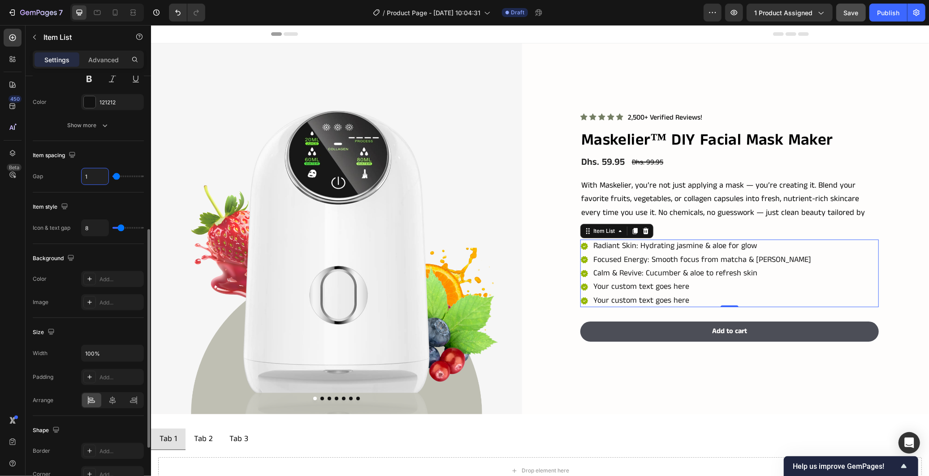
type input "10"
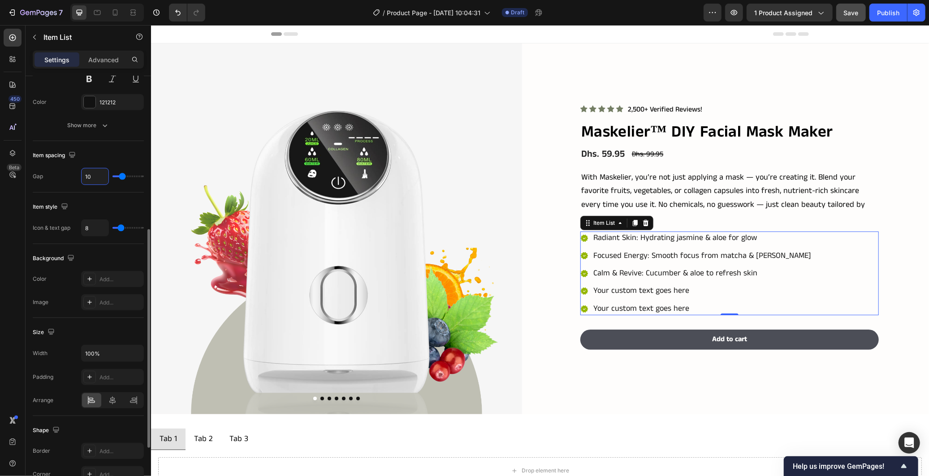
type input "10"
click at [126, 144] on div "Item spacing Gap 10" at bounding box center [88, 167] width 111 height 52
click at [107, 56] on p "Advanced" at bounding box center [103, 59] width 30 height 9
type input "100%"
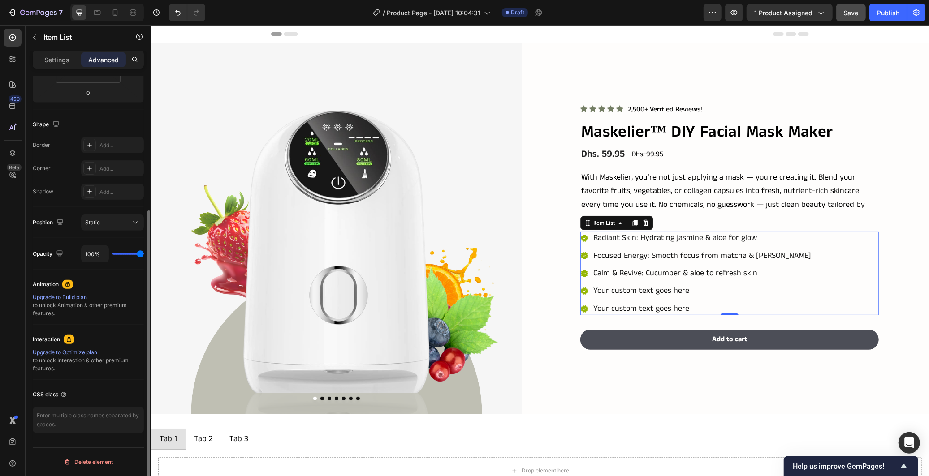
scroll to position [0, 0]
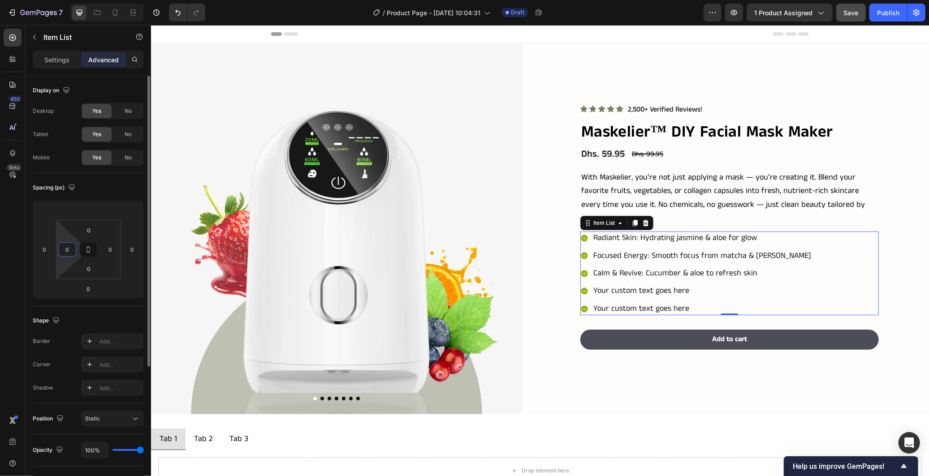
click at [70, 254] on input "0" at bounding box center [67, 249] width 13 height 13
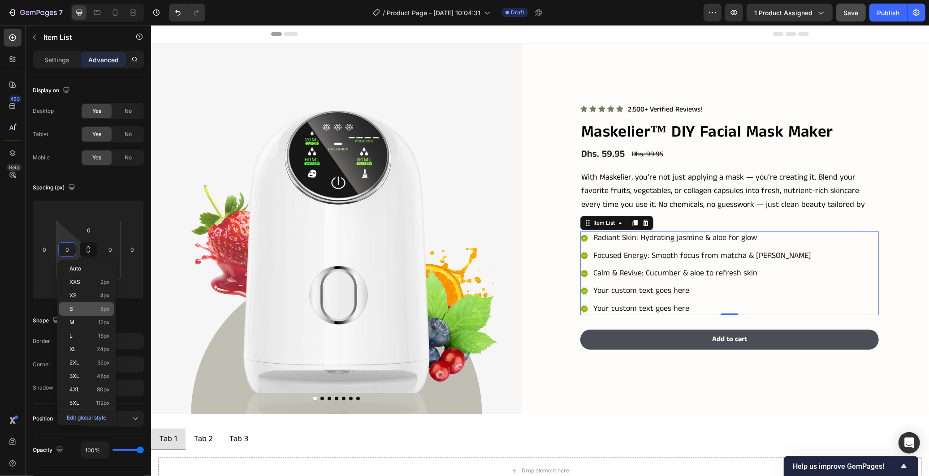
click at [91, 311] on p "S 8px" at bounding box center [89, 309] width 40 height 6
type input "8"
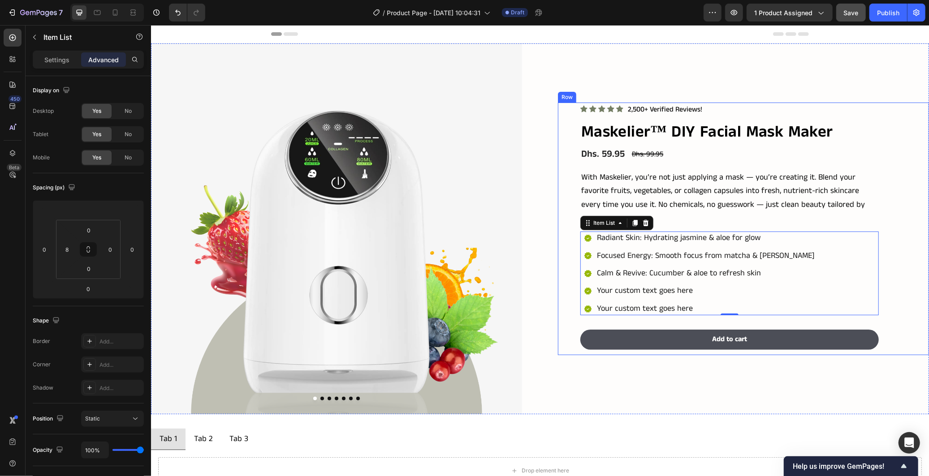
click at [558, 272] on div "Icon Icon Icon Icon Icon Icon List 2,500+ Verified Reviews! Text Block Row Mask…" at bounding box center [743, 228] width 371 height 253
click at [791, 245] on div "Radiant Skin: Hydrating jasmine & aloe for glow Focused Energy: Smooth focus fr…" at bounding box center [731, 273] width 295 height 84
click at [66, 66] on div "Settings" at bounding box center [57, 59] width 45 height 14
type input "8"
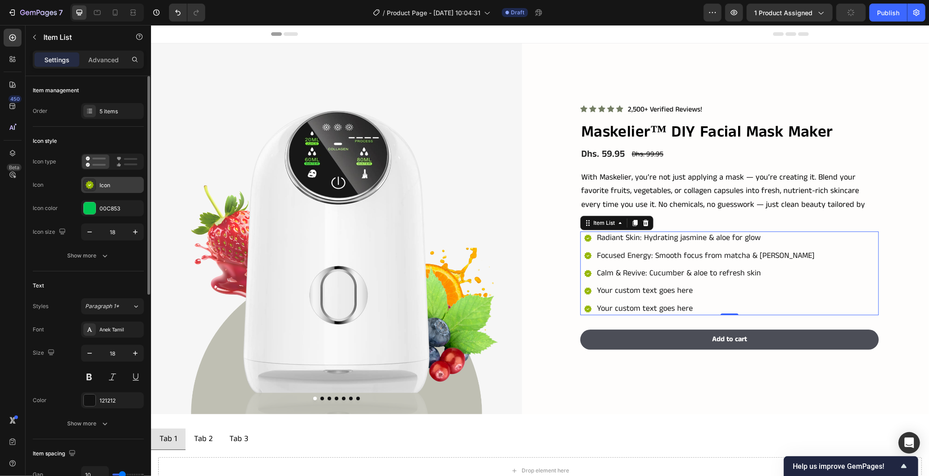
click at [106, 180] on div "Icon" at bounding box center [112, 185] width 63 height 16
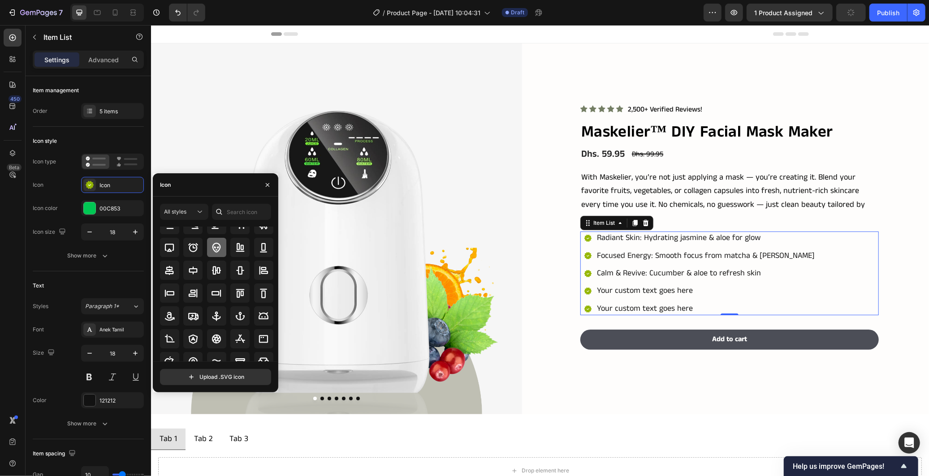
scroll to position [99, 0]
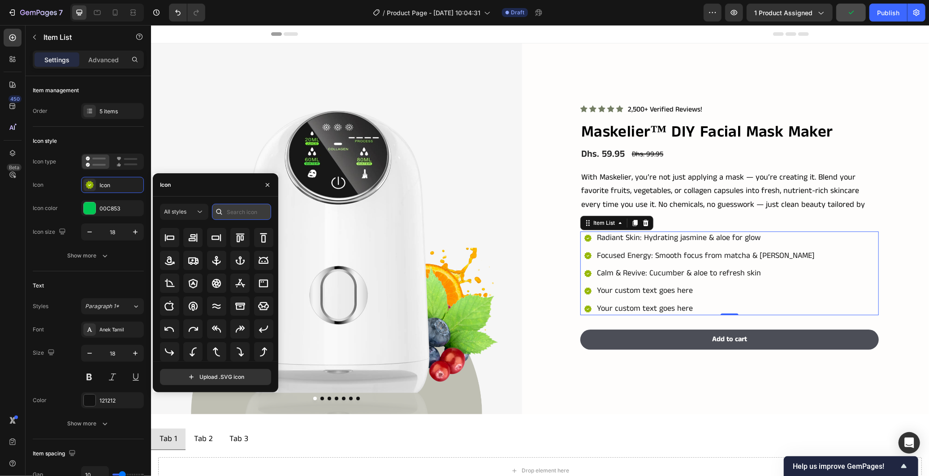
click at [247, 213] on input "text" at bounding box center [241, 212] width 59 height 16
type input "dot"
click at [220, 354] on icon at bounding box center [216, 352] width 11 height 11
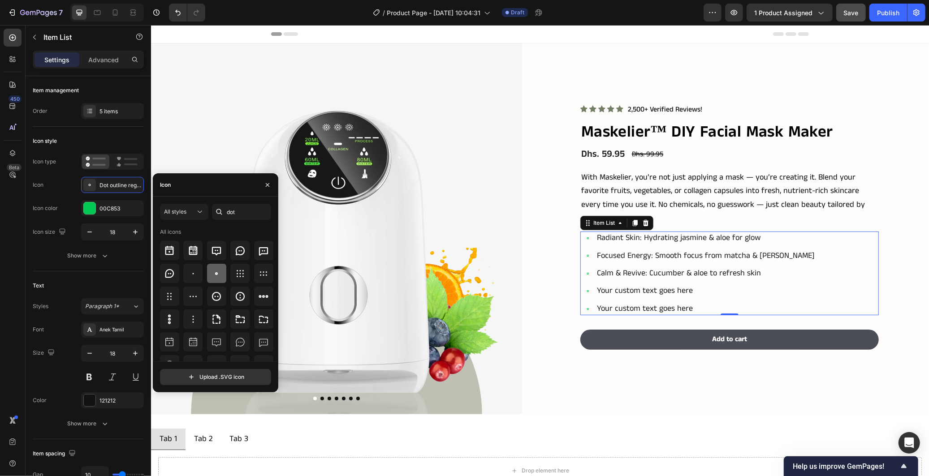
scroll to position [0, 0]
click at [219, 278] on icon at bounding box center [216, 274] width 11 height 11
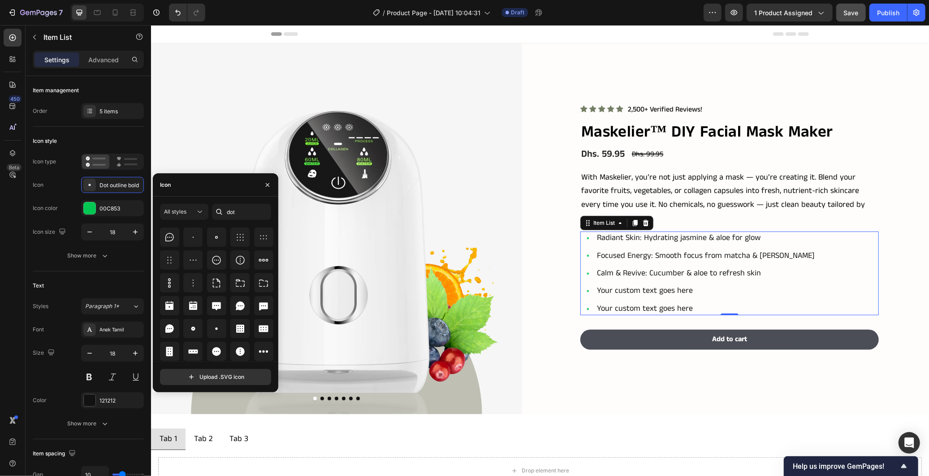
scroll to position [214, 0]
click at [213, 331] on icon at bounding box center [216, 329] width 9 height 9
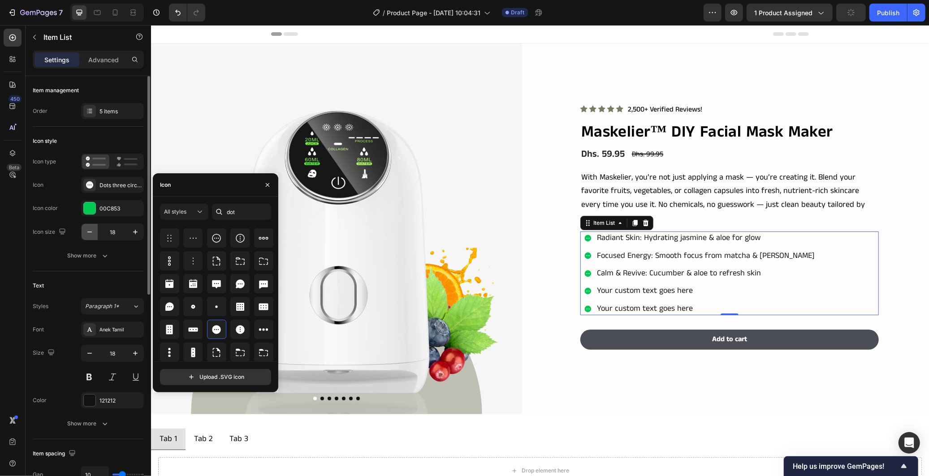
click at [87, 232] on icon "button" at bounding box center [89, 232] width 4 height 1
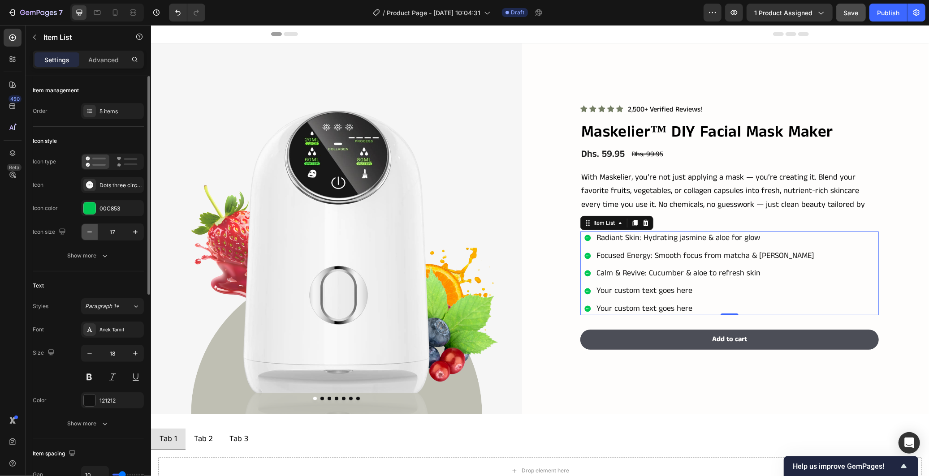
click at [87, 232] on icon "button" at bounding box center [89, 232] width 4 height 1
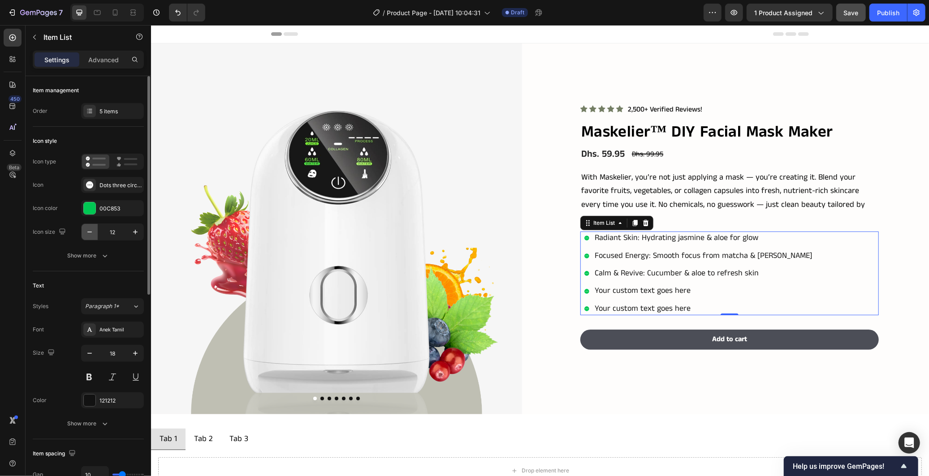
click at [87, 232] on icon "button" at bounding box center [89, 232] width 4 height 1
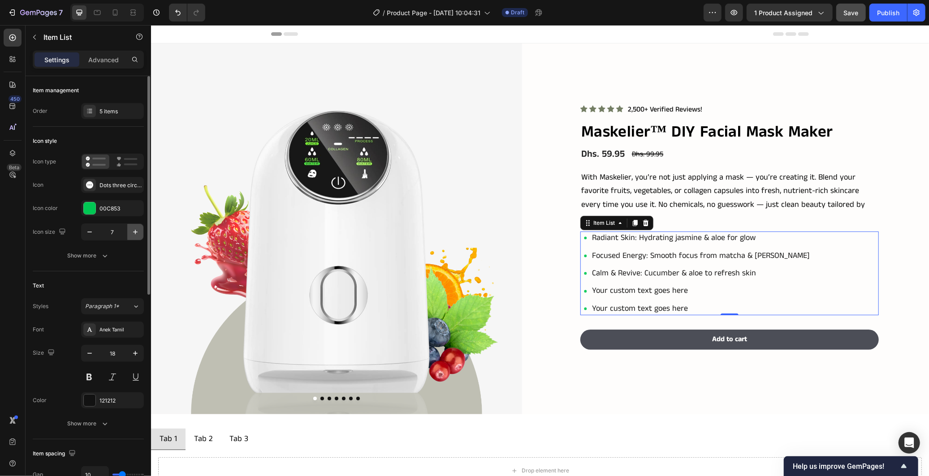
click at [134, 230] on icon "button" at bounding box center [135, 232] width 9 height 9
type input "8"
click at [109, 204] on div "00C853" at bounding box center [112, 208] width 63 height 16
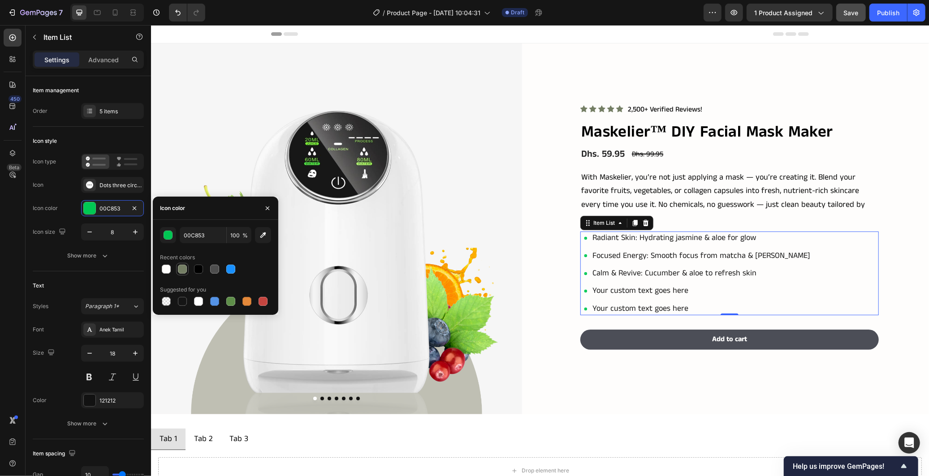
click at [182, 268] on div at bounding box center [182, 269] width 9 height 9
type input "747E64"
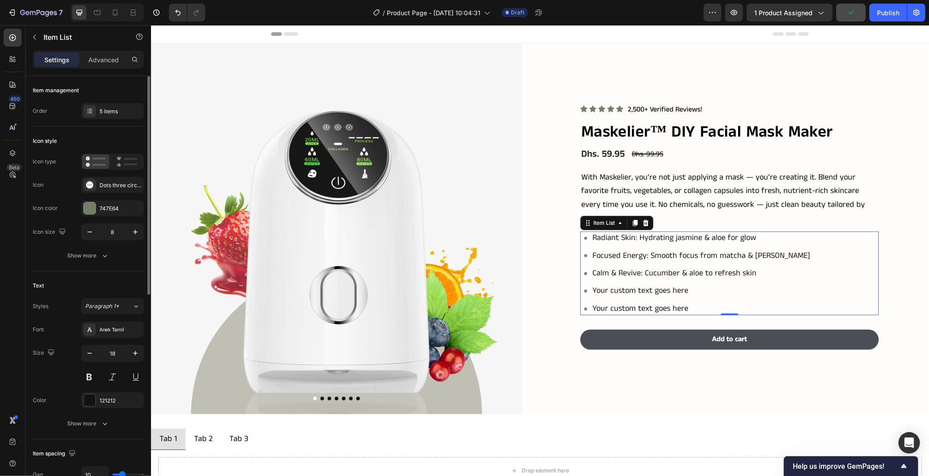
click at [91, 276] on div "Text Styles Paragraph 1* Font Anek Tamil Size 18 Color 121212 Show more" at bounding box center [88, 356] width 111 height 168
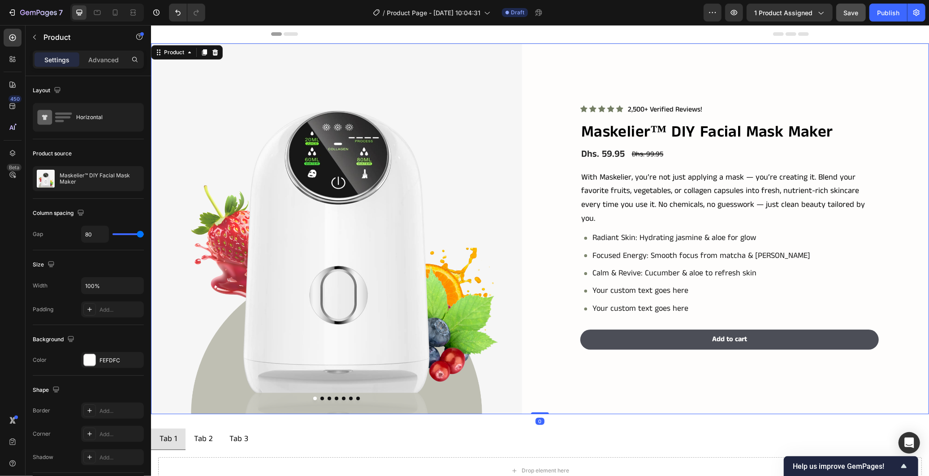
click at [658, 377] on div "Icon Icon Icon Icon Icon Icon List 2,500+ Verified Reviews! Text Block Row Mask…" at bounding box center [743, 228] width 371 height 371
click at [670, 251] on p "Focused Energy: Smooth focus from matcha & [PERSON_NAME]" at bounding box center [701, 256] width 218 height 10
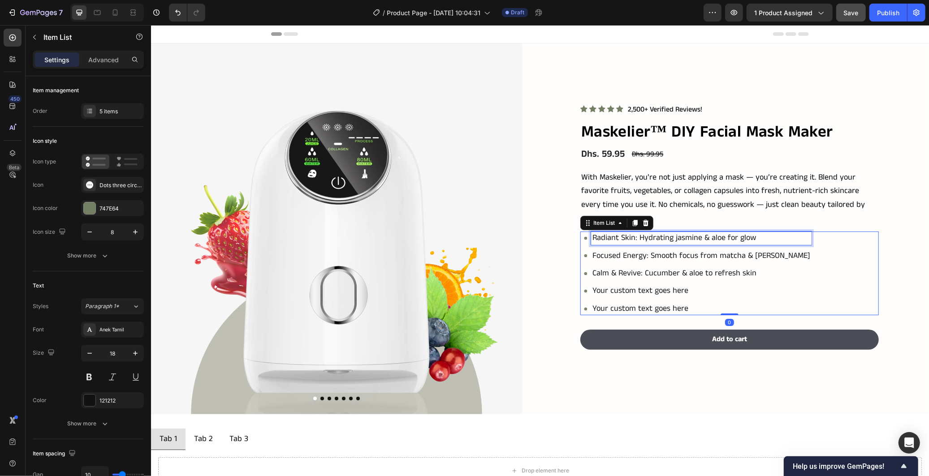
click at [669, 242] on div "Radiant Skin: Hydrating jasmine & aloe for glow" at bounding box center [701, 237] width 221 height 13
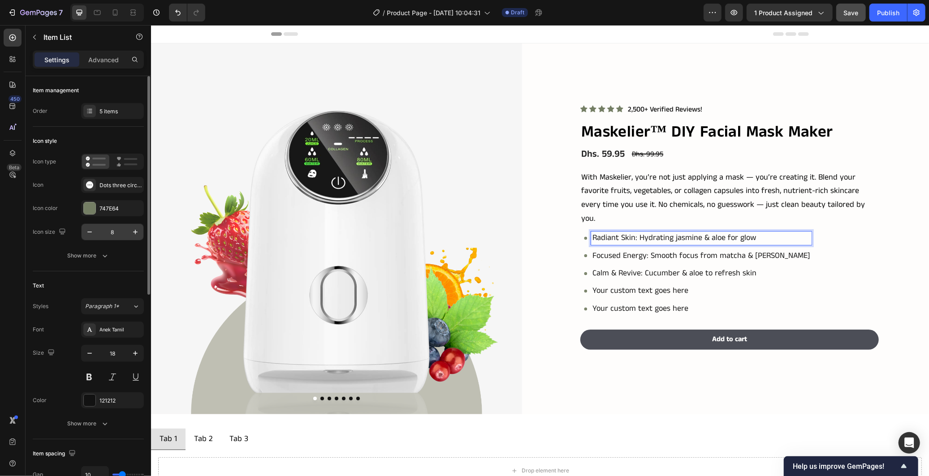
scroll to position [99, 0]
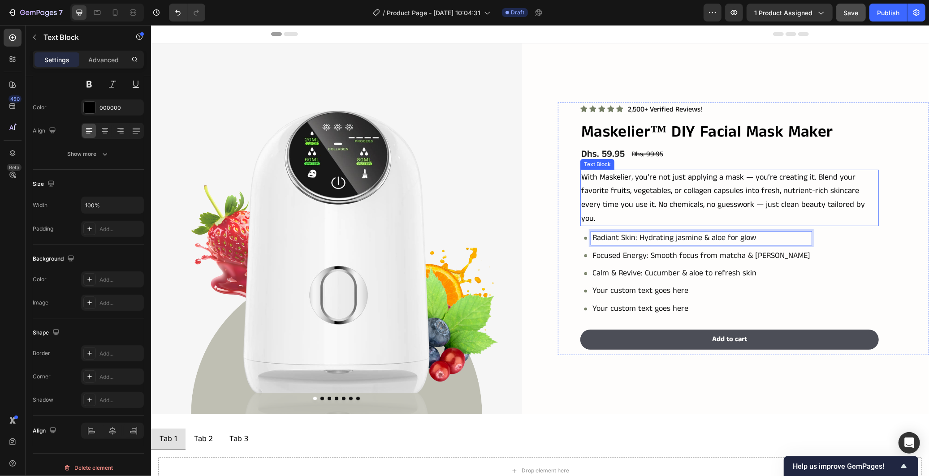
click at [596, 182] on p "With Maskelier, you’re not just applying a mask — you’re creating it. Blend you…" at bounding box center [729, 197] width 297 height 55
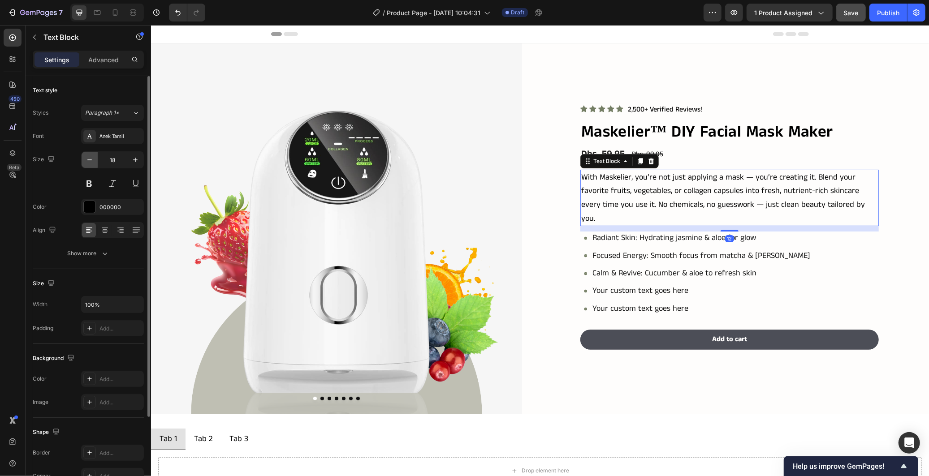
click at [89, 163] on icon "button" at bounding box center [89, 160] width 9 height 9
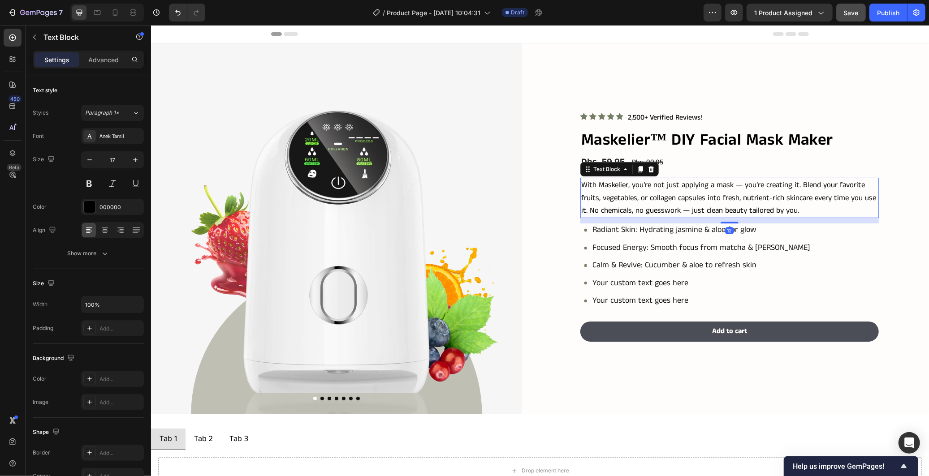
type input "16"
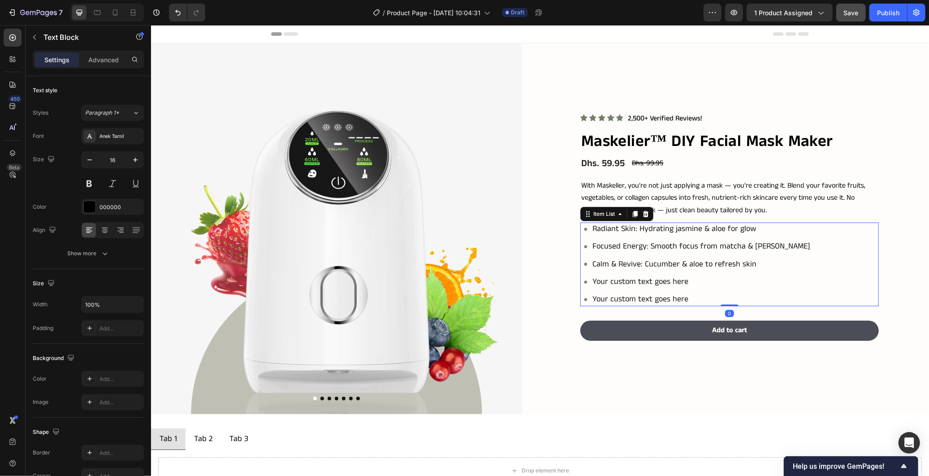
click at [817, 284] on div "Radiant Skin: Hydrating jasmine & aloe for glow Focused Energy: Smooth focus fr…" at bounding box center [731, 264] width 295 height 84
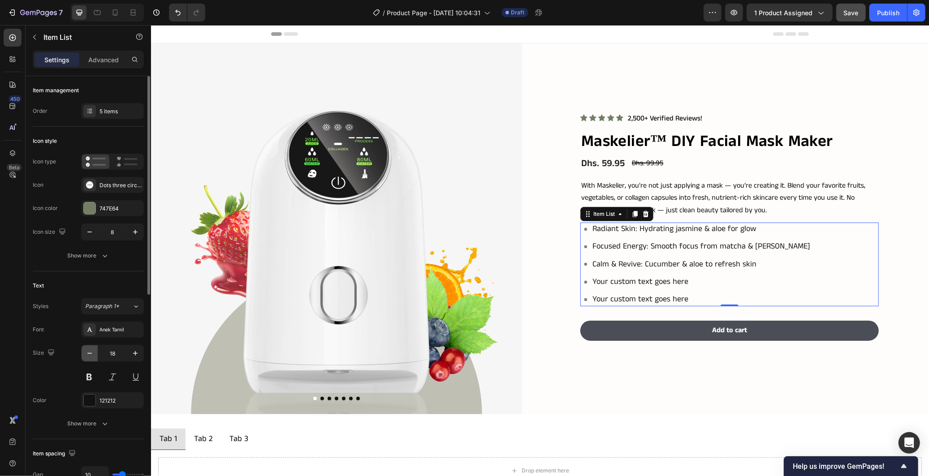
click at [91, 353] on icon "button" at bounding box center [89, 353] width 4 height 1
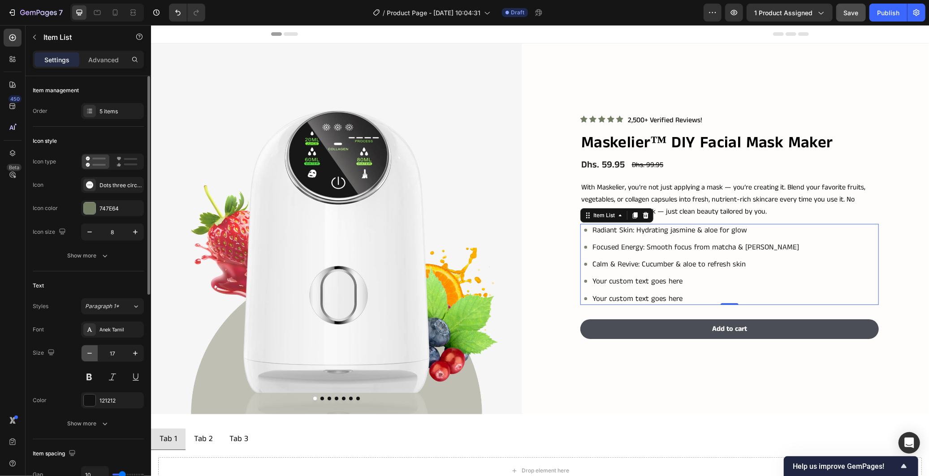
type input "16"
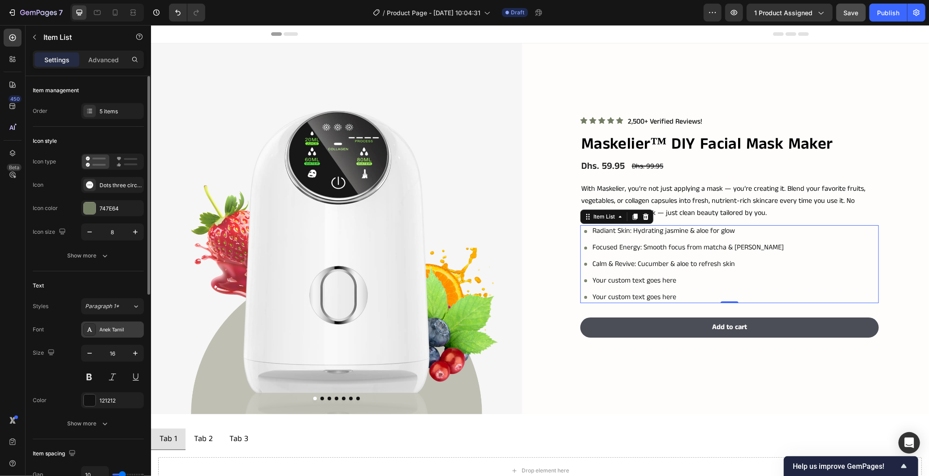
click at [110, 332] on div "Anek Tamil" at bounding box center [120, 330] width 42 height 8
click at [99, 424] on div "Show more" at bounding box center [89, 424] width 42 height 9
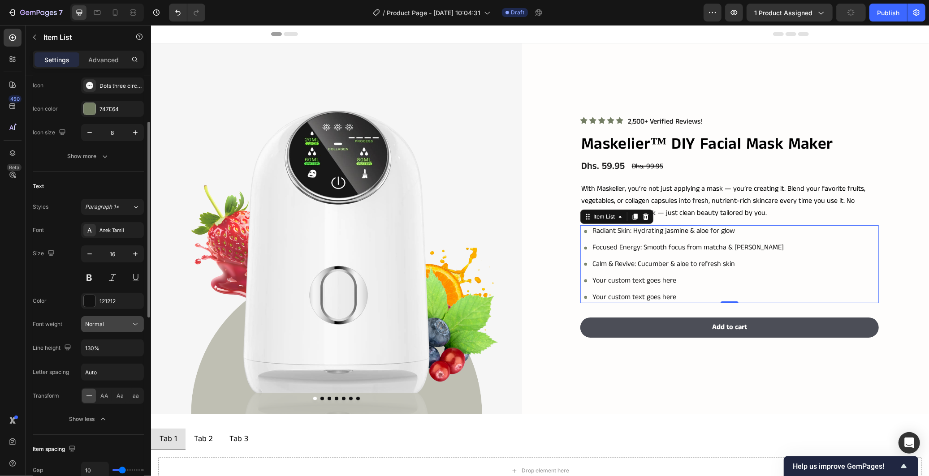
click at [132, 322] on icon at bounding box center [135, 324] width 9 height 9
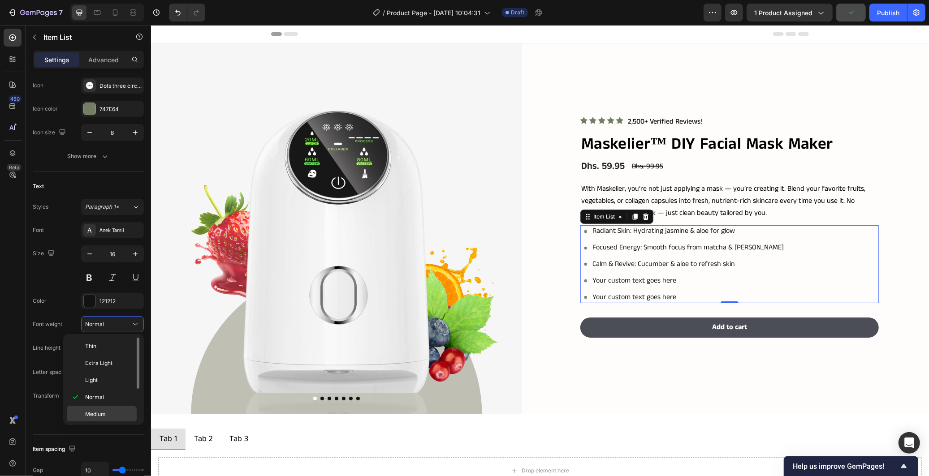
scroll to position [50, 0]
click at [109, 381] on span "Semi Bold" at bounding box center [98, 382] width 26 height 8
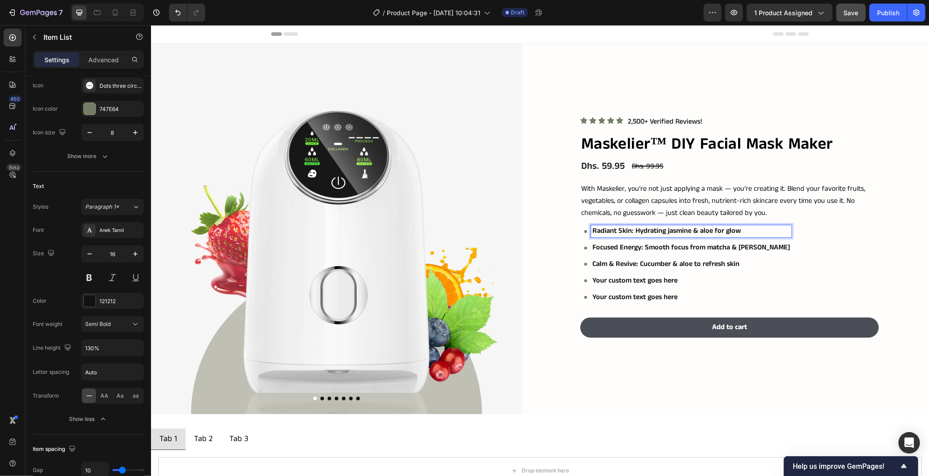
click at [650, 229] on p "Radiant Skin: Hydrating jasmine & aloe for glow" at bounding box center [691, 230] width 198 height 9
click at [656, 247] on p "Focused Energy: Smooth focus from matcha & [PERSON_NAME]" at bounding box center [691, 247] width 198 height 9
click at [665, 260] on p "Calm & Revive: Cucumber & aloe to refresh skin" at bounding box center [665, 264] width 147 height 9
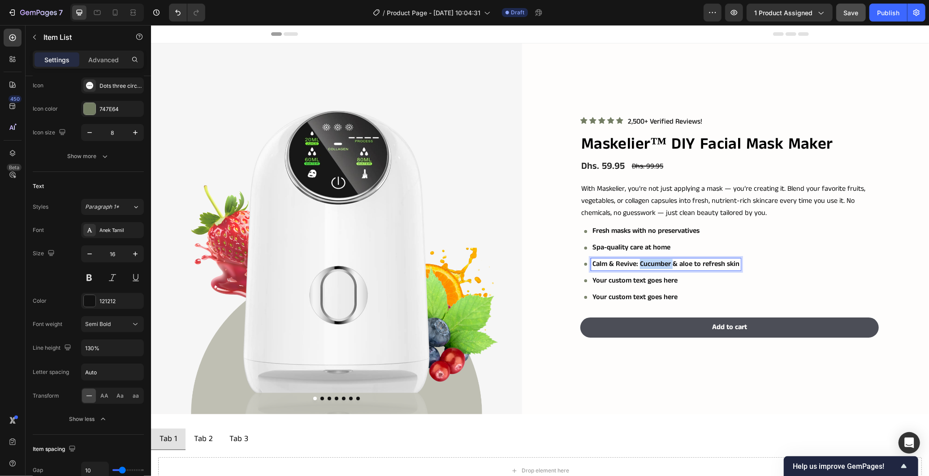
click at [665, 260] on p "Calm & Revive: Cucumber & aloe to refresh skin" at bounding box center [665, 264] width 147 height 9
click at [652, 281] on p "Your custom text goes here" at bounding box center [645, 280] width 107 height 9
click at [597, 293] on p "Your custom text goes here" at bounding box center [645, 297] width 107 height 9
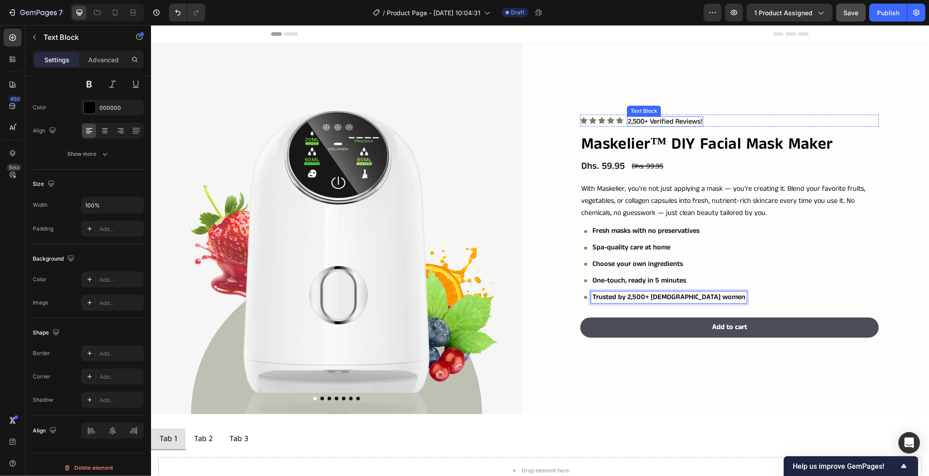
click at [634, 119] on p "2,500+ Verified Reviews!" at bounding box center [664, 121] width 74 height 9
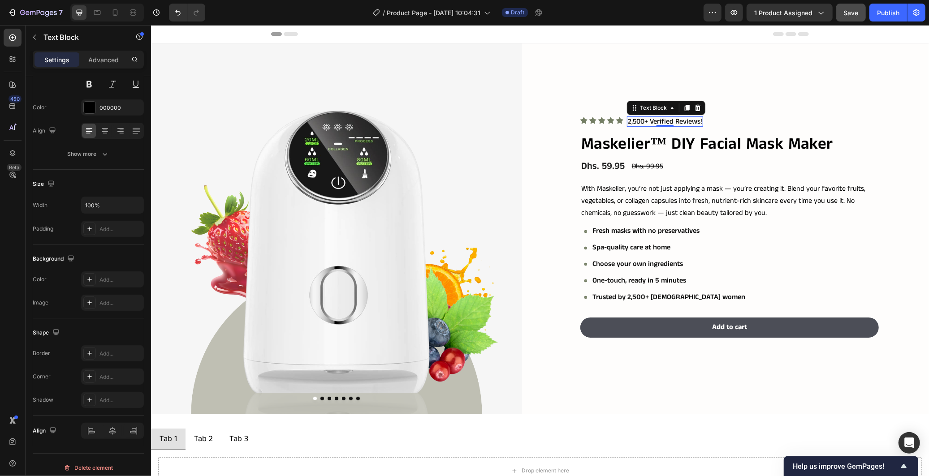
scroll to position [0, 0]
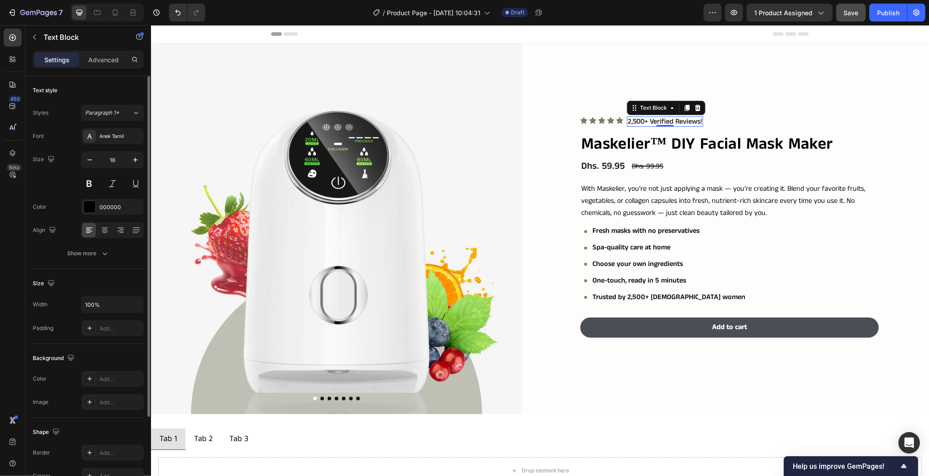
click at [642, 121] on p "2,500+ Verified Reviews!" at bounding box center [664, 121] width 74 height 9
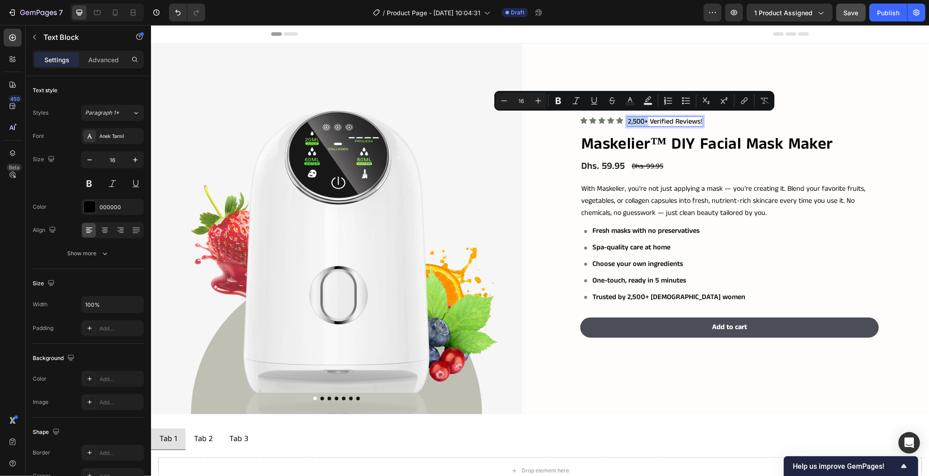
drag, startPoint x: 644, startPoint y: 121, endPoint x: 624, endPoint y: 119, distance: 20.2
click at [627, 119] on p "2,500+ Verified Reviews!" at bounding box center [664, 121] width 74 height 9
drag, startPoint x: 638, startPoint y: 121, endPoint x: 627, endPoint y: 121, distance: 11.7
click at [627, 121] on p "978+ Verified Reviews!" at bounding box center [661, 121] width 69 height 9
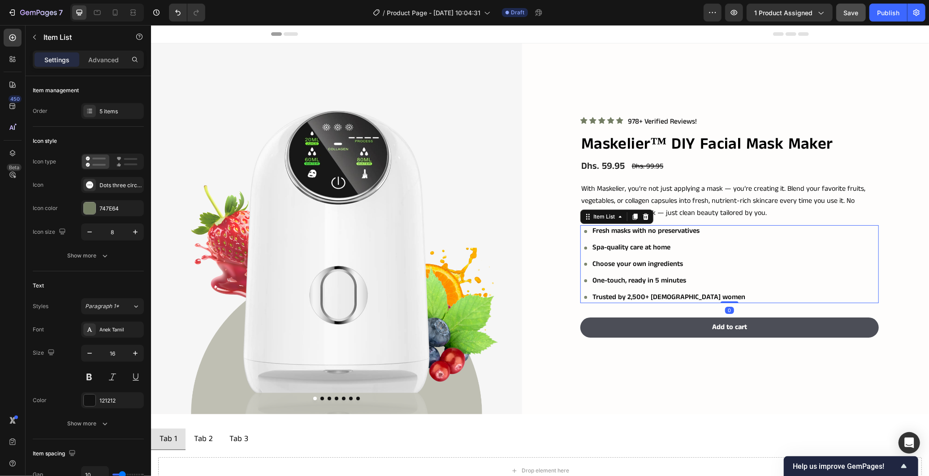
click at [733, 257] on div "Fresh masks with no preservatives Spa-quality care at home Choose your own ingr…" at bounding box center [731, 264] width 295 height 78
click at [892, 258] on div "Icon Icon Icon Icon Icon Icon List 978+ Verified Reviews! Text Block Row Maskel…" at bounding box center [743, 228] width 371 height 229
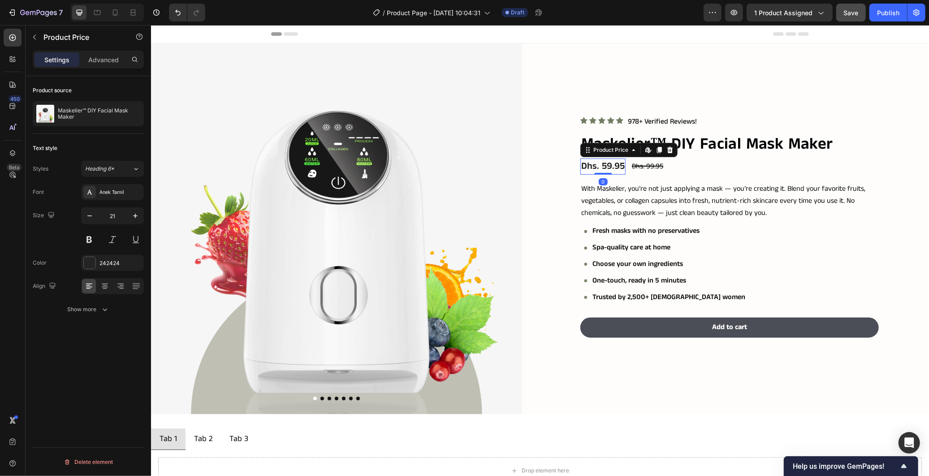
click at [584, 164] on div "Dhs. 59.95" at bounding box center [602, 166] width 45 height 16
click at [94, 259] on div at bounding box center [90, 263] width 12 height 12
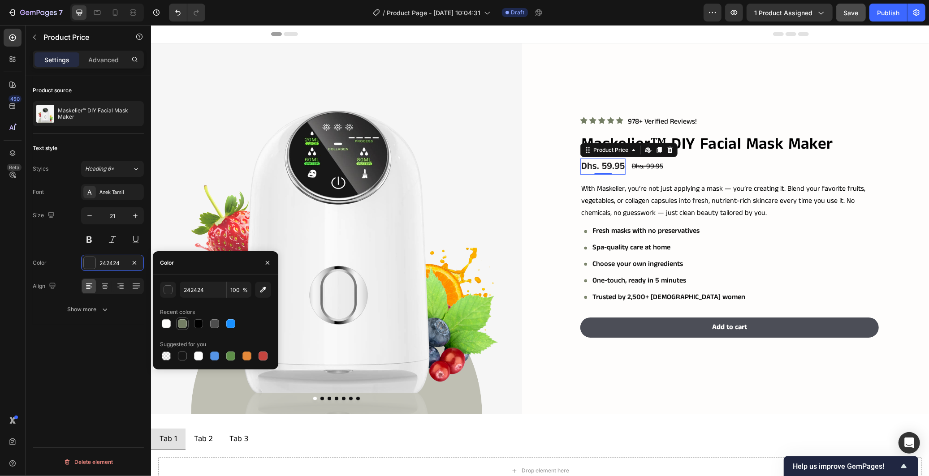
click at [181, 325] on div at bounding box center [182, 324] width 9 height 9
type input "747E64"
click at [641, 164] on div "Dhs. 99.95" at bounding box center [647, 166] width 33 height 12
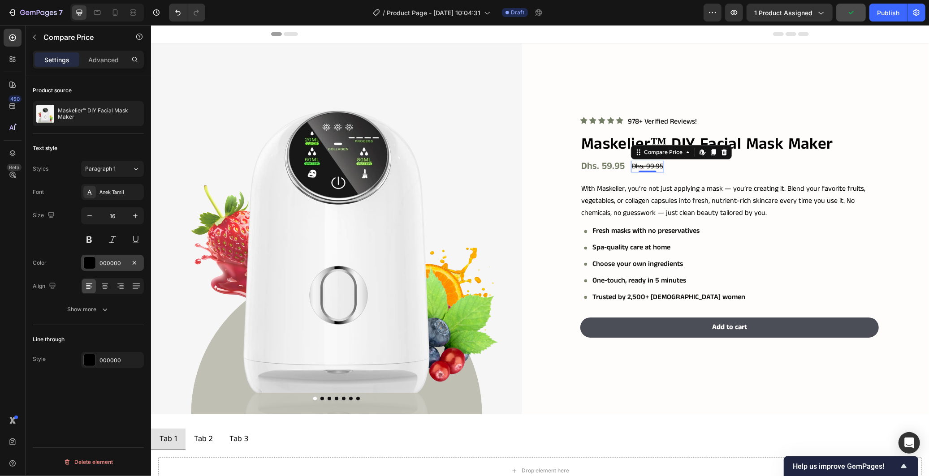
click at [99, 268] on div "000000" at bounding box center [112, 263] width 63 height 16
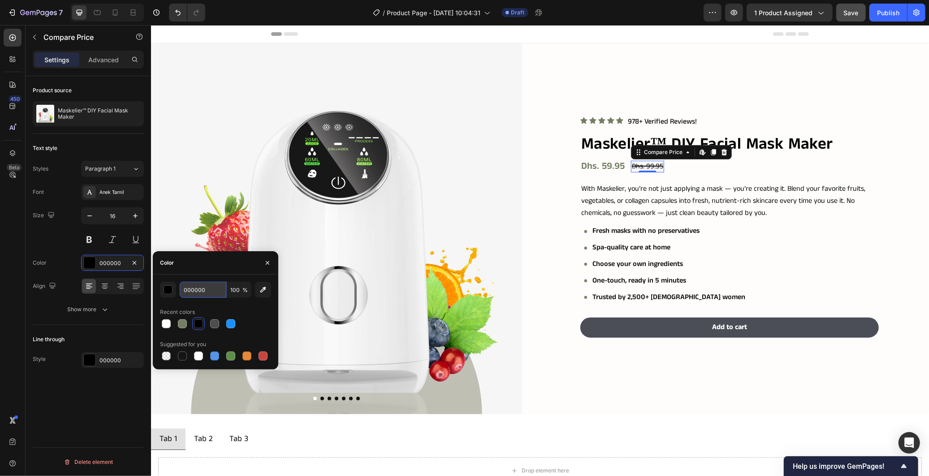
click at [208, 289] on input "000000" at bounding box center [203, 290] width 47 height 16
paste input "#D9DED9"
click at [208, 267] on div "Color" at bounding box center [215, 262] width 125 height 23
type input "D9DED9"
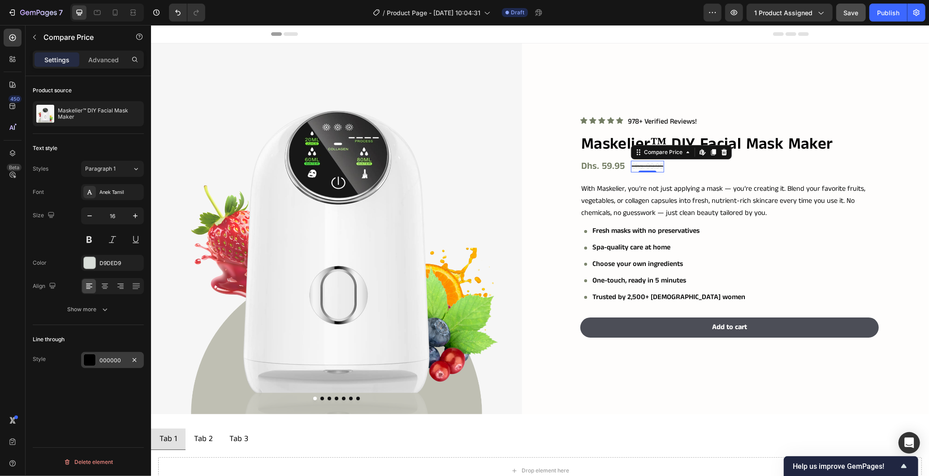
click at [115, 360] on div "000000" at bounding box center [112, 361] width 26 height 8
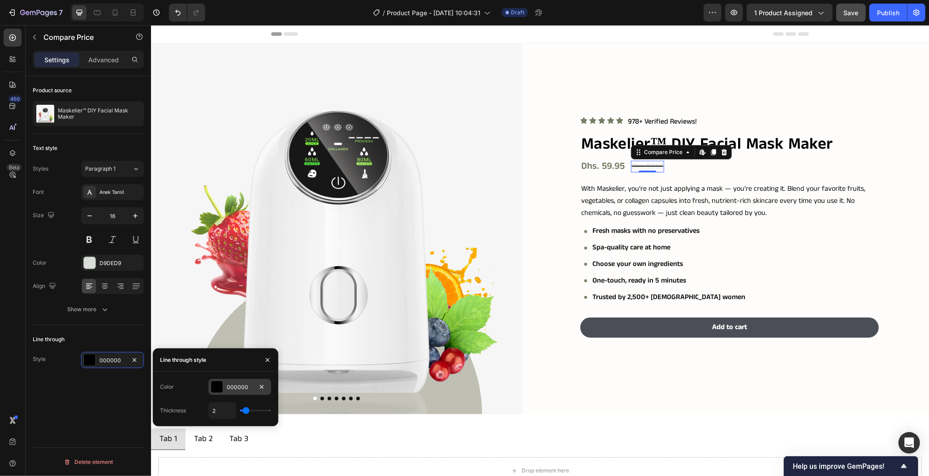
click at [229, 386] on div "000000" at bounding box center [240, 388] width 26 height 8
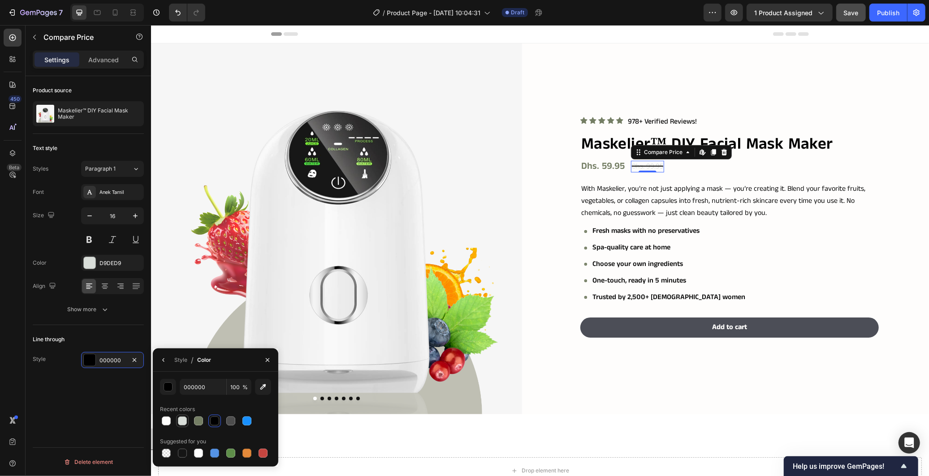
click at [184, 419] on div at bounding box center [182, 421] width 9 height 9
click at [117, 357] on div "D9DED9" at bounding box center [112, 361] width 26 height 8
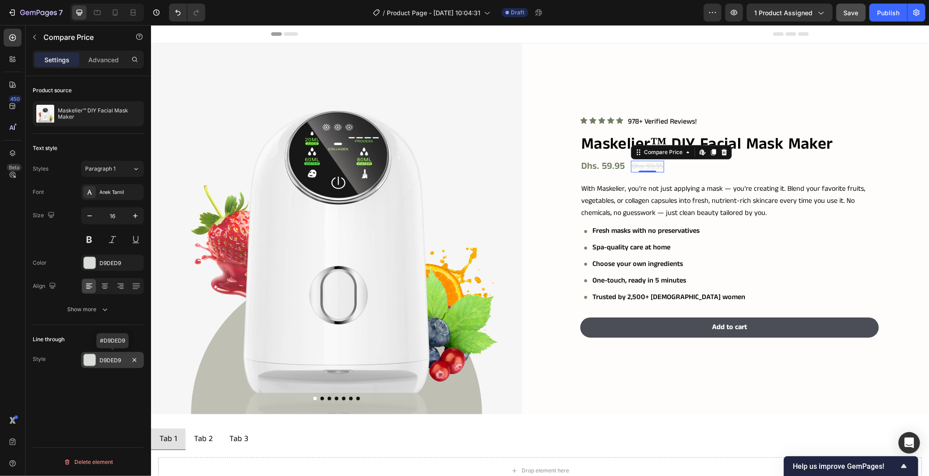
click at [117, 357] on div "D9DED9" at bounding box center [112, 361] width 26 height 8
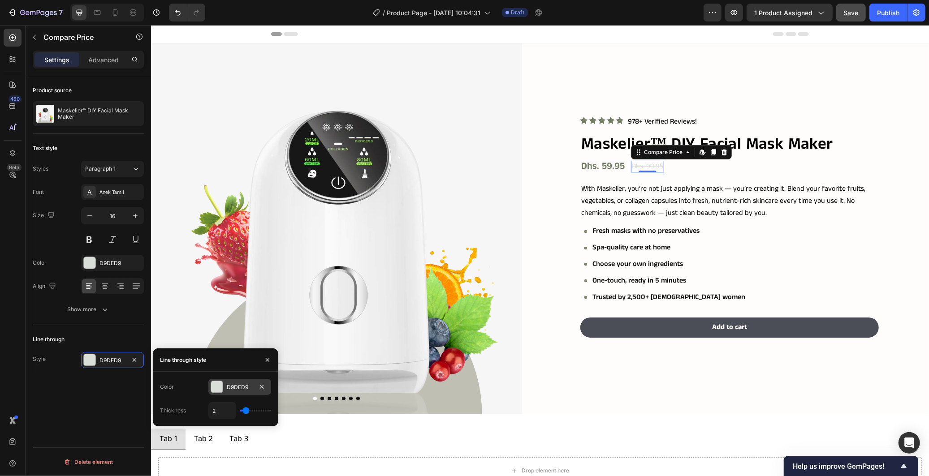
click at [220, 386] on div at bounding box center [217, 387] width 12 height 12
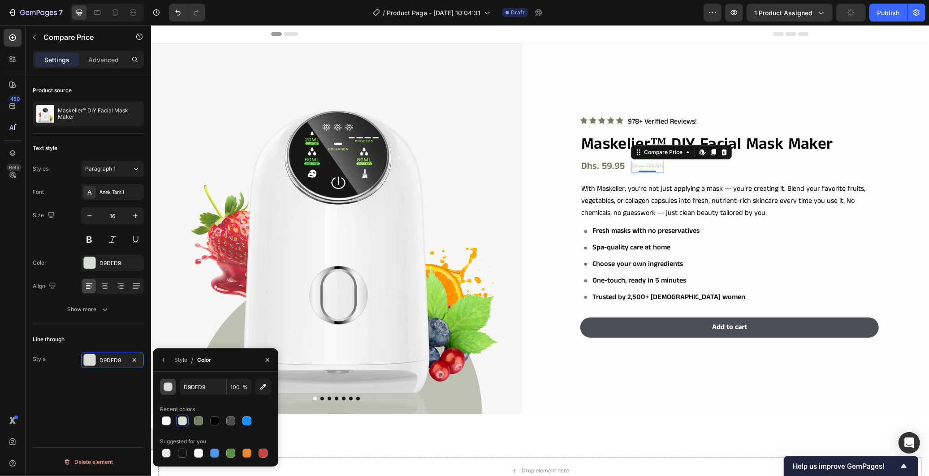
click at [169, 389] on div "button" at bounding box center [168, 387] width 9 height 9
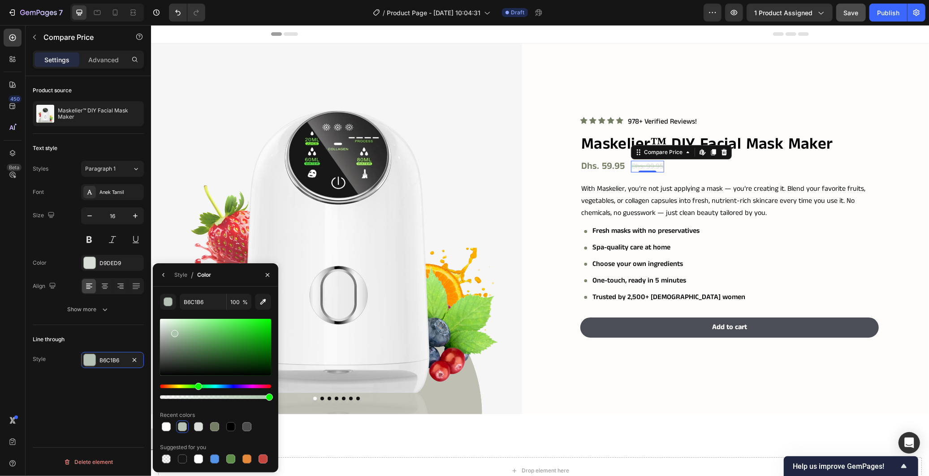
drag, startPoint x: 164, startPoint y: 333, endPoint x: 173, endPoint y: 332, distance: 9.0
click at [173, 332] on div at bounding box center [215, 347] width 111 height 57
click at [261, 431] on div at bounding box center [263, 427] width 9 height 9
type input "4D4D4D"
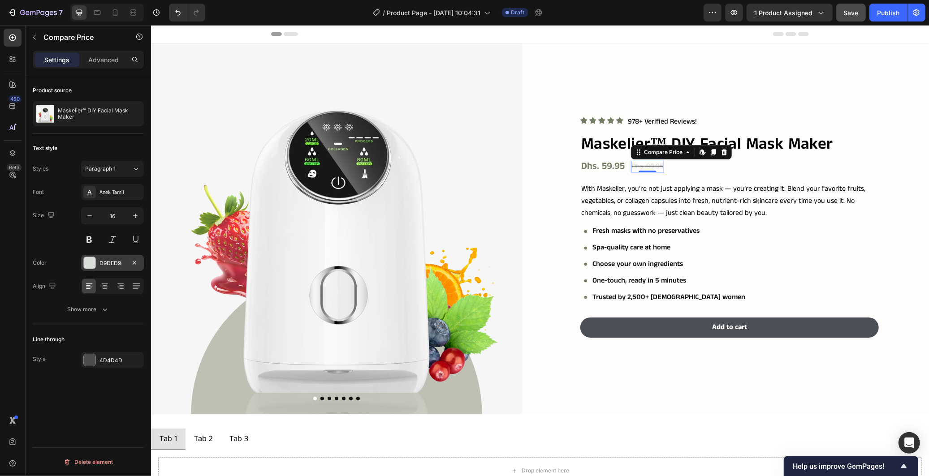
click at [114, 266] on div "D9DED9" at bounding box center [112, 264] width 26 height 8
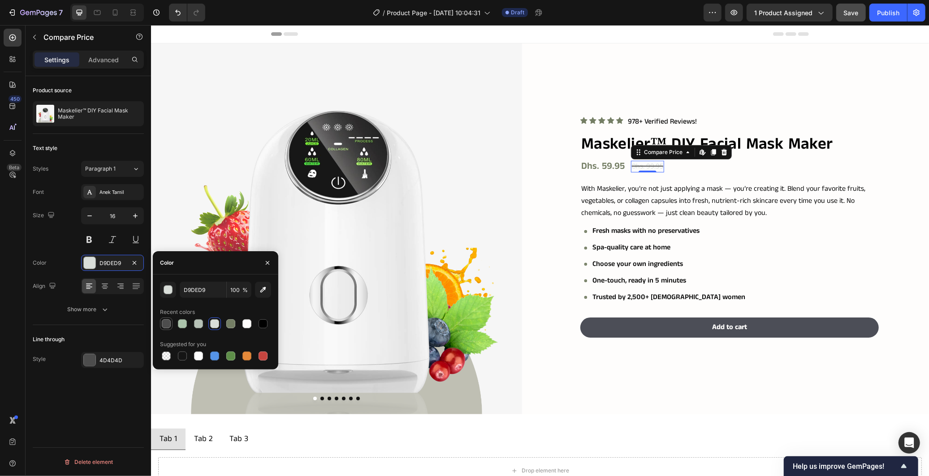
click at [169, 321] on div at bounding box center [166, 324] width 9 height 9
type input "4D4D4D"
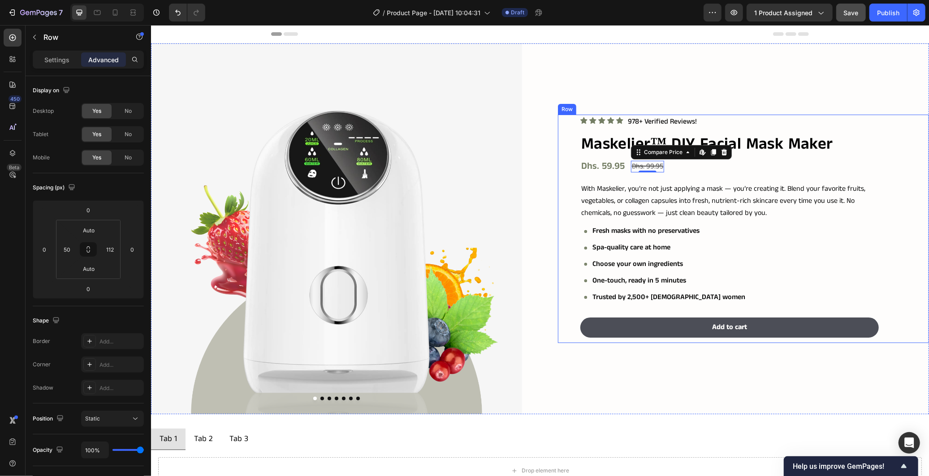
click at [899, 244] on div "Icon Icon Icon Icon Icon Icon List 978+ Verified Reviews! Text Block Row Maskel…" at bounding box center [743, 228] width 371 height 229
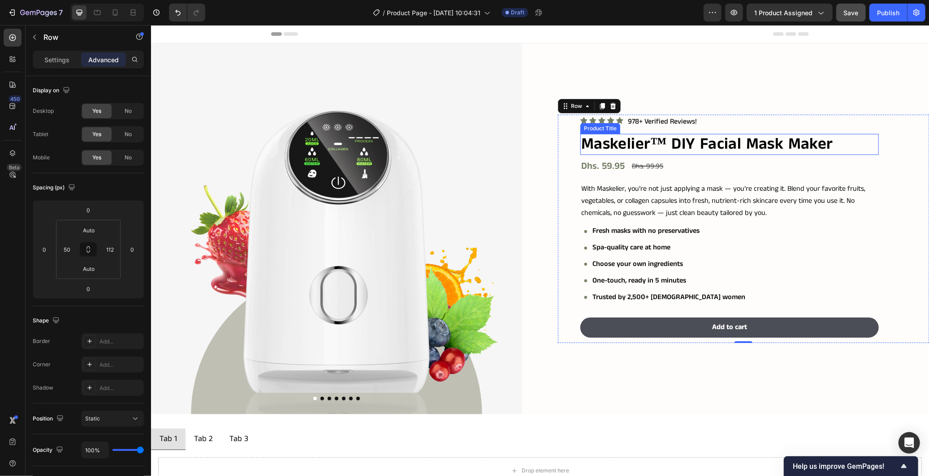
click at [692, 142] on h2 "Maskelier™ DIY Facial Mask Maker" at bounding box center [729, 144] width 298 height 21
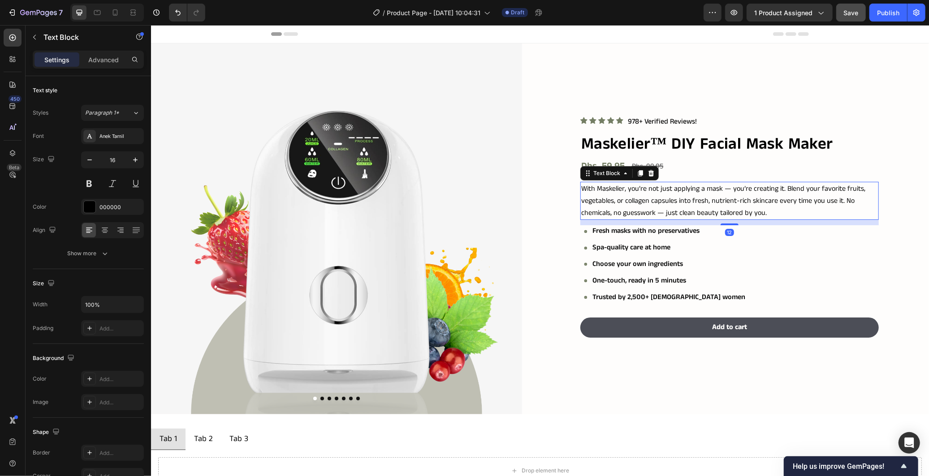
click at [664, 206] on p "With Maskelier, you’re not just applying a mask — you’re creating it. Blend you…" at bounding box center [729, 200] width 297 height 37
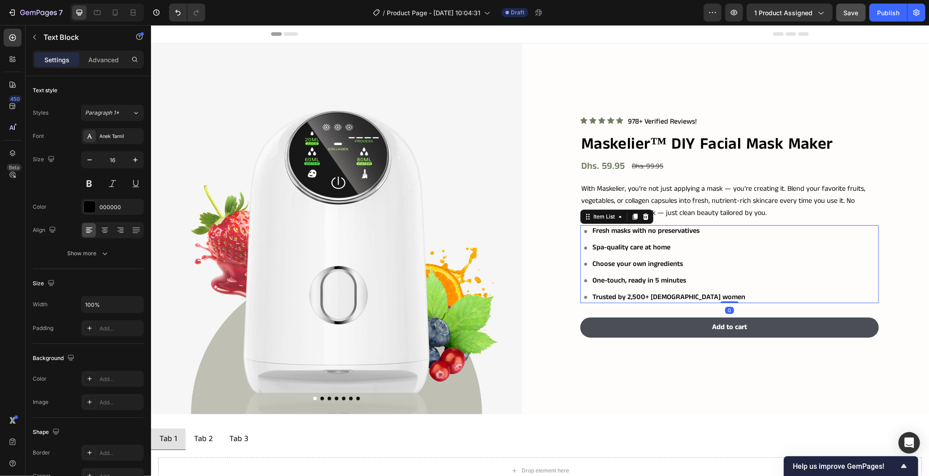
click at [708, 254] on div "Fresh masks with no preservatives Spa-quality care at home Choose your own ingr…" at bounding box center [731, 264] width 295 height 78
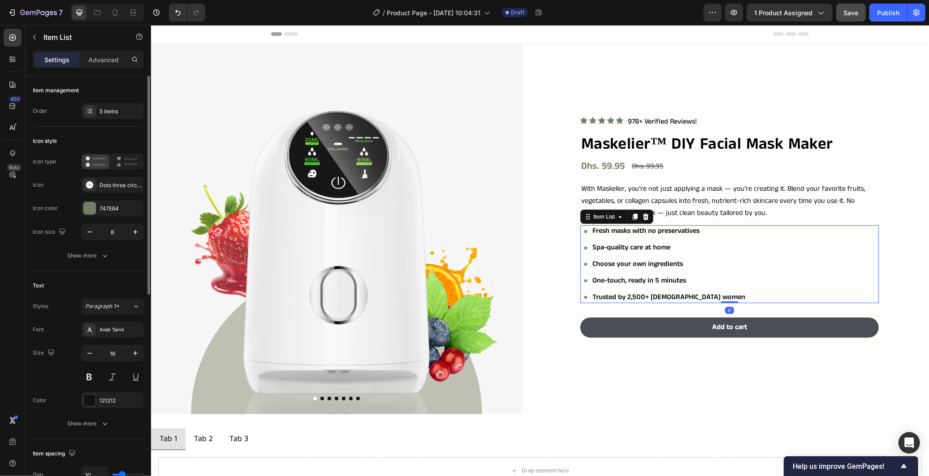
scroll to position [149, 0]
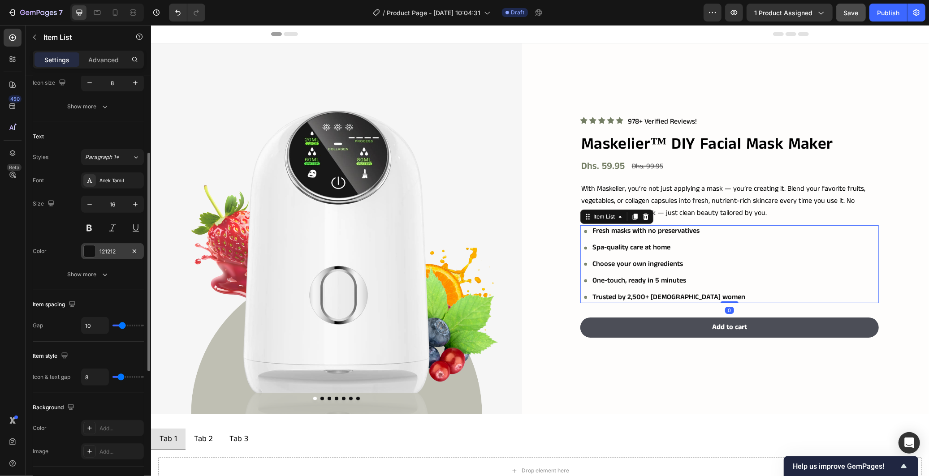
click at [114, 252] on div "121212" at bounding box center [112, 252] width 26 height 8
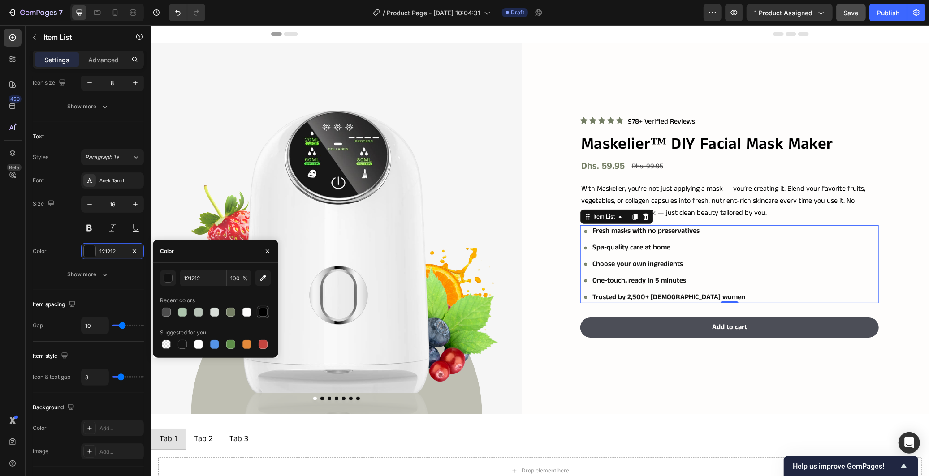
click at [262, 312] on div at bounding box center [263, 312] width 9 height 9
type input "000000"
click at [558, 248] on div "Icon Icon Icon Icon Icon Icon List 978+ Verified Reviews! Text Block Row Maskel…" at bounding box center [743, 228] width 371 height 229
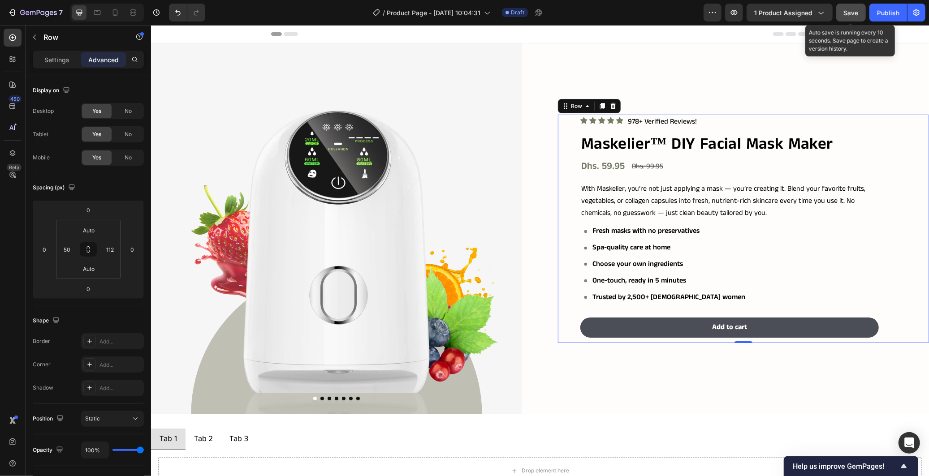
click at [848, 16] on div "Save" at bounding box center [851, 12] width 15 height 9
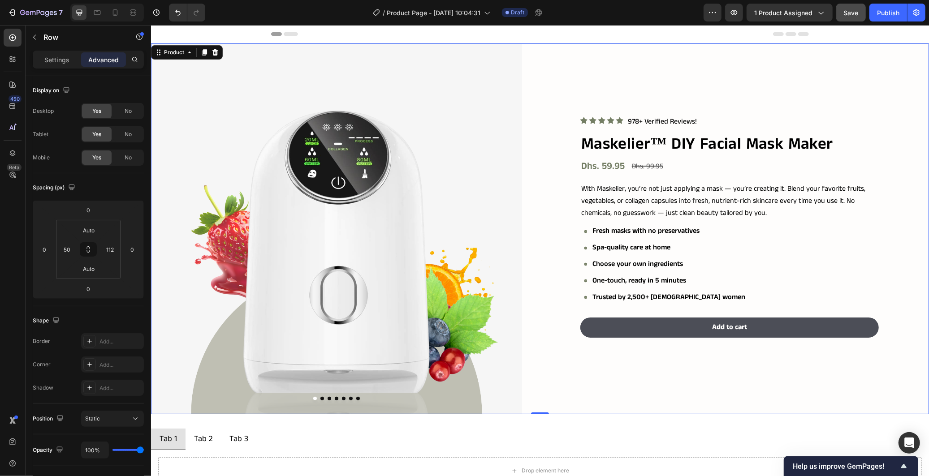
click at [727, 380] on div "Icon Icon Icon Icon Icon Icon List 978+ Verified Reviews! Text Block Row Maskel…" at bounding box center [743, 228] width 371 height 371
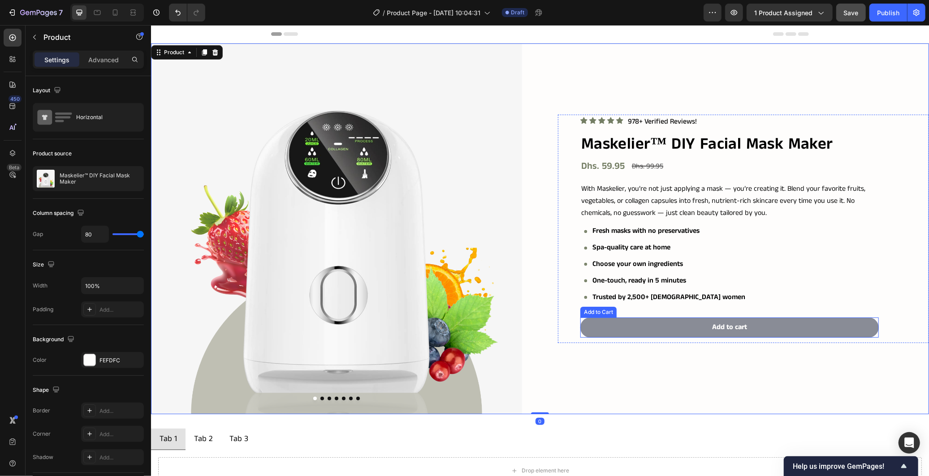
click at [765, 322] on button "Add to cart" at bounding box center [729, 327] width 298 height 20
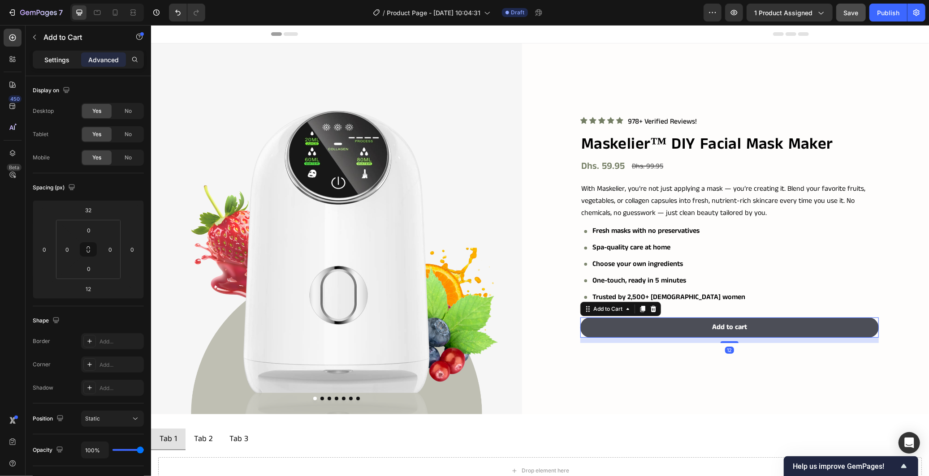
click at [50, 56] on p "Settings" at bounding box center [56, 59] width 25 height 9
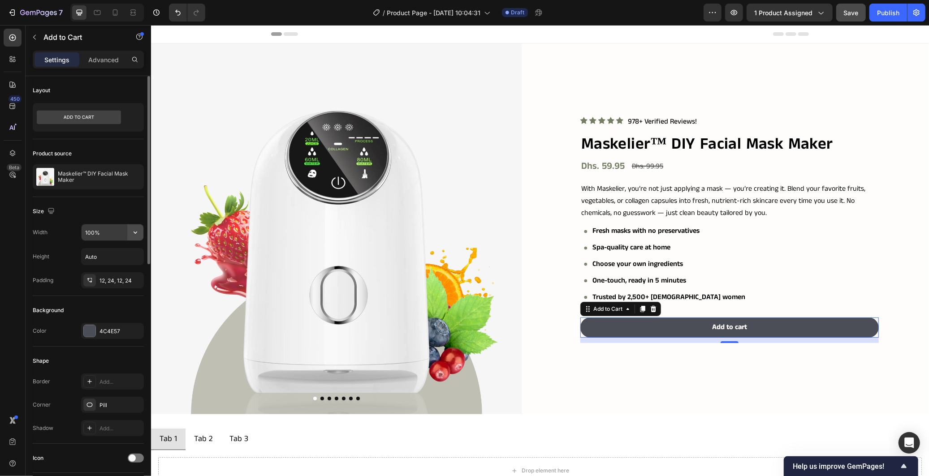
click at [132, 234] on icon "button" at bounding box center [135, 232] width 9 height 9
click at [110, 256] on span "Fit content" at bounding box center [98, 255] width 27 height 8
type input "Auto"
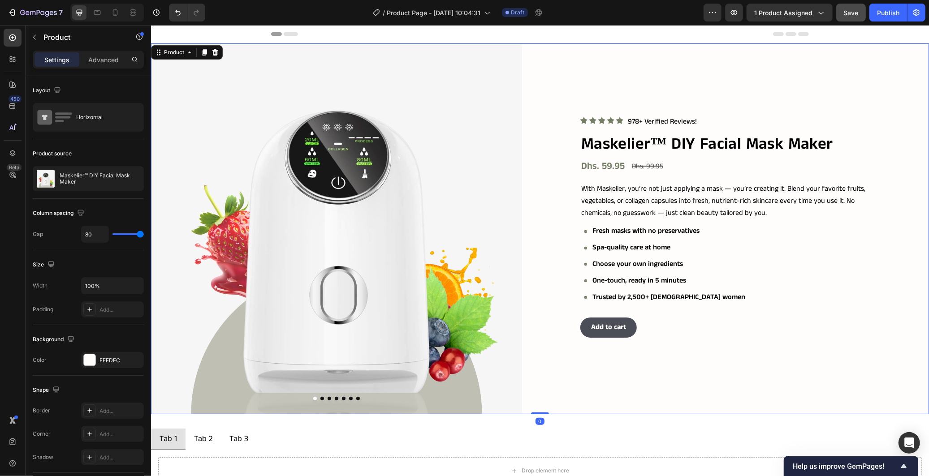
click at [607, 375] on div "Icon Icon Icon Icon Icon Icon List 978+ Verified Reviews! Text Block Row Maskel…" at bounding box center [743, 228] width 371 height 371
click at [844, 10] on span "Save" at bounding box center [851, 13] width 15 height 8
